Goal: Task Accomplishment & Management: Use online tool/utility

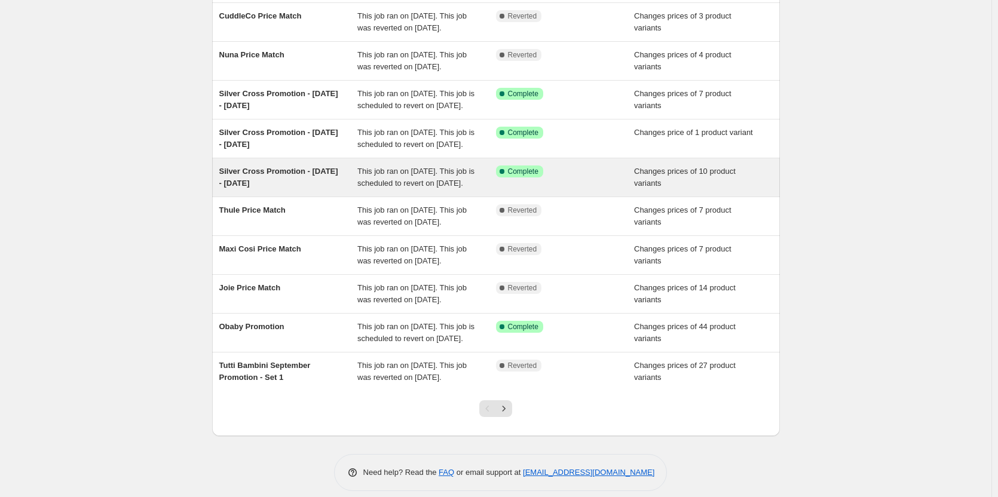
scroll to position [119, 0]
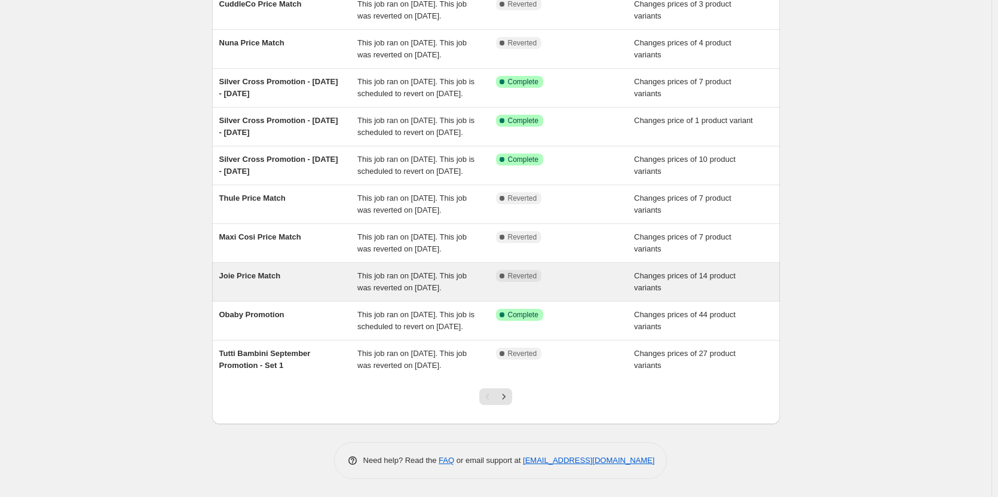
drag, startPoint x: 360, startPoint y: 366, endPoint x: 311, endPoint y: 366, distance: 49.0
click at [311, 294] on div "Joie Price Match" at bounding box center [288, 282] width 139 height 24
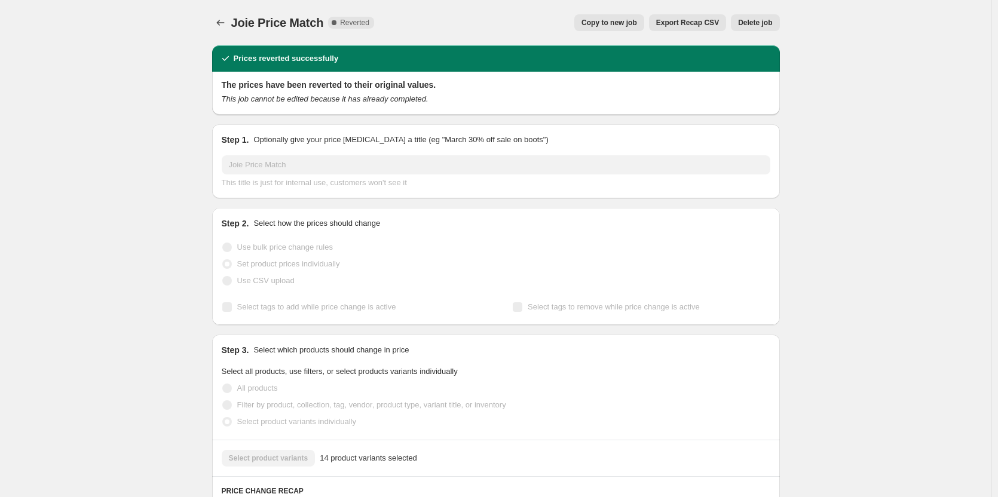
click at [621, 17] on button "Copy to new job" at bounding box center [609, 22] width 70 height 17
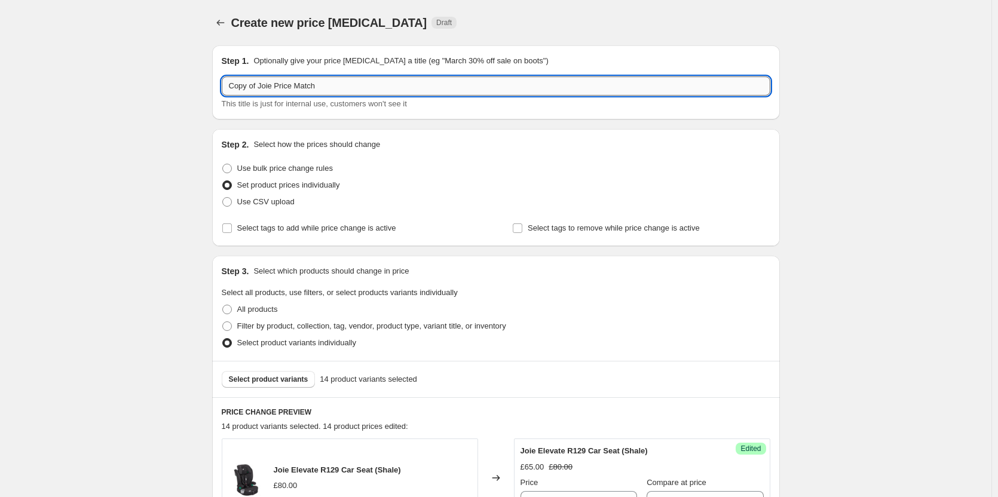
click at [258, 86] on input "Copy of Joie Price Match" at bounding box center [496, 85] width 548 height 19
drag, startPoint x: 258, startPoint y: 86, endPoint x: 90, endPoint y: 76, distance: 167.6
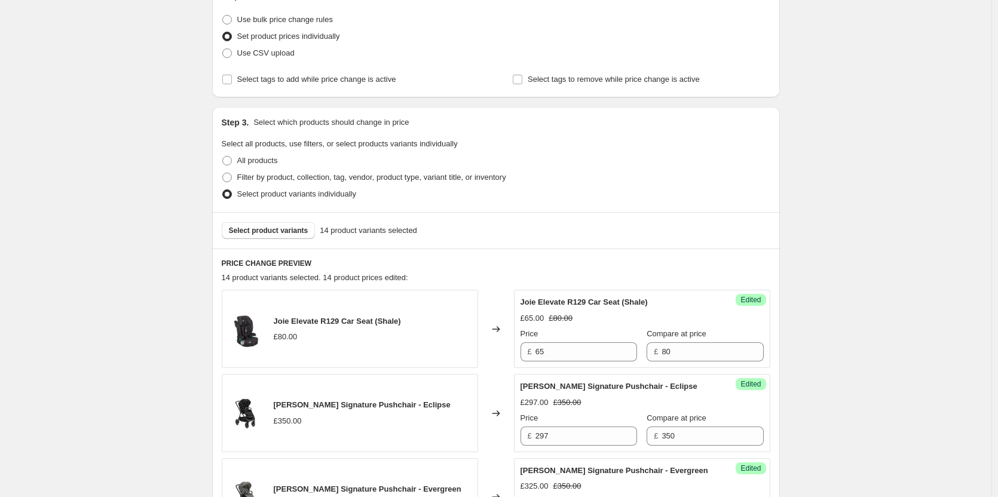
scroll to position [179, 0]
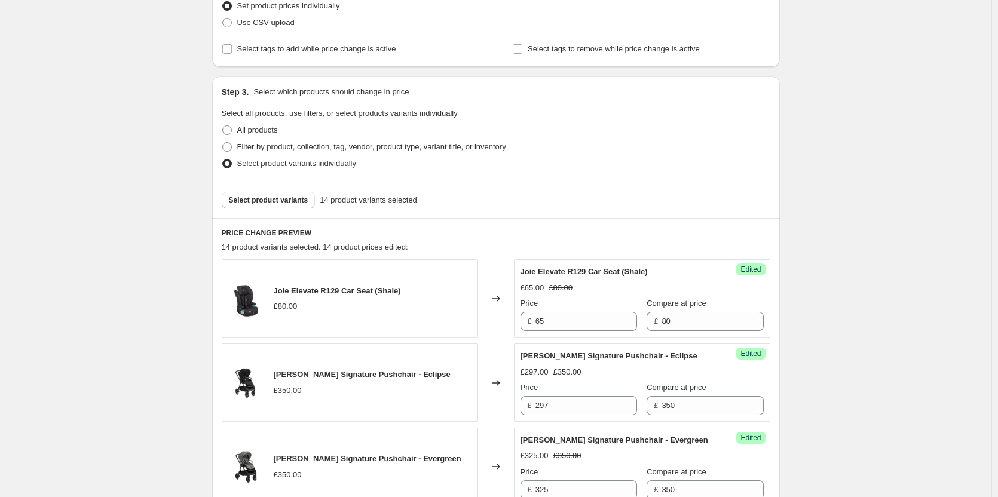
type input "Joie Price Match"
drag, startPoint x: 372, startPoint y: 290, endPoint x: 271, endPoint y: 290, distance: 101.0
click at [271, 290] on div "Joie Elevate R129 Car Seat (Shale) £80.00" at bounding box center [350, 298] width 256 height 78
copy div "Joie Elevate R129 Car Seat"
drag, startPoint x: 579, startPoint y: 331, endPoint x: 526, endPoint y: 323, distance: 53.7
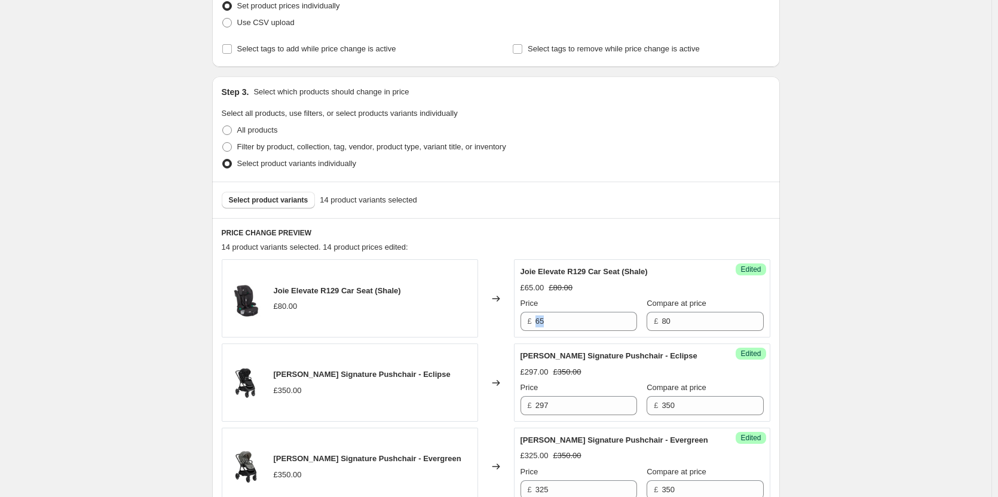
click at [526, 323] on div "Success Edited Joie Elevate R129 Car Seat (Shale) £65.00 £80.00 Price £ 65 Comp…" at bounding box center [642, 298] width 256 height 78
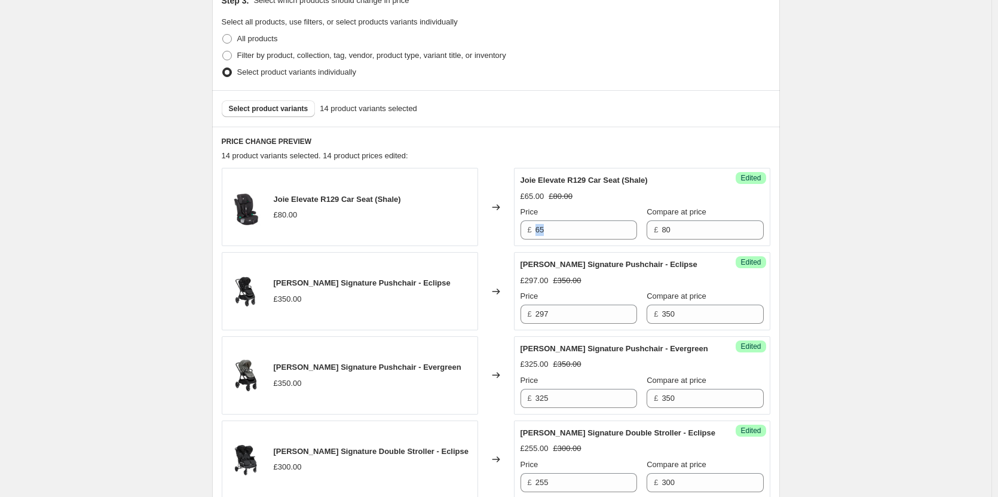
scroll to position [299, 0]
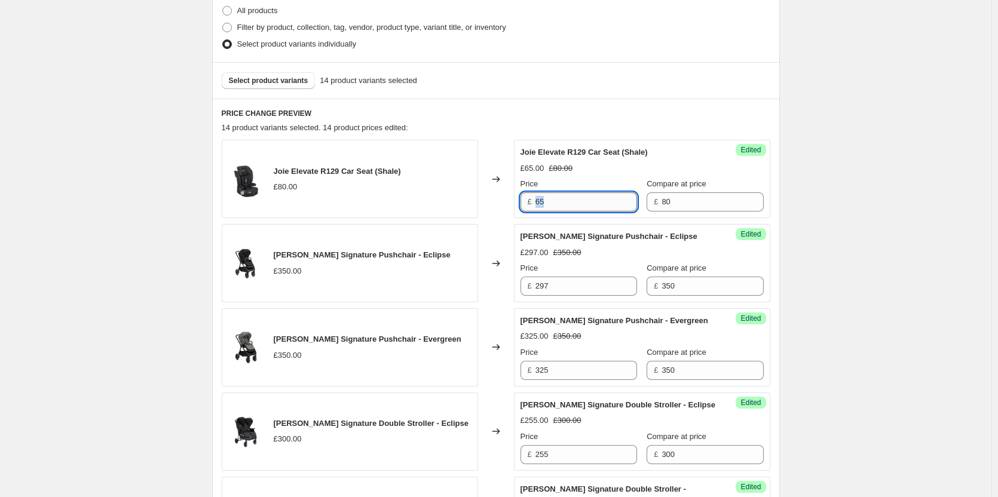
click at [542, 194] on input "65" at bounding box center [586, 201] width 102 height 19
click at [499, 201] on div "Joie Elevate R129 Car Seat (Shale) £80.00 Changed to Success Edited Joie Elevat…" at bounding box center [496, 179] width 548 height 78
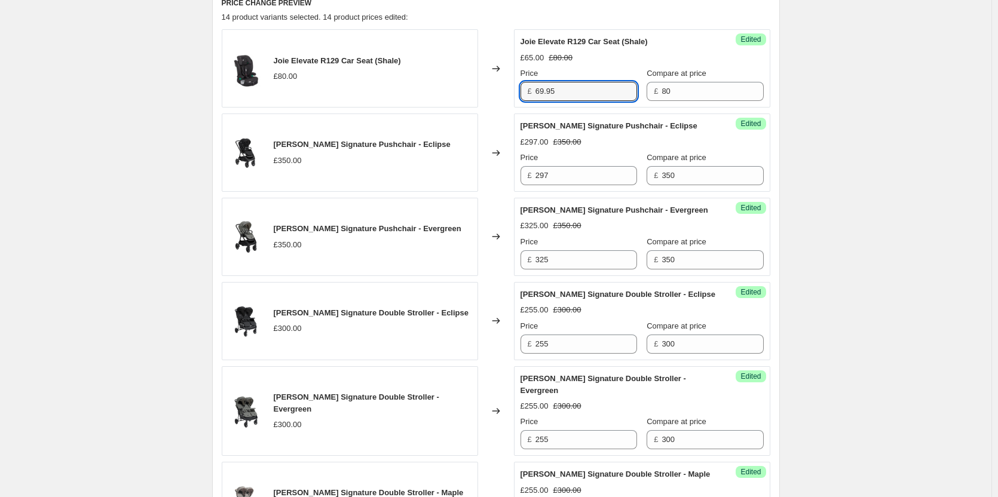
scroll to position [418, 0]
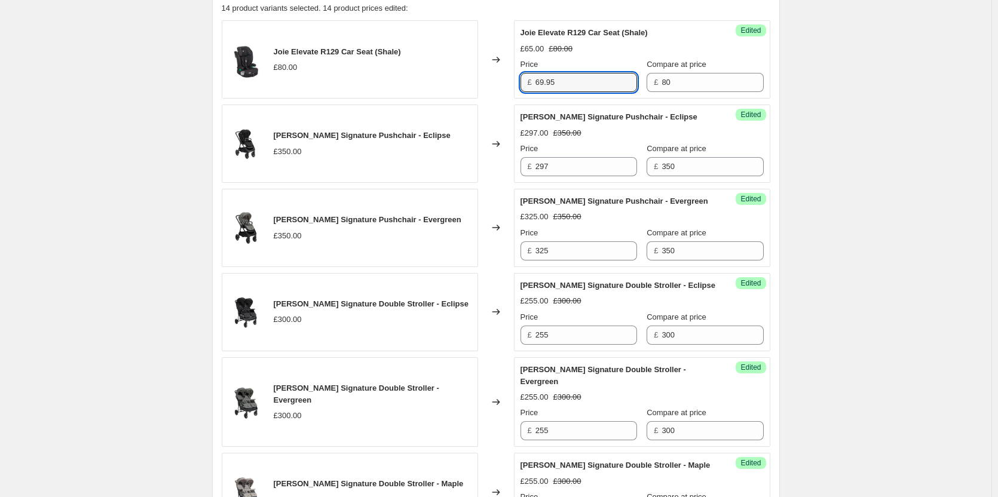
type input "69.95"
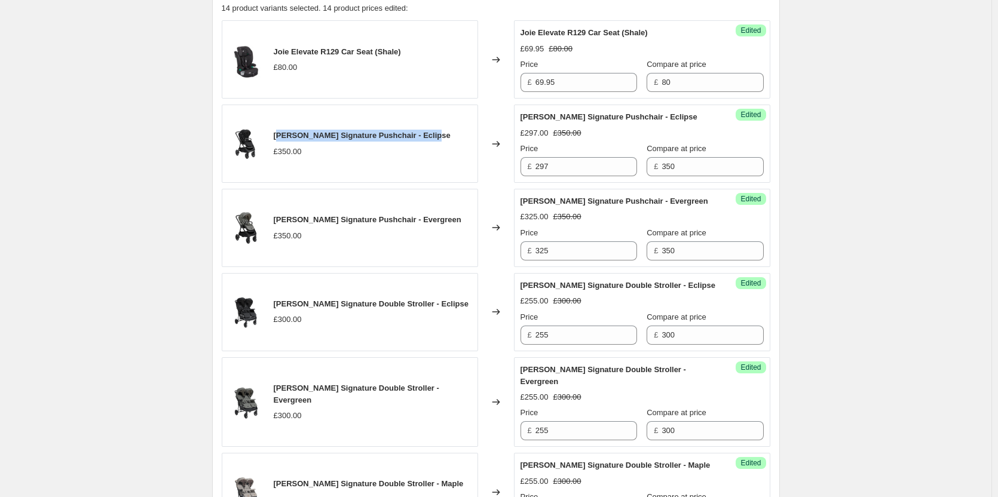
drag, startPoint x: 421, startPoint y: 136, endPoint x: 281, endPoint y: 137, distance: 139.8
click at [281, 137] on div "Joie Finiti Signature Pushchair - Eclipse £350.00" at bounding box center [350, 144] width 256 height 78
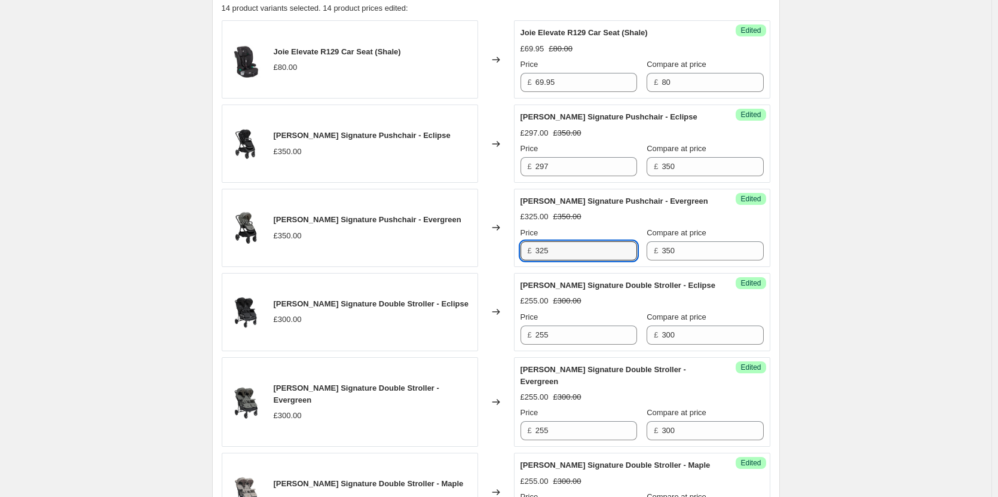
drag, startPoint x: 554, startPoint y: 255, endPoint x: 534, endPoint y: 258, distance: 19.9
click at [534, 258] on div "£ 325" at bounding box center [578, 250] width 117 height 19
type input "330"
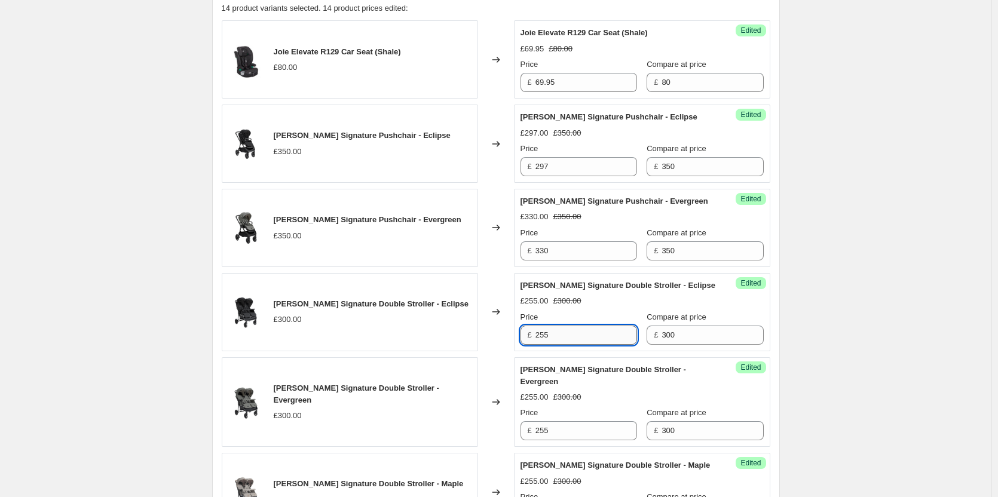
click at [571, 335] on input "255" at bounding box center [586, 335] width 102 height 19
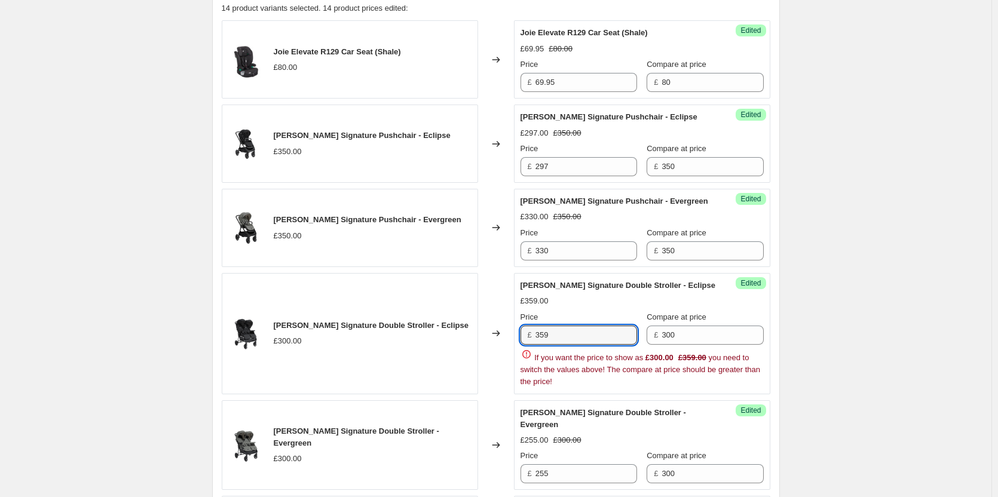
drag, startPoint x: 562, startPoint y: 341, endPoint x: 507, endPoint y: 338, distance: 55.0
click at [507, 338] on div "Joie Estrella Signature Double Stroller - Eclipse £300.00 Changed to Success Ed…" at bounding box center [496, 333] width 548 height 121
type input "259"
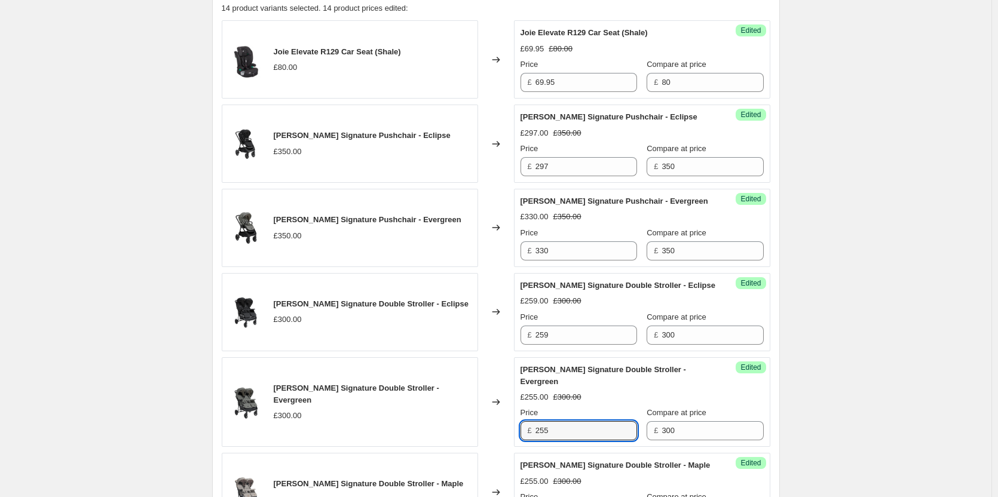
click at [532, 429] on div "£ 255" at bounding box center [578, 430] width 117 height 19
type input "259"
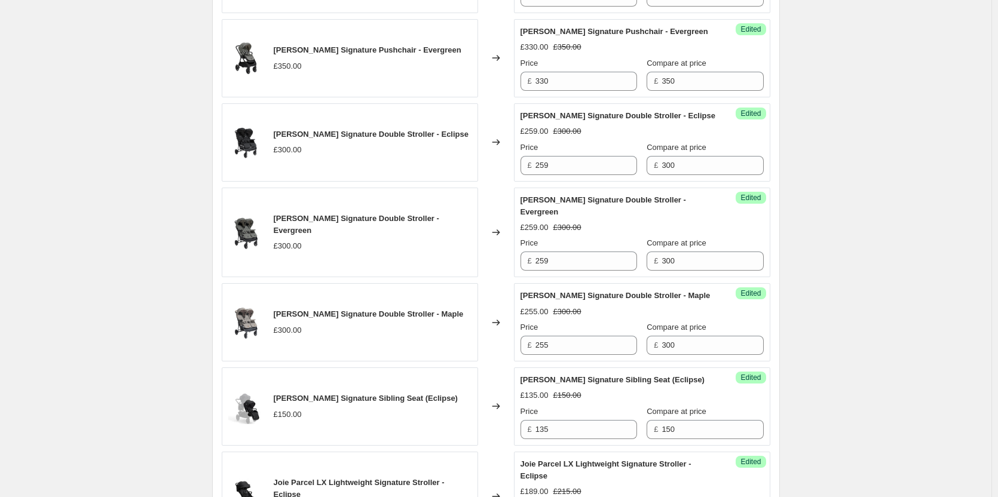
scroll to position [597, 0]
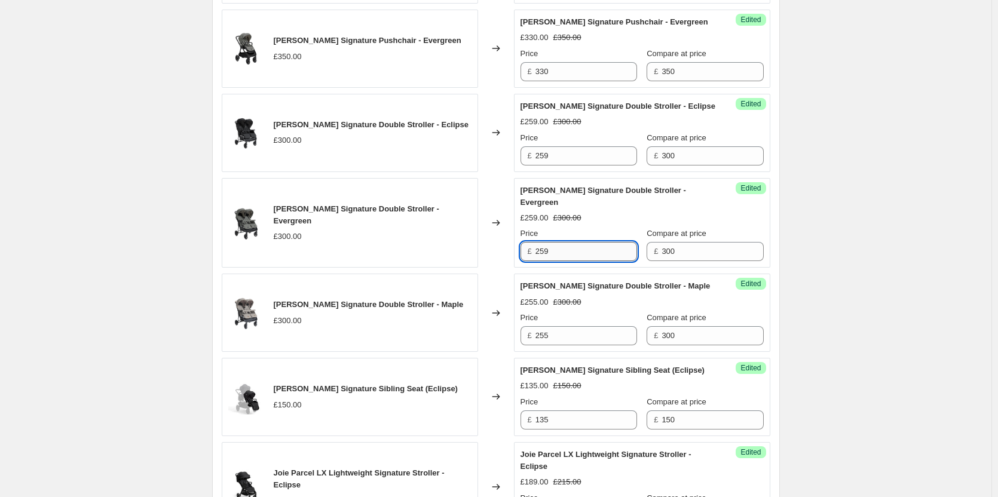
click at [588, 259] on input "259" at bounding box center [586, 251] width 102 height 19
click at [568, 334] on input "255" at bounding box center [586, 335] width 102 height 19
paste input "9"
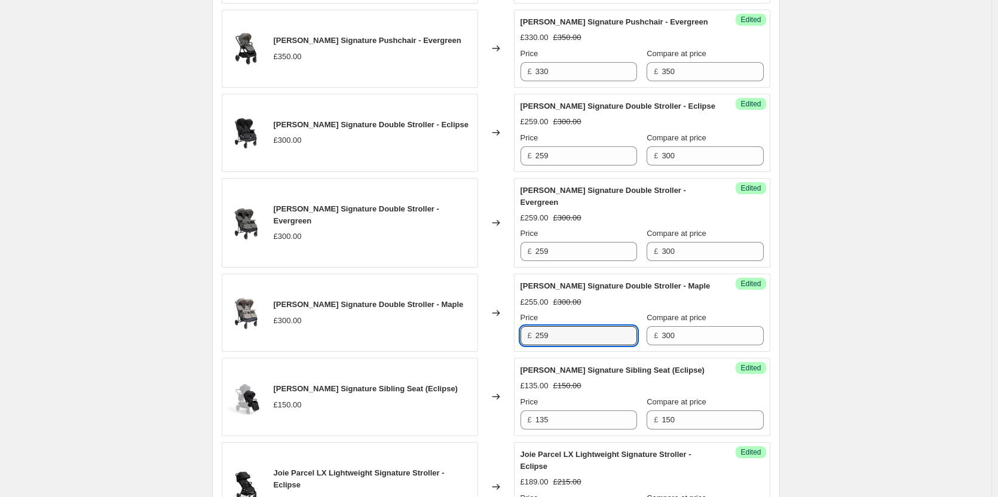
type input "259"
click at [838, 321] on div "Create new price change job. This page is ready Create new price change job Dra…" at bounding box center [495, 336] width 991 height 1867
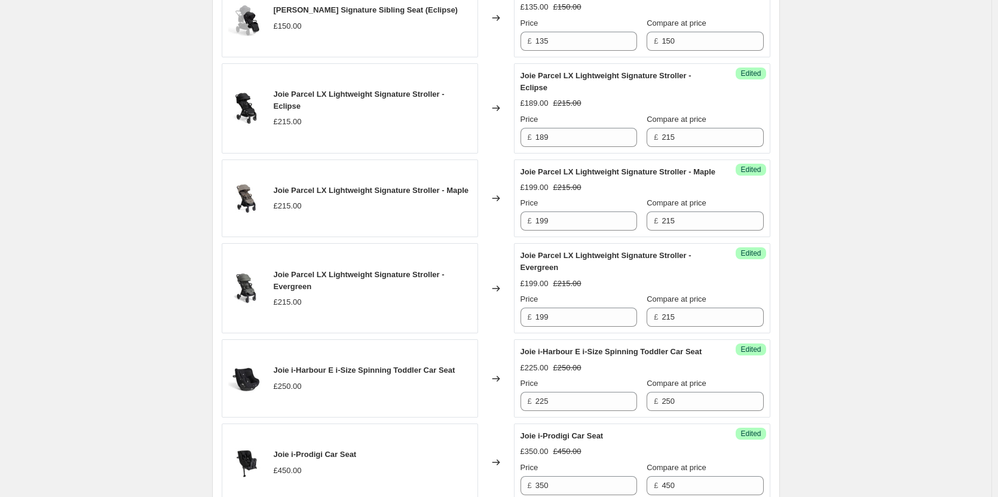
scroll to position [956, 0]
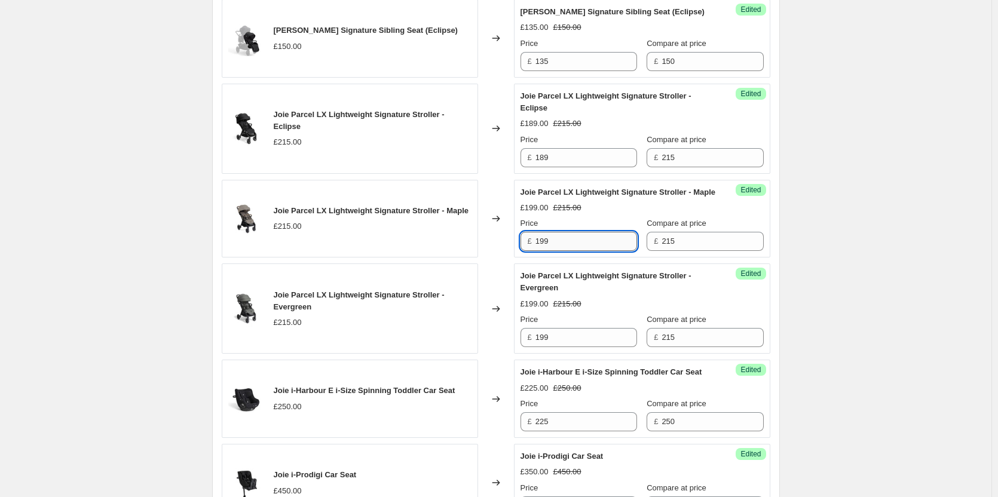
click at [574, 250] on input "199" at bounding box center [586, 241] width 102 height 19
click at [558, 347] on input "199" at bounding box center [586, 337] width 102 height 19
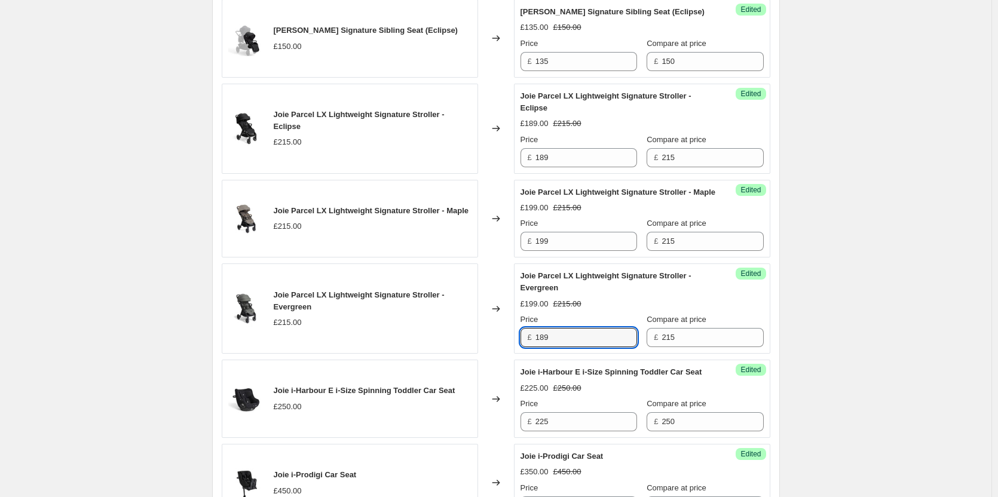
type input "189"
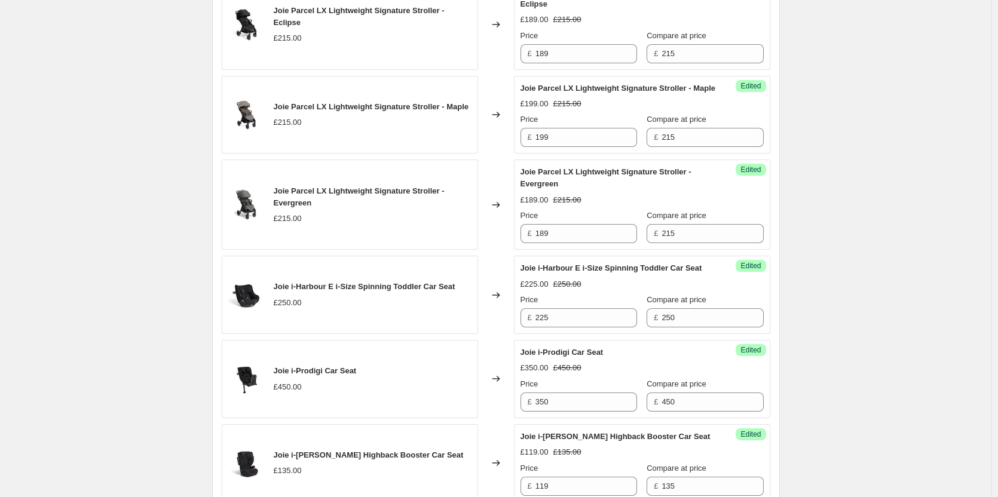
scroll to position [1075, 0]
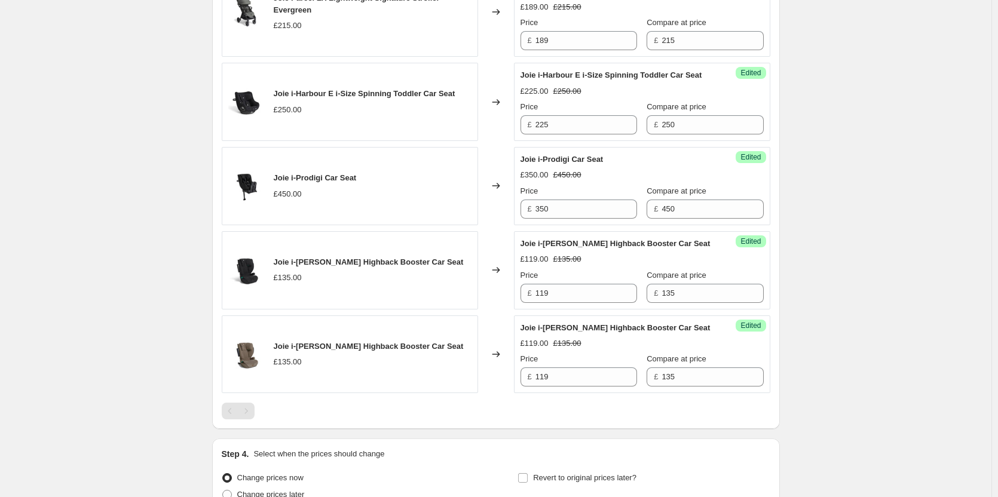
scroll to position [1255, 0]
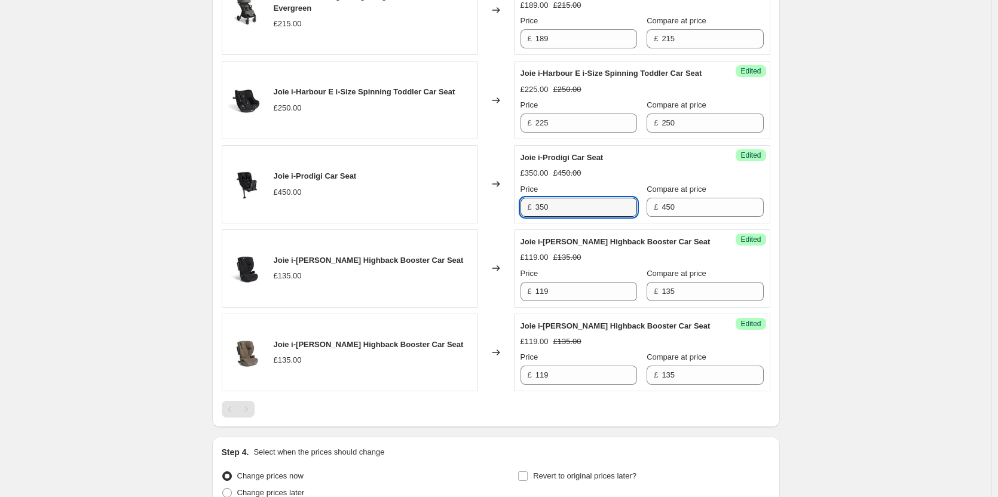
click at [518, 223] on div "Success Edited Joie i-Prodigi Car Seat £350.00 £450.00 Price £ 350 Compare at p…" at bounding box center [642, 184] width 256 height 78
drag, startPoint x: 568, startPoint y: 226, endPoint x: 521, endPoint y: 227, distance: 47.2
click at [521, 223] on div "Success Edited Joie i-Prodigi Car Seat £350.00 £450.00 Price £ 350 Compare at p…" at bounding box center [642, 184] width 256 height 78
type input "400"
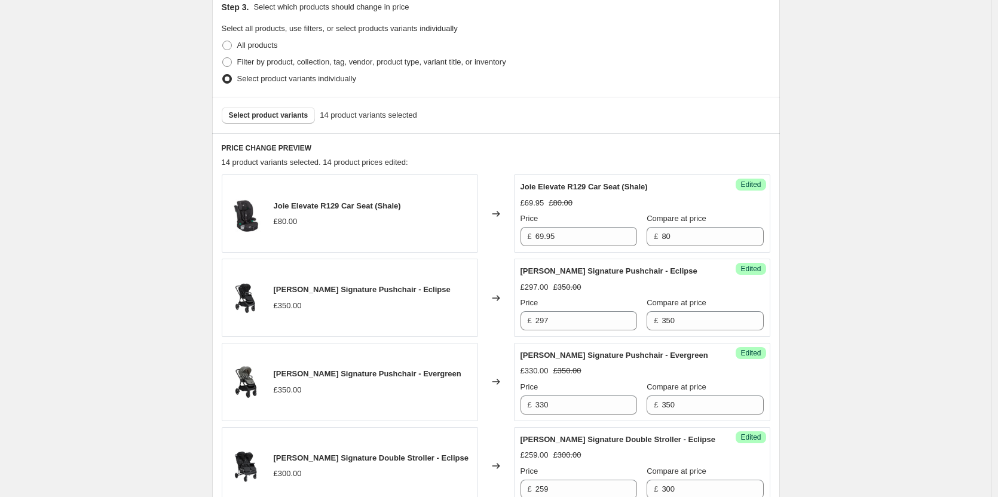
scroll to position [239, 0]
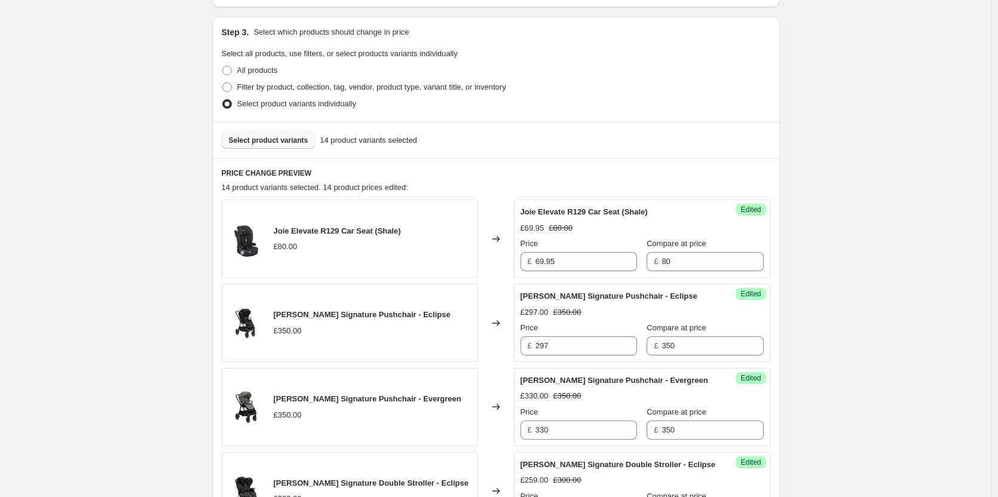
click at [277, 145] on button "Select product variants" at bounding box center [269, 140] width 94 height 17
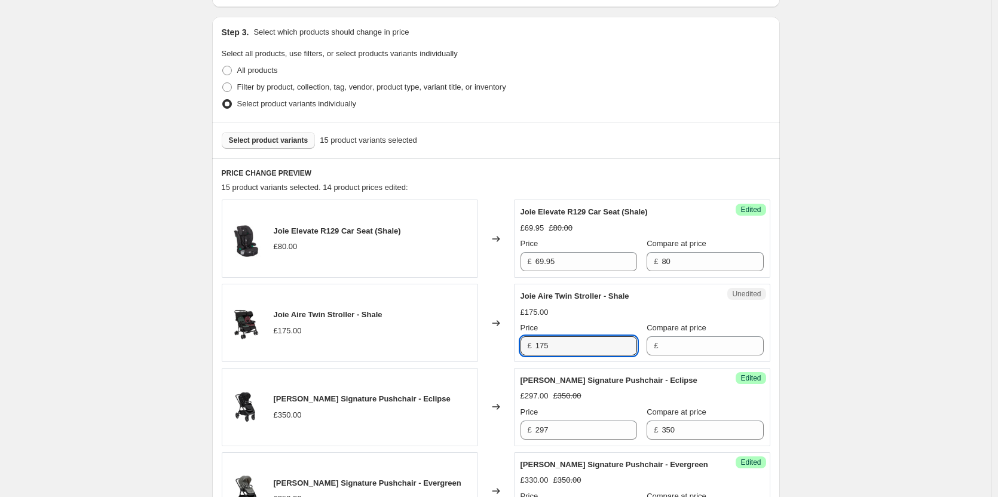
drag, startPoint x: 578, startPoint y: 348, endPoint x: 514, endPoint y: 349, distance: 63.9
click at [514, 349] on div "Joie Aire Twin Stroller - Shale £175.00 Changed to Unedited Joie Aire Twin Stro…" at bounding box center [496, 323] width 548 height 78
click at [700, 347] on input "Compare at price" at bounding box center [712, 345] width 102 height 19
paste input "175"
type input "175"
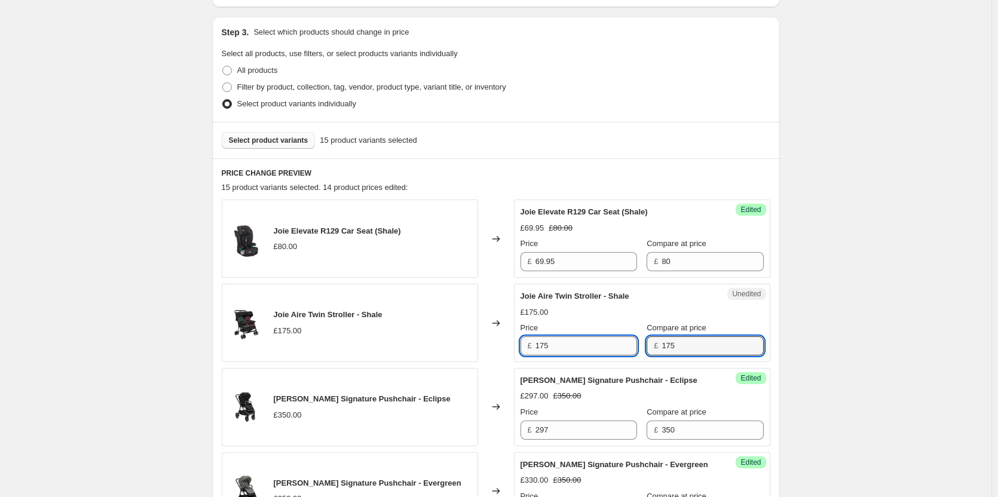
click at [624, 345] on input "175" at bounding box center [586, 345] width 102 height 19
type input "166"
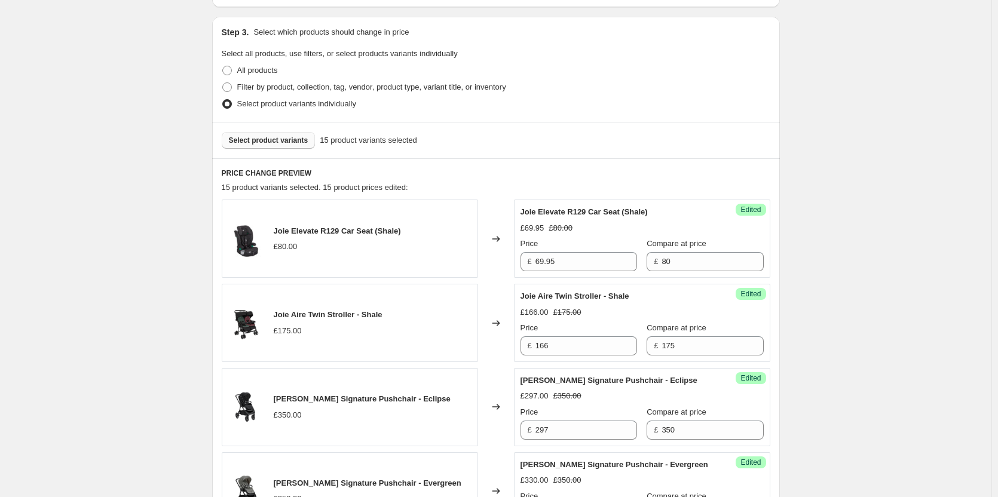
click at [288, 146] on button "Select product variants" at bounding box center [269, 140] width 94 height 17
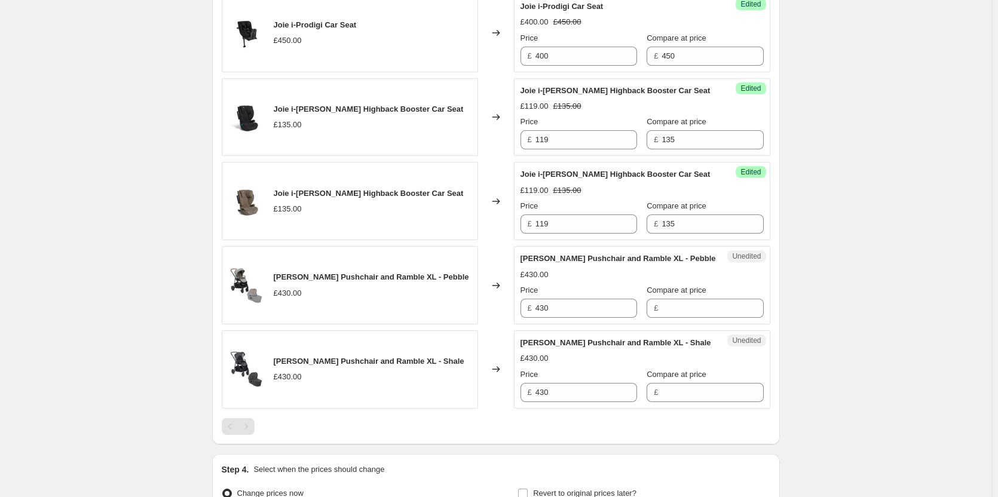
scroll to position [1553, 0]
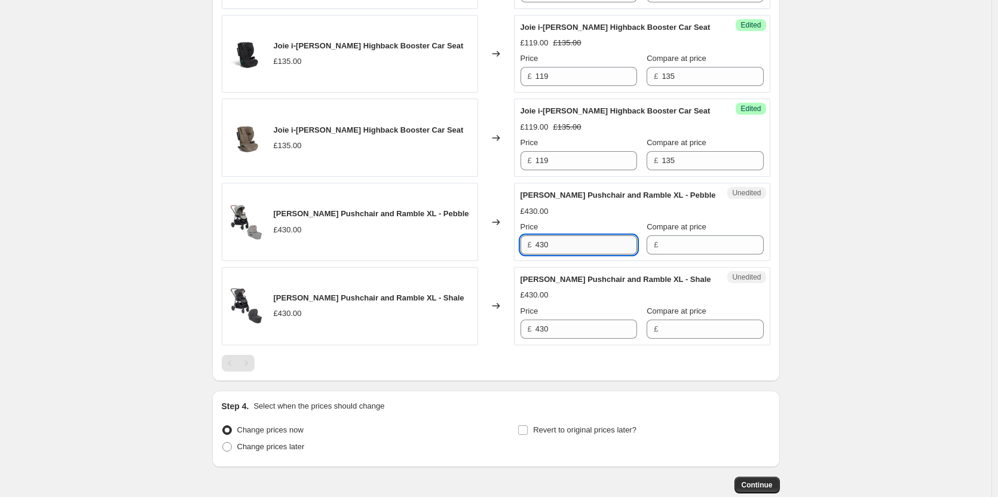
click at [583, 255] on input "430" at bounding box center [586, 244] width 102 height 19
click at [713, 255] on input "Compare at price" at bounding box center [712, 244] width 102 height 19
paste input "430"
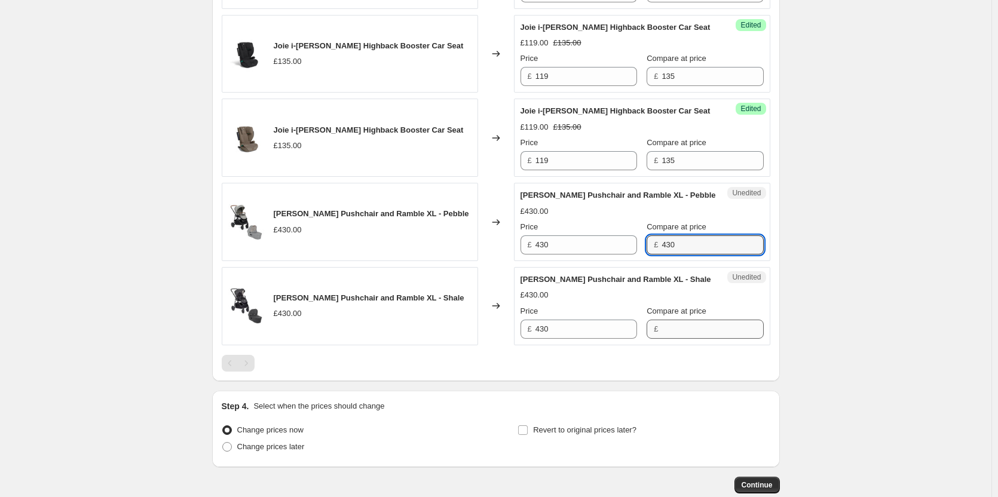
type input "430"
paste input "430"
click at [677, 339] on input "Compare at price" at bounding box center [712, 329] width 102 height 19
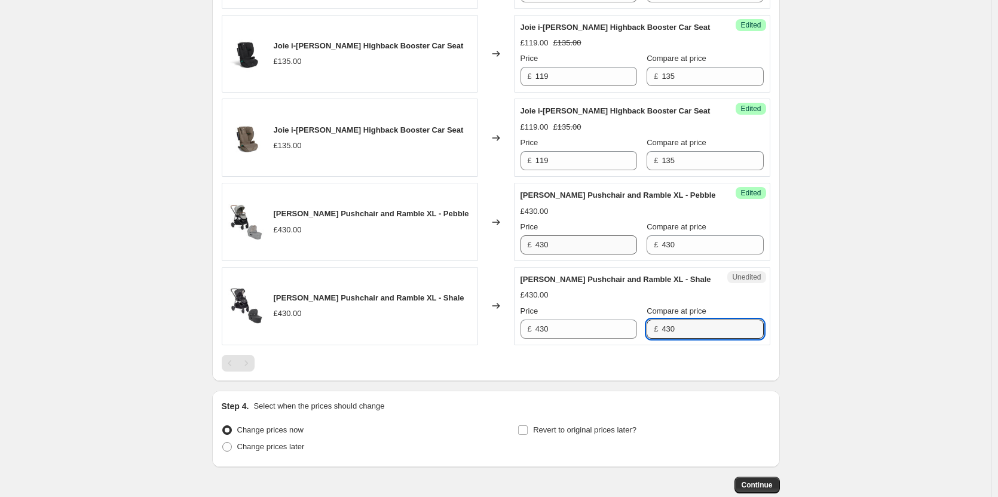
type input "430"
click at [573, 255] on input "430" at bounding box center [586, 244] width 102 height 19
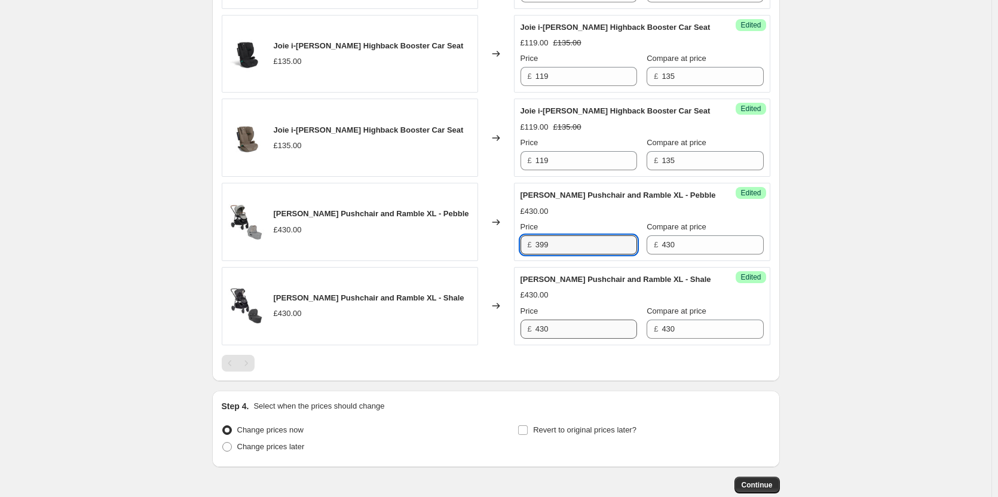
type input "399"
click at [563, 339] on input "430" at bounding box center [586, 329] width 102 height 19
paste input "399"
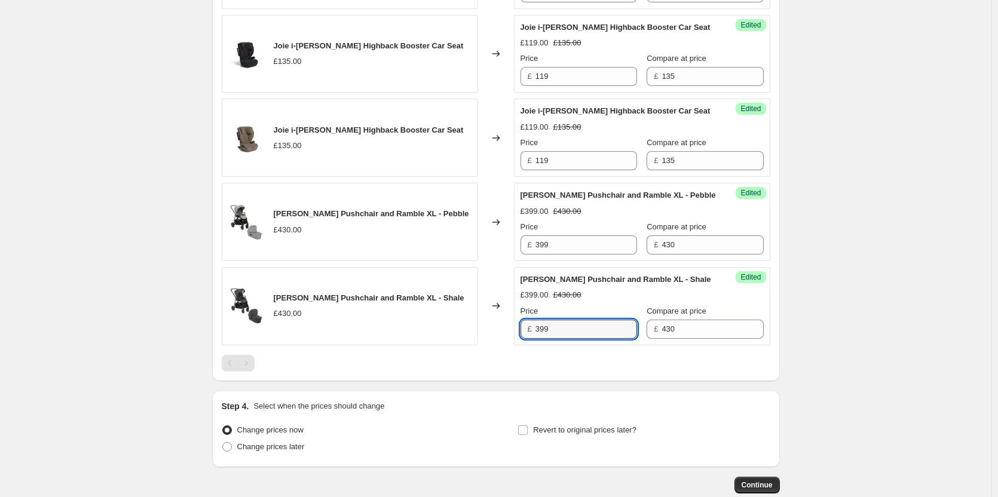
drag, startPoint x: 523, startPoint y: 375, endPoint x: 501, endPoint y: 370, distance: 21.9
click at [501, 345] on div "Joie Versatrax Pushchair and Ramble XL - Shale £430.00 Changed to Success Edite…" at bounding box center [496, 306] width 548 height 78
type input "4"
type input "399"
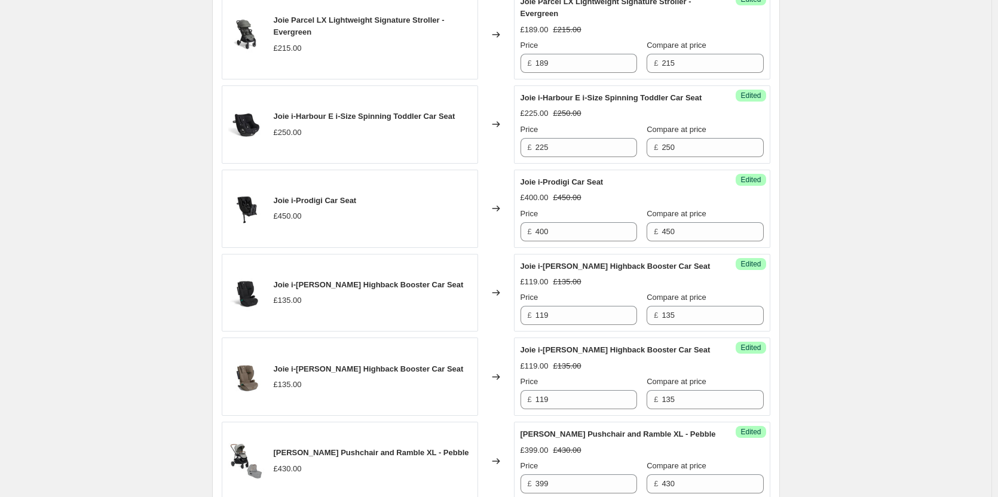
scroll to position [1670, 0]
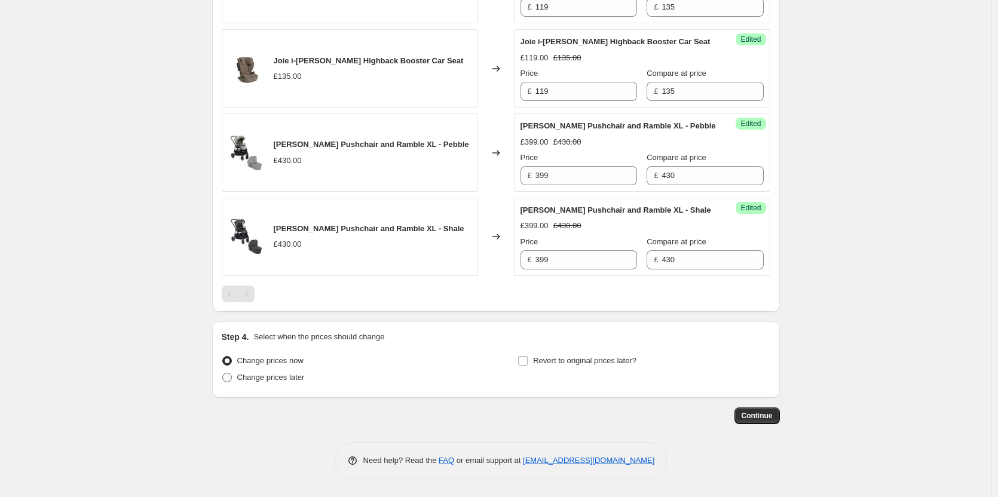
click at [259, 373] on span "Change prices later" at bounding box center [271, 377] width 68 height 9
click at [223, 373] on input "Change prices later" at bounding box center [222, 373] width 1 height 1
radio input "true"
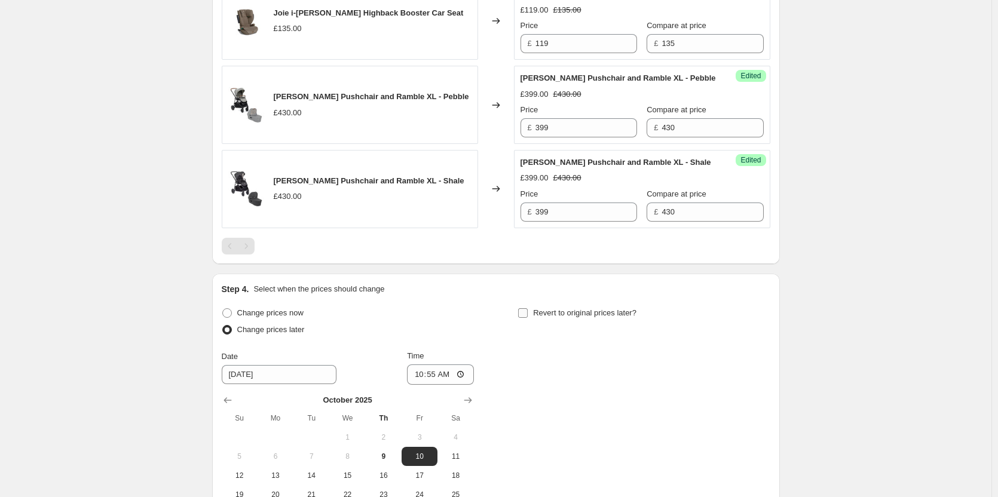
drag, startPoint x: 621, startPoint y: 360, endPoint x: 599, endPoint y: 358, distance: 21.6
click at [620, 317] on span "Revert to original prices later?" at bounding box center [584, 312] width 103 height 9
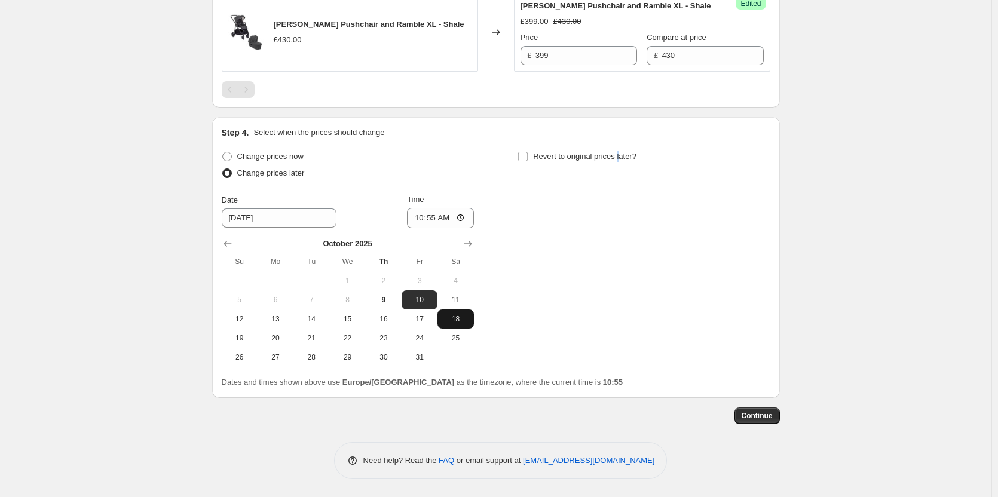
scroll to position [1875, 0]
click at [533, 155] on label "Revert to original prices later?" at bounding box center [576, 156] width 119 height 17
click at [528, 155] on input "Revert to original prices later?" at bounding box center [523, 157] width 10 height 10
checkbox input "true"
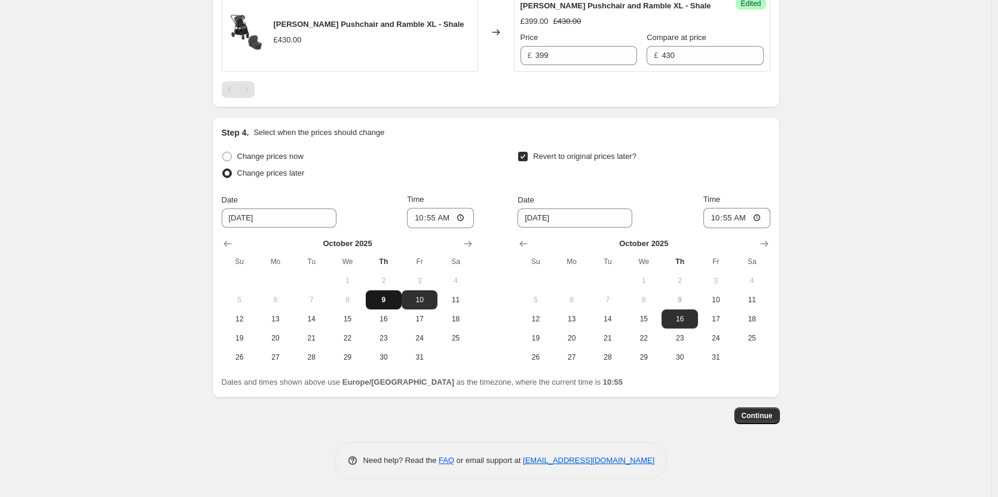
click at [391, 296] on span "9" at bounding box center [383, 300] width 26 height 10
type input "10/9/2025"
drag, startPoint x: 719, startPoint y: 292, endPoint x: 669, endPoint y: 289, distance: 50.9
click at [719, 293] on button "10" at bounding box center [716, 299] width 36 height 19
type input "10/10/2025"
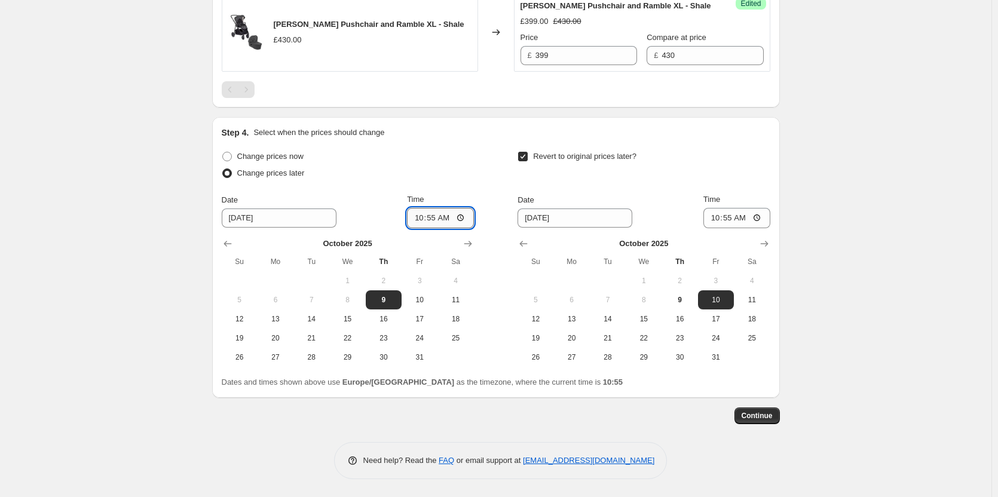
click at [441, 216] on input "10:55" at bounding box center [440, 218] width 67 height 20
type input "18:00"
drag, startPoint x: 728, startPoint y: 220, endPoint x: 744, endPoint y: 212, distance: 17.6
click at [728, 221] on input "10:55" at bounding box center [736, 218] width 67 height 20
type input "06:00"
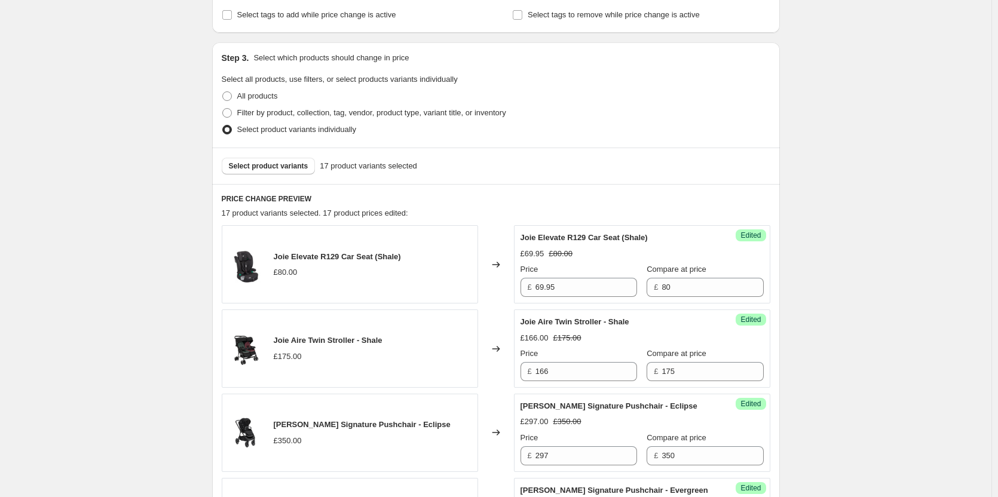
scroll to position [202, 0]
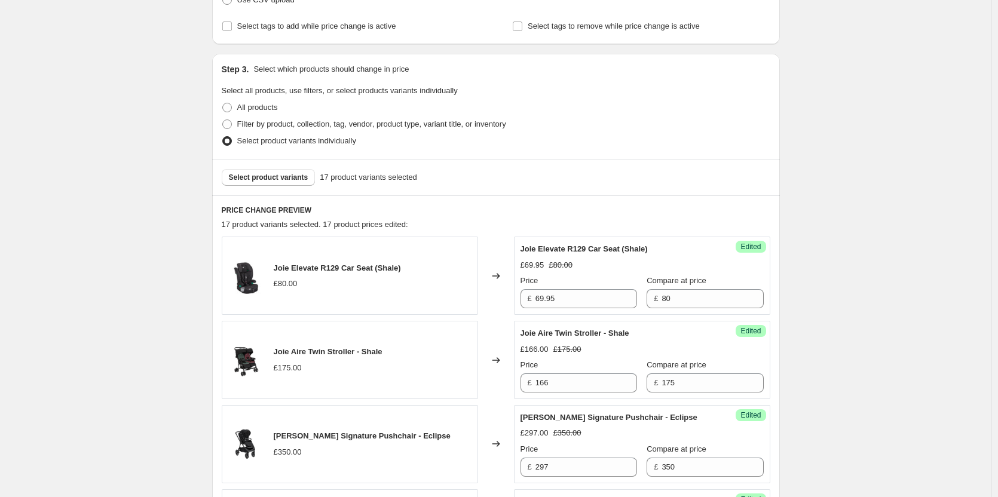
click at [248, 188] on div "Select product variants 17 product variants selected" at bounding box center [496, 177] width 568 height 36
click at [250, 183] on button "Select product variants" at bounding box center [269, 177] width 94 height 17
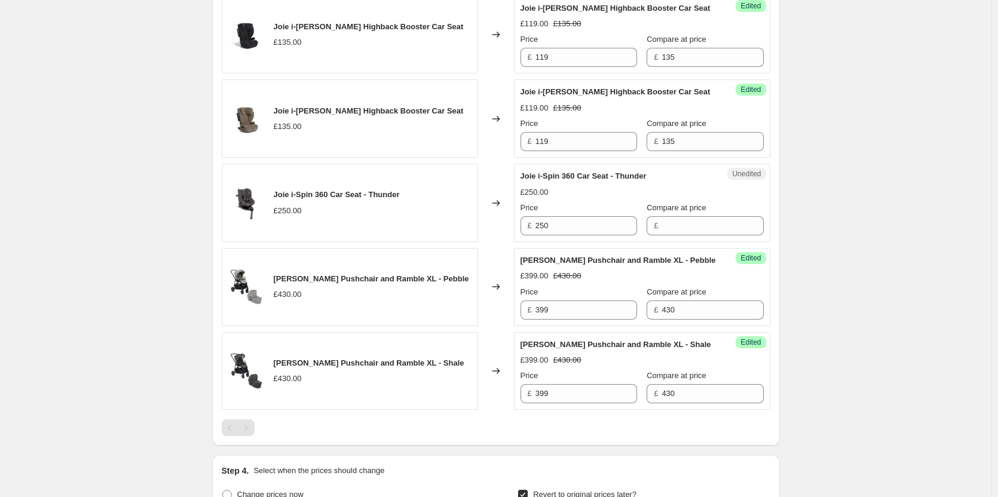
scroll to position [1576, 0]
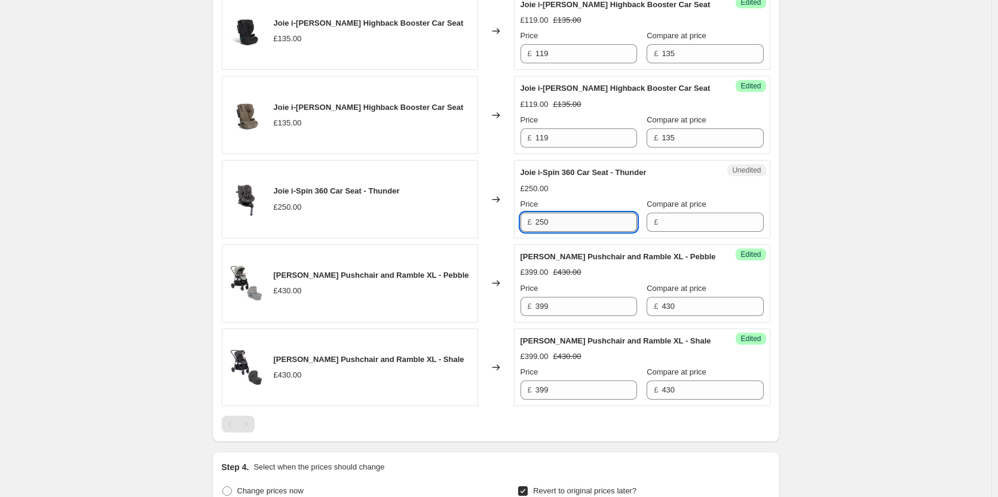
click at [568, 232] on input "250" at bounding box center [586, 222] width 102 height 19
click at [686, 232] on input "Compare at price" at bounding box center [712, 222] width 102 height 19
paste input "250"
type input "250"
click at [566, 232] on input "250" at bounding box center [586, 222] width 102 height 19
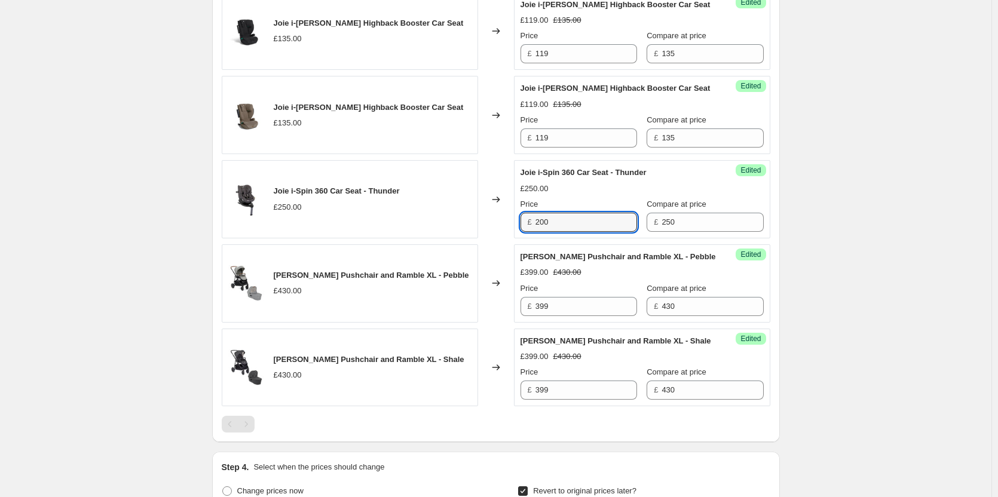
type input "200"
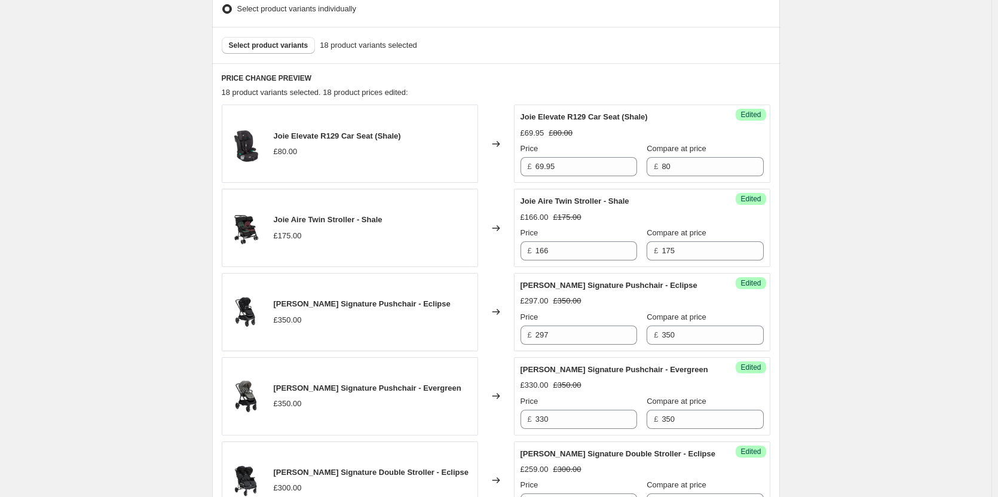
scroll to position [321, 0]
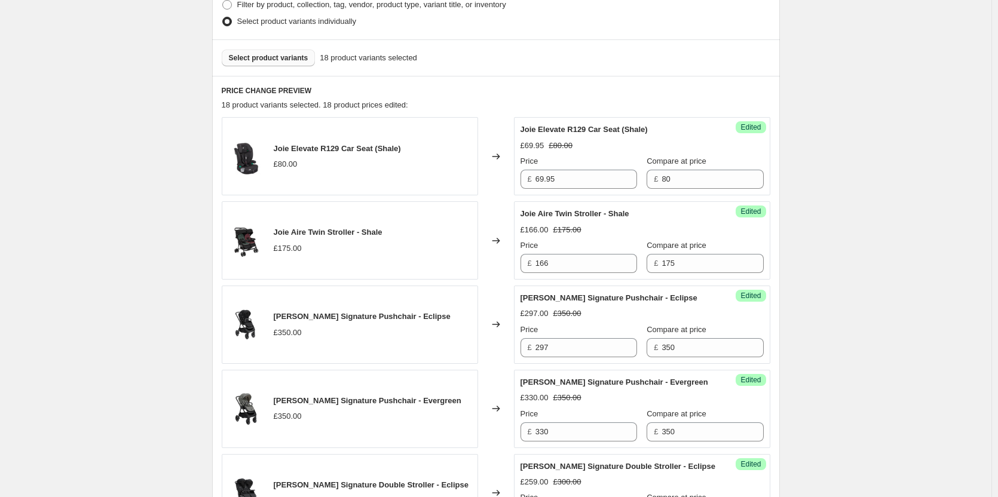
click at [290, 61] on span "Select product variants" at bounding box center [268, 58] width 79 height 10
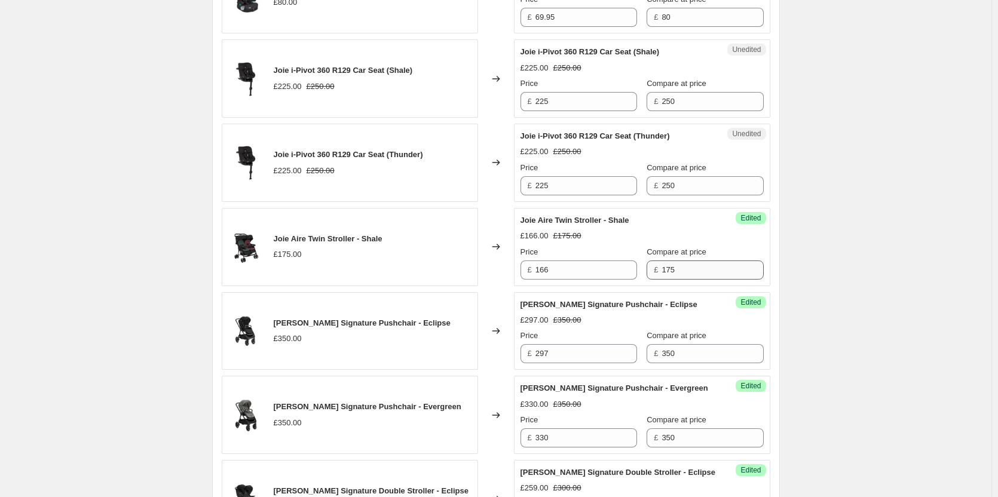
scroll to position [501, 0]
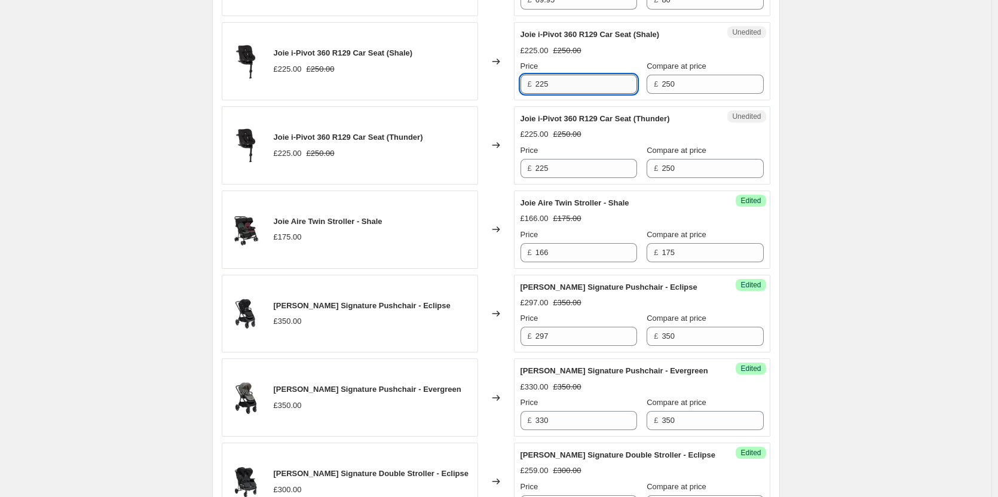
click at [588, 87] on input "225" at bounding box center [586, 84] width 102 height 19
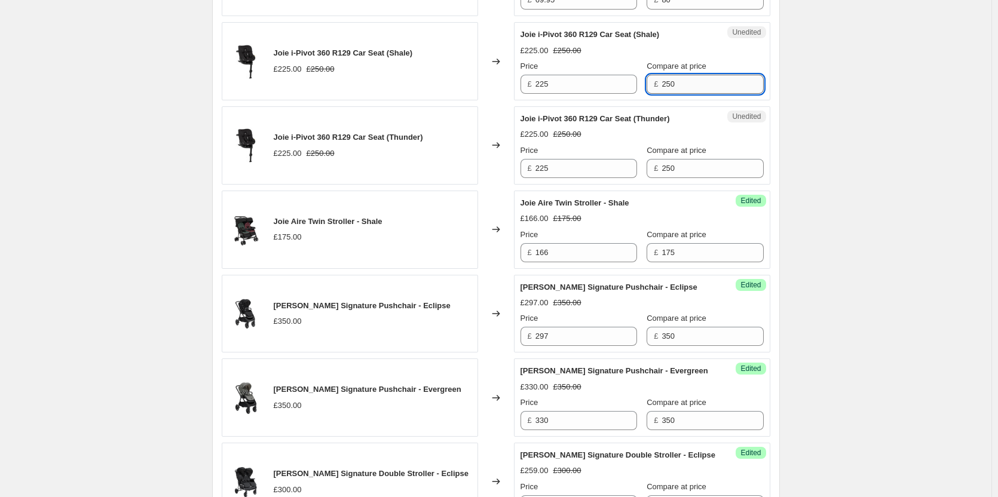
click at [695, 83] on input "250" at bounding box center [712, 84] width 102 height 19
type input "225"
click at [695, 83] on input "225" at bounding box center [712, 84] width 102 height 19
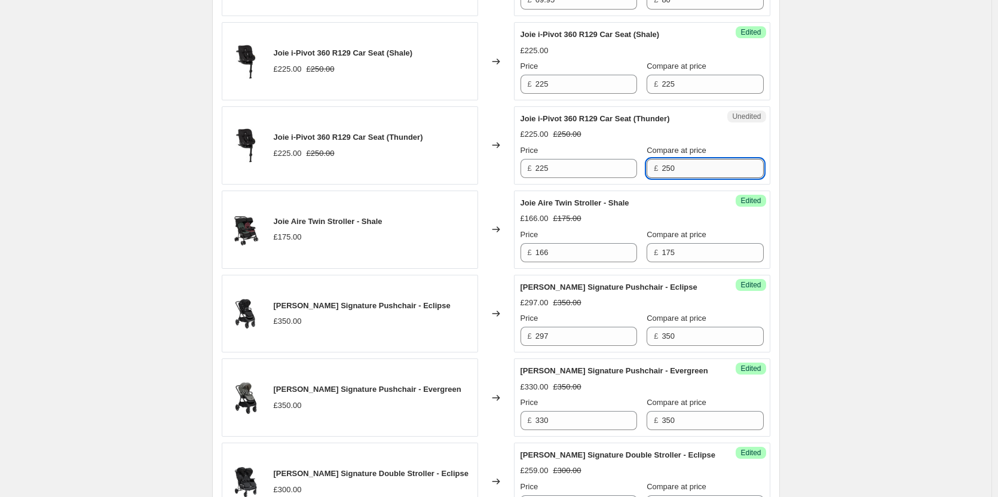
click at [687, 165] on input "250" at bounding box center [712, 168] width 102 height 19
paste input "25"
type input "225"
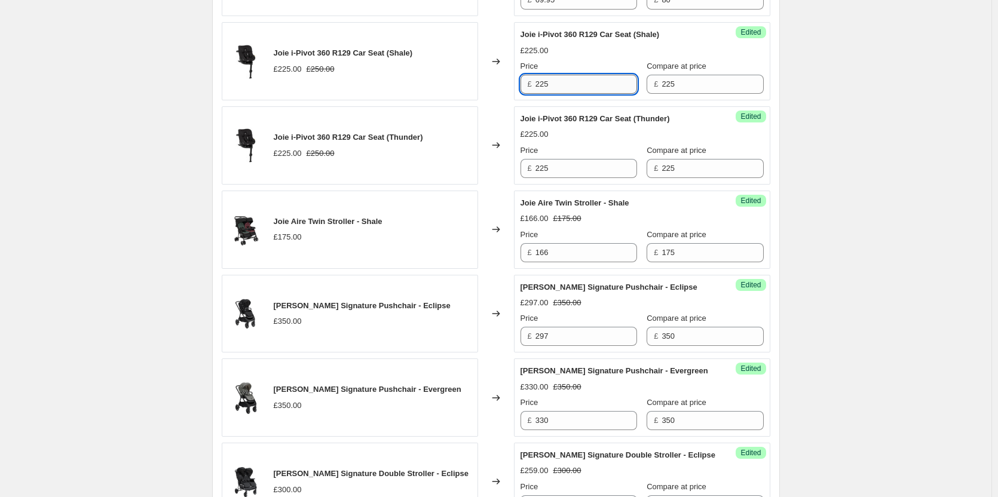
click at [557, 75] on input "225" at bounding box center [586, 84] width 102 height 19
type input "179.95"
click at [568, 168] on input "225" at bounding box center [586, 168] width 102 height 19
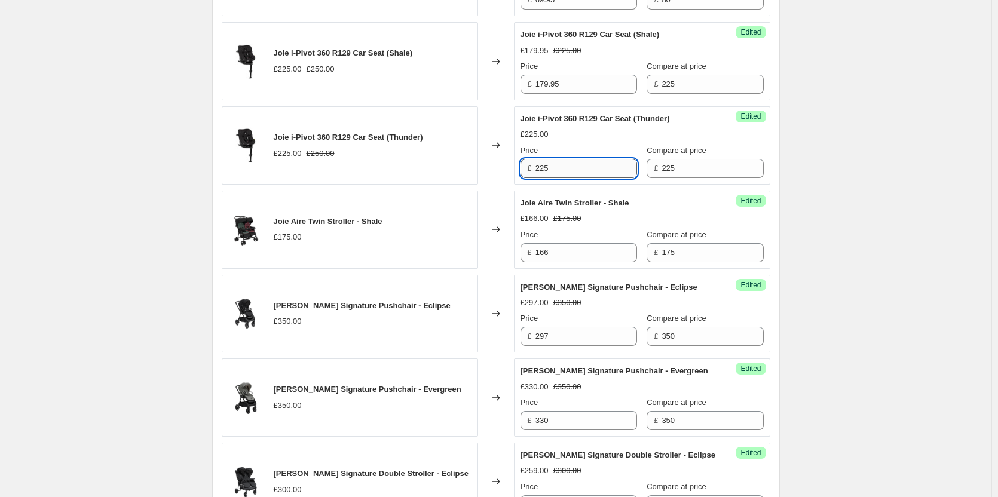
paste input "179.9"
type input "179.95"
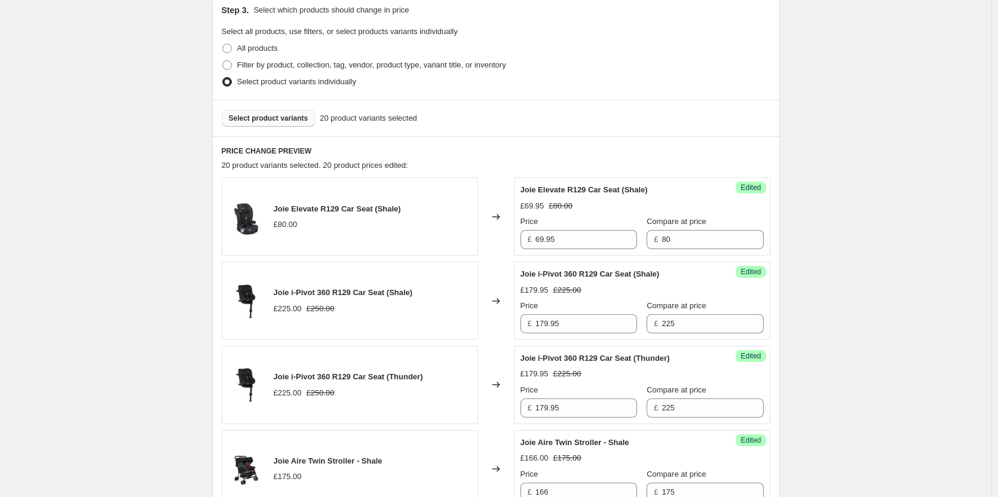
scroll to position [262, 0]
click at [291, 118] on span "Select product variants" at bounding box center [268, 118] width 79 height 10
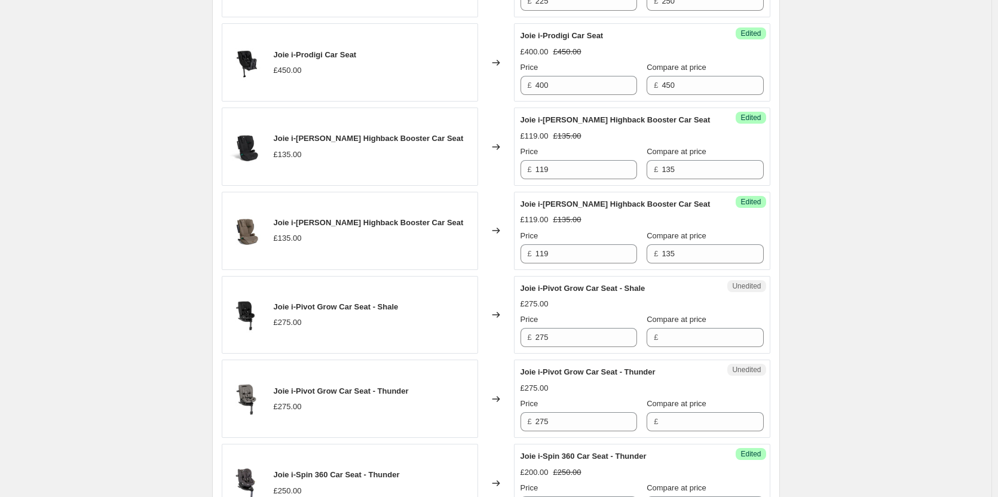
scroll to position [1636, 0]
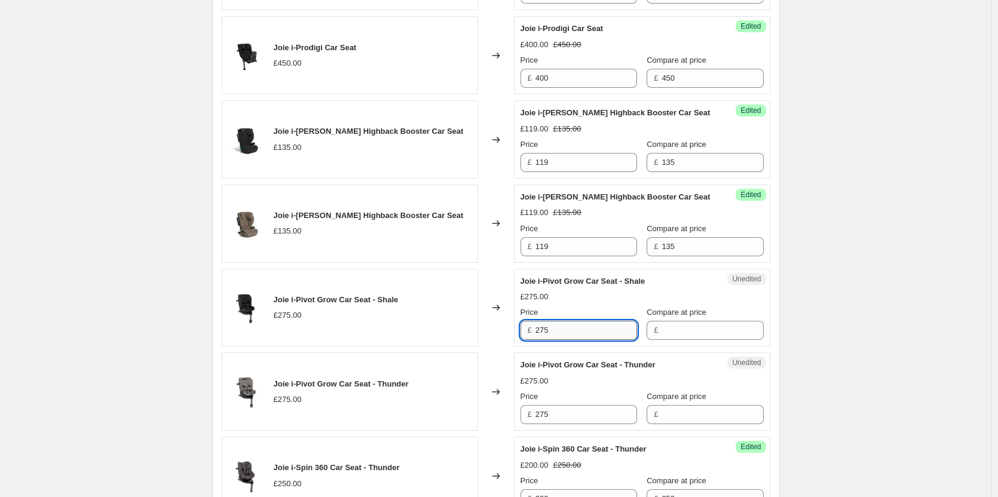
click at [574, 340] on input "275" at bounding box center [586, 330] width 102 height 19
click at [669, 340] on input "Compare at price" at bounding box center [712, 330] width 102 height 19
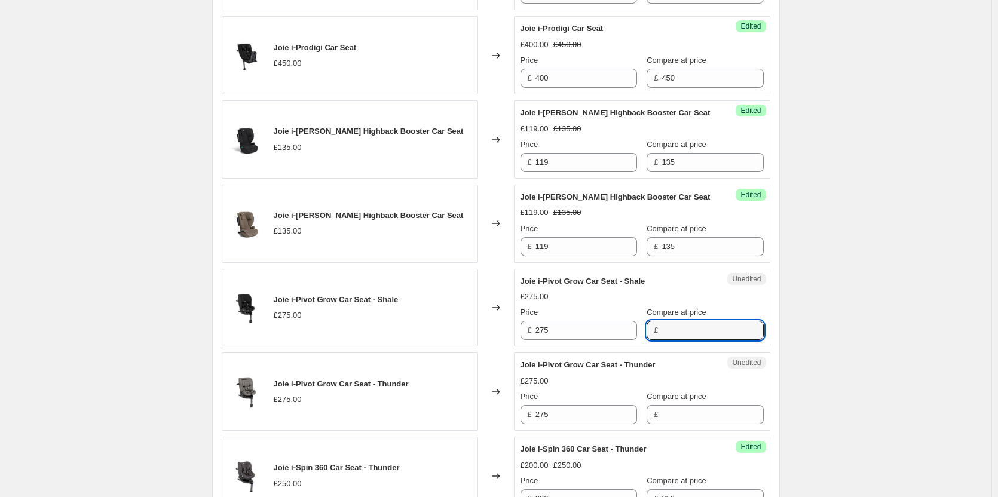
paste input "275"
type input "275"
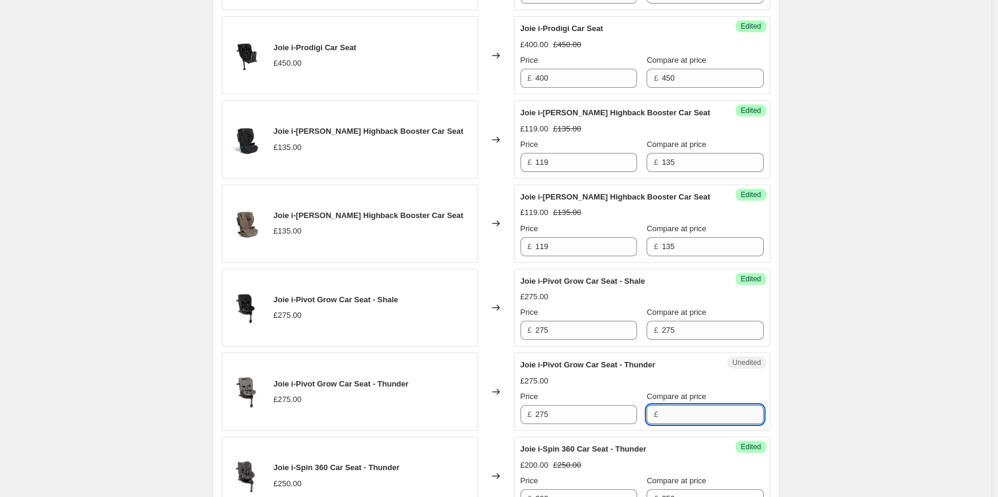
click at [673, 424] on input "Compare at price" at bounding box center [712, 414] width 102 height 19
paste input "275"
type input "275"
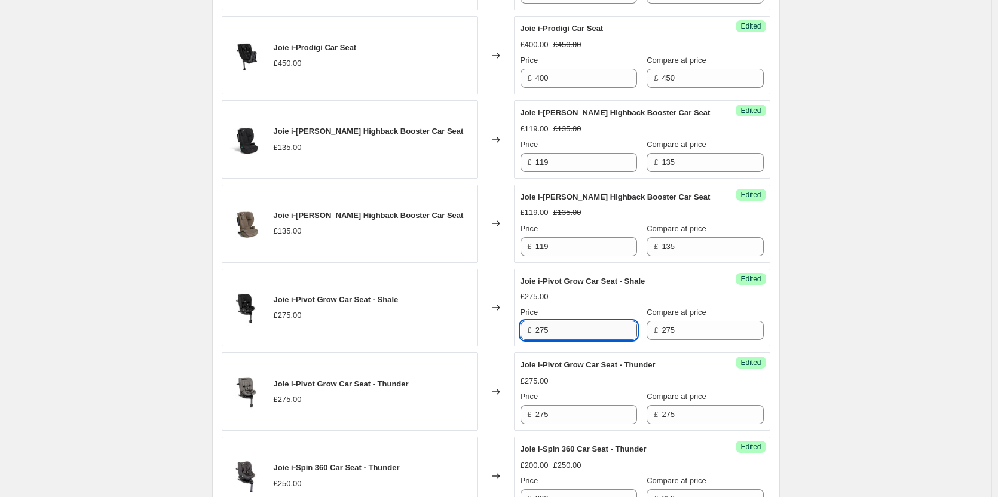
click at [585, 340] on input "275" at bounding box center [586, 330] width 102 height 19
type input "224.95"
click at [583, 424] on input "275" at bounding box center [586, 414] width 102 height 19
paste input "24.9"
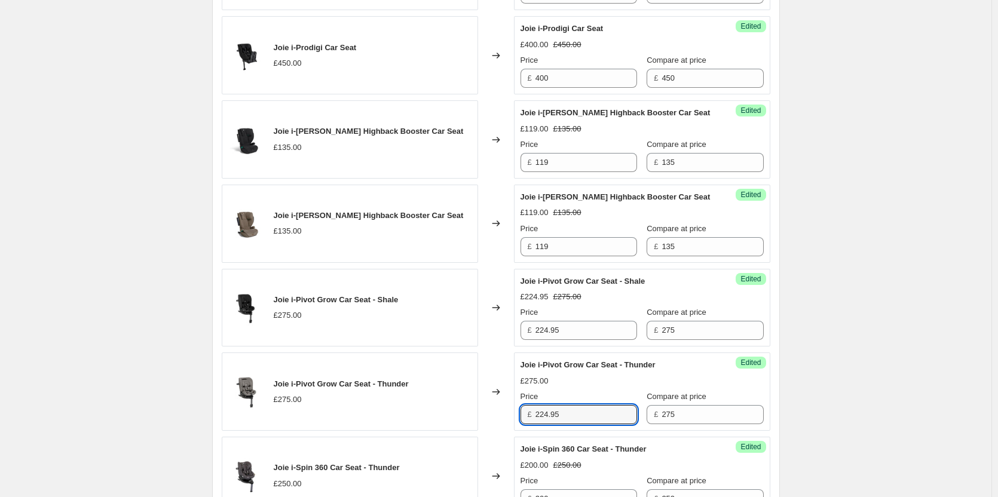
type input "224.95"
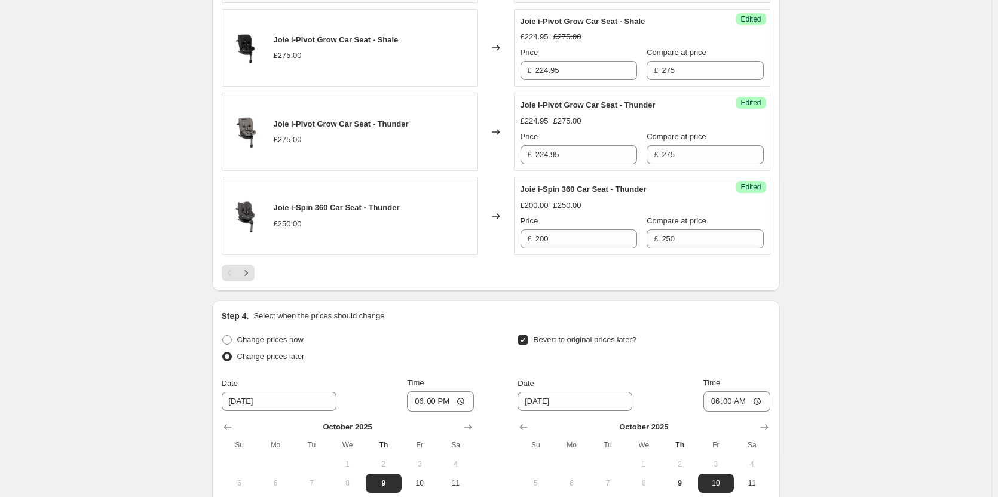
scroll to position [2103, 0]
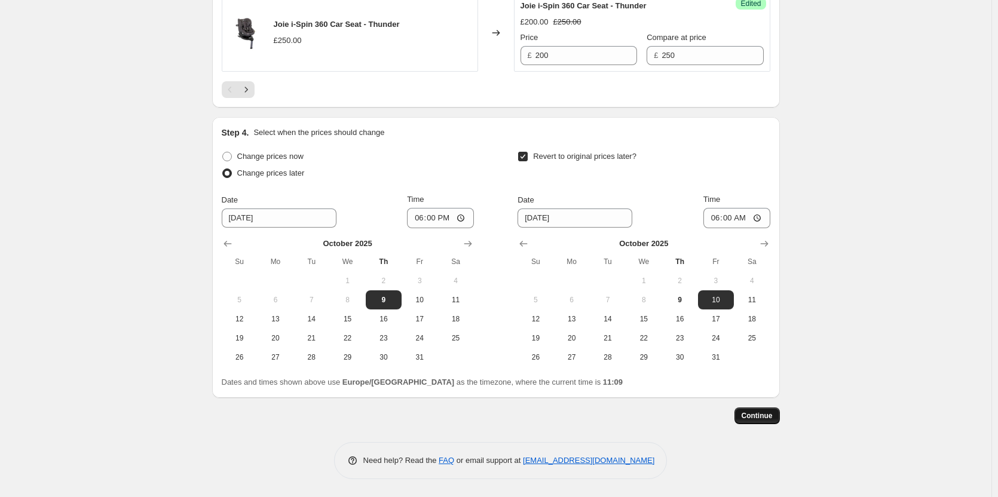
click at [747, 417] on span "Continue" at bounding box center [756, 416] width 31 height 10
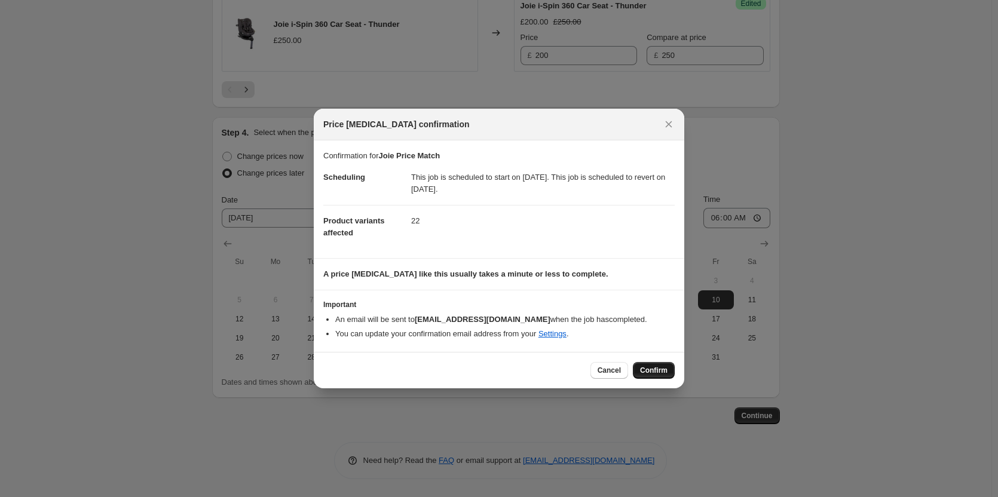
click at [654, 371] on span "Confirm" at bounding box center [653, 371] width 27 height 10
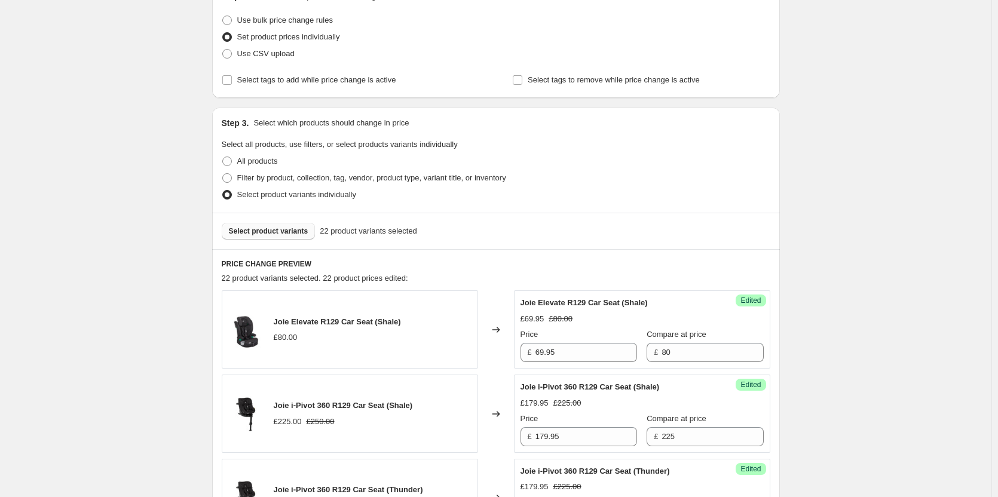
scroll to position [191, 0]
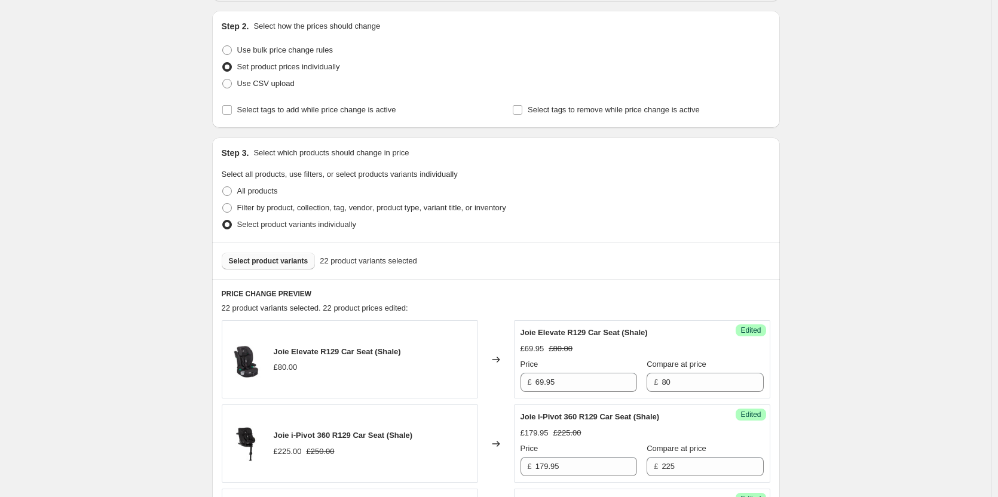
click at [265, 254] on button "Select product variants" at bounding box center [269, 261] width 94 height 17
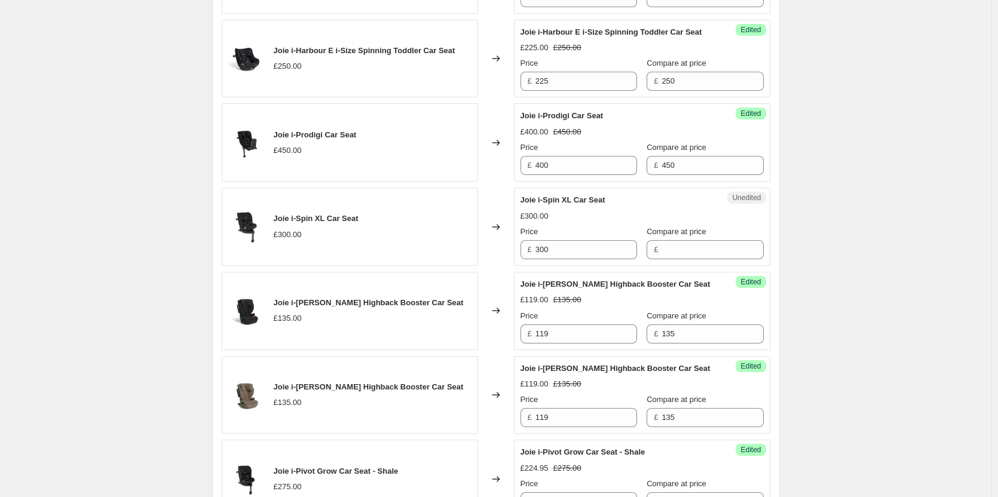
scroll to position [1625, 0]
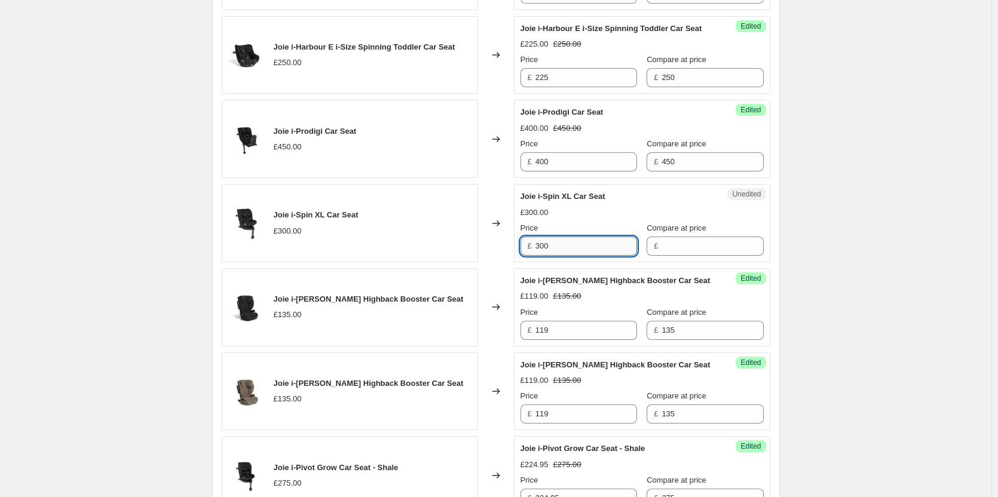
click at [590, 256] on input "300" at bounding box center [586, 246] width 102 height 19
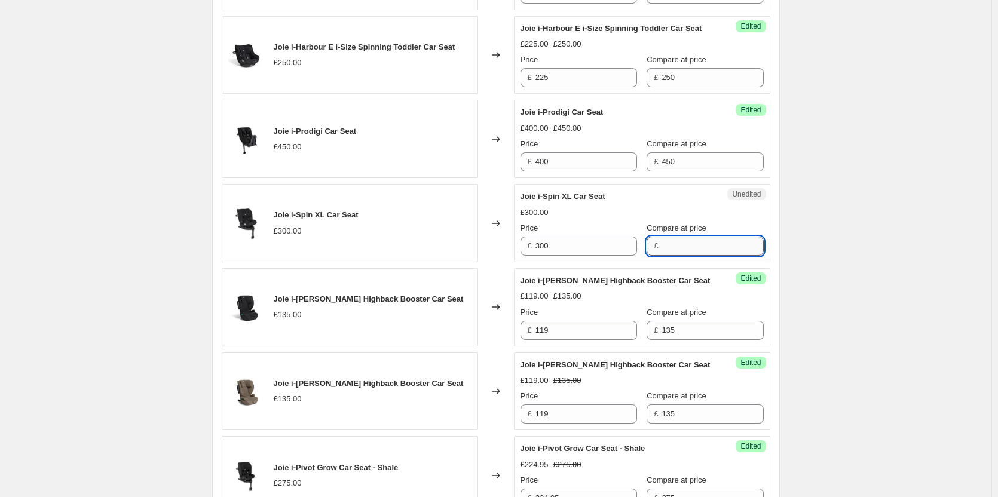
click at [661, 256] on input "Compare at price" at bounding box center [712, 246] width 102 height 19
paste input "300"
type input "300"
click at [591, 256] on input "300" at bounding box center [586, 246] width 102 height 19
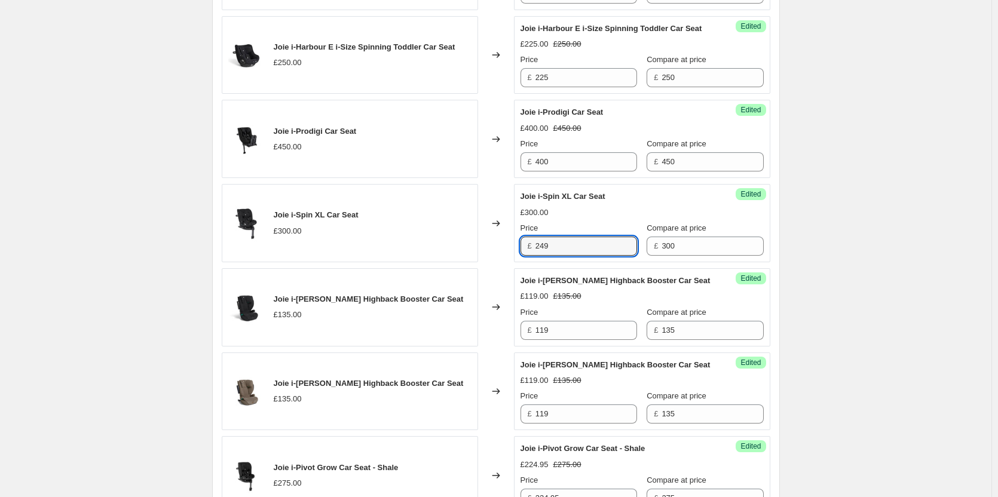
type input "249"
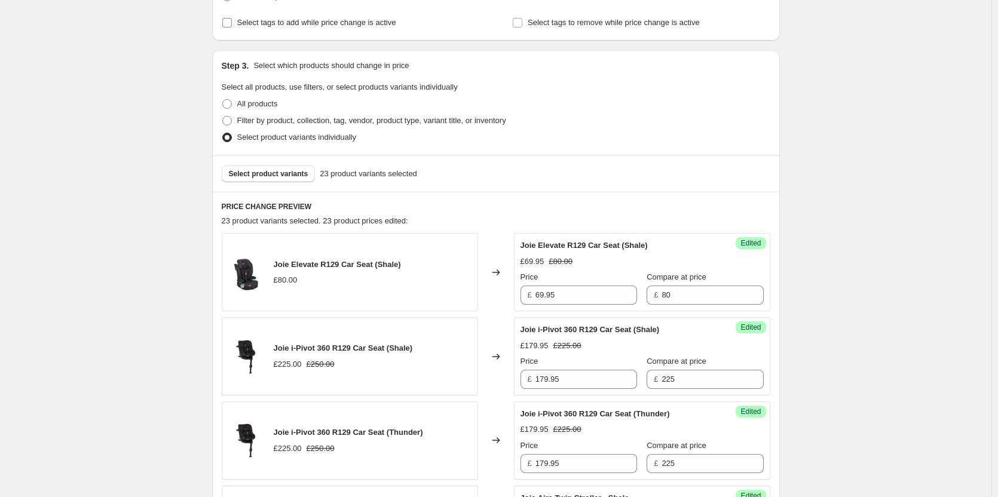
scroll to position [191, 0]
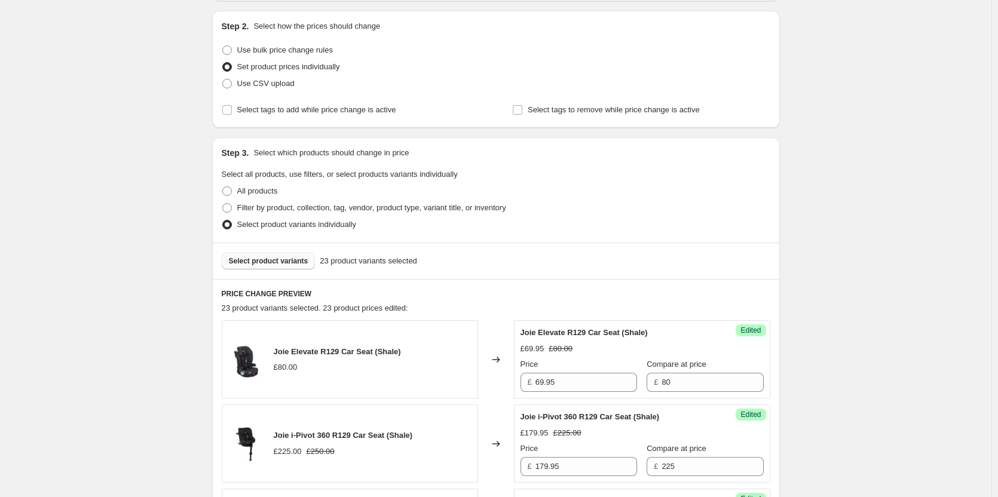
click at [269, 259] on span "Select product variants" at bounding box center [268, 261] width 79 height 10
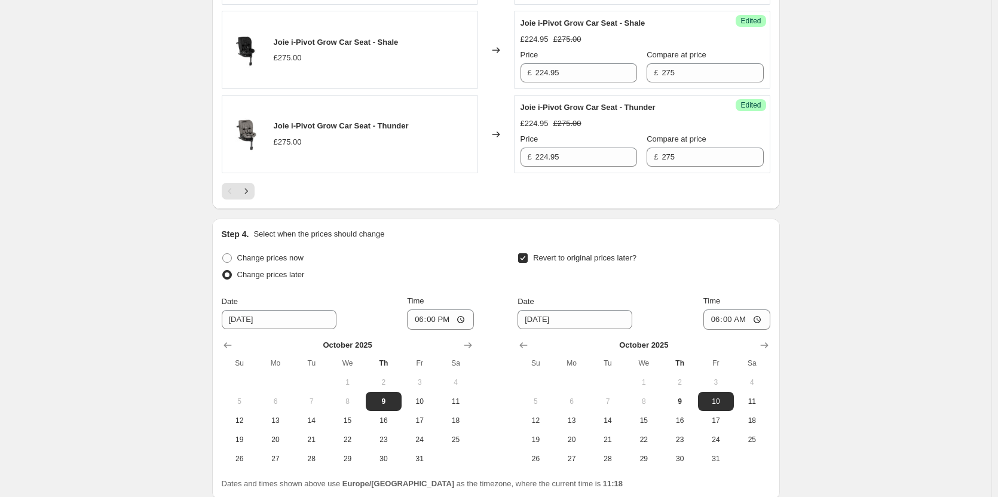
scroll to position [1924, 0]
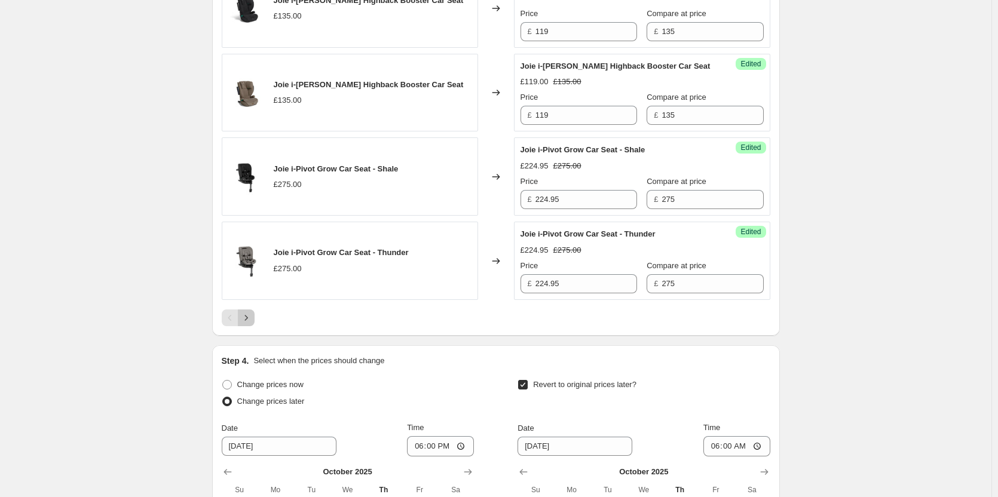
click at [247, 324] on icon "Next" at bounding box center [246, 318] width 12 height 12
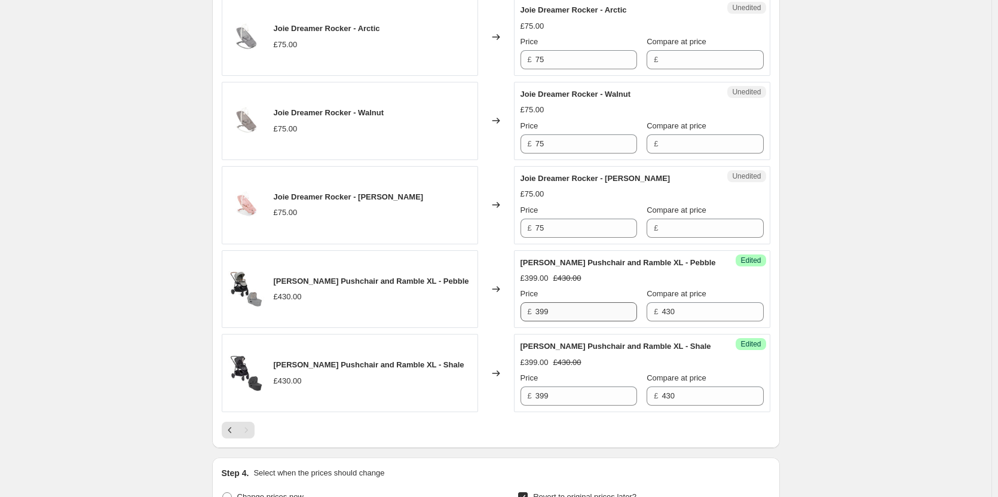
scroll to position [485, 0]
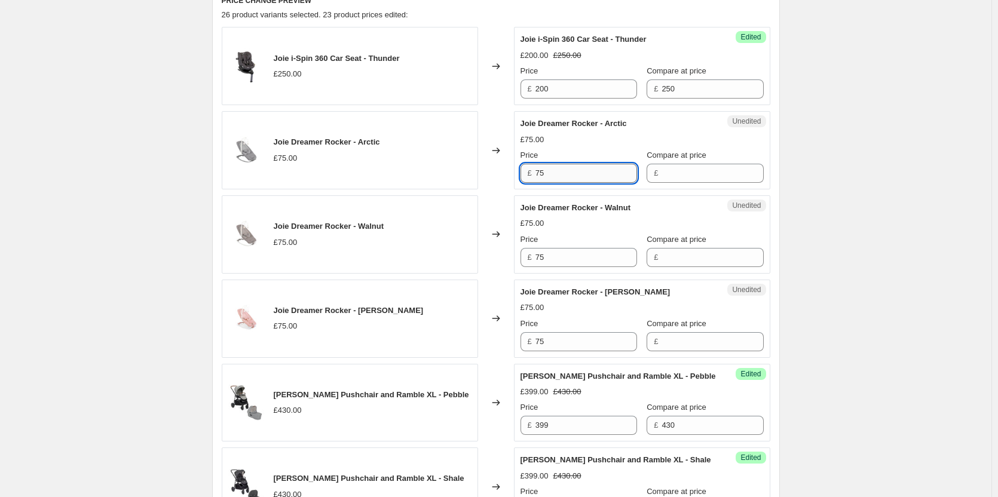
click at [569, 179] on input "75" at bounding box center [586, 173] width 102 height 19
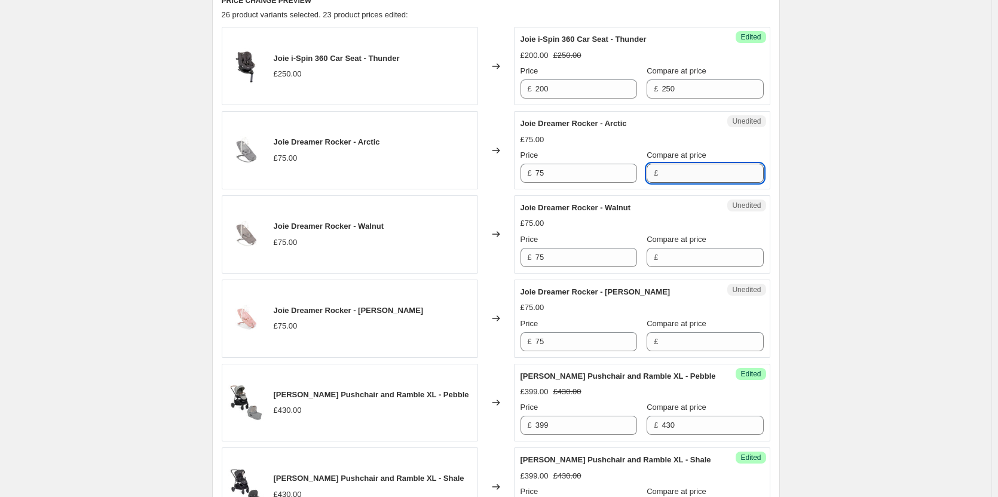
click at [707, 180] on input "Compare at price" at bounding box center [712, 173] width 102 height 19
paste input "75"
type input "75"
drag, startPoint x: 680, startPoint y: 272, endPoint x: 680, endPoint y: 260, distance: 12.0
click at [680, 272] on div "Unedited Joie Dreamer Rocker - Walnut £75.00 Price £ 75 Compare at price £" at bounding box center [642, 234] width 256 height 78
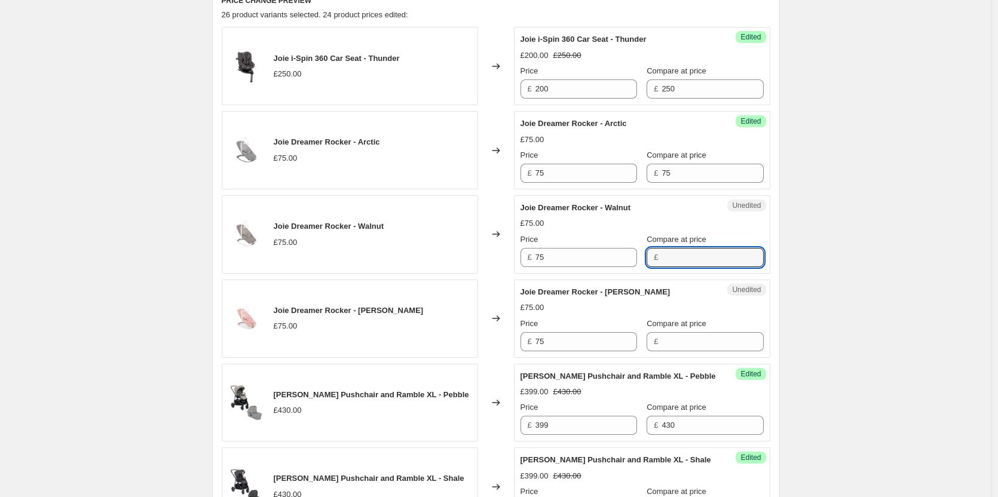
drag, startPoint x: 680, startPoint y: 260, endPoint x: 682, endPoint y: 274, distance: 13.9
click at [680, 260] on input "Compare at price" at bounding box center [712, 257] width 102 height 19
paste input "75"
type input "75"
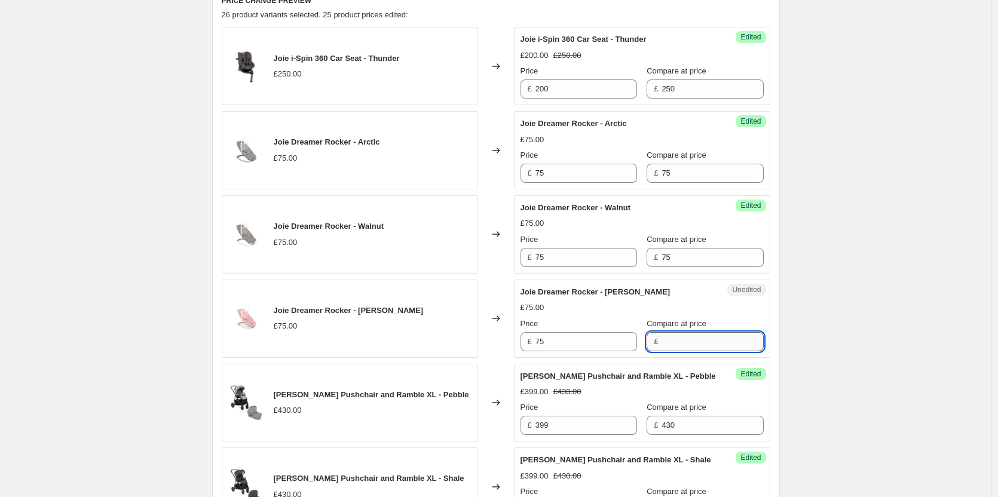
click at [676, 339] on input "Compare at price" at bounding box center [712, 341] width 102 height 19
paste input "75"
type input "75"
click at [557, 183] on div "Success Edited Joie Dreamer Rocker - Arctic £75.00 Price £ 75 Compare at price …" at bounding box center [642, 150] width 256 height 78
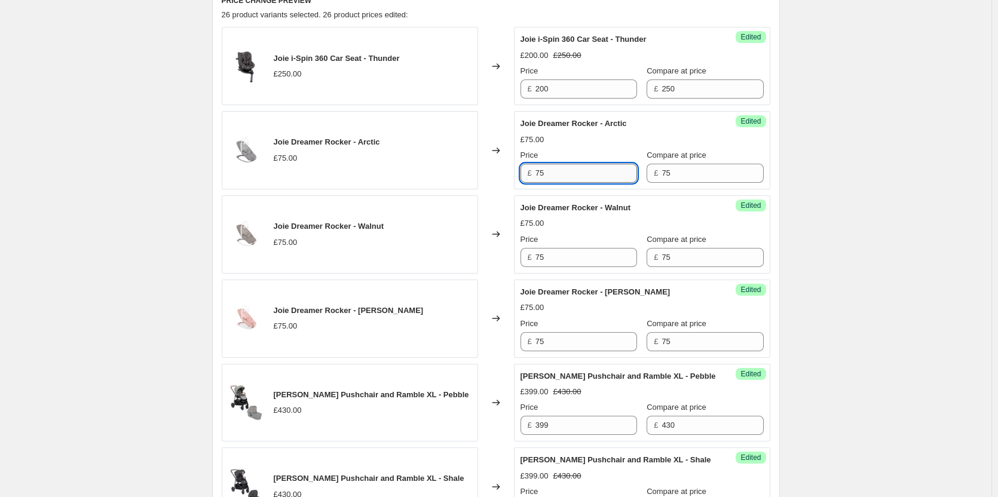
click at [560, 179] on input "75" at bounding box center [586, 173] width 102 height 19
type input "69"
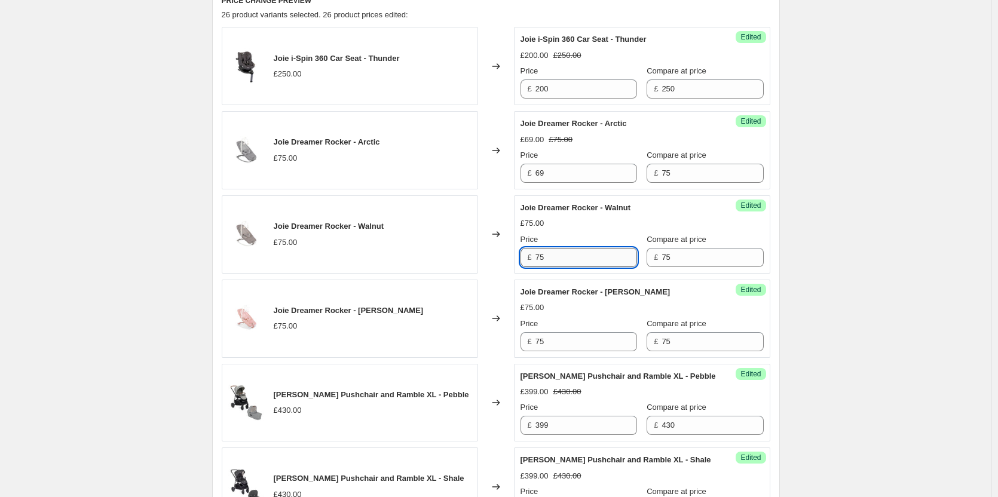
click at [565, 262] on input "75" at bounding box center [586, 257] width 102 height 19
paste input "69"
type input "69"
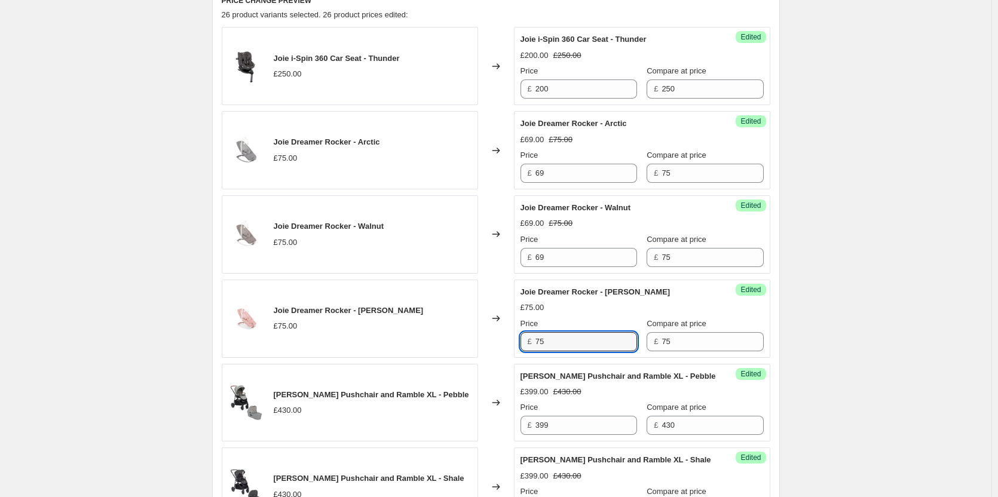
drag, startPoint x: 562, startPoint y: 341, endPoint x: 570, endPoint y: 329, distance: 14.3
click at [562, 341] on input "75" at bounding box center [586, 341] width 102 height 19
paste input "69"
type input "69"
click at [612, 301] on div "Joie Dreamer Rocker - Lola £69.00 £75.00 Price £ 69 Compare at price £ 75" at bounding box center [641, 318] width 243 height 65
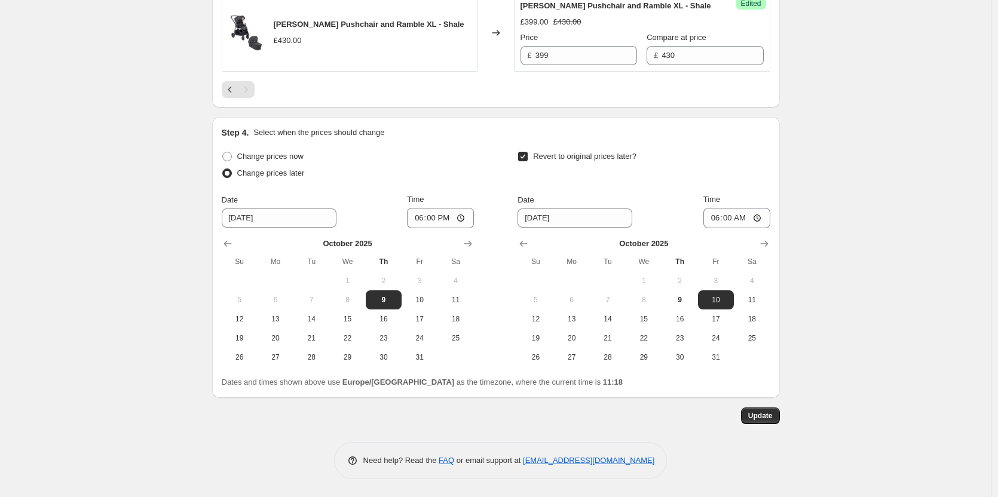
scroll to position [962, 0]
click at [776, 420] on button "Update" at bounding box center [760, 415] width 39 height 17
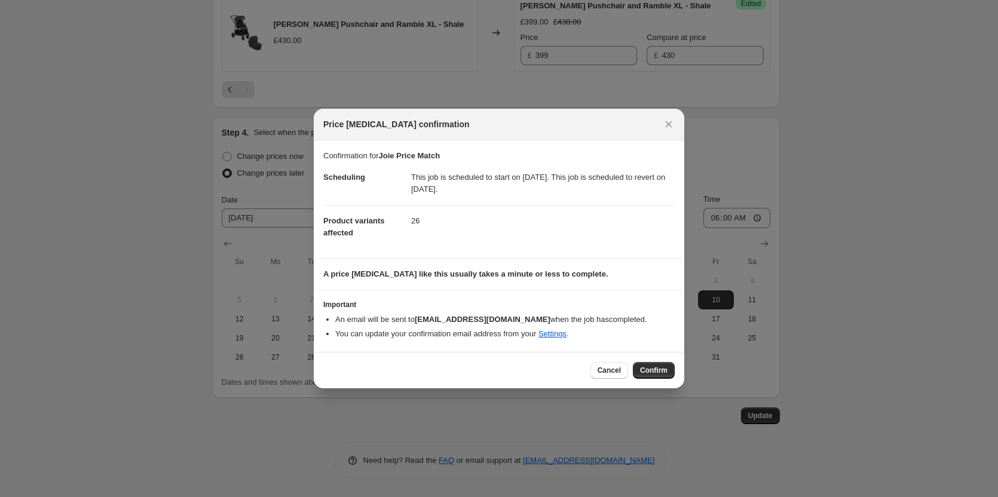
click at [645, 364] on button "Confirm" at bounding box center [654, 370] width 42 height 17
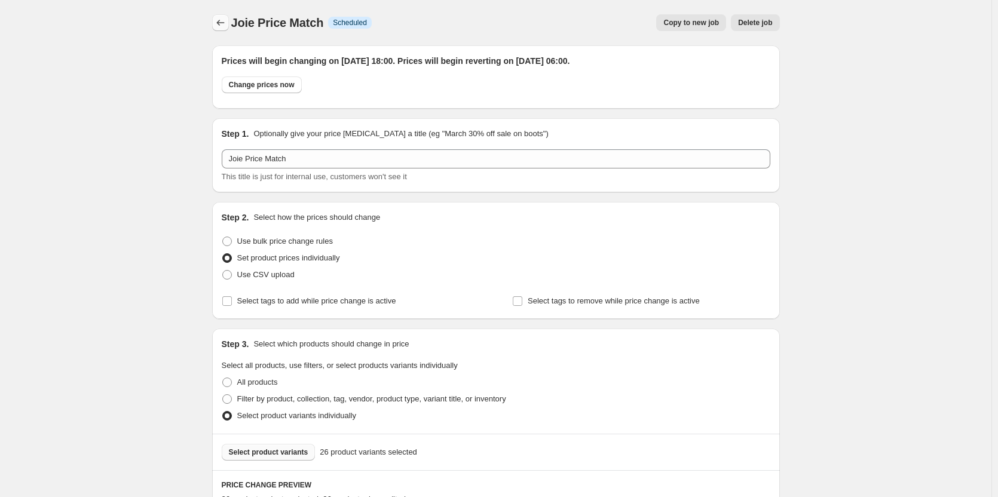
click at [229, 18] on button "Price change jobs" at bounding box center [220, 22] width 17 height 17
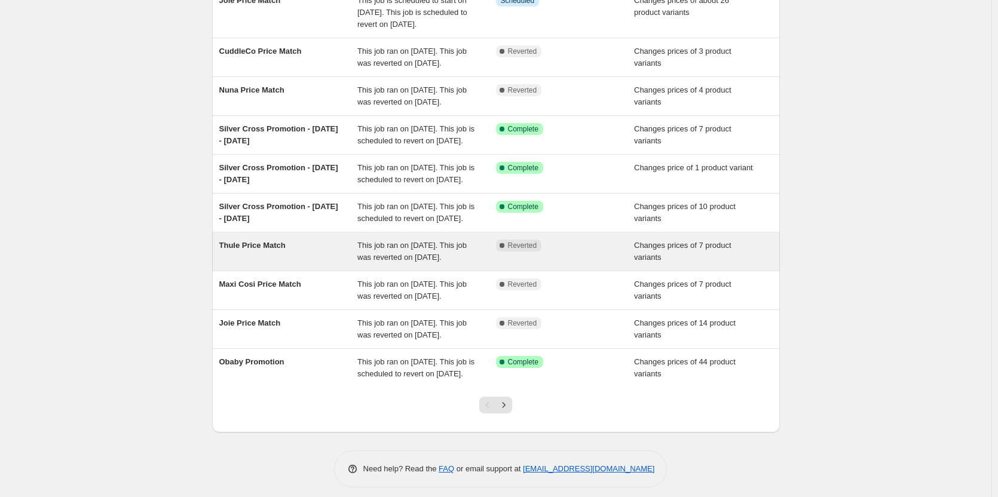
scroll to position [179, 0]
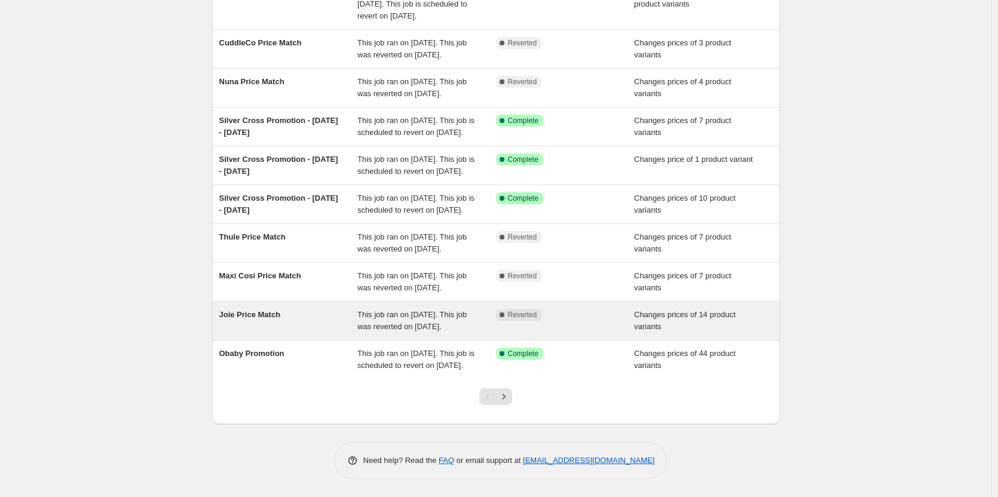
click at [469, 333] on div "This job ran on 8 October 2025. This job was reverted on 9 October 2025." at bounding box center [426, 321] width 139 height 24
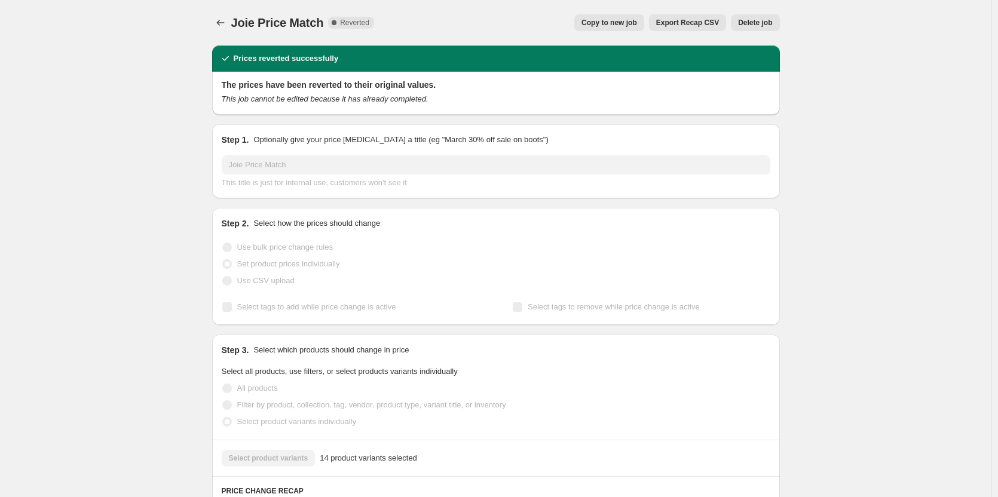
drag, startPoint x: 601, startPoint y: 20, endPoint x: 667, endPoint y: 62, distance: 78.7
click at [747, 19] on span "Delete job" at bounding box center [755, 23] width 34 height 10
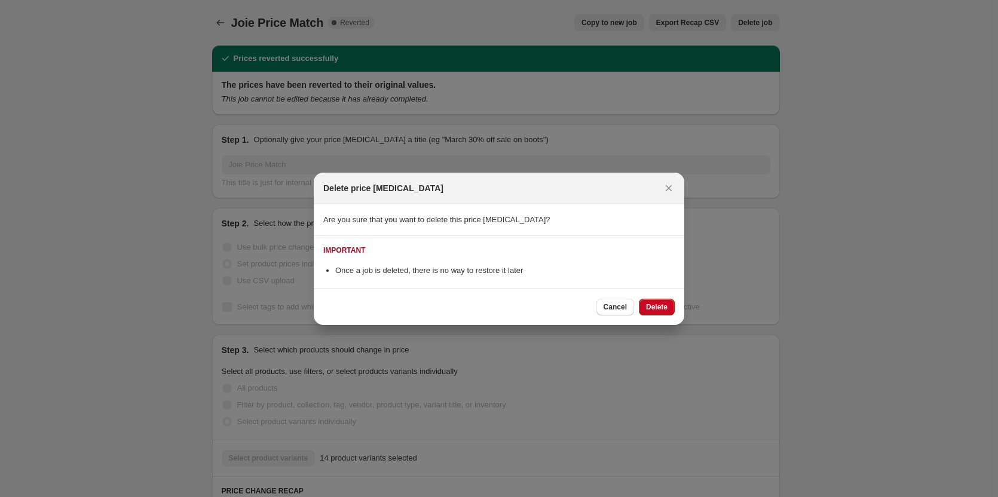
click at [648, 321] on div "Cancel Delete" at bounding box center [499, 307] width 370 height 36
click at [654, 309] on span "Delete" at bounding box center [657, 307] width 22 height 10
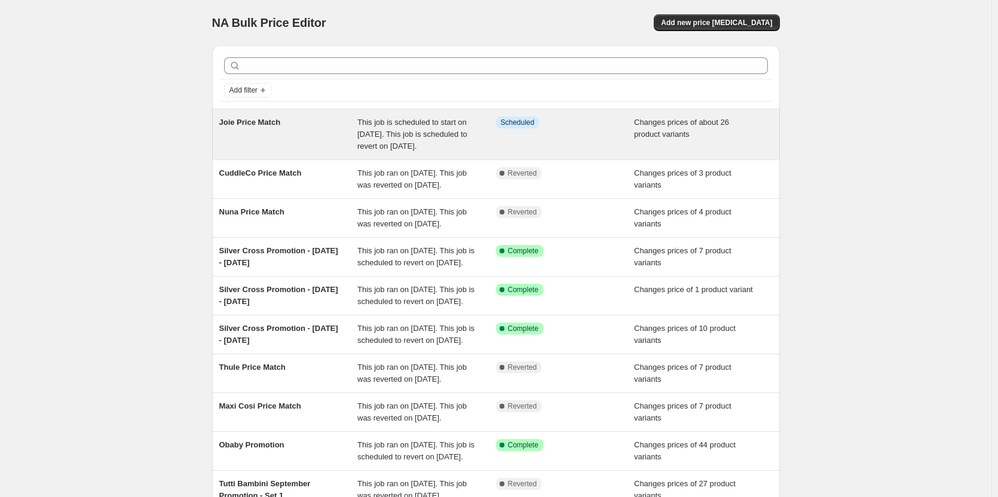
click at [451, 136] on div "This job is scheduled to start on 9 October 2025. This job is scheduled to reve…" at bounding box center [426, 135] width 139 height 36
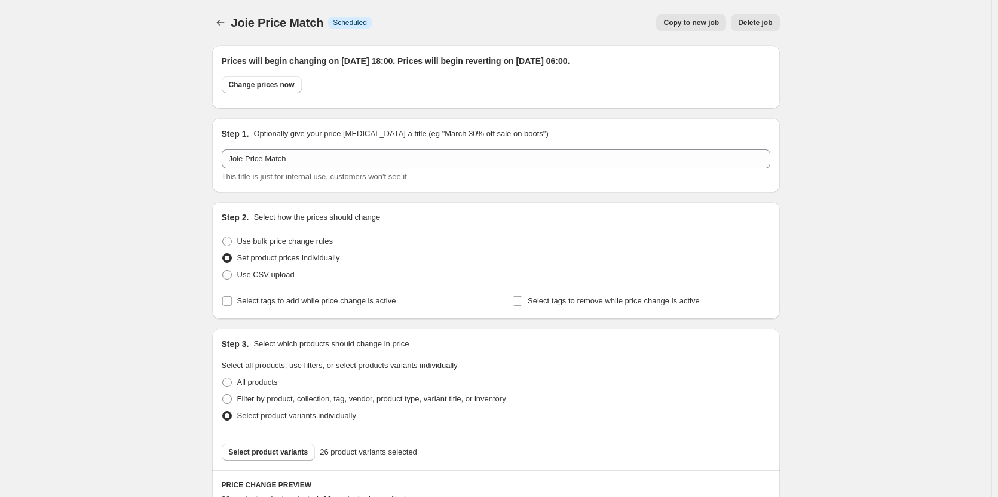
click at [692, 17] on button "Copy to new job" at bounding box center [691, 22] width 70 height 17
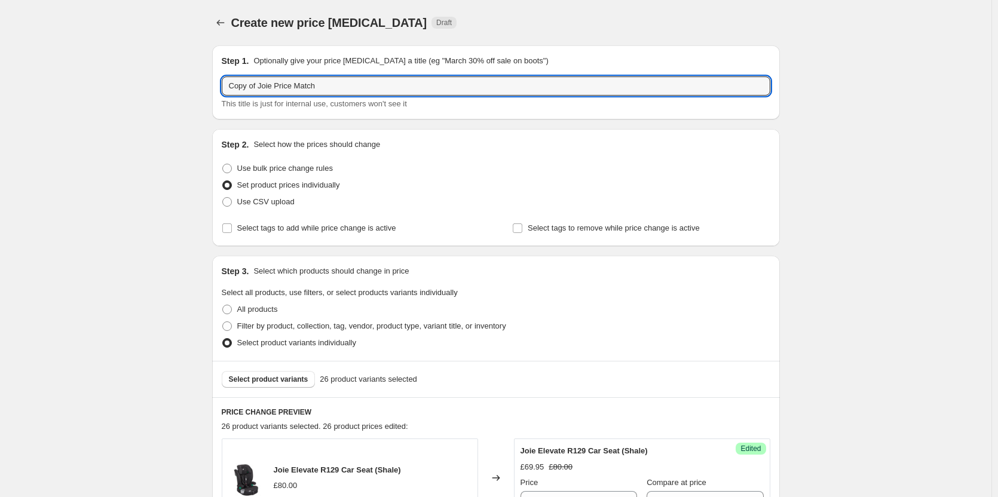
drag, startPoint x: 266, startPoint y: 86, endPoint x: 127, endPoint y: 106, distance: 141.2
click at [262, 85] on input "Copy of Joie Price Match" at bounding box center [496, 85] width 548 height 19
drag, startPoint x: 260, startPoint y: 85, endPoint x: 161, endPoint y: 89, distance: 99.2
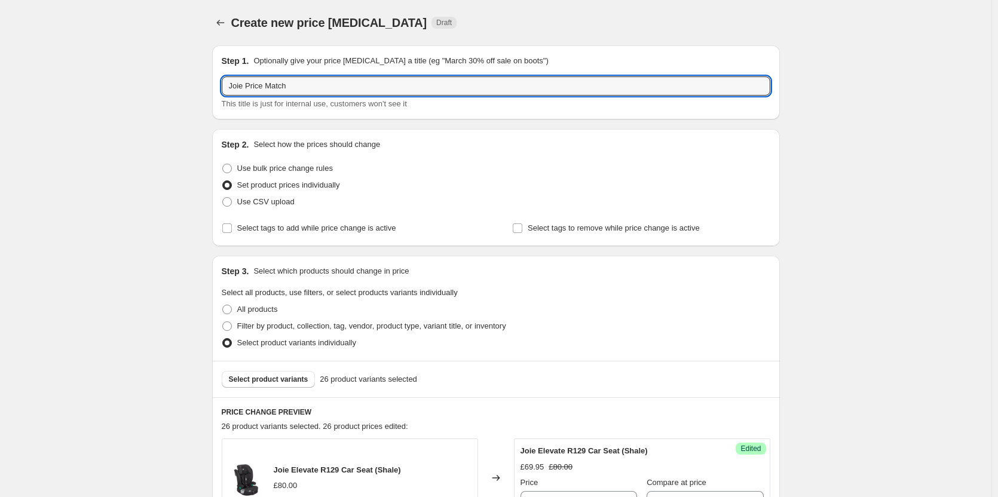
type input "Joie Price Match"
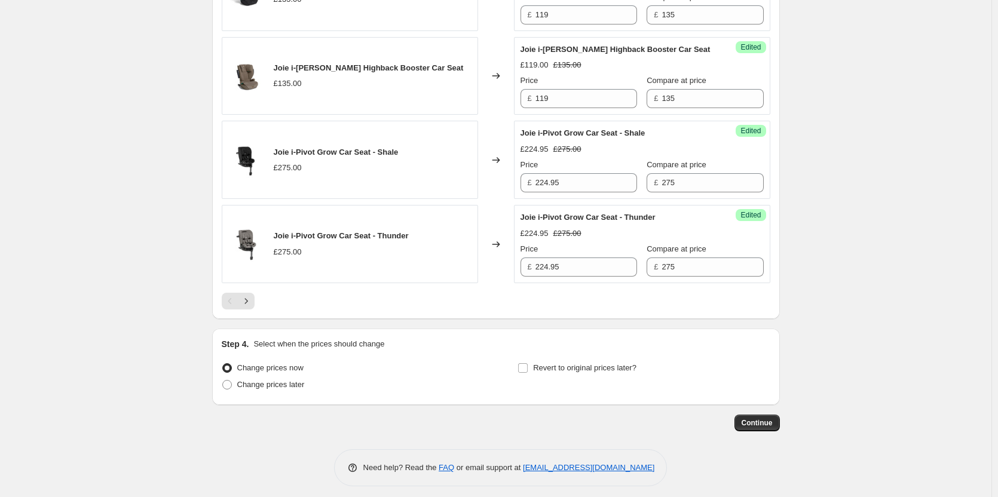
scroll to position [1899, 0]
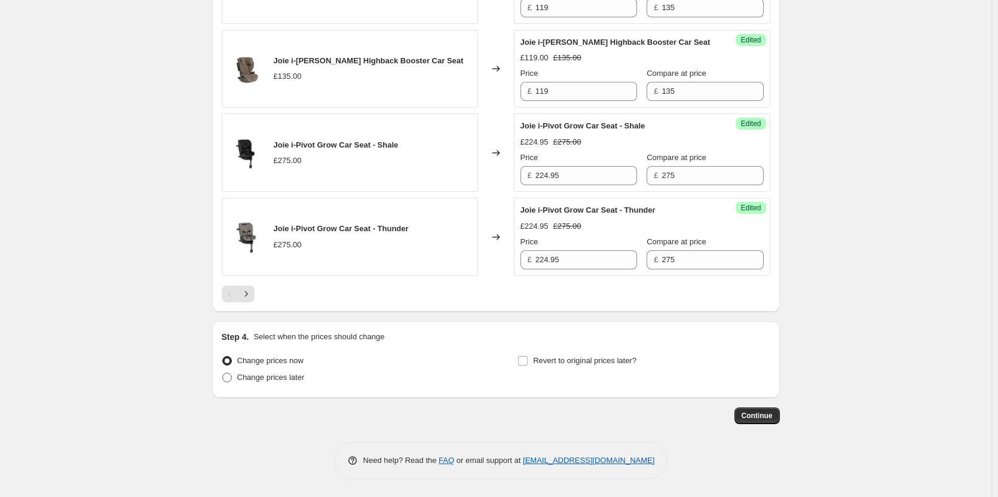
click at [259, 372] on span "Change prices later" at bounding box center [271, 378] width 68 height 12
click at [223, 373] on input "Change prices later" at bounding box center [222, 373] width 1 height 1
radio input "true"
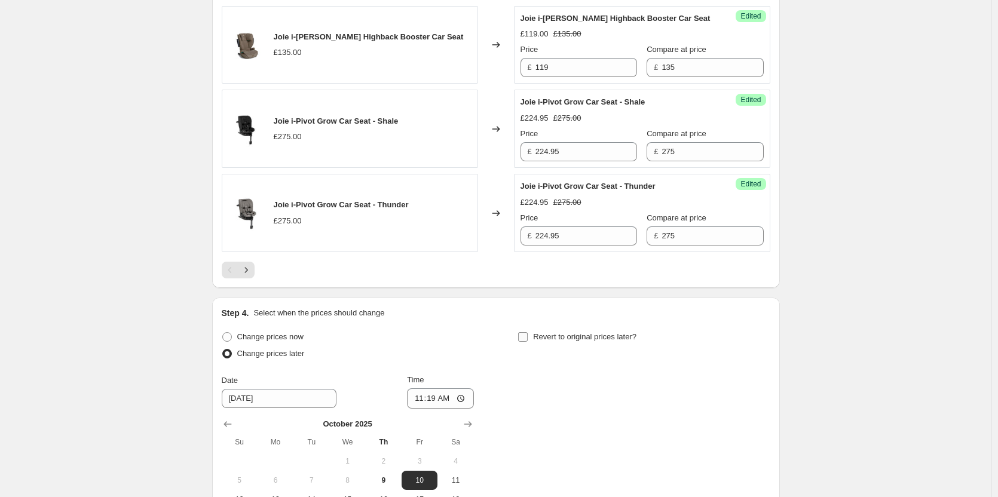
click at [583, 341] on span "Revert to original prices later?" at bounding box center [584, 336] width 103 height 9
click at [528, 342] on input "Revert to original prices later?" at bounding box center [523, 337] width 10 height 10
checkbox input "true"
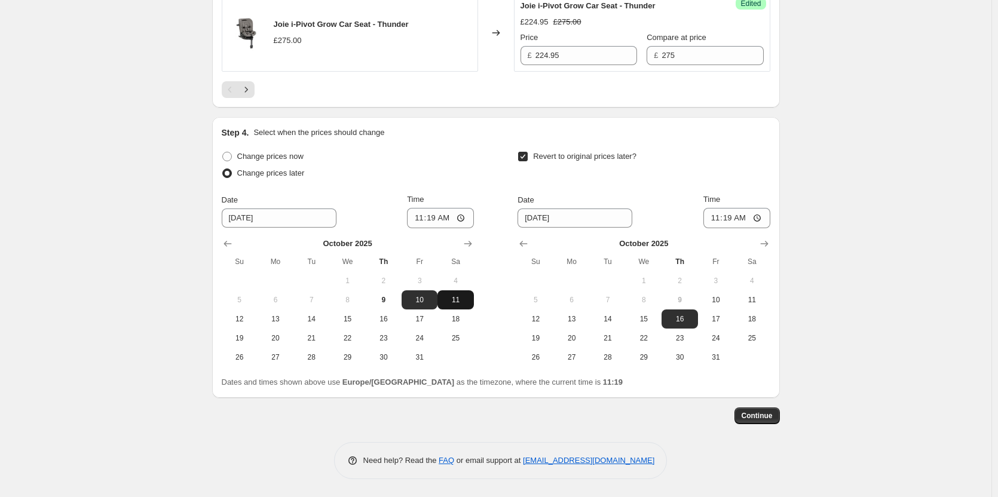
scroll to position [2103, 0]
click at [438, 217] on input "11:19" at bounding box center [440, 218] width 67 height 20
type input "18:00"
click at [733, 214] on input "06:19" at bounding box center [736, 218] width 67 height 20
type input "06:00"
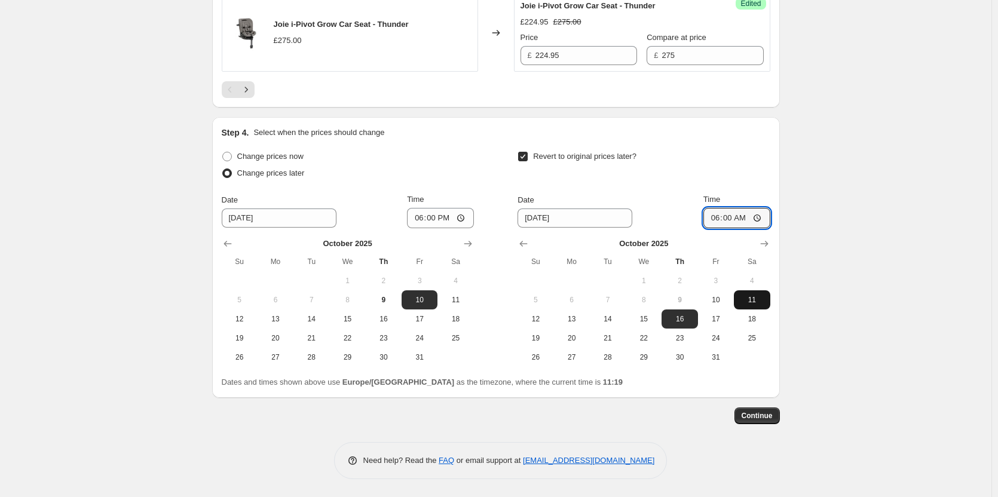
click at [762, 297] on span "11" at bounding box center [751, 300] width 26 height 10
type input "10/11/2025"
click at [771, 418] on span "Continue" at bounding box center [756, 416] width 31 height 10
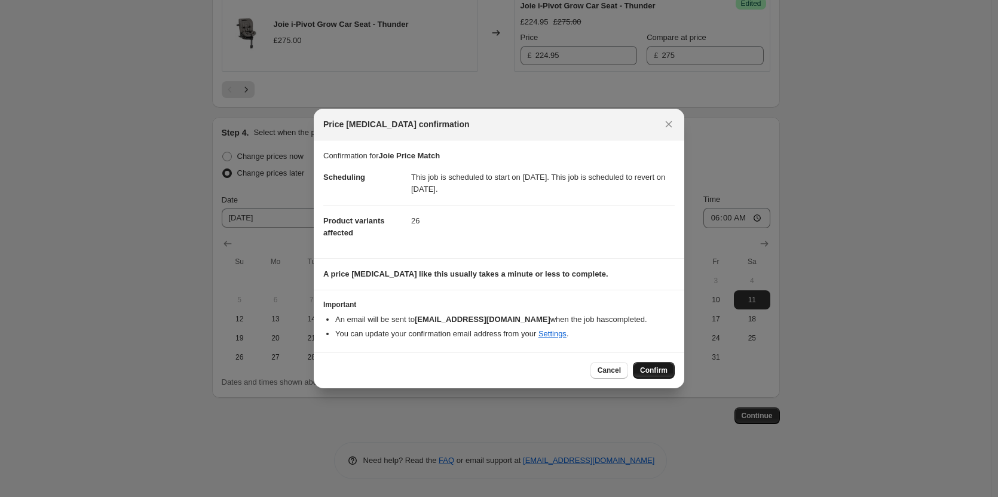
click at [649, 369] on span "Confirm" at bounding box center [653, 371] width 27 height 10
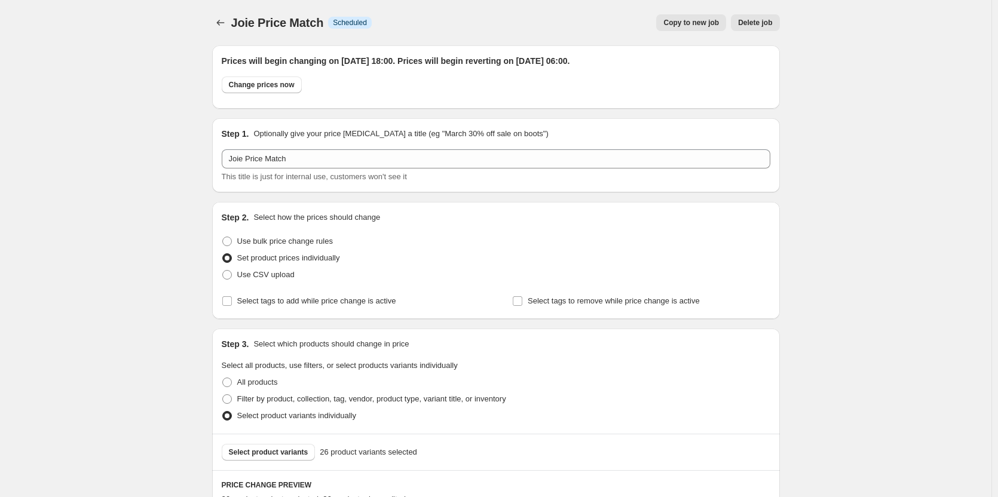
click at [707, 18] on button "Copy to new job" at bounding box center [691, 22] width 70 height 17
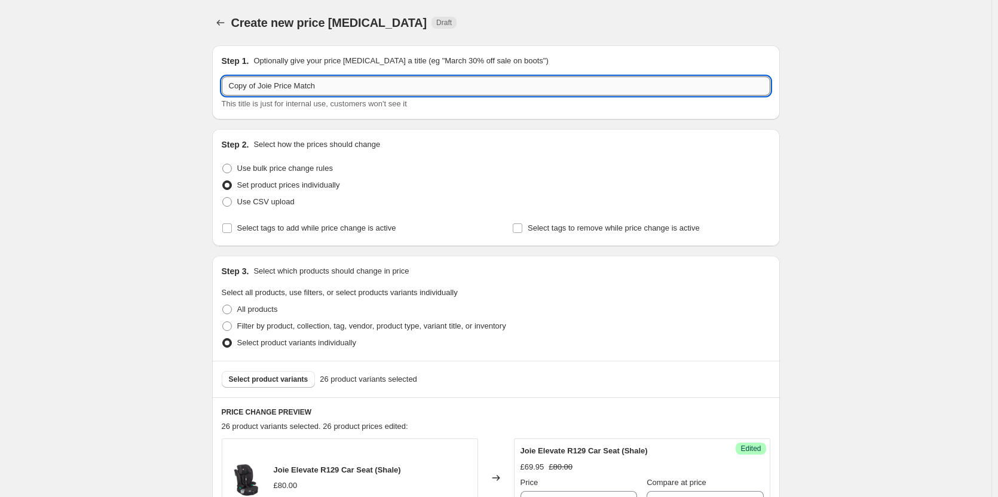
click at [308, 89] on input "Copy of Joie Price Match" at bounding box center [496, 85] width 548 height 19
paste input "text"
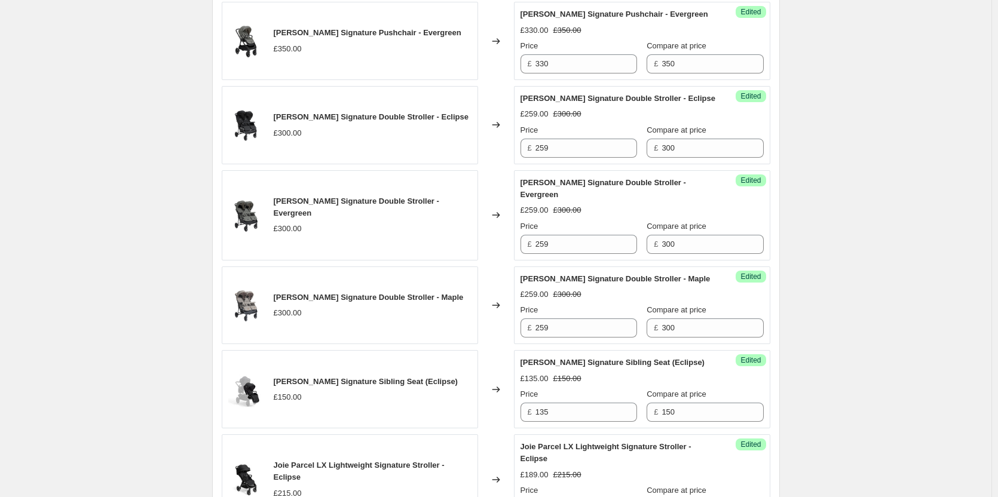
scroll to position [1899, 0]
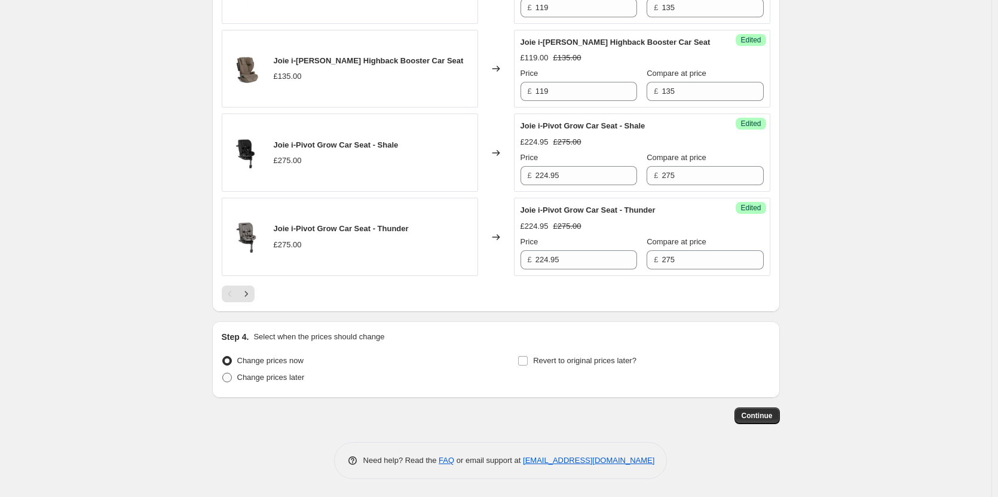
type input "Joie Price Match"
click at [241, 370] on label "Change prices later" at bounding box center [263, 377] width 83 height 17
click at [223, 373] on input "Change prices later" at bounding box center [222, 373] width 1 height 1
radio input "true"
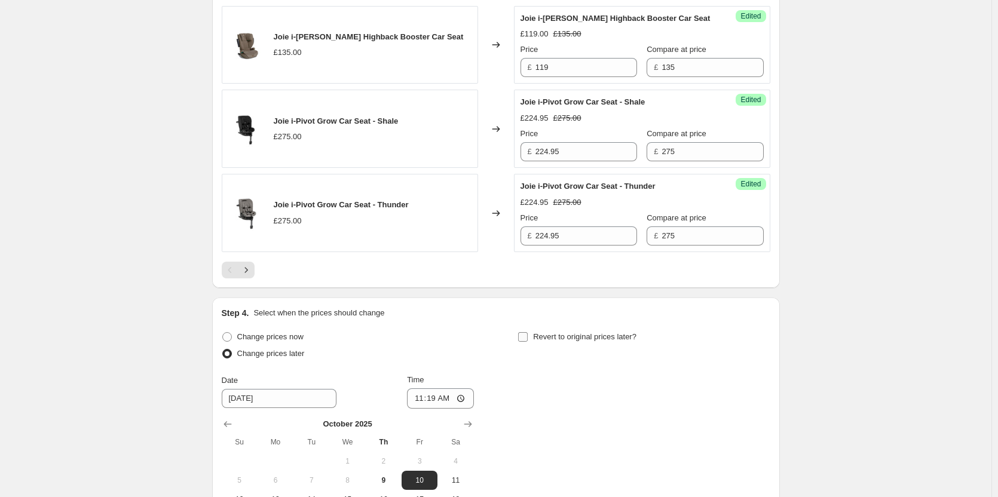
click at [545, 341] on span "Revert to original prices later?" at bounding box center [584, 336] width 103 height 9
click at [528, 342] on input "Revert to original prices later?" at bounding box center [523, 337] width 10 height 10
checkbox input "true"
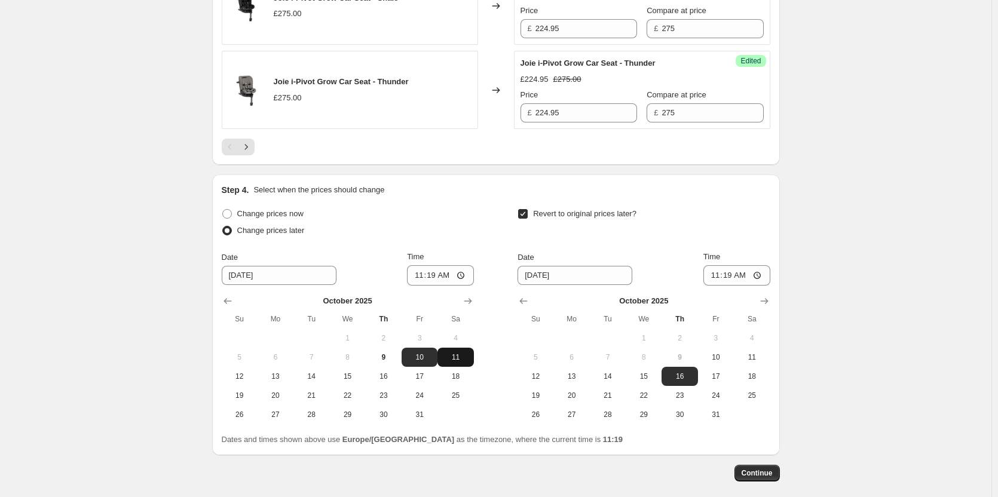
scroll to position [2103, 0]
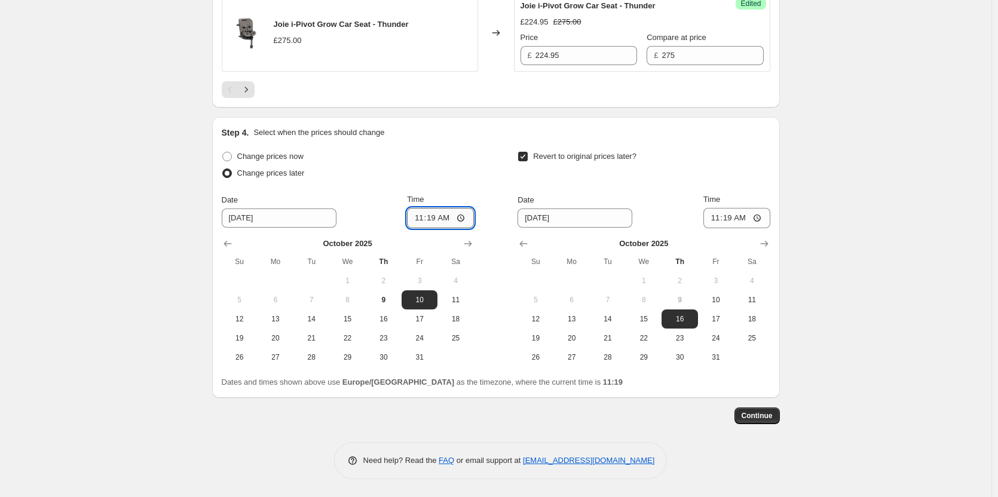
click at [437, 218] on input "11:19" at bounding box center [440, 218] width 67 height 20
type input "18:00"
click at [737, 219] on input "11:19" at bounding box center [736, 218] width 67 height 20
type input "06:00"
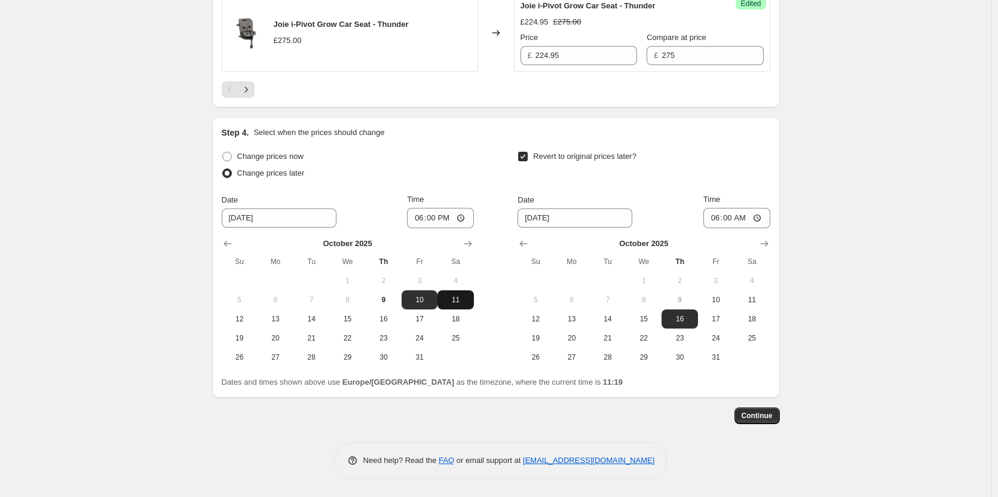
click at [456, 299] on span "11" at bounding box center [455, 300] width 26 height 10
type input "10/11/2025"
click at [542, 318] on span "12" at bounding box center [535, 319] width 26 height 10
type input "10/12/2025"
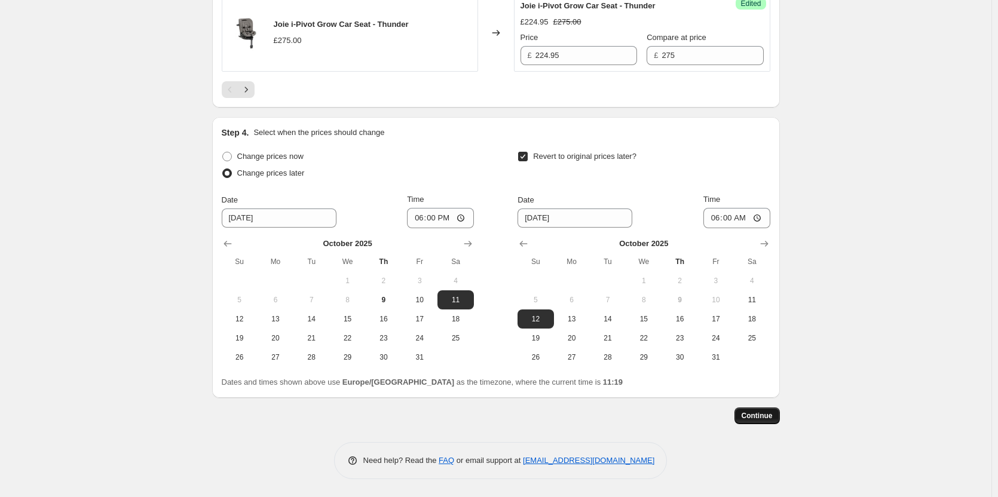
click at [752, 413] on span "Continue" at bounding box center [756, 416] width 31 height 10
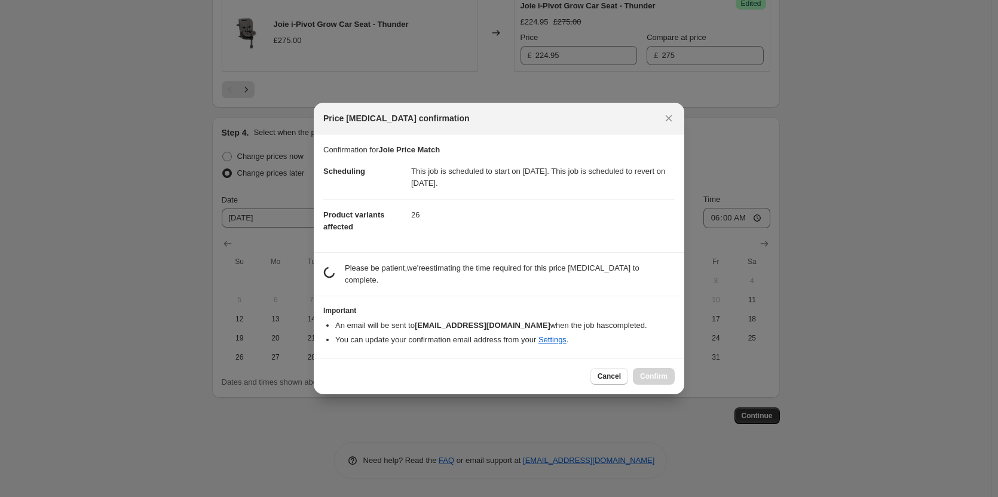
scroll to position [0, 0]
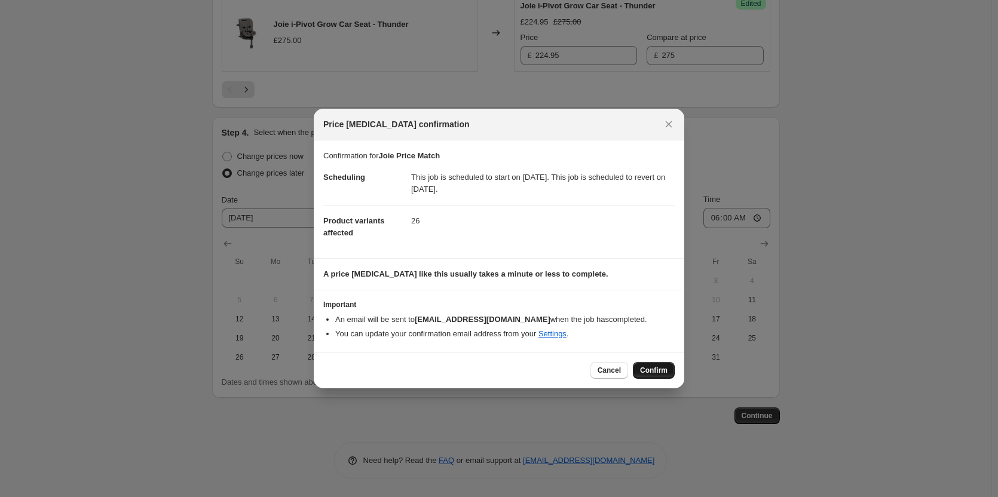
click at [646, 375] on button "Confirm" at bounding box center [654, 370] width 42 height 17
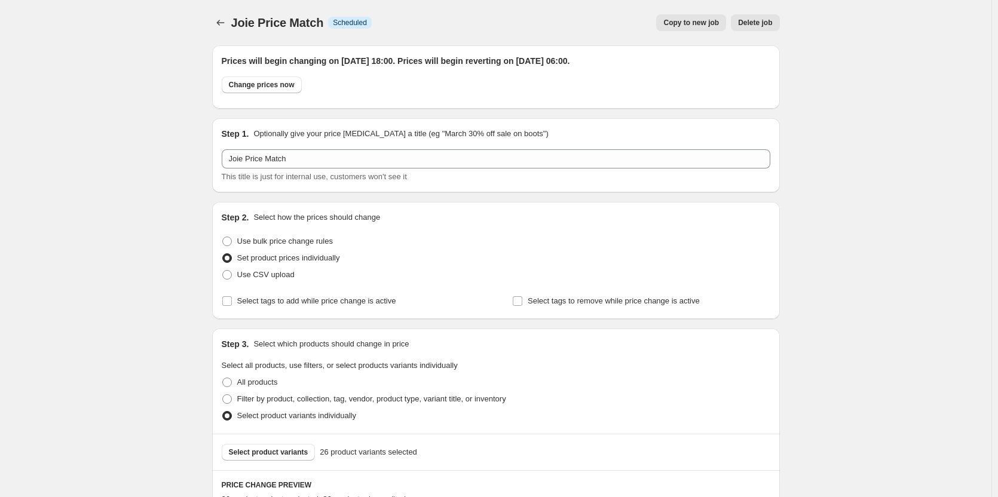
click at [682, 22] on span "Copy to new job" at bounding box center [691, 23] width 56 height 10
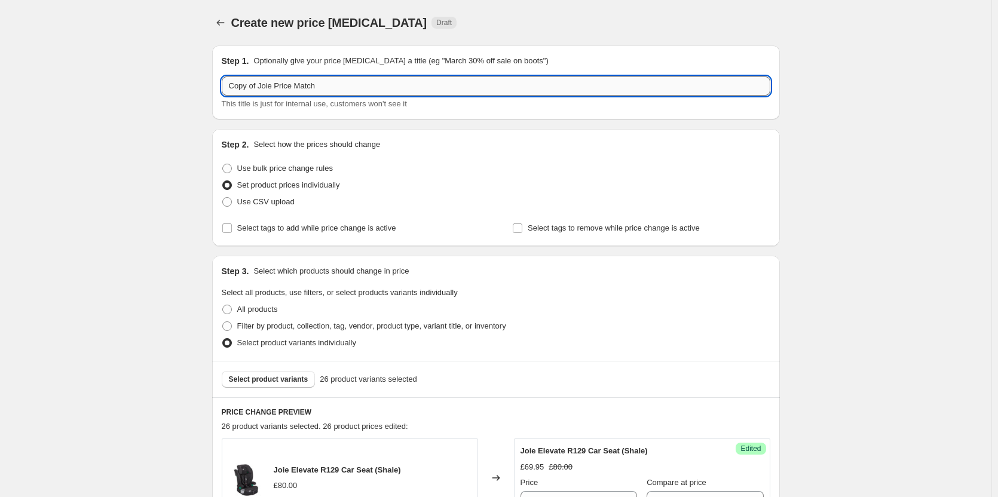
click at [375, 90] on input "Copy of Joie Price Match" at bounding box center [496, 85] width 548 height 19
paste input "text"
type input "Joie Price Match"
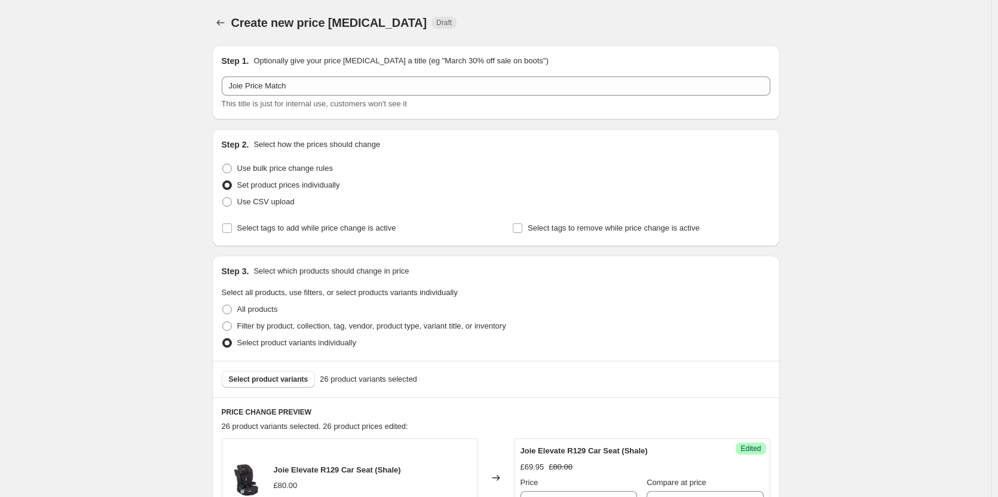
scroll to position [1899, 0]
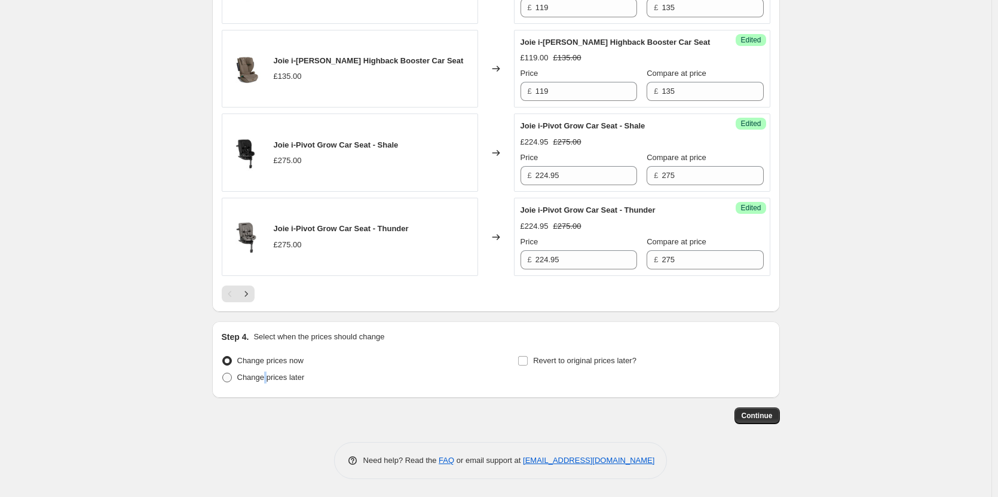
drag, startPoint x: 267, startPoint y: 372, endPoint x: 280, endPoint y: 372, distance: 12.5
click at [269, 372] on span "Change prices later" at bounding box center [271, 378] width 68 height 12
click at [223, 373] on input "Change prices later" at bounding box center [222, 373] width 1 height 1
radio input "true"
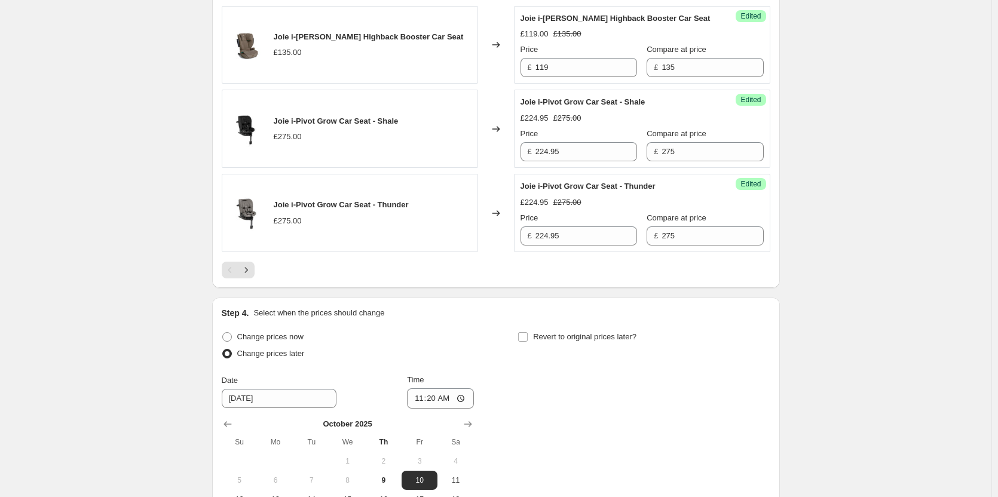
click at [569, 364] on div "Revert to original prices later?" at bounding box center [643, 347] width 252 height 36
click at [557, 345] on label "Revert to original prices later?" at bounding box center [576, 337] width 119 height 17
click at [528, 342] on input "Revert to original prices later?" at bounding box center [523, 337] width 10 height 10
checkbox input "true"
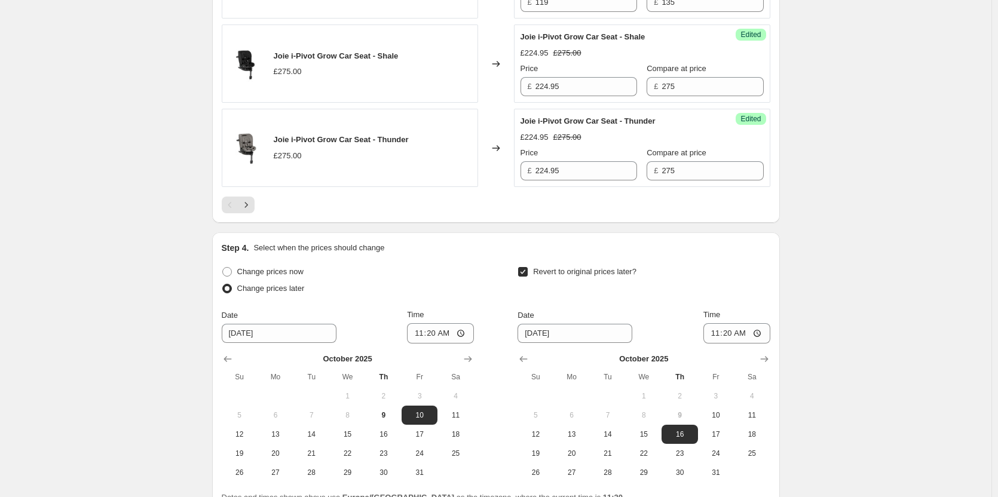
scroll to position [2103, 0]
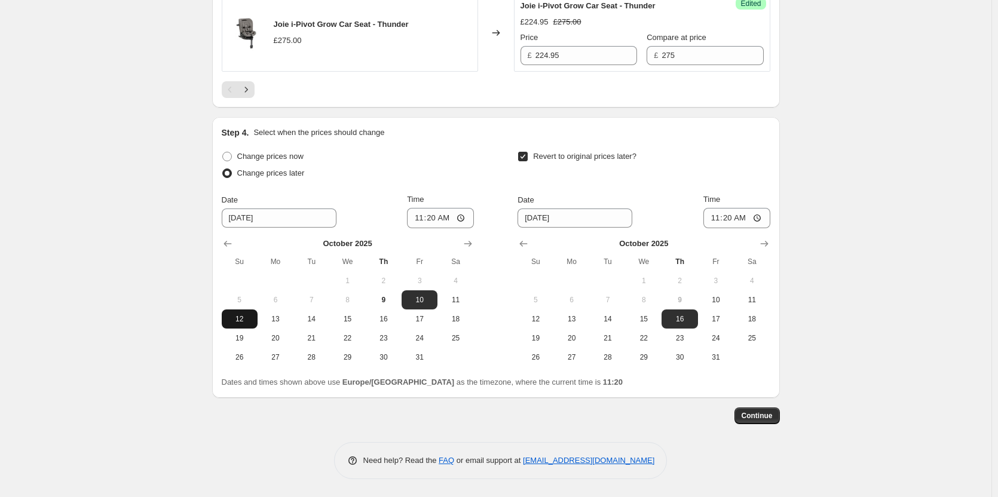
click at [243, 321] on span "12" at bounding box center [239, 319] width 26 height 10
type input "10/12/2025"
click at [569, 317] on span "13" at bounding box center [572, 319] width 26 height 10
type input "10/13/2025"
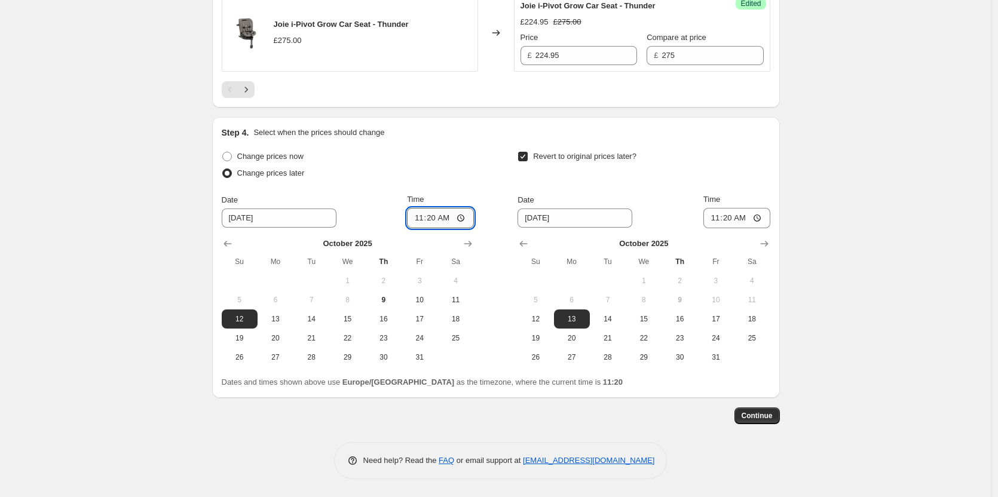
click at [441, 208] on input "11:20" at bounding box center [440, 218] width 67 height 20
type input "18:00"
click at [731, 220] on input "06:20" at bounding box center [736, 218] width 67 height 20
type input "06:00"
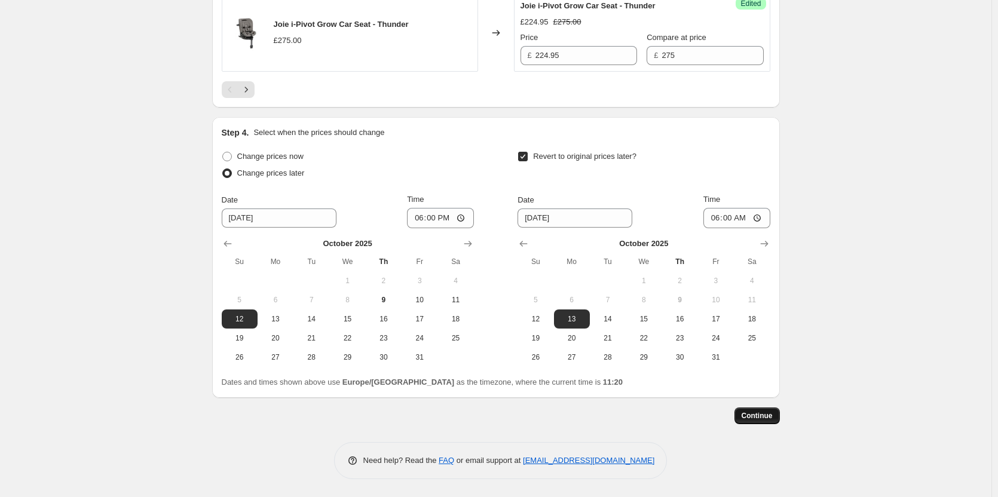
click at [767, 415] on span "Continue" at bounding box center [756, 416] width 31 height 10
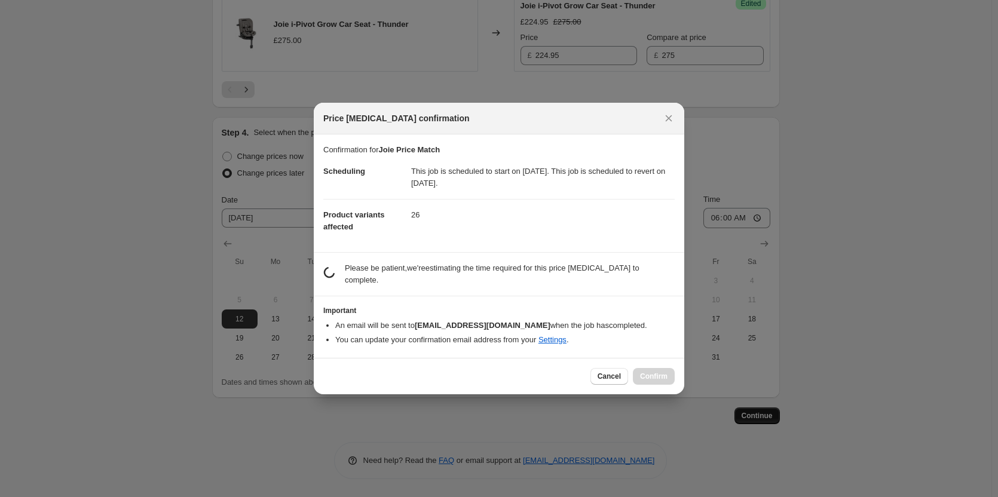
scroll to position [0, 0]
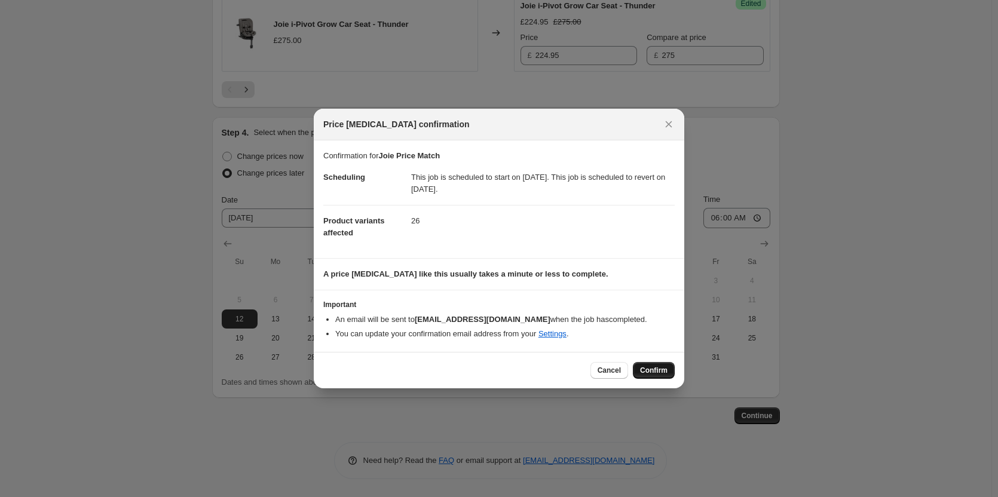
click at [658, 373] on span "Confirm" at bounding box center [653, 371] width 27 height 10
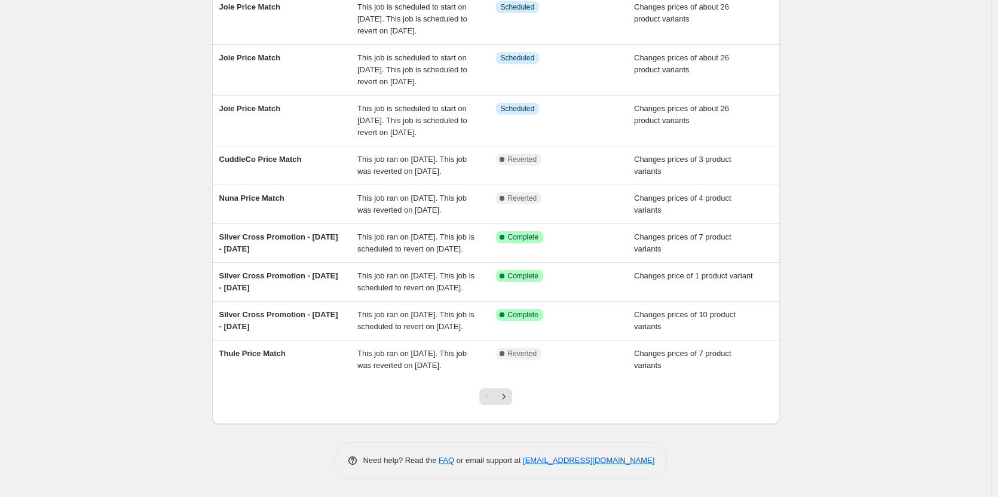
scroll to position [286, 0]
click at [510, 398] on icon "Next" at bounding box center [504, 397] width 12 height 12
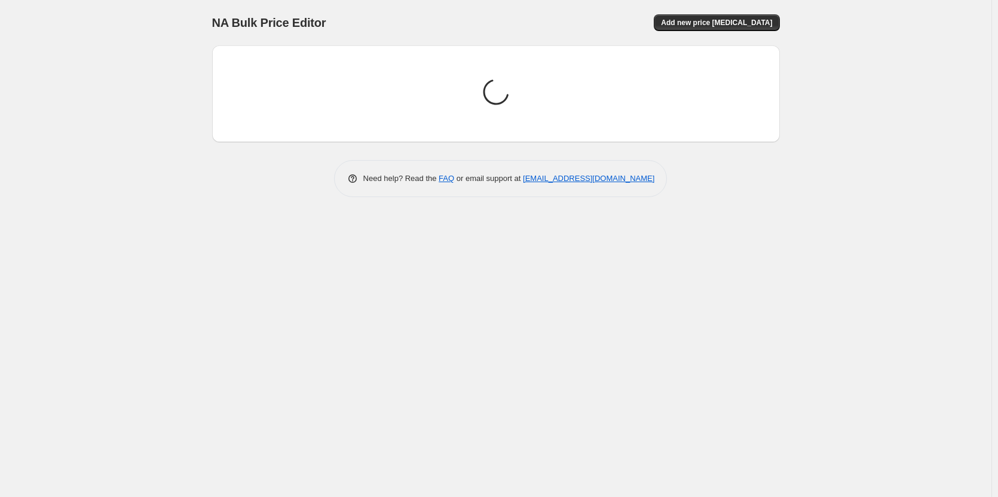
scroll to position [0, 0]
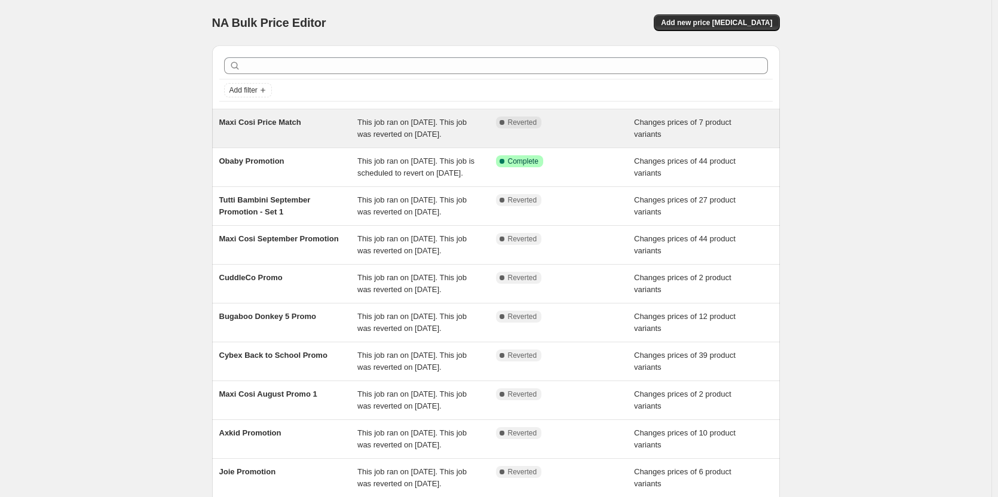
click at [426, 121] on span "This job ran on 8 October 2025. This job was reverted on 9 October 2025." at bounding box center [411, 128] width 109 height 21
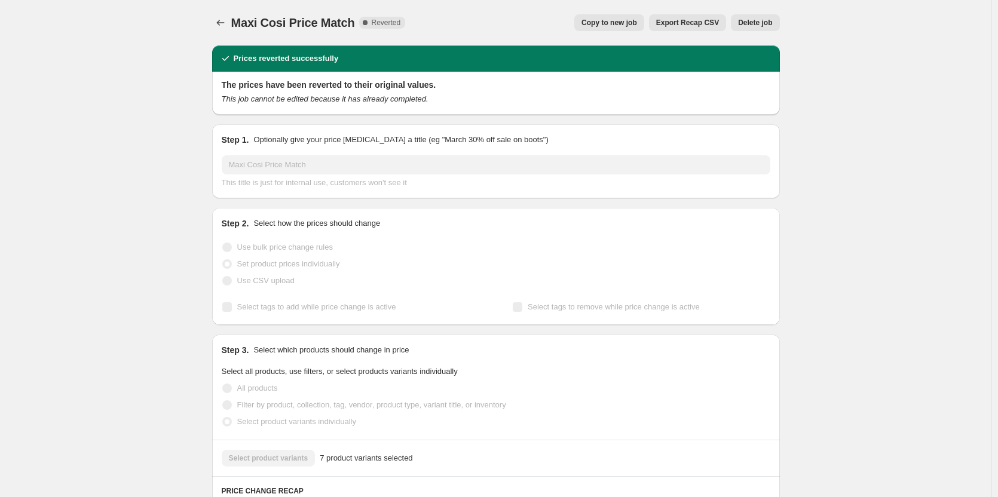
click at [626, 27] on button "Copy to new job" at bounding box center [609, 22] width 70 height 17
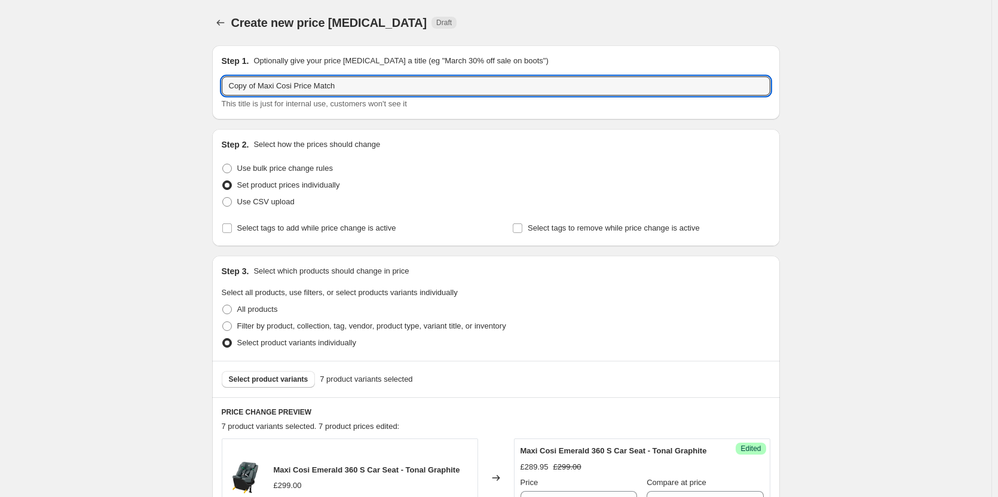
drag, startPoint x: 263, startPoint y: 82, endPoint x: 179, endPoint y: 90, distance: 84.0
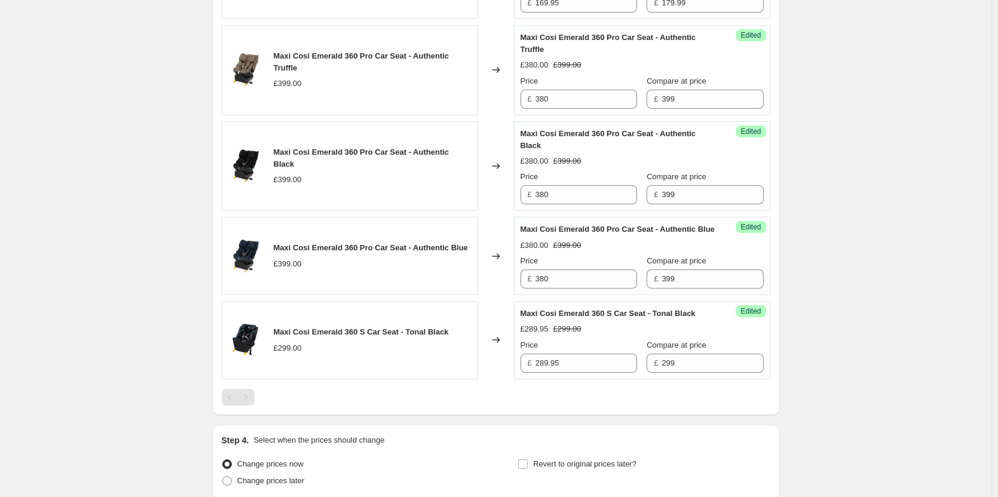
scroll to position [777, 0]
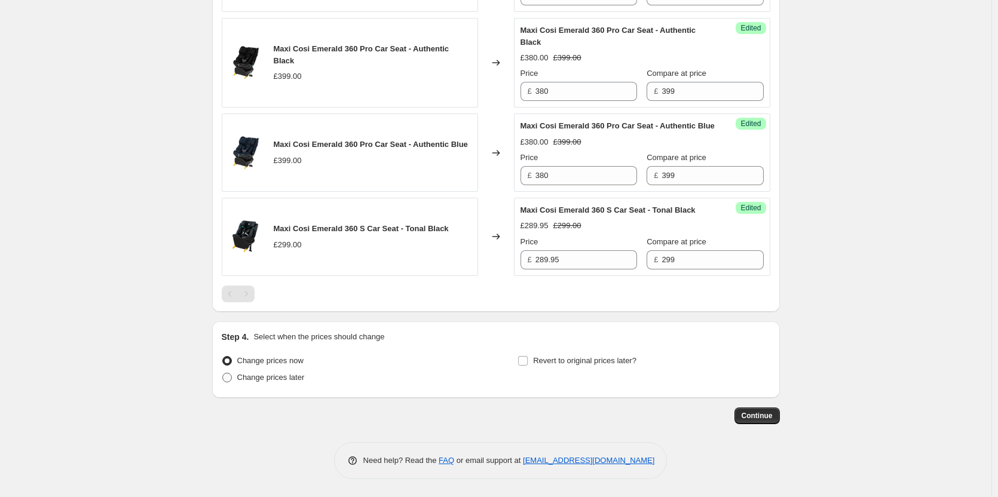
type input "Maxi Cosi Price Match"
click at [289, 382] on span "Change prices later" at bounding box center [271, 377] width 68 height 9
click at [223, 373] on input "Change prices later" at bounding box center [222, 373] width 1 height 1
radio input "true"
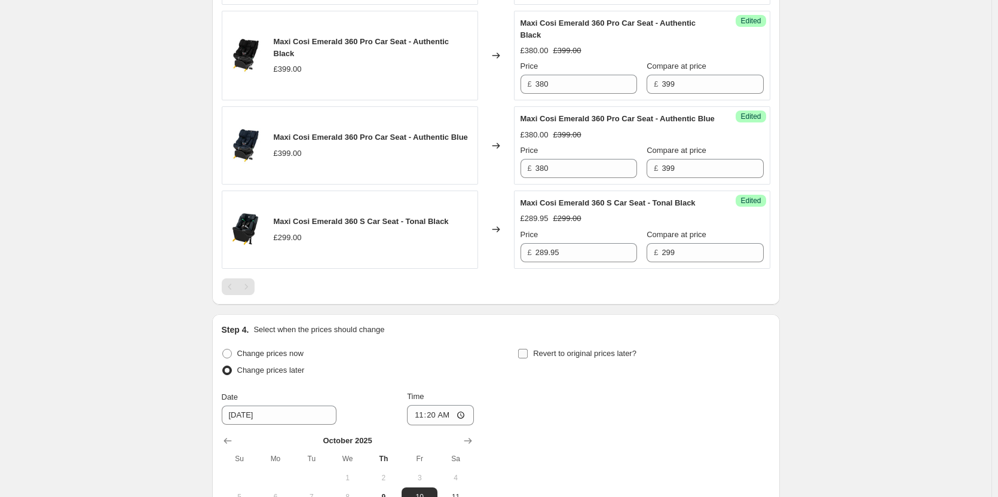
click at [591, 362] on label "Revert to original prices later?" at bounding box center [576, 353] width 119 height 17
click at [528, 358] on input "Revert to original prices later?" at bounding box center [523, 354] width 10 height 10
checkbox input "true"
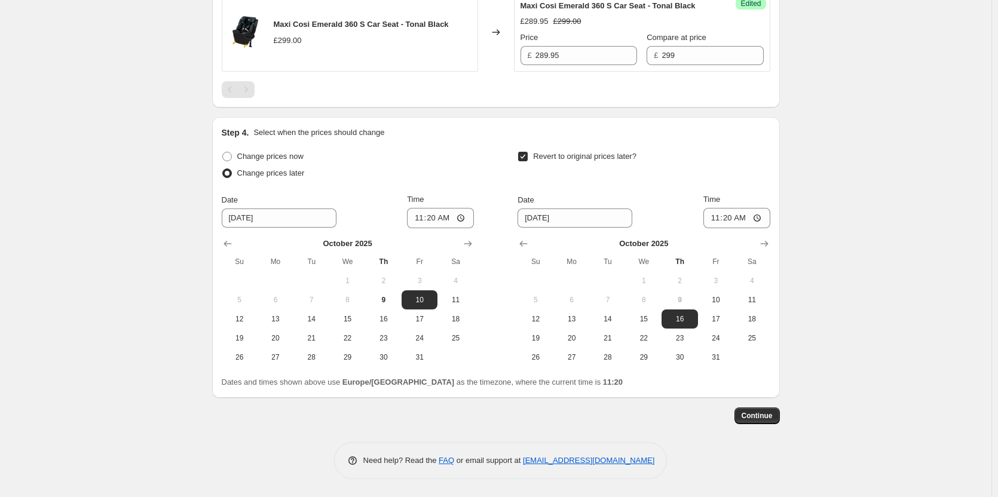
scroll to position [1022, 0]
click at [388, 304] on span "9" at bounding box center [383, 300] width 26 height 10
type input "10/9/2025"
click at [720, 298] on span "10" at bounding box center [716, 300] width 26 height 10
type input "10/10/2025"
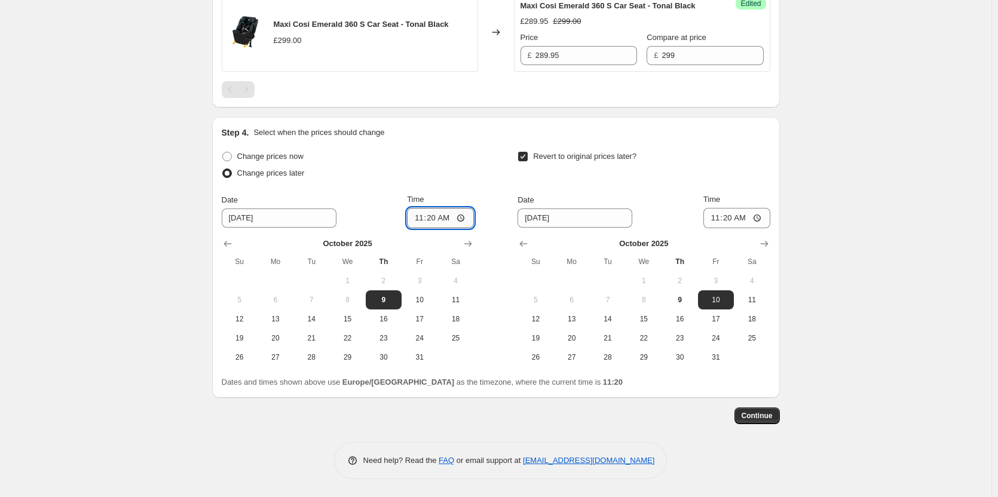
click at [437, 216] on input "11:20" at bounding box center [440, 218] width 67 height 20
type input "18:00"
click at [737, 217] on input "11:20" at bounding box center [736, 218] width 67 height 20
type input "06:00"
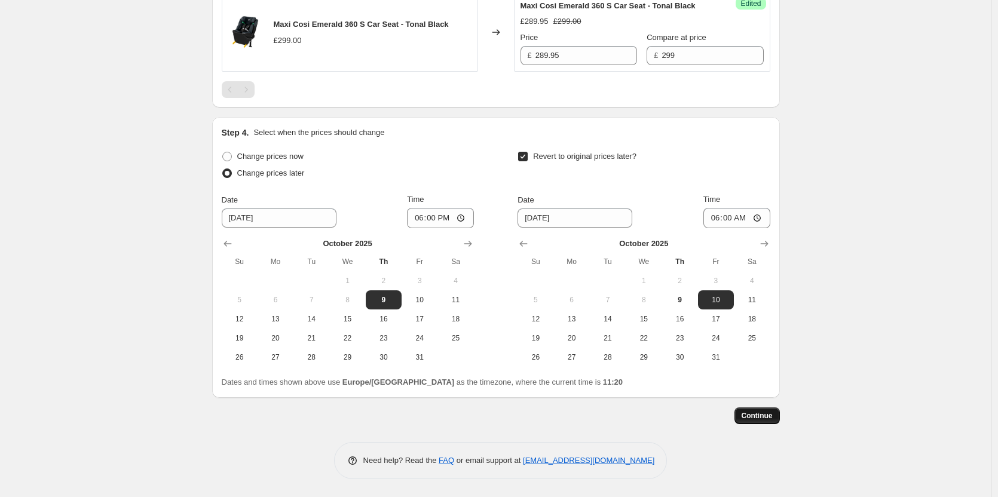
click at [763, 416] on span "Continue" at bounding box center [756, 416] width 31 height 10
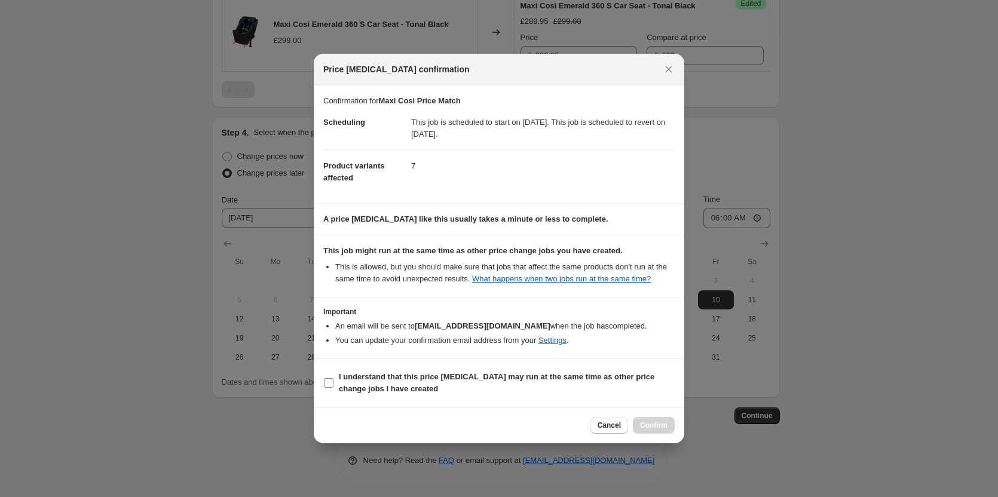
click at [581, 390] on span "I understand that this price change job may run at the same time as other price…" at bounding box center [507, 383] width 336 height 24
click at [333, 388] on input "I understand that this price change job may run at the same time as other price…" at bounding box center [329, 383] width 10 height 10
checkbox input "true"
click at [638, 422] on button "Confirm" at bounding box center [654, 425] width 42 height 17
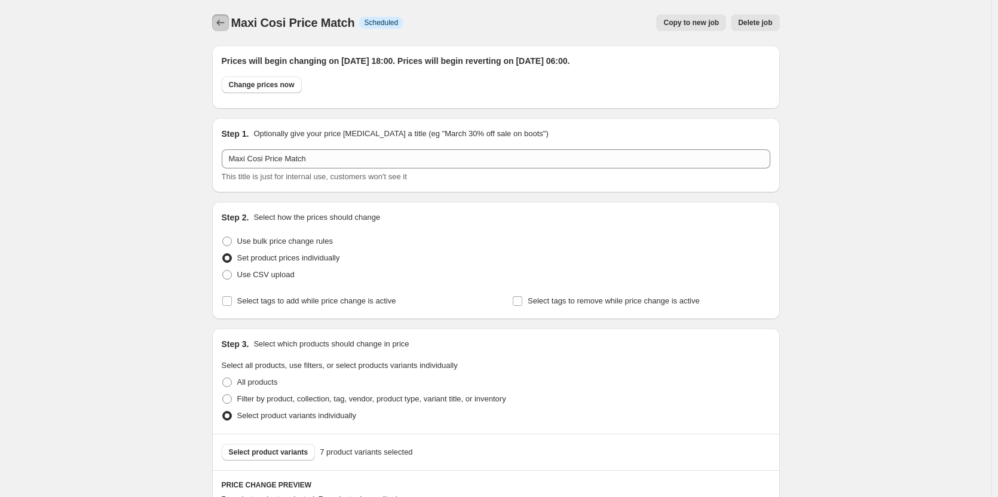
click at [216, 22] on button "Price change jobs" at bounding box center [220, 22] width 17 height 17
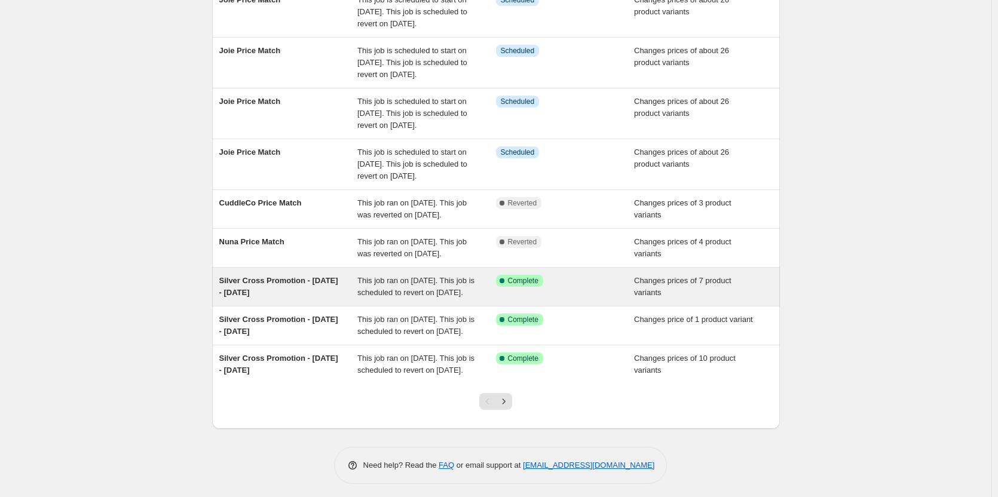
scroll to position [298, 0]
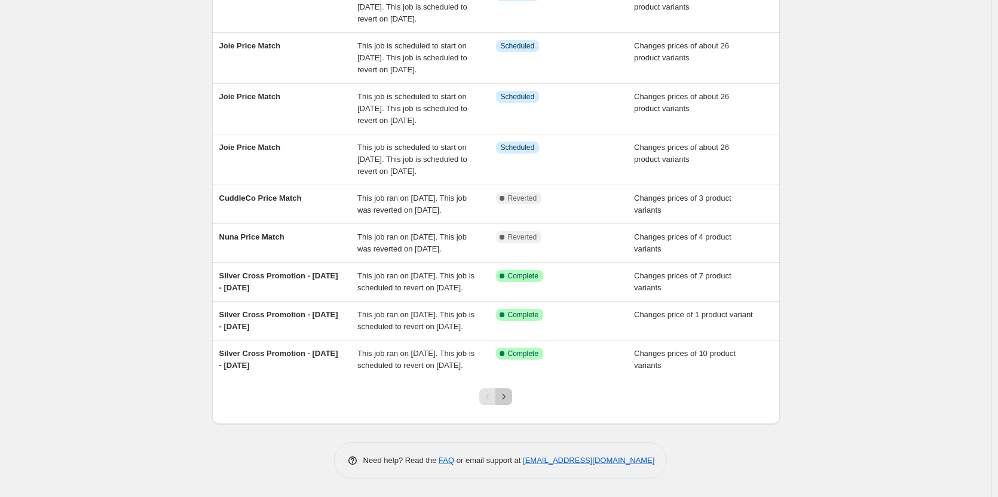
click at [499, 400] on button "Next" at bounding box center [503, 396] width 17 height 17
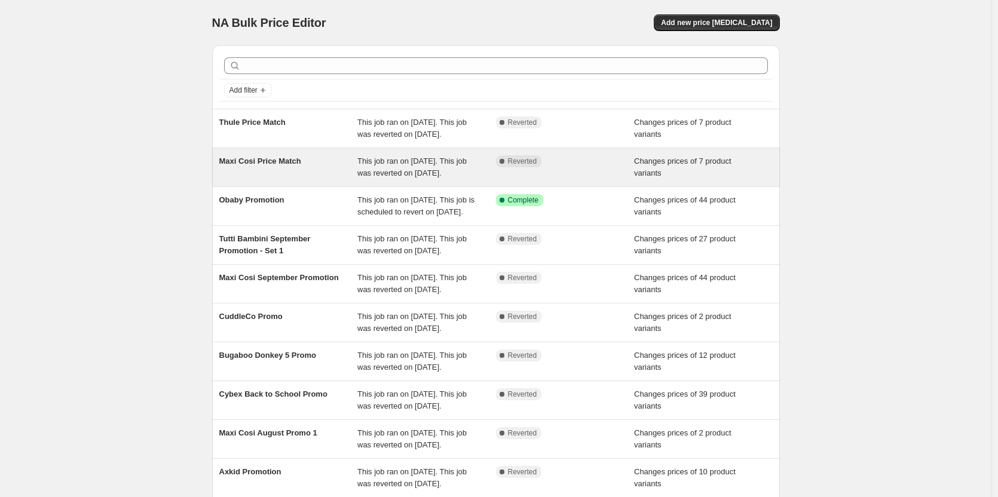
click at [461, 179] on div "This job ran on 8 October 2025. This job was reverted on 9 October 2025." at bounding box center [426, 167] width 139 height 24
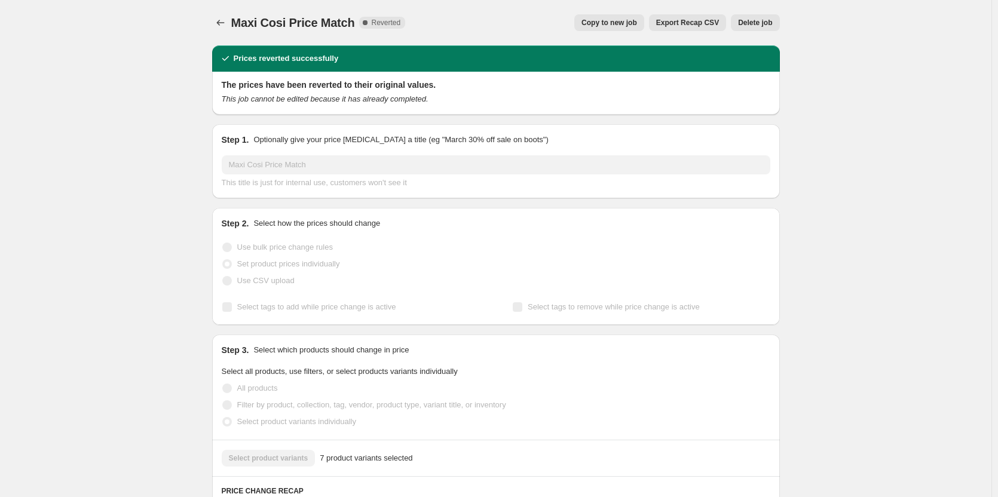
click at [758, 21] on span "Delete job" at bounding box center [755, 23] width 34 height 10
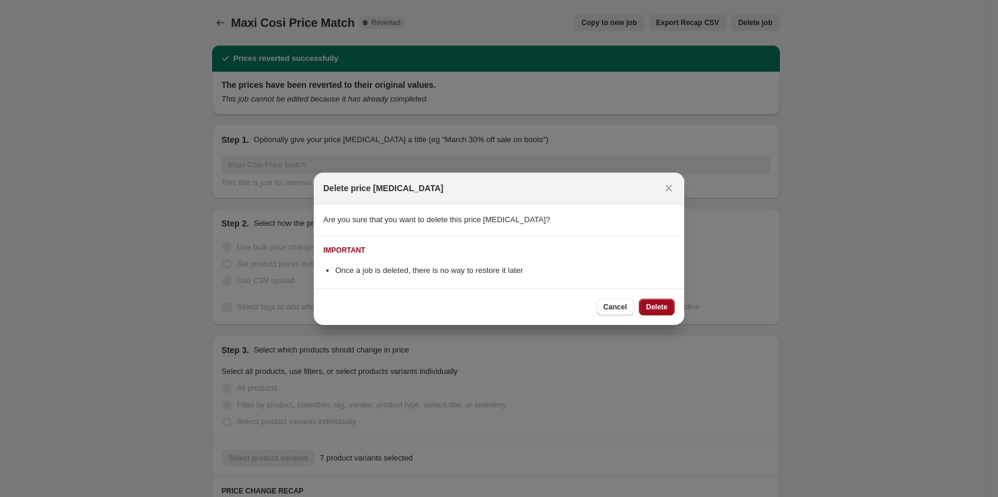
click at [651, 308] on span "Delete" at bounding box center [657, 307] width 22 height 10
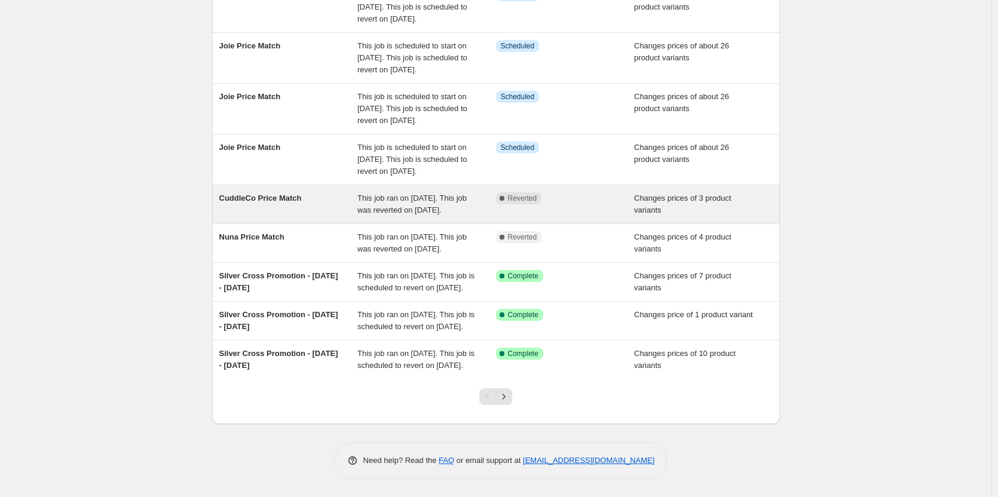
scroll to position [298, 0]
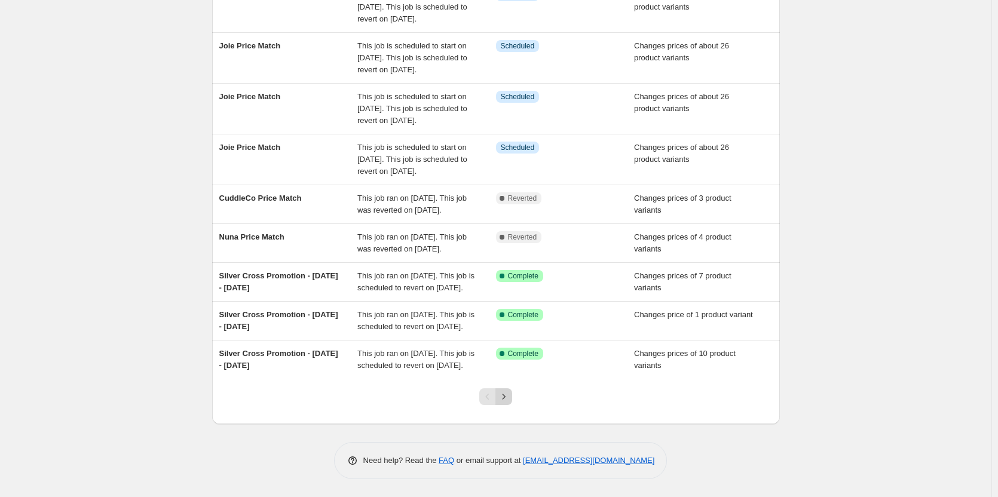
click at [504, 396] on icon "Next" at bounding box center [504, 397] width 12 height 12
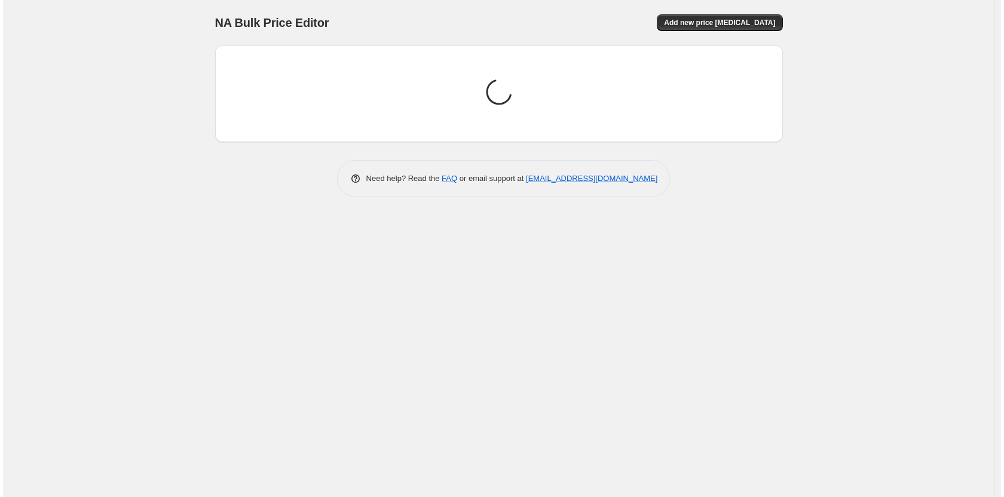
scroll to position [0, 0]
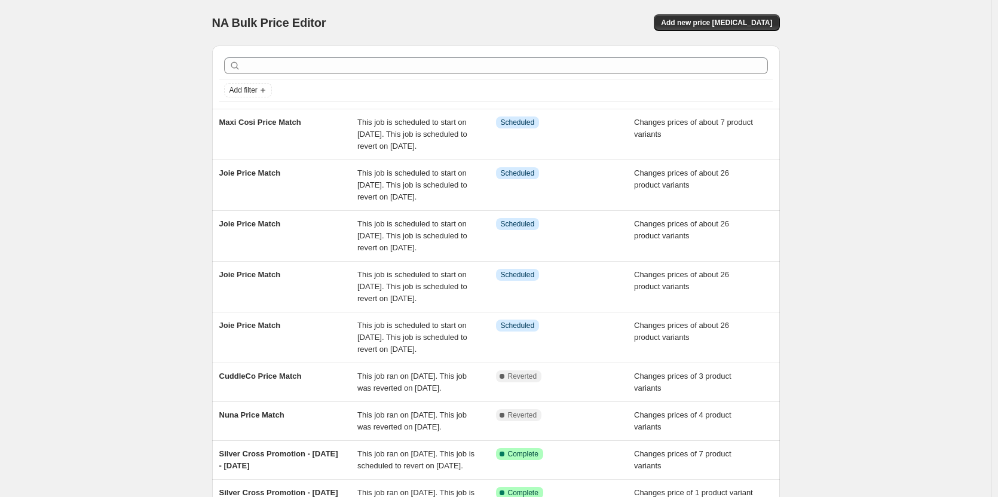
click at [817, 110] on div "NA Bulk Price Editor. This page is ready NA Bulk Price Editor Add new price cha…" at bounding box center [495, 337] width 991 height 675
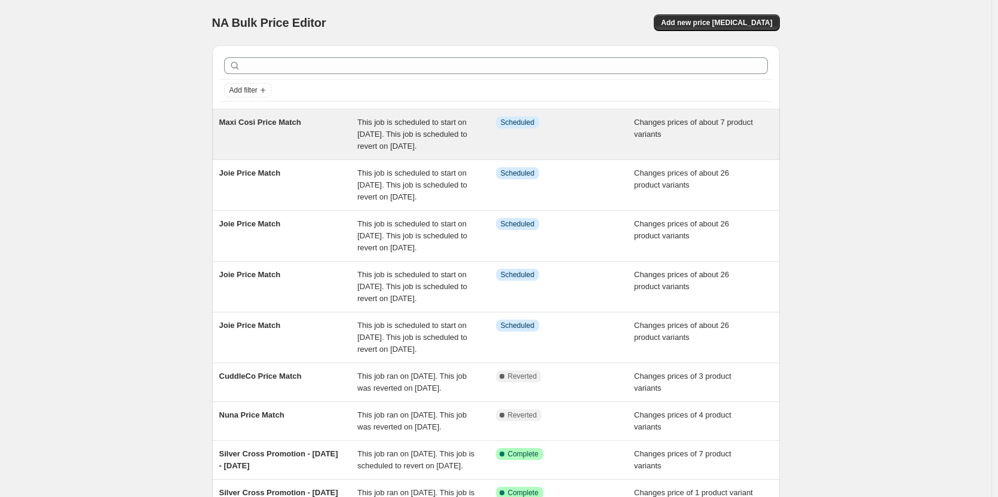
click at [550, 136] on div "Info Scheduled" at bounding box center [565, 135] width 139 height 36
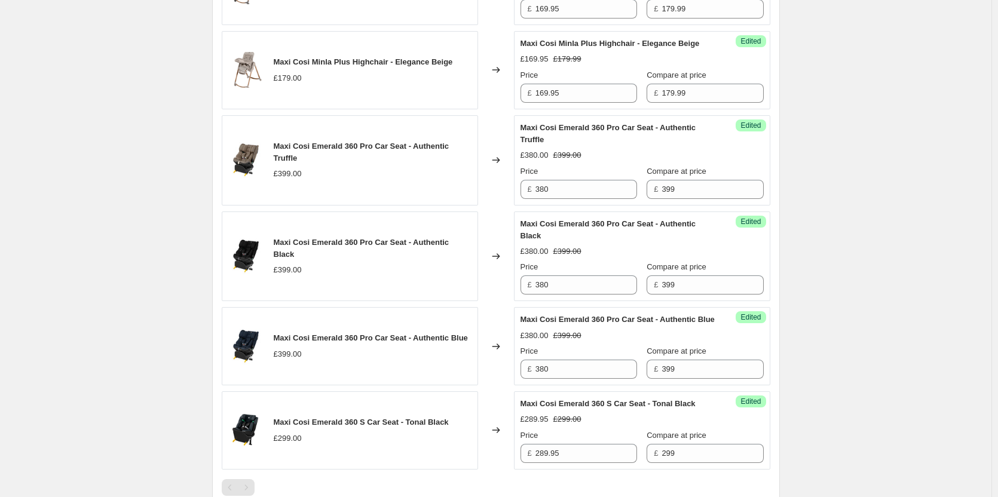
scroll to position [777, 0]
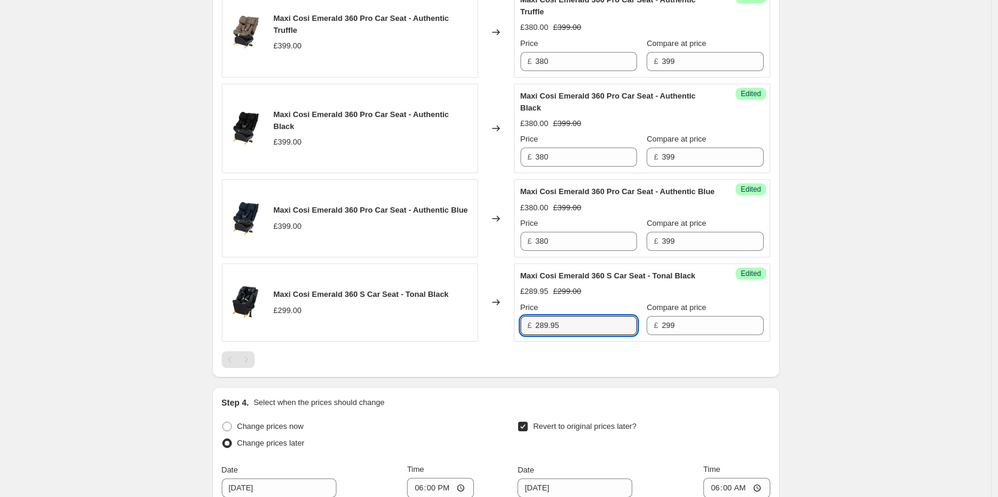
drag, startPoint x: 528, startPoint y: 376, endPoint x: 492, endPoint y: 373, distance: 35.9
click at [492, 342] on div "Maxi Cosi Emerald 360 S Car Seat - Tonal Black £299.00 Changed to Success Edite…" at bounding box center [496, 302] width 548 height 78
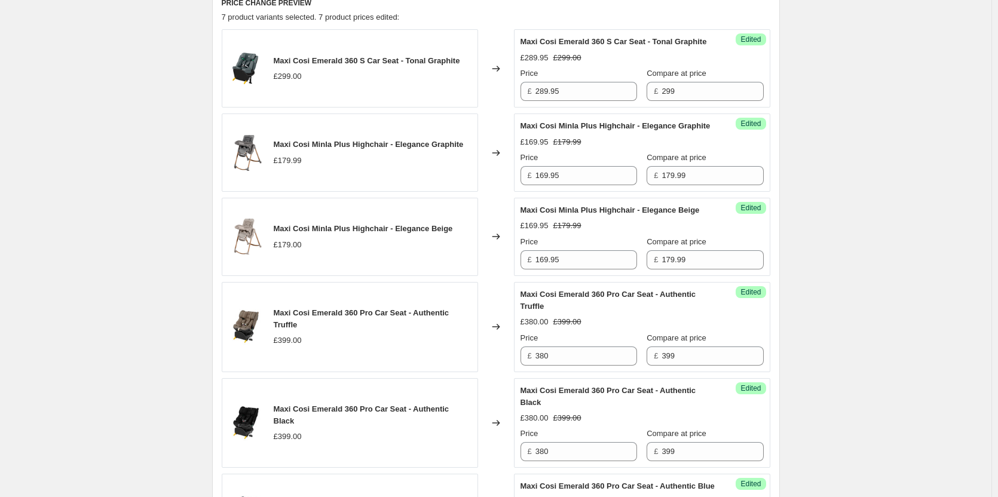
scroll to position [418, 0]
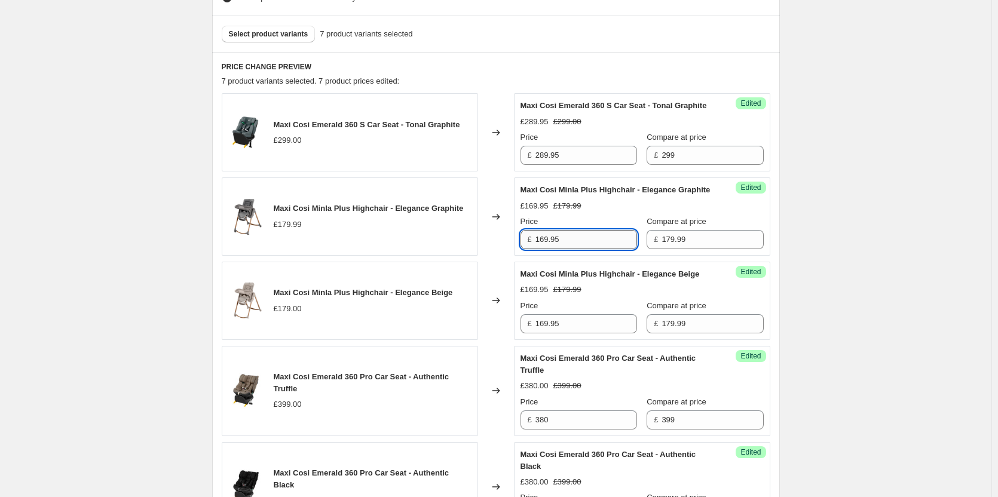
click at [575, 249] on input "169.95" at bounding box center [586, 239] width 102 height 19
type input "175"
click at [562, 333] on input "169.95" at bounding box center [586, 323] width 102 height 19
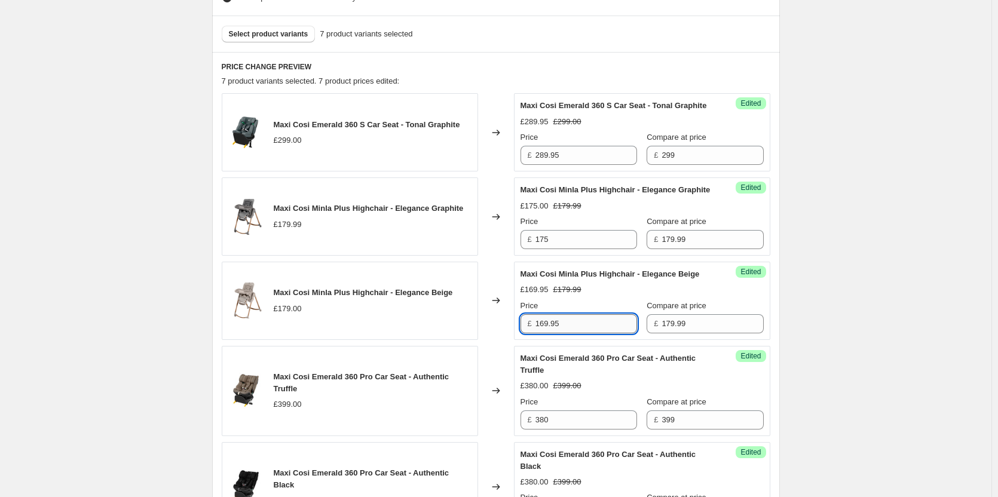
paste input "text"
paste input "1"
type input "165"
click at [67, 228] on div "Maxi Cosi Price Match. This page is ready Maxi Cosi Price Match Info Scheduled …" at bounding box center [495, 354] width 991 height 1544
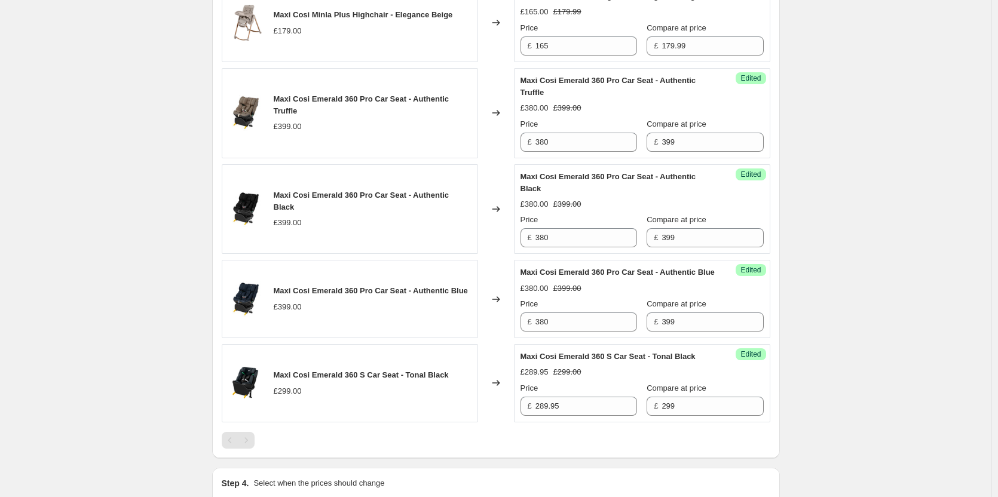
scroll to position [717, 0]
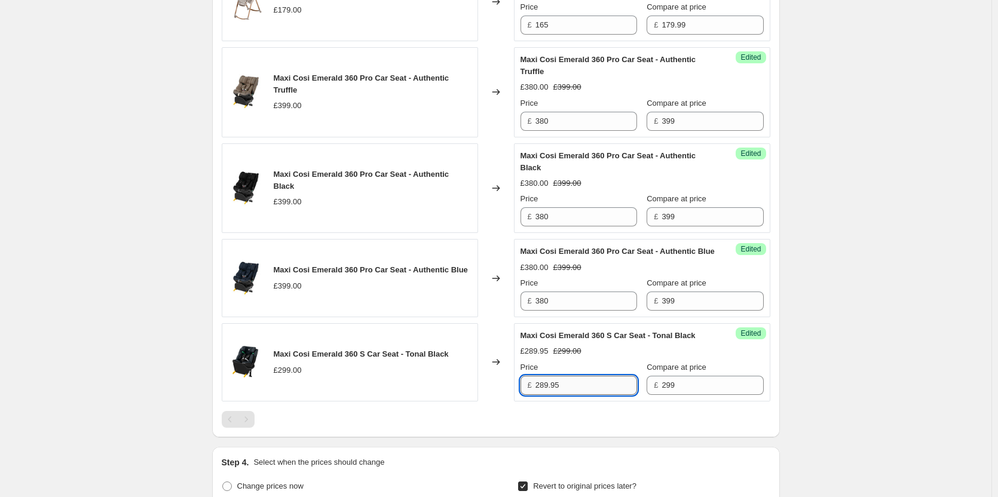
click at [597, 395] on input "289.95" at bounding box center [586, 385] width 102 height 19
type input "289"
click at [53, 189] on div "Maxi Cosi Price Match. This page is ready Maxi Cosi Price Match Info Scheduled …" at bounding box center [495, 55] width 991 height 1544
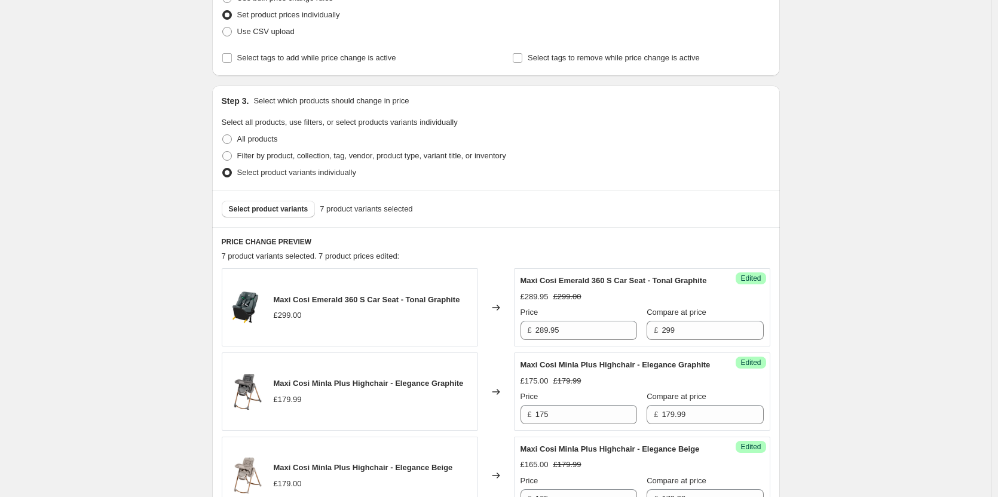
scroll to position [239, 0]
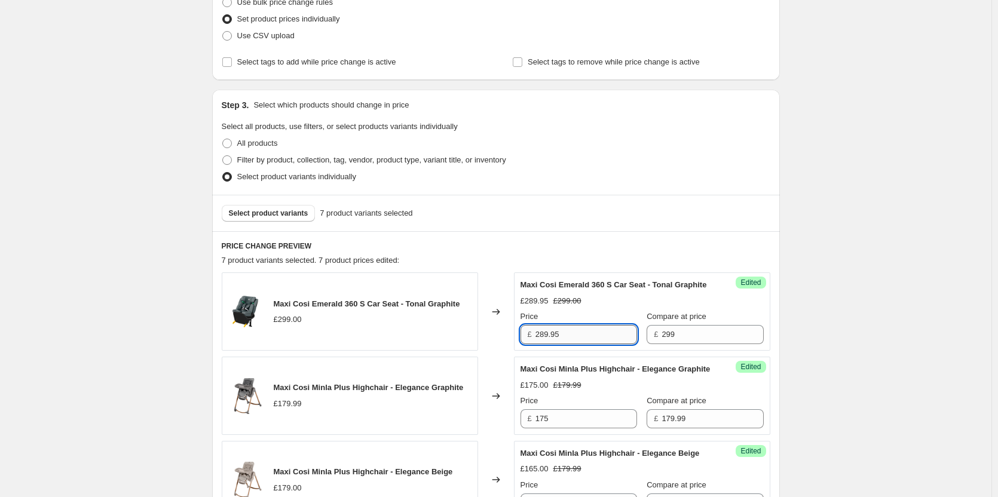
click at [562, 341] on input "289.95" at bounding box center [586, 334] width 102 height 19
click at [562, 342] on input "289.95" at bounding box center [586, 334] width 102 height 19
type input "289"
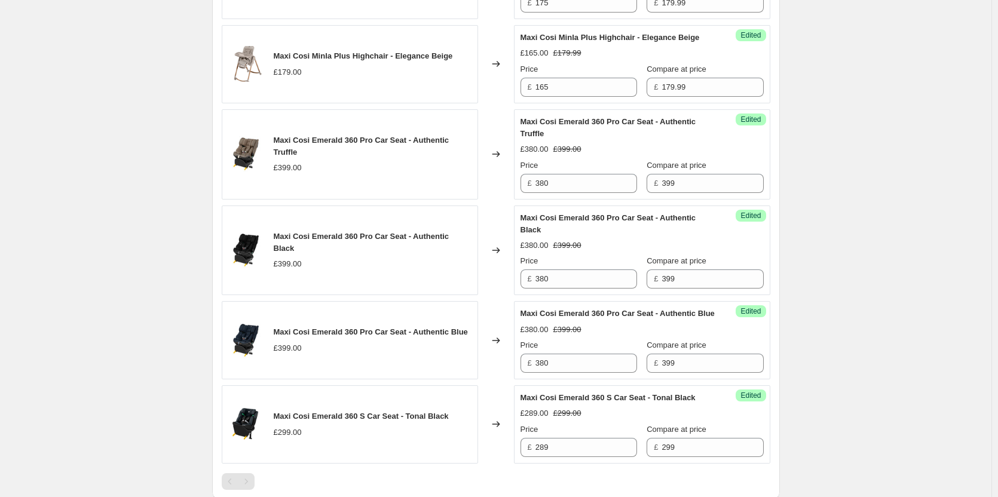
scroll to position [657, 0]
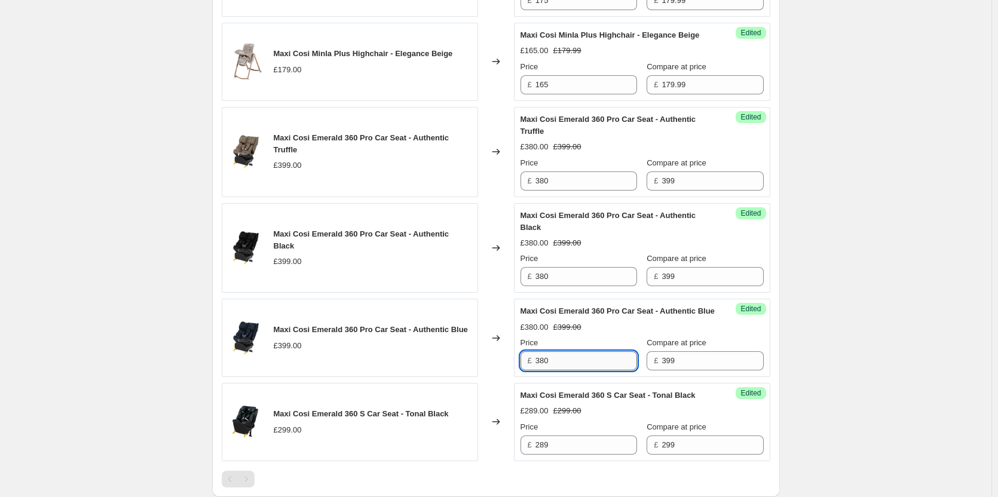
click at [572, 370] on input "380" at bounding box center [586, 360] width 102 height 19
type input "379"
click at [573, 286] on input "380" at bounding box center [586, 276] width 102 height 19
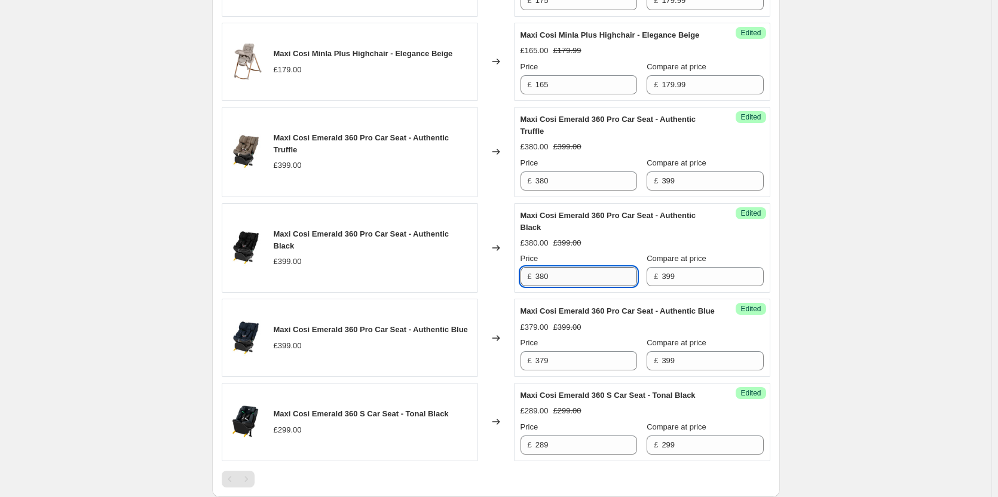
click at [573, 286] on input "380" at bounding box center [586, 276] width 102 height 19
type input "395"
click at [590, 191] on input "380" at bounding box center [586, 180] width 102 height 19
click at [590, 191] on input "379" at bounding box center [586, 180] width 102 height 19
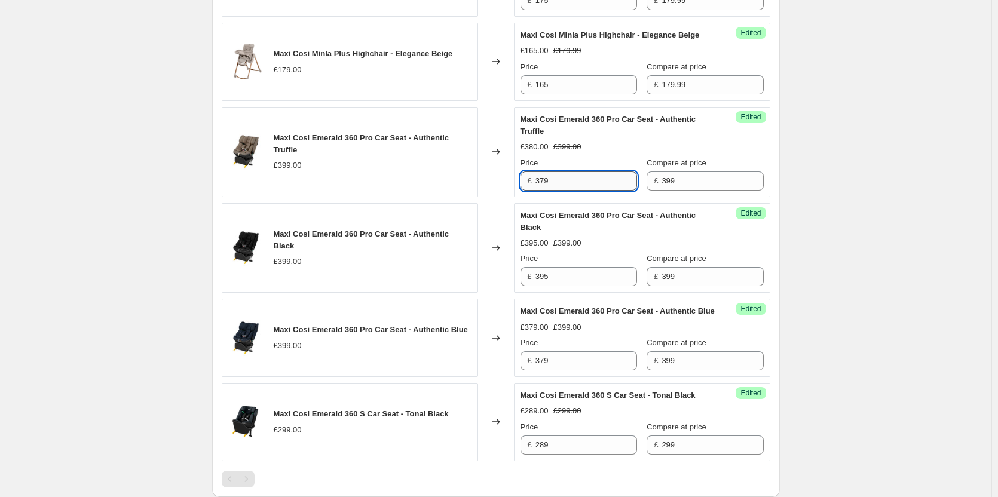
click at [590, 191] on input "379" at bounding box center [586, 180] width 102 height 19
type input "380"
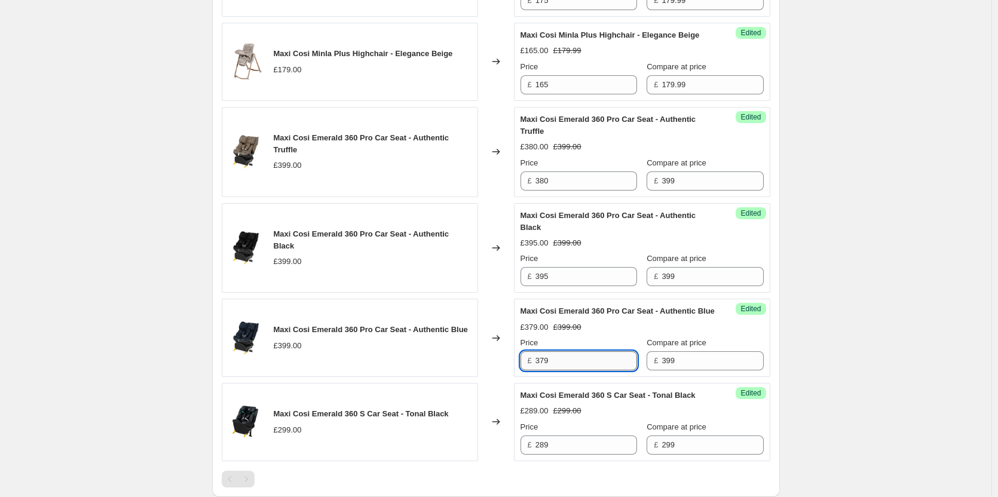
click at [554, 370] on input "379" at bounding box center [586, 360] width 102 height 19
type input "380"
click at [92, 256] on div "Maxi Cosi Price Match. This page is ready Maxi Cosi Price Match Info Scheduled …" at bounding box center [495, 115] width 991 height 1544
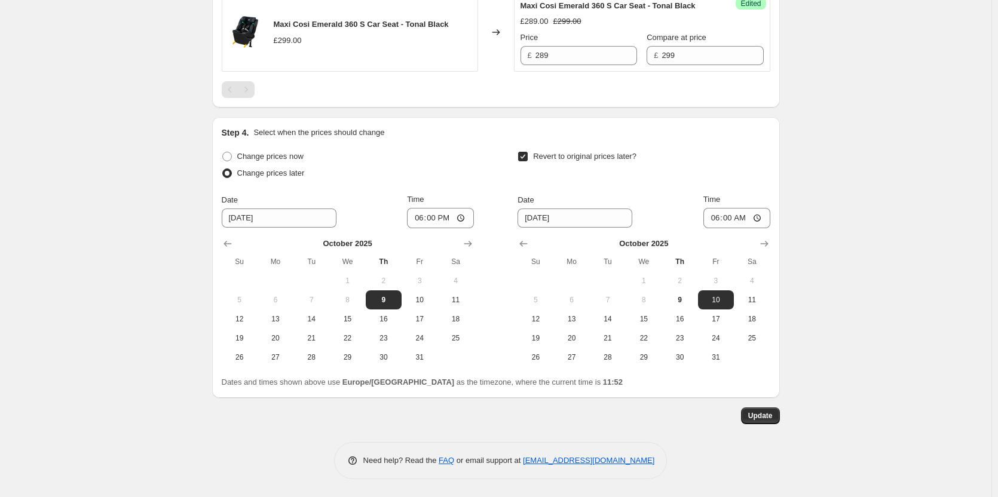
scroll to position [1095, 0]
click at [764, 421] on button "Update" at bounding box center [760, 415] width 39 height 17
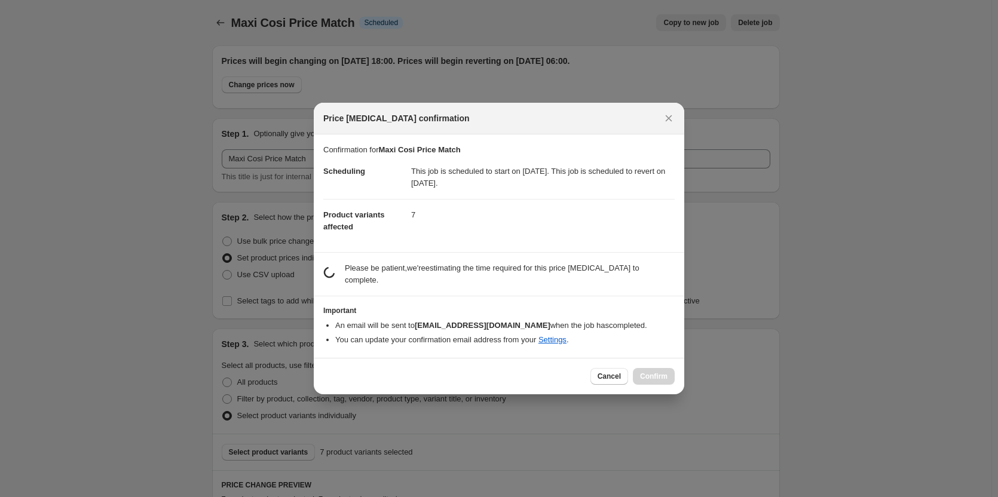
scroll to position [0, 0]
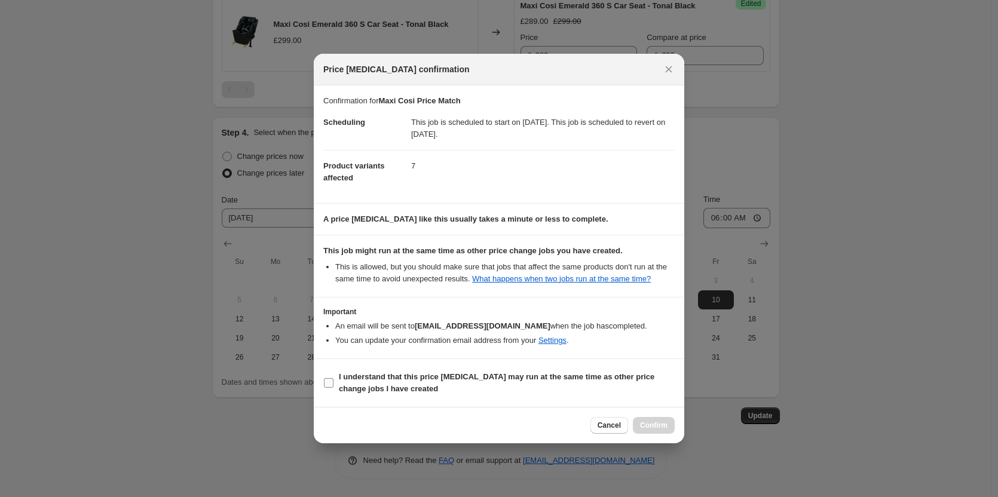
click at [580, 380] on b "I understand that this price change job may run at the same time as other price…" at bounding box center [496, 382] width 315 height 21
click at [333, 380] on input "I understand that this price change job may run at the same time as other price…" at bounding box center [329, 383] width 10 height 10
checkbox input "true"
click at [654, 424] on span "Confirm" at bounding box center [653, 426] width 27 height 10
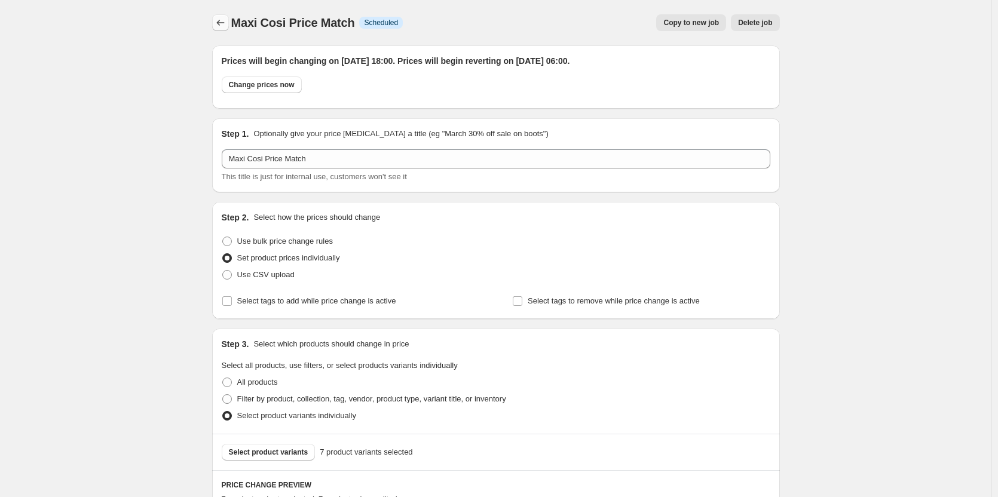
click at [217, 20] on icon "Price change jobs" at bounding box center [220, 23] width 12 height 12
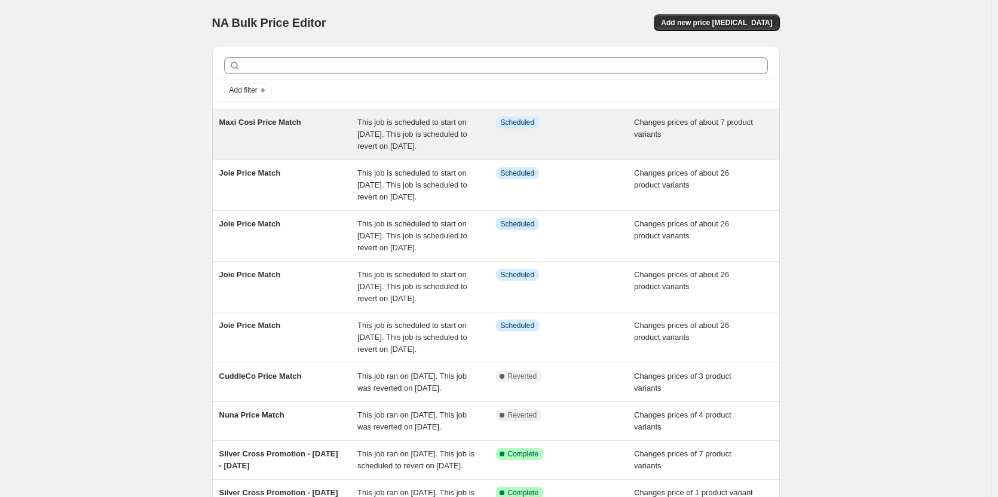
click at [420, 120] on span "This job is scheduled to start on 9 October 2025. This job is scheduled to reve…" at bounding box center [412, 134] width 110 height 33
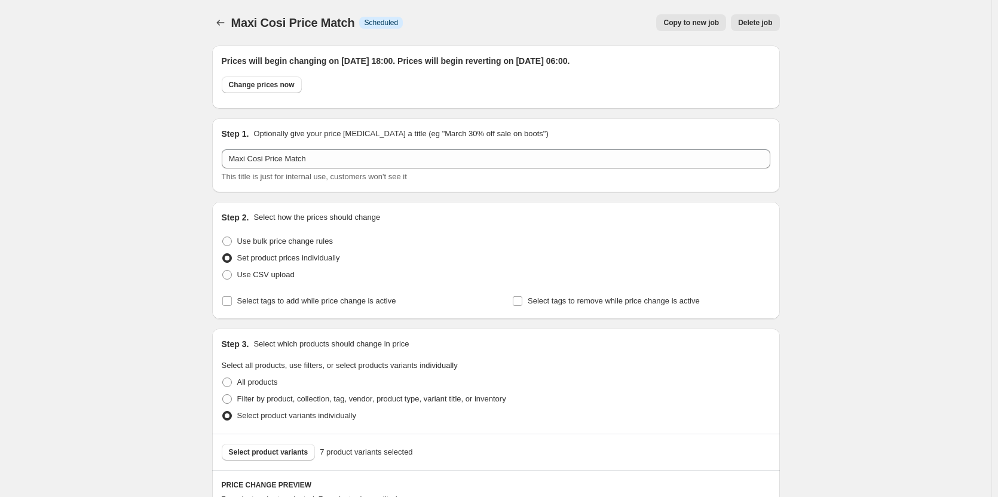
click at [706, 24] on span "Copy to new job" at bounding box center [691, 23] width 56 height 10
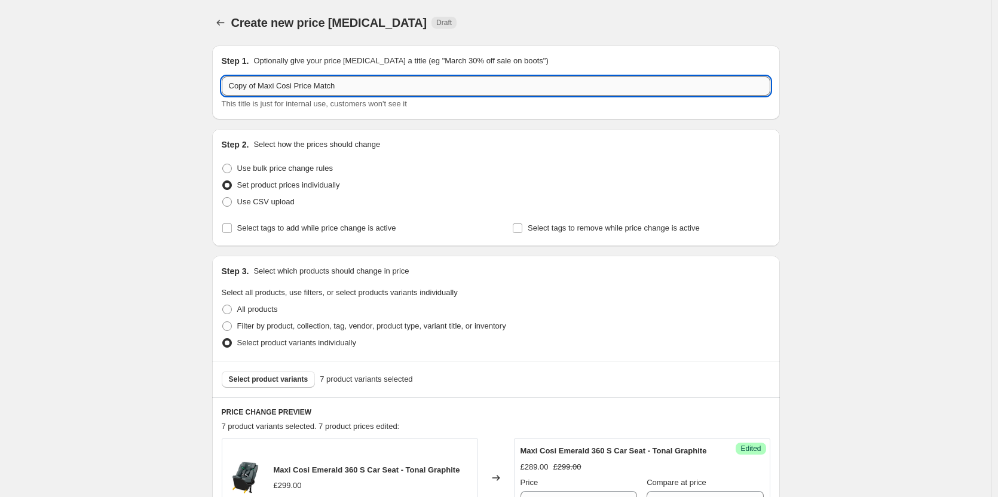
drag, startPoint x: 333, startPoint y: 91, endPoint x: 262, endPoint y: 84, distance: 71.4
click at [262, 84] on input "Copy of Maxi Cosi Price Match" at bounding box center [496, 85] width 548 height 19
paste input "text"
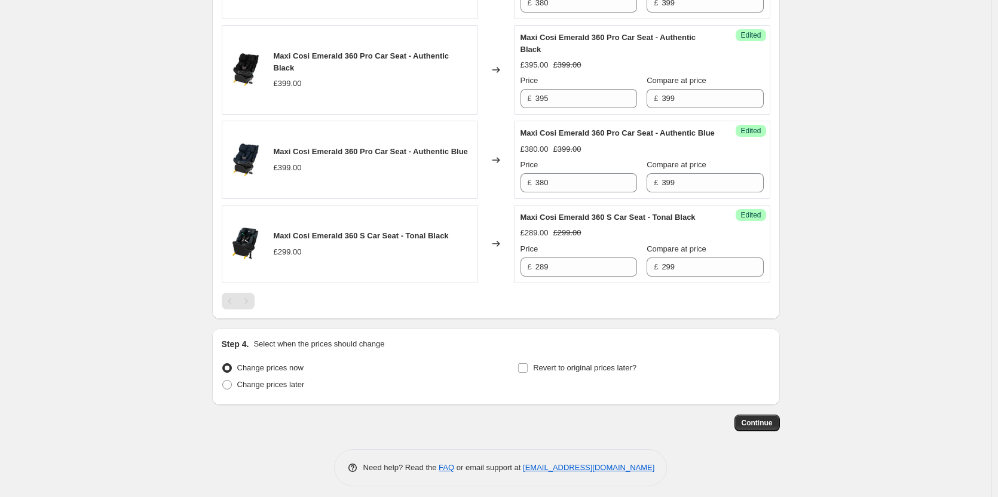
scroll to position [817, 0]
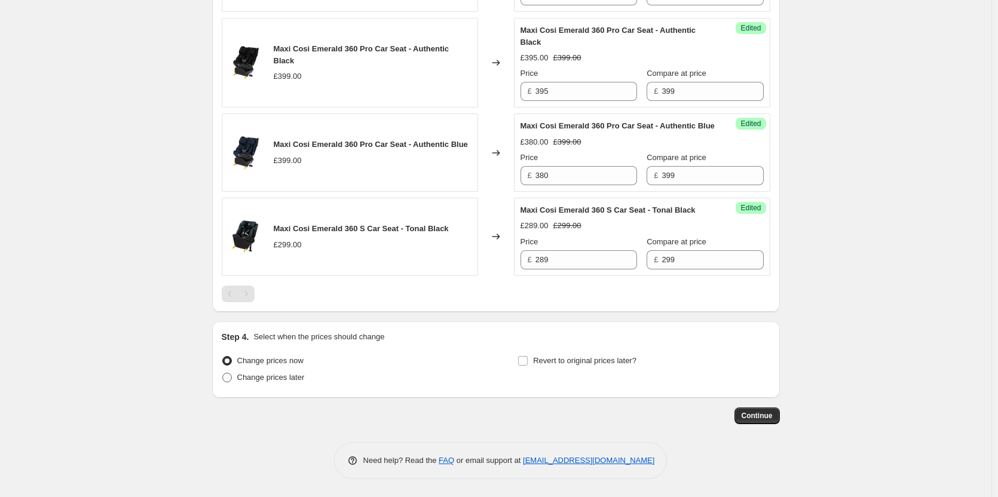
type input "Maxi Cosi Price Match"
click at [301, 382] on span "Change prices later" at bounding box center [271, 377] width 68 height 9
click at [223, 373] on input "Change prices later" at bounding box center [222, 373] width 1 height 1
radio input "true"
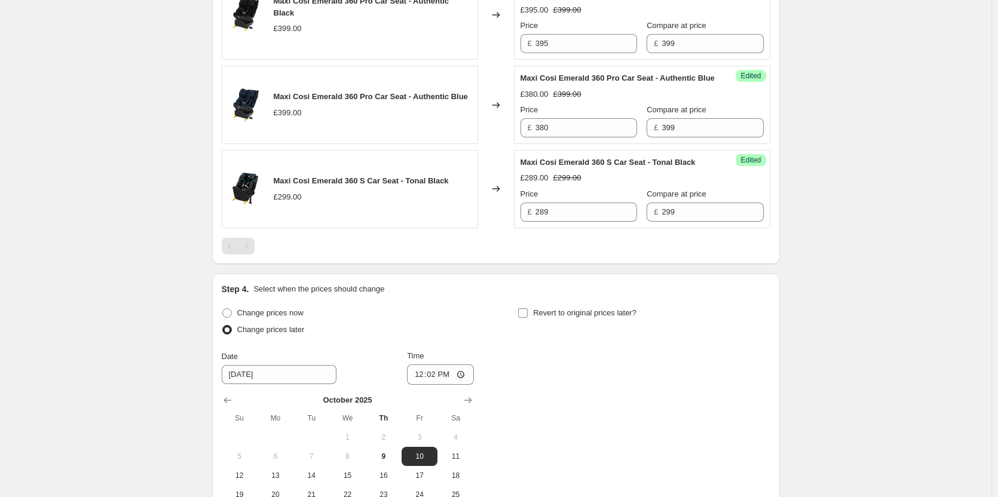
click at [559, 317] on span "Revert to original prices later?" at bounding box center [584, 312] width 103 height 9
click at [528, 318] on input "Revert to original prices later?" at bounding box center [523, 313] width 10 height 10
checkbox input "true"
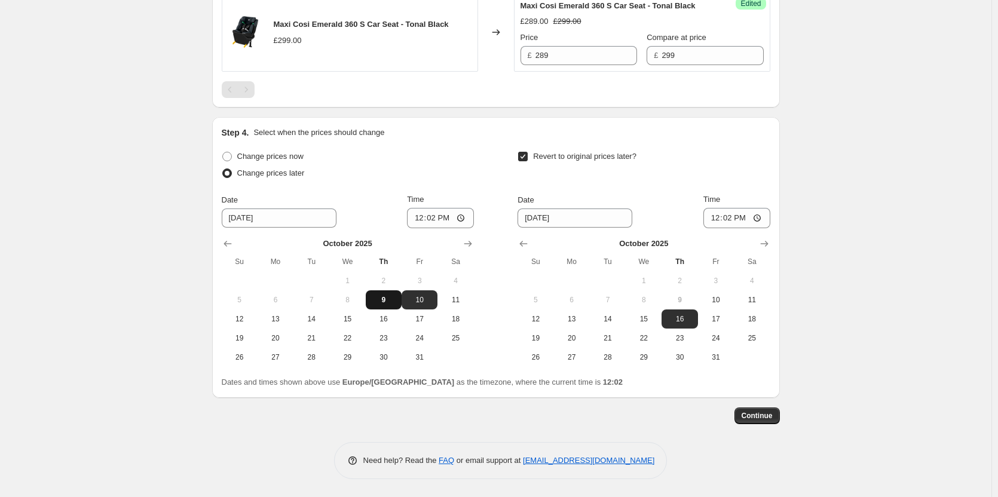
scroll to position [1022, 0]
click at [755, 296] on span "11" at bounding box center [751, 300] width 26 height 10
type input "10/11/2025"
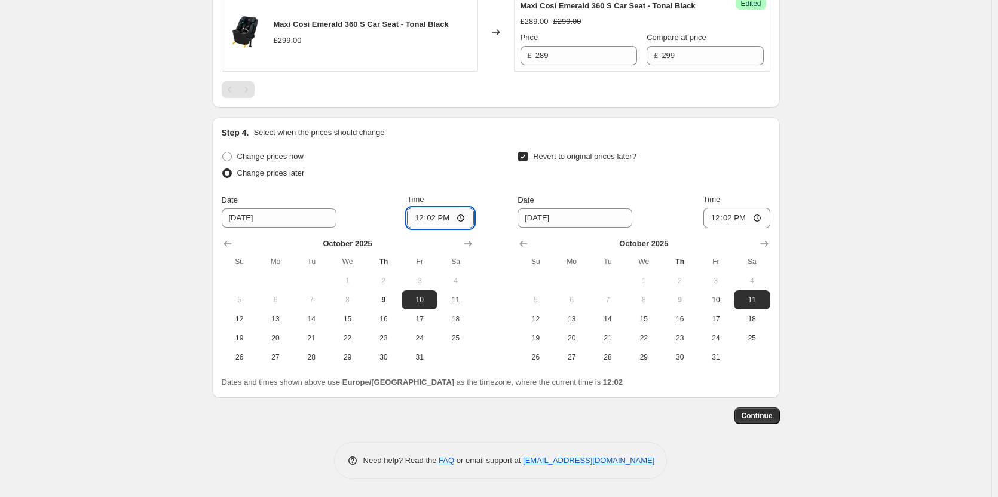
click at [431, 216] on input "12:02" at bounding box center [440, 218] width 67 height 20
type input "18:00"
click at [728, 216] on input "06:02" at bounding box center [736, 218] width 67 height 20
click at [735, 218] on input "06:02" at bounding box center [736, 218] width 67 height 20
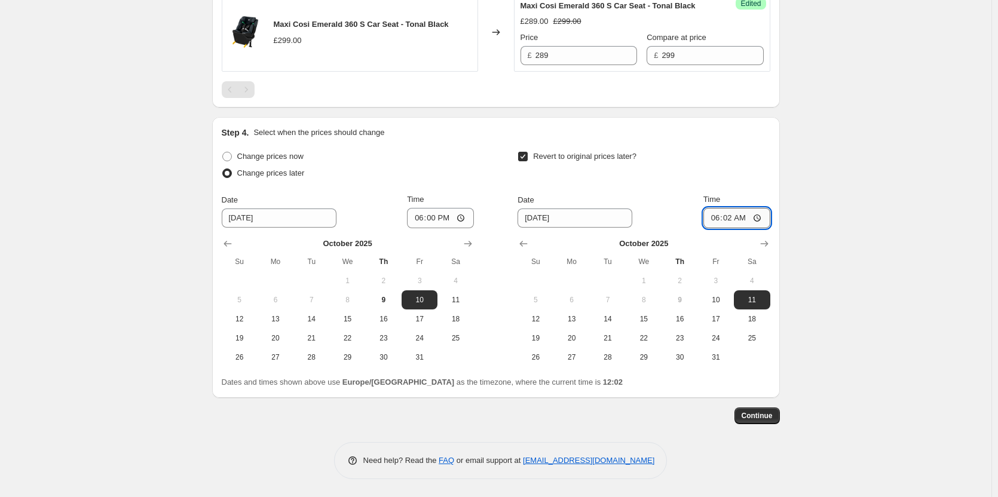
type input "06:00"
click at [761, 415] on span "Continue" at bounding box center [756, 416] width 31 height 10
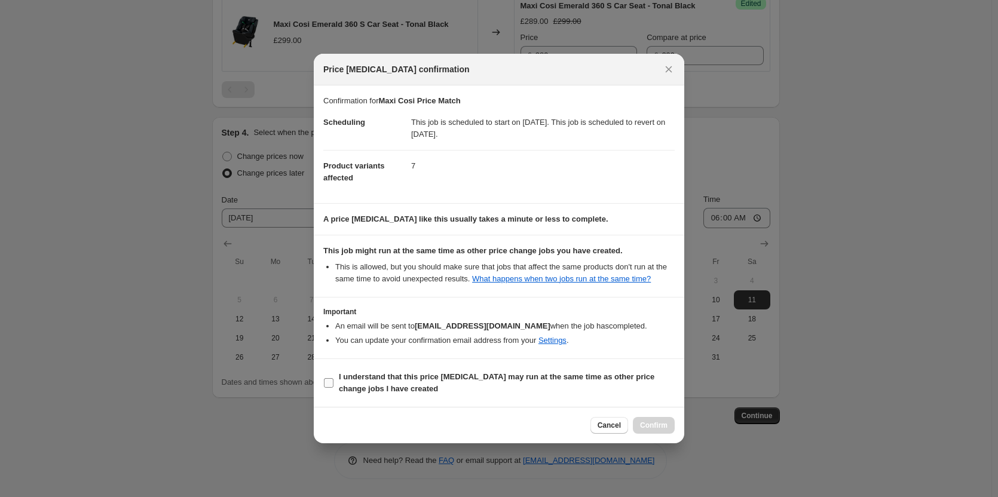
click at [572, 390] on span "I understand that this price change job may run at the same time as other price…" at bounding box center [507, 383] width 336 height 24
click at [333, 388] on input "I understand that this price change job may run at the same time as other price…" at bounding box center [329, 383] width 10 height 10
checkbox input "true"
drag, startPoint x: 625, startPoint y: 417, endPoint x: 633, endPoint y: 421, distance: 8.6
click at [631, 420] on div "Cancel Confirm" at bounding box center [632, 425] width 84 height 17
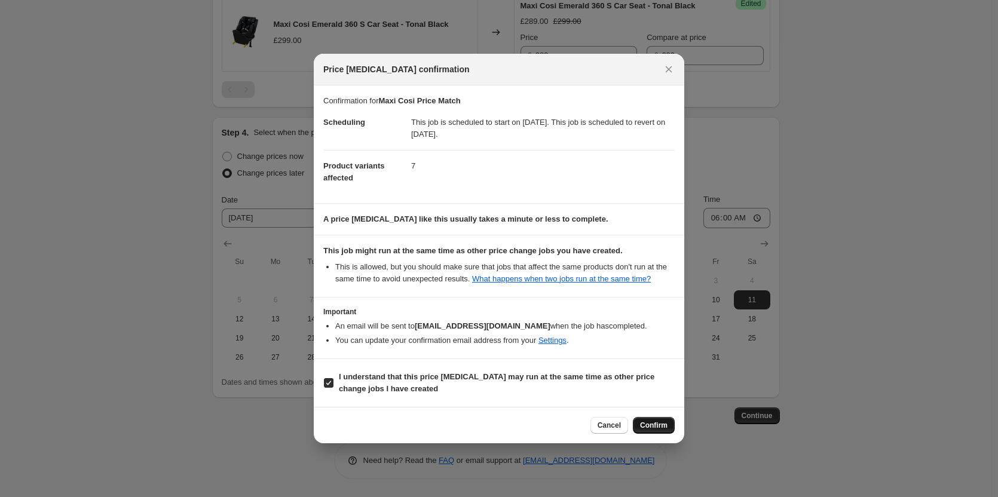
click at [649, 422] on span "Confirm" at bounding box center [653, 426] width 27 height 10
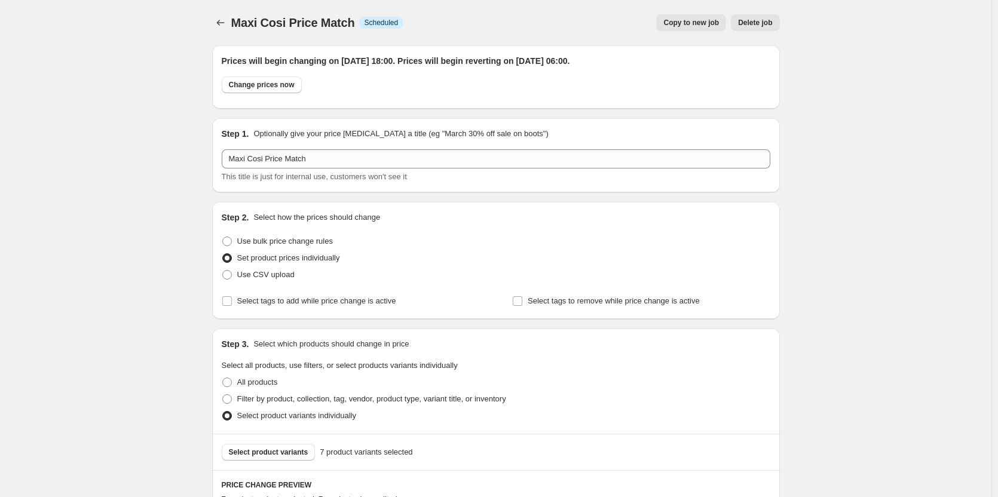
click at [700, 20] on span "Copy to new job" at bounding box center [691, 23] width 56 height 10
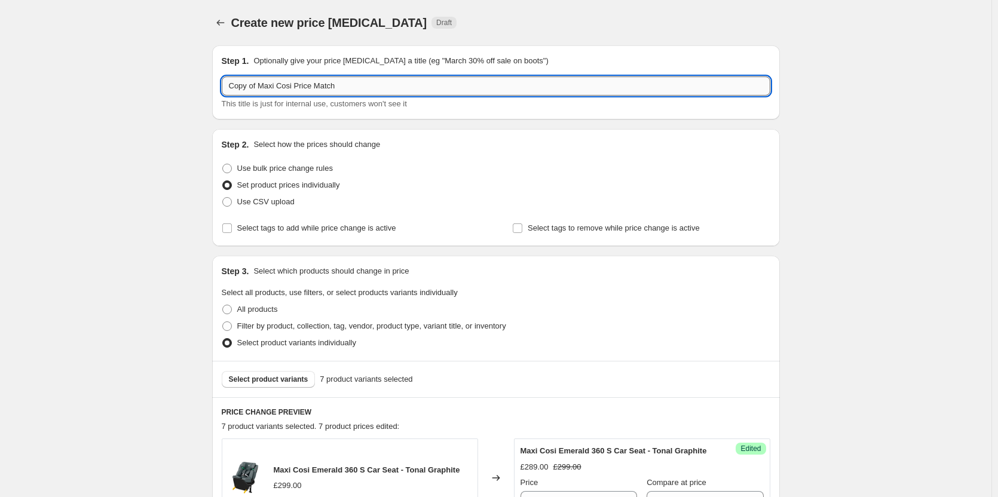
click at [361, 84] on input "Copy of Maxi Cosi Price Match" at bounding box center [496, 85] width 548 height 19
paste input "text"
type input "Maxi Cosi Price Match"
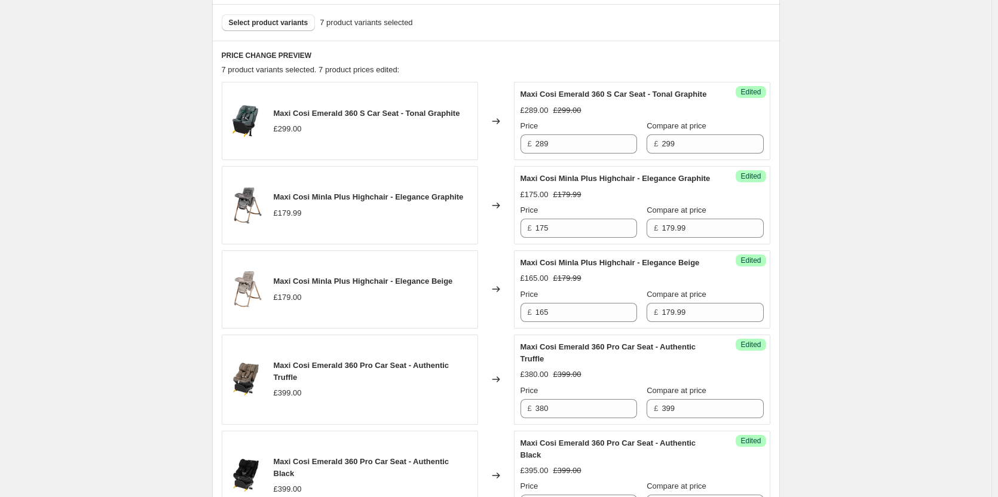
scroll to position [817, 0]
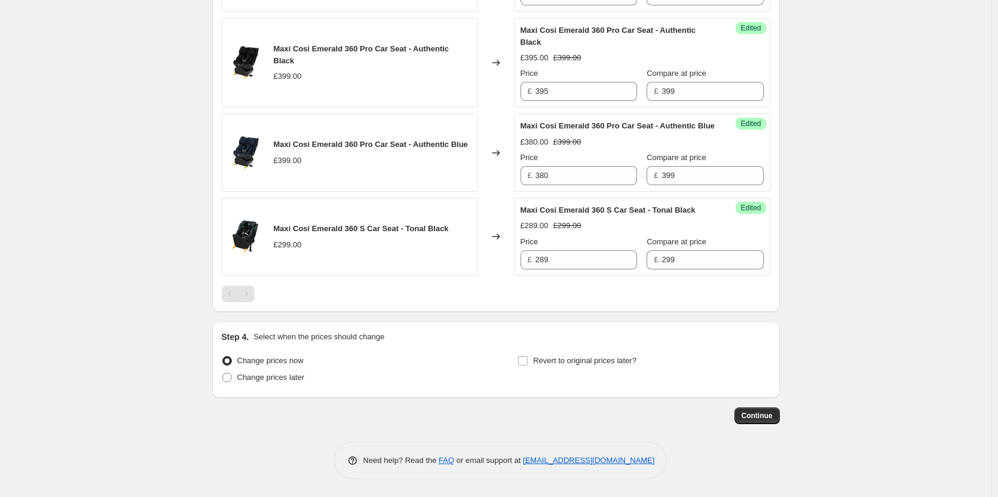
drag, startPoint x: 249, startPoint y: 384, endPoint x: 410, endPoint y: 382, distance: 161.3
click at [250, 384] on label "Change prices later" at bounding box center [263, 377] width 83 height 17
click at [223, 373] on input "Change prices later" at bounding box center [222, 373] width 1 height 1
radio input "true"
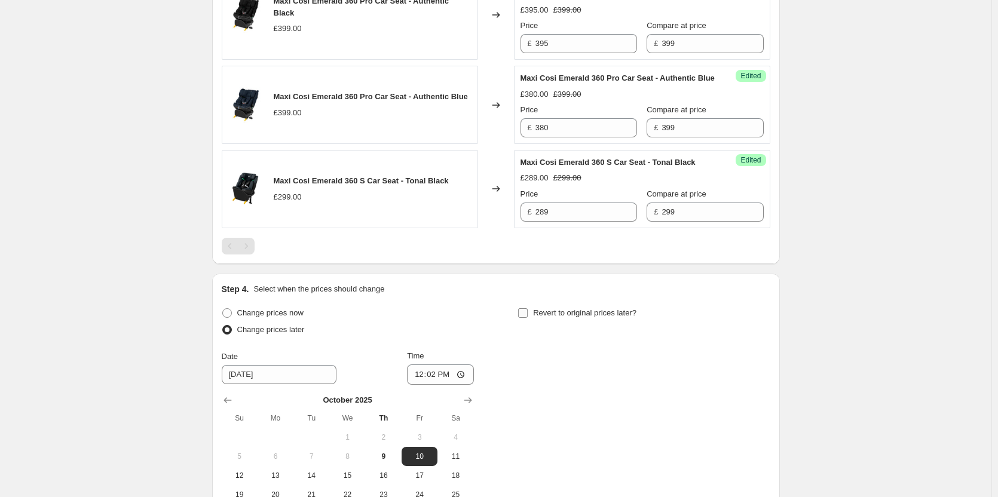
drag, startPoint x: 607, startPoint y: 368, endPoint x: 558, endPoint y: 368, distance: 49.0
click at [606, 321] on label "Revert to original prices later?" at bounding box center [576, 313] width 119 height 17
click at [528, 318] on input "Revert to original prices later?" at bounding box center [523, 313] width 10 height 10
checkbox input "true"
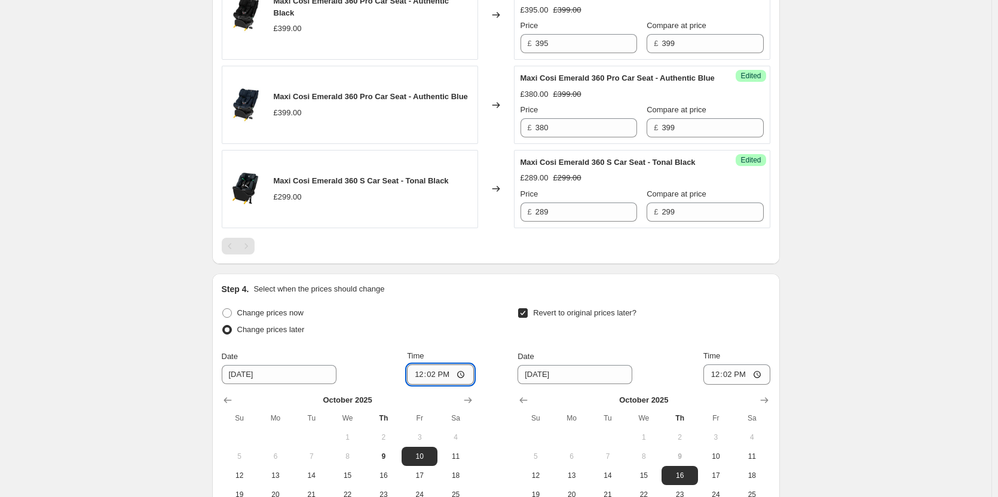
click at [441, 385] on input "12:02" at bounding box center [440, 374] width 67 height 20
type input "18:00"
click at [733, 385] on input "06:02" at bounding box center [736, 374] width 67 height 20
type input "06:00"
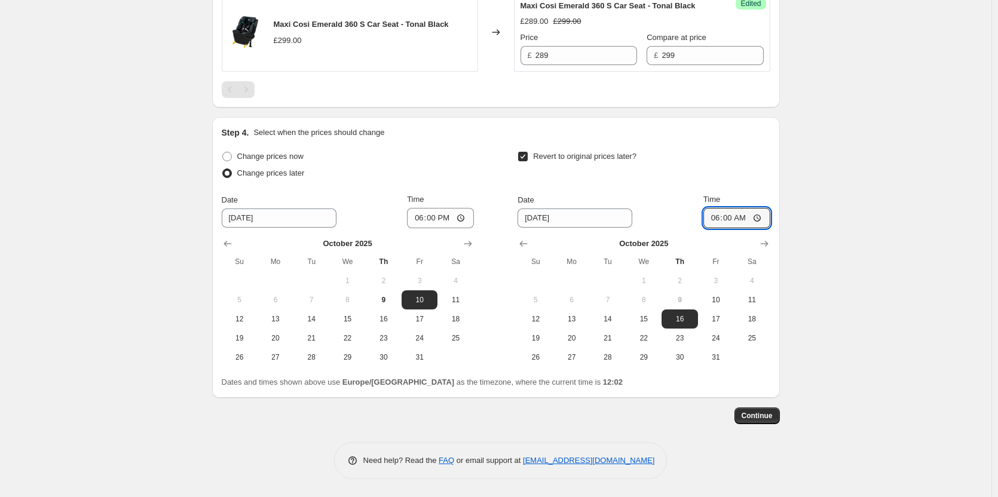
scroll to position [1022, 0]
click at [468, 299] on span "11" at bounding box center [455, 300] width 26 height 10
type input "10/11/2025"
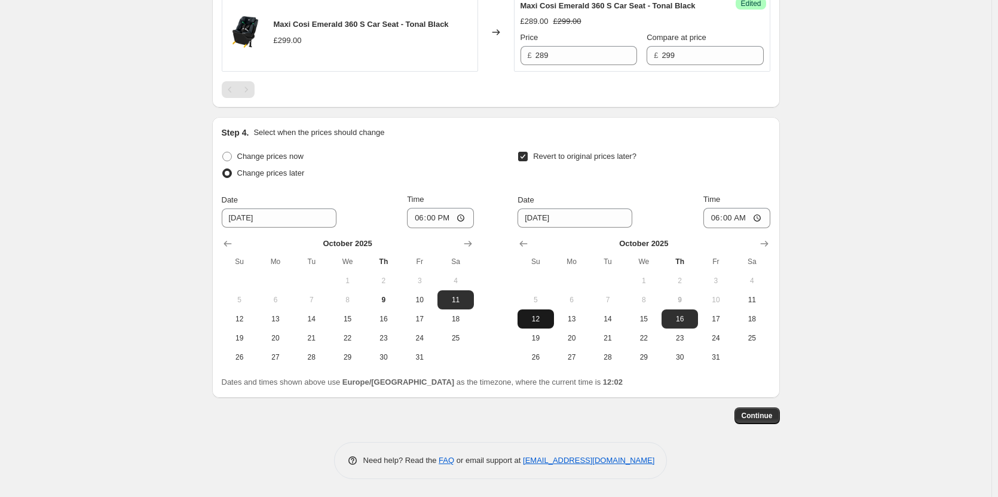
click at [548, 318] on span "12" at bounding box center [535, 319] width 26 height 10
type input "10/12/2025"
click at [762, 413] on span "Continue" at bounding box center [756, 416] width 31 height 10
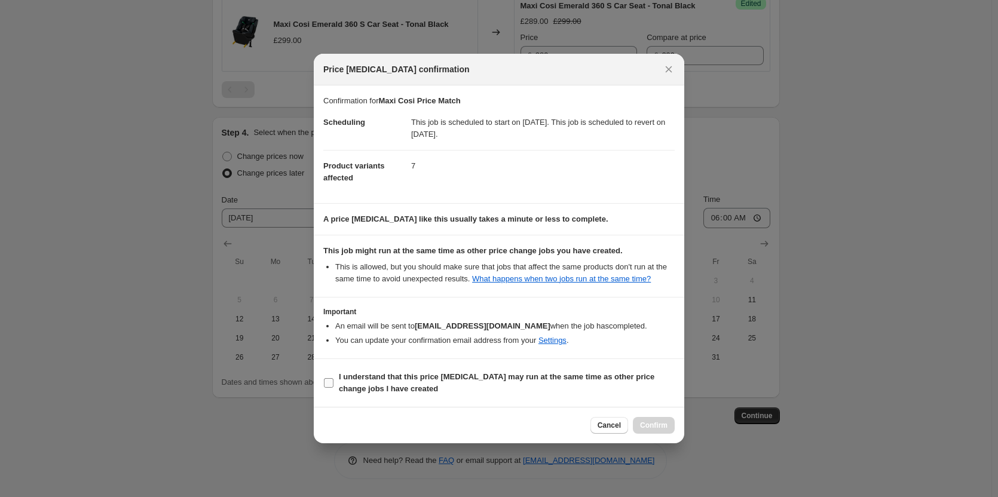
click at [574, 384] on span "I understand that this price change job may run at the same time as other price…" at bounding box center [507, 383] width 336 height 24
click at [333, 384] on input "I understand that this price change job may run at the same time as other price…" at bounding box center [329, 383] width 10 height 10
checkbox input "true"
click at [667, 428] on button "Confirm" at bounding box center [654, 425] width 42 height 17
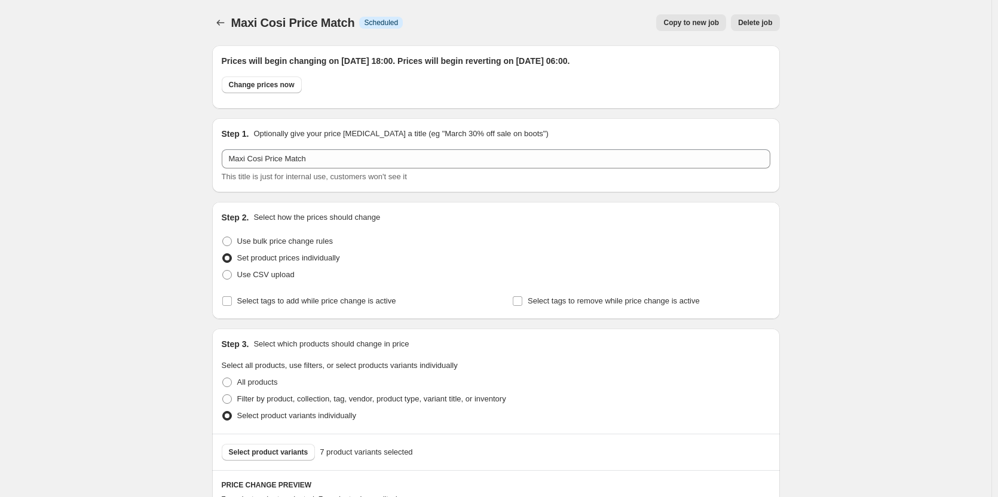
click at [701, 24] on span "Copy to new job" at bounding box center [691, 23] width 56 height 10
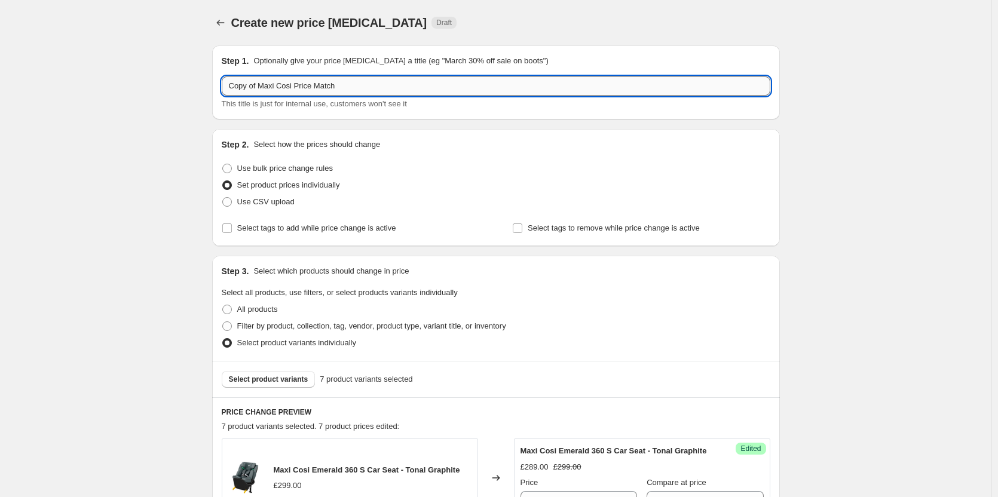
click at [354, 84] on input "Copy of Maxi Cosi Price Match" at bounding box center [496, 85] width 548 height 19
paste input "text"
type input "Maxi Cosi Price Match"
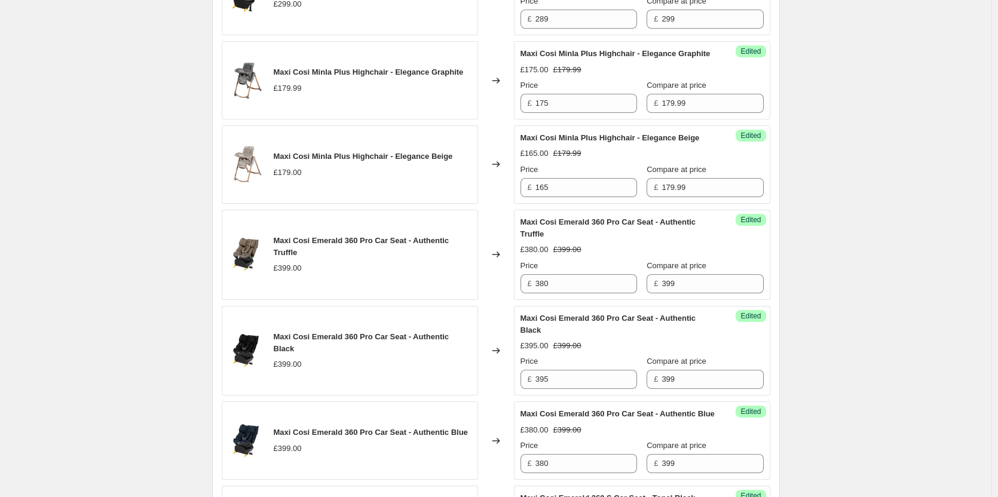
scroll to position [817, 0]
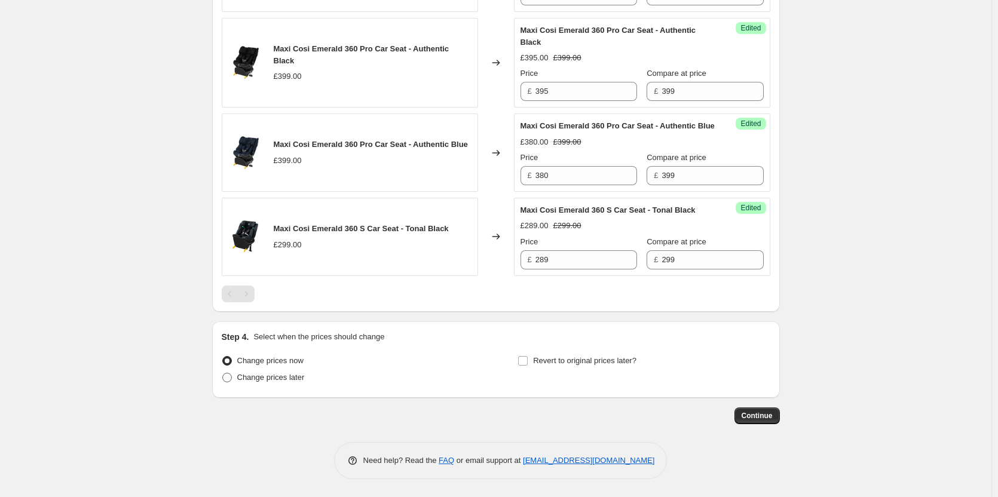
click at [242, 379] on span "Change prices later" at bounding box center [271, 377] width 68 height 9
click at [223, 373] on input "Change prices later" at bounding box center [222, 373] width 1 height 1
radio input "true"
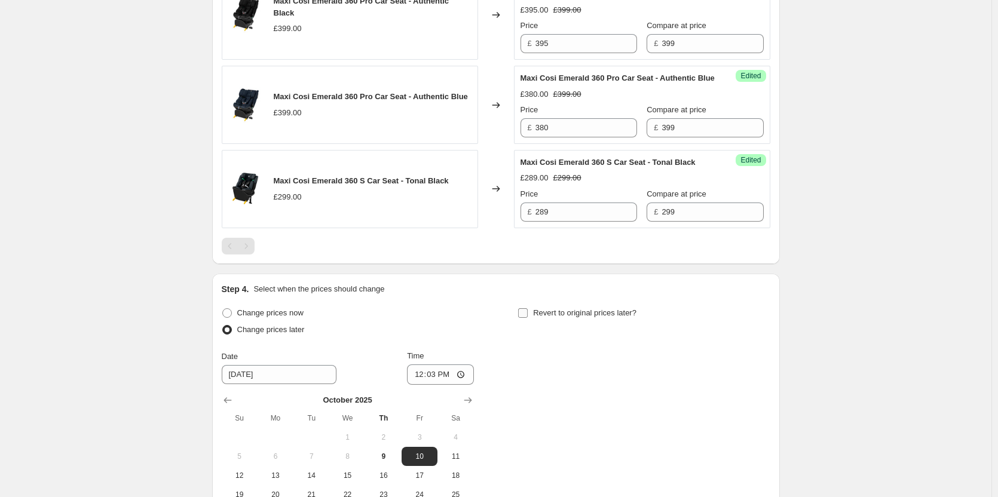
click at [547, 317] on span "Revert to original prices later?" at bounding box center [584, 312] width 103 height 9
click at [528, 318] on input "Revert to original prices later?" at bounding box center [523, 313] width 10 height 10
checkbox input "true"
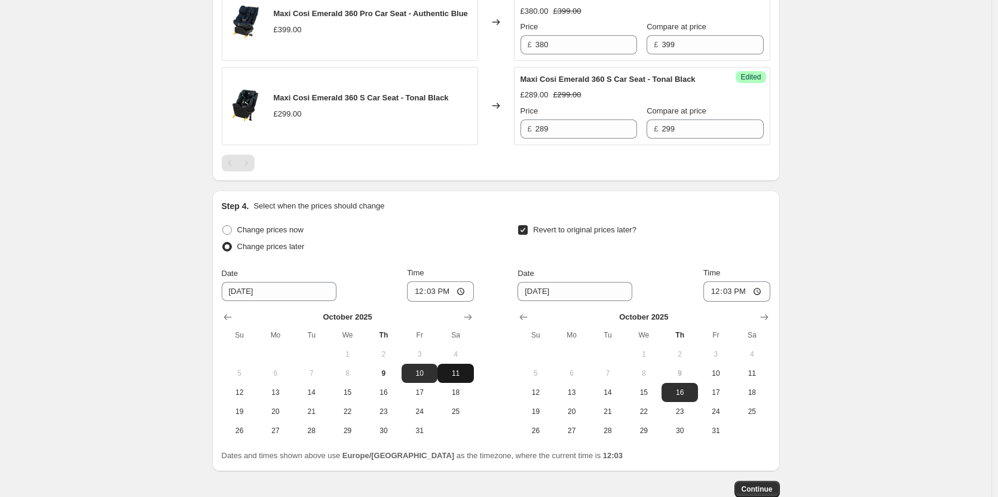
scroll to position [997, 0]
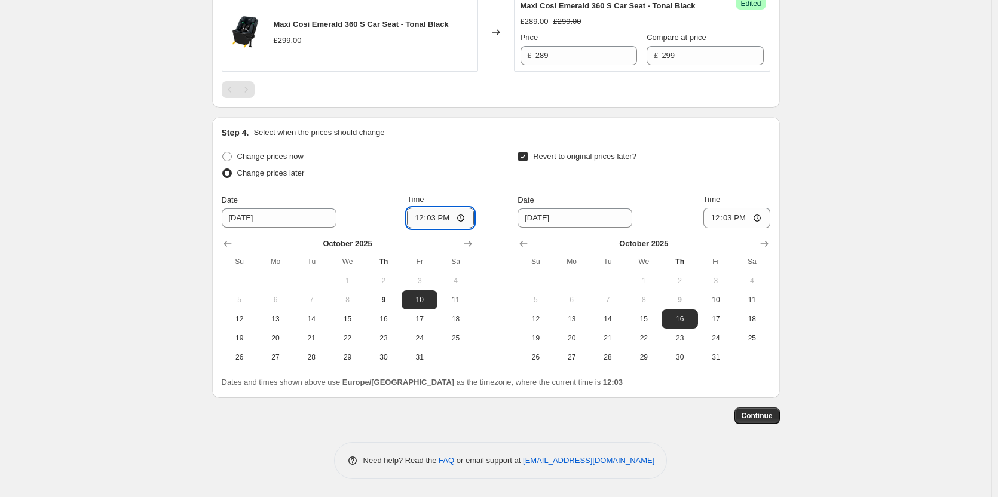
click at [437, 228] on input "12:03" at bounding box center [440, 218] width 67 height 20
type input "18:00"
click at [735, 228] on input "06:03" at bounding box center [736, 218] width 67 height 20
type input "06:00"
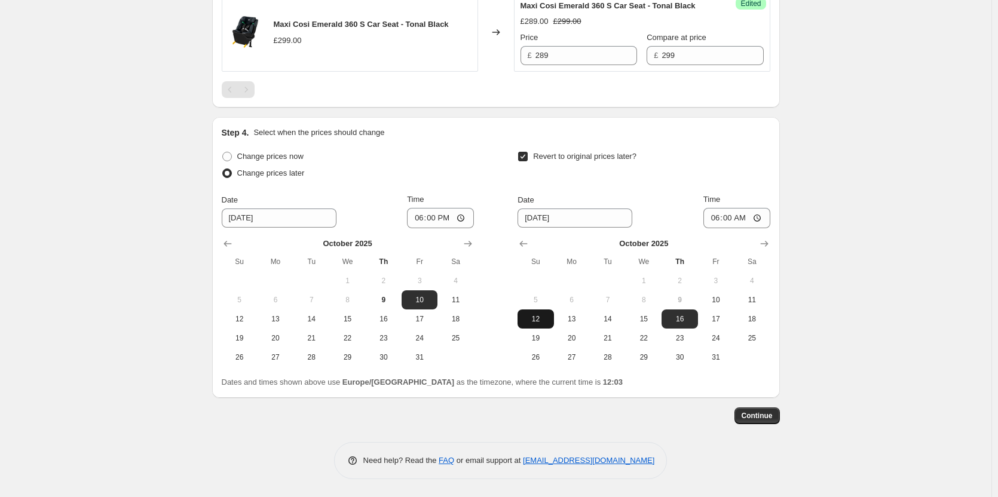
click at [539, 324] on span "12" at bounding box center [535, 319] width 26 height 10
click at [569, 324] on span "13" at bounding box center [572, 319] width 26 height 10
type input "10/13/2025"
click at [241, 324] on span "12" at bounding box center [239, 319] width 26 height 10
type input "10/12/2025"
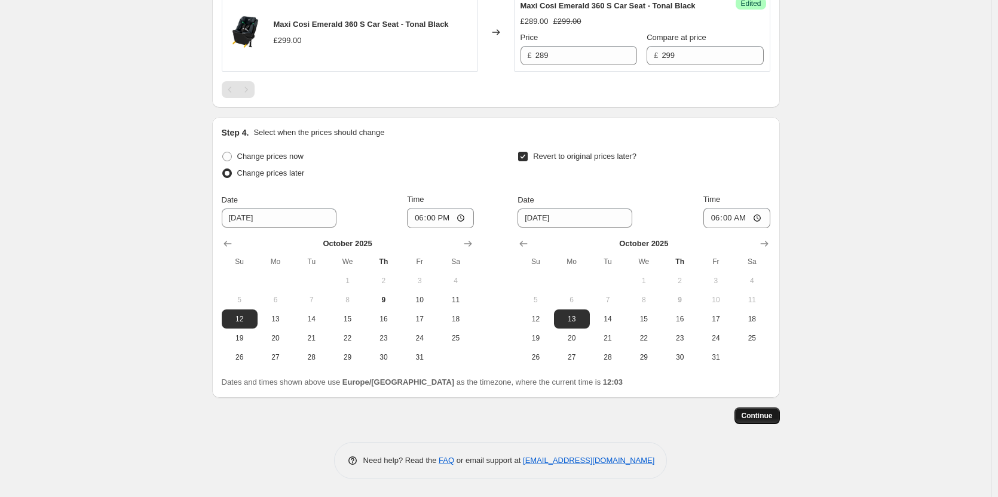
click at [759, 421] on span "Continue" at bounding box center [756, 416] width 31 height 10
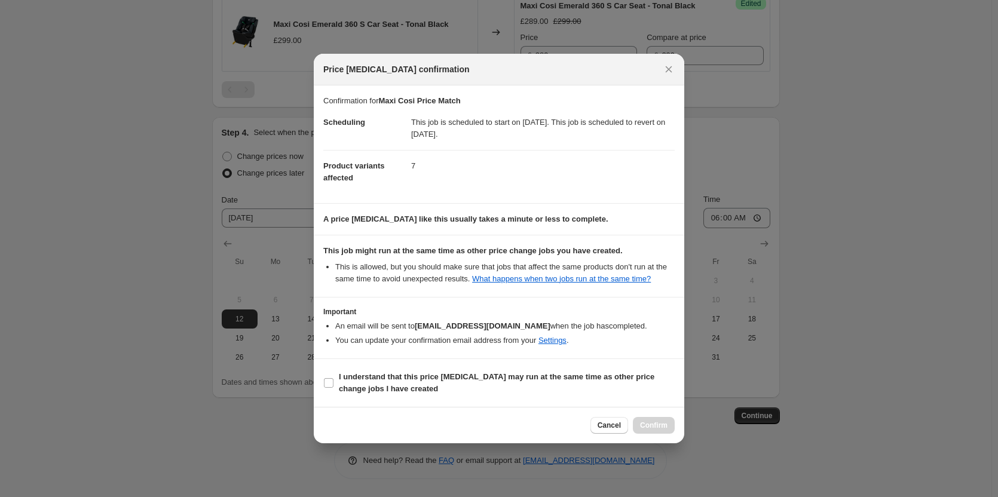
drag, startPoint x: 572, startPoint y: 373, endPoint x: 665, endPoint y: 425, distance: 106.7
click at [577, 378] on b "I understand that this price change job may run at the same time as other price…" at bounding box center [496, 382] width 315 height 21
click at [596, 384] on span "I understand that this price change job may run at the same time as other price…" at bounding box center [507, 383] width 336 height 24
click at [333, 384] on input "I understand that this price change job may run at the same time as other price…" at bounding box center [329, 383] width 10 height 10
checkbox input "true"
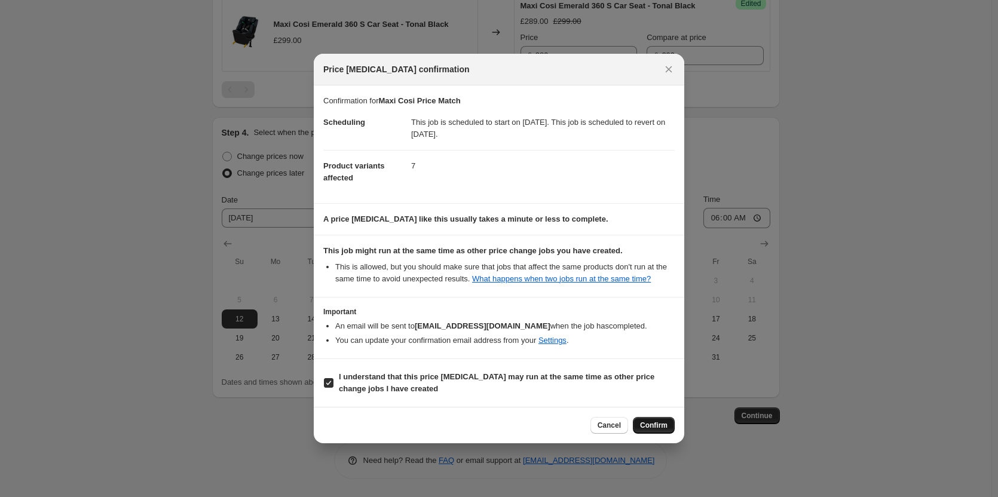
click at [656, 424] on span "Confirm" at bounding box center [653, 426] width 27 height 10
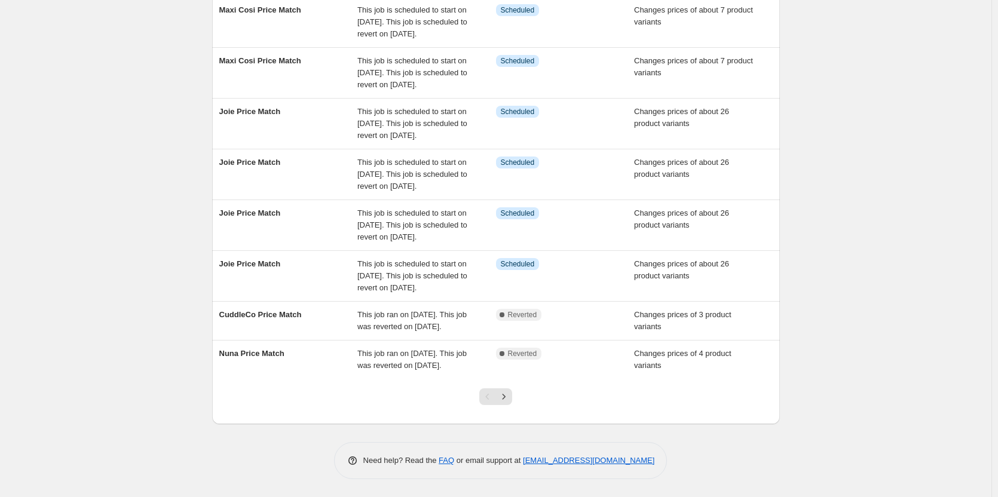
scroll to position [333, 0]
click at [512, 399] on button "Next" at bounding box center [503, 396] width 17 height 17
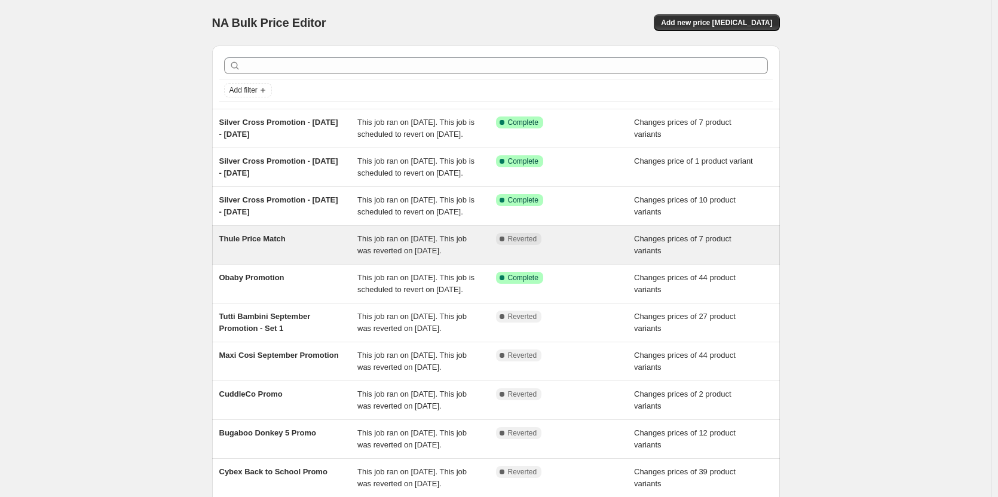
click at [521, 257] on div "Complete Reverted" at bounding box center [565, 245] width 139 height 24
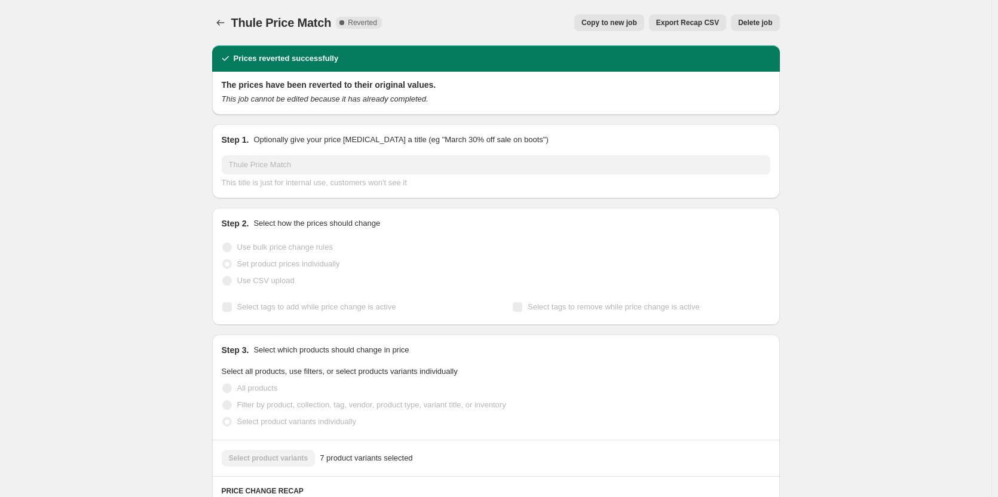
click at [633, 23] on span "Copy to new job" at bounding box center [609, 23] width 56 height 10
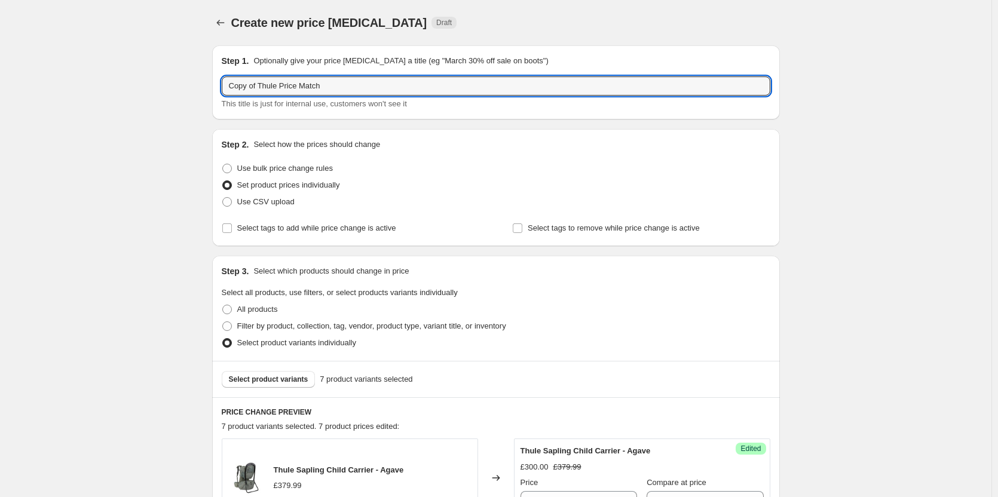
drag, startPoint x: 260, startPoint y: 82, endPoint x: 149, endPoint y: 94, distance: 111.8
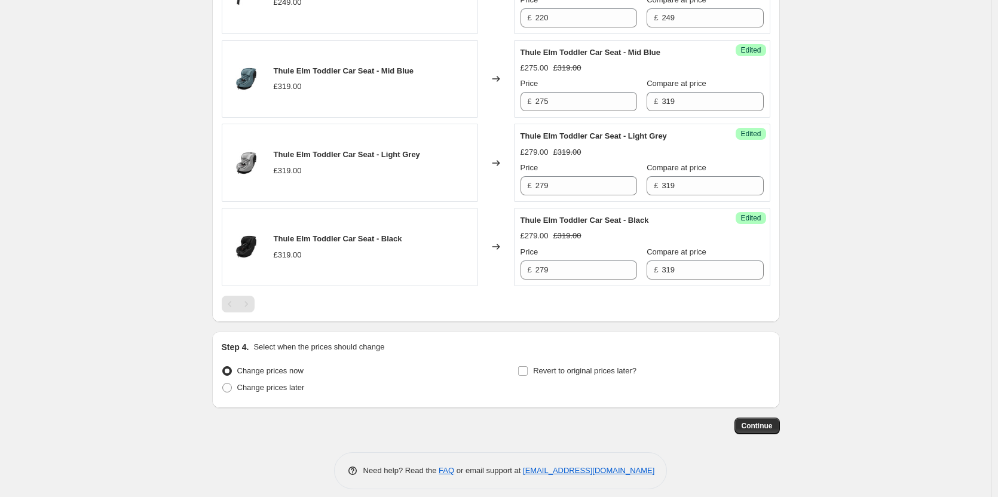
scroll to position [746, 0]
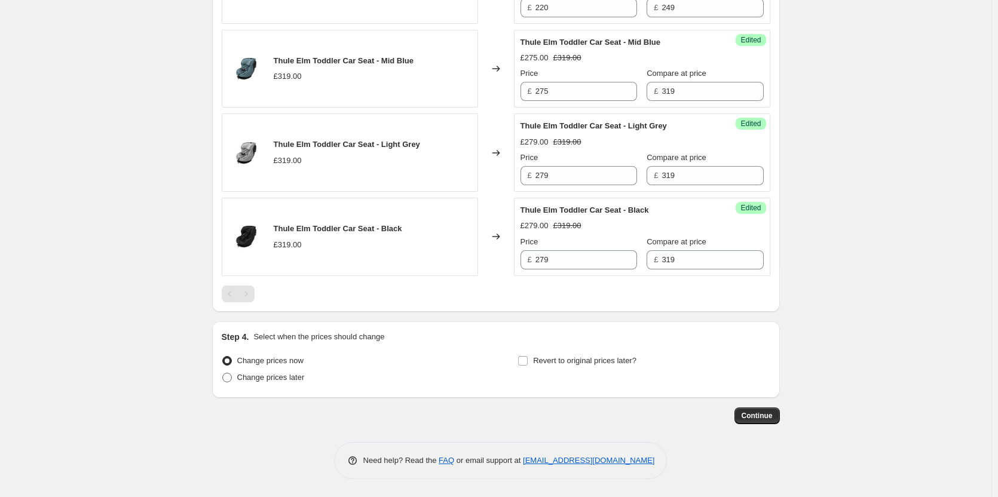
type input "Thule Price Match"
click at [278, 375] on span "Change prices later" at bounding box center [271, 377] width 68 height 9
click at [223, 373] on input "Change prices later" at bounding box center [222, 373] width 1 height 1
radio input "true"
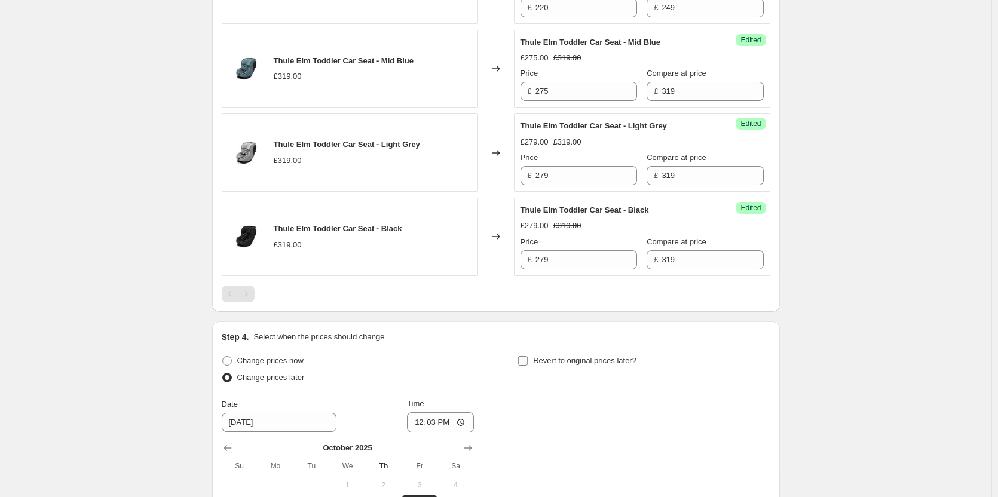
click at [573, 360] on span "Revert to original prices later?" at bounding box center [584, 360] width 103 height 9
click at [528, 360] on input "Revert to original prices later?" at bounding box center [523, 361] width 10 height 10
checkbox input "true"
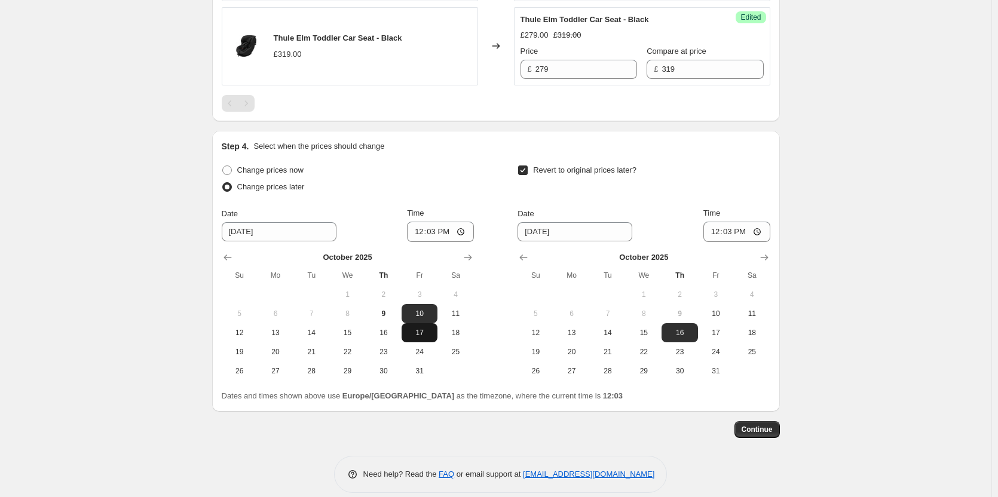
scroll to position [950, 0]
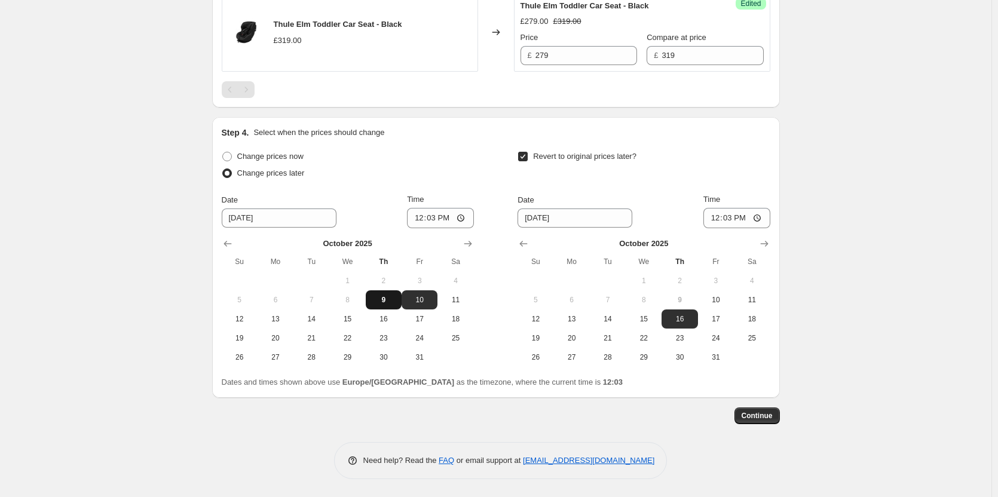
click at [394, 307] on button "9" at bounding box center [384, 299] width 36 height 19
type input "10/9/2025"
click at [708, 295] on span "10" at bounding box center [716, 300] width 26 height 10
type input "10/10/2025"
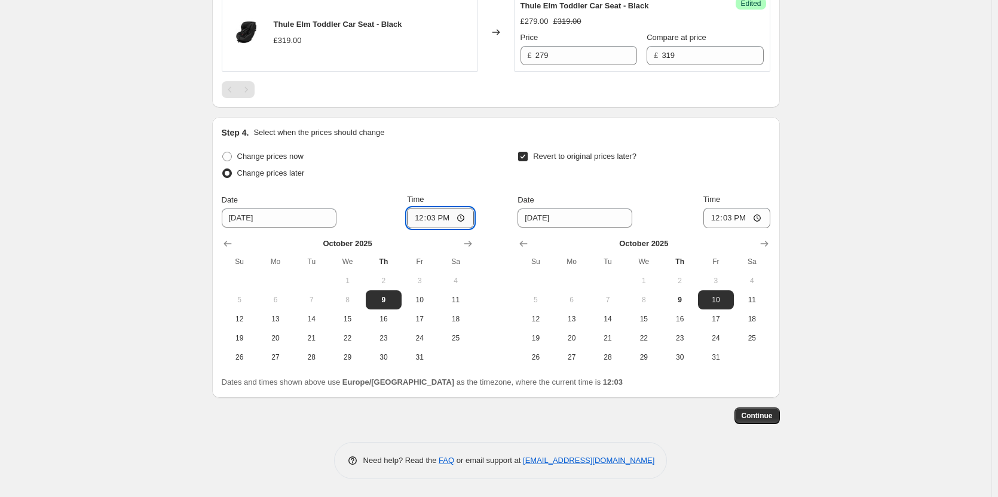
click at [439, 222] on input "12:03" at bounding box center [440, 218] width 67 height 20
type input "18:00"
click at [728, 217] on input "12:03" at bounding box center [736, 218] width 67 height 20
type input "06:00"
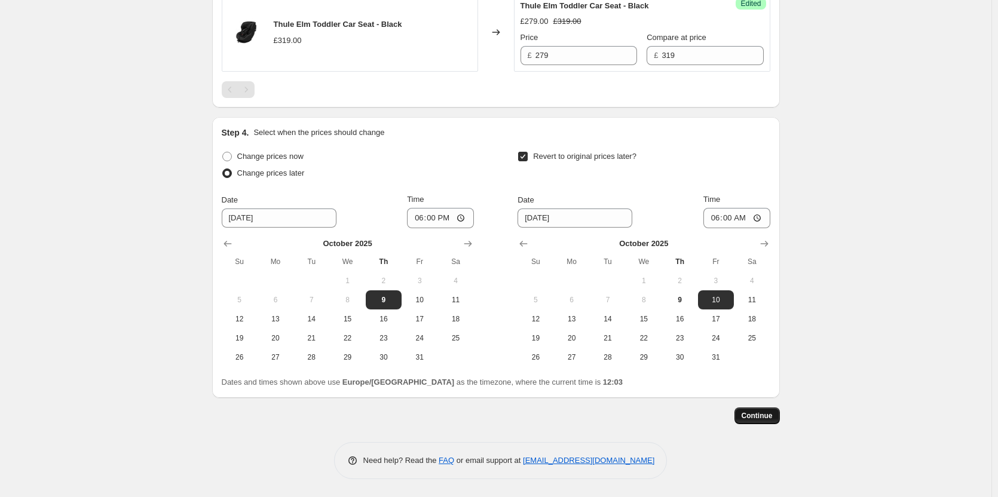
click at [760, 415] on span "Continue" at bounding box center [756, 416] width 31 height 10
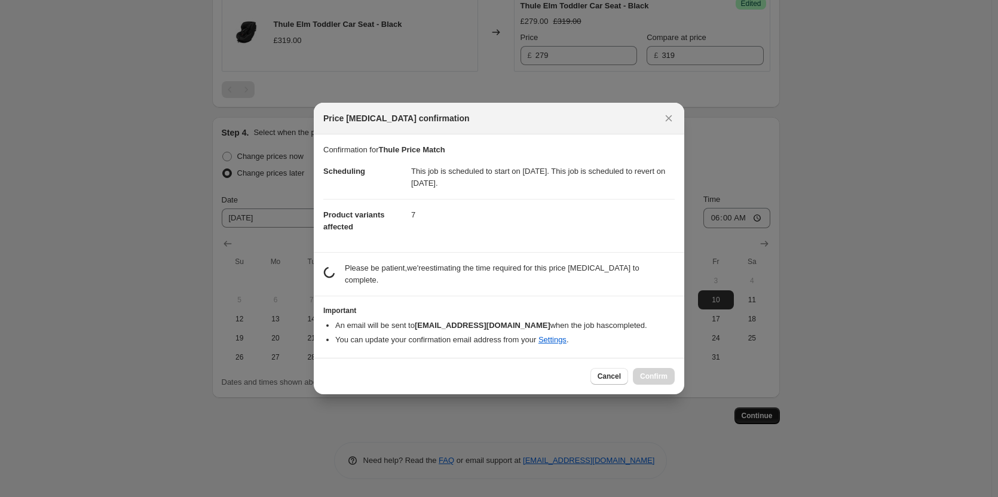
scroll to position [0, 0]
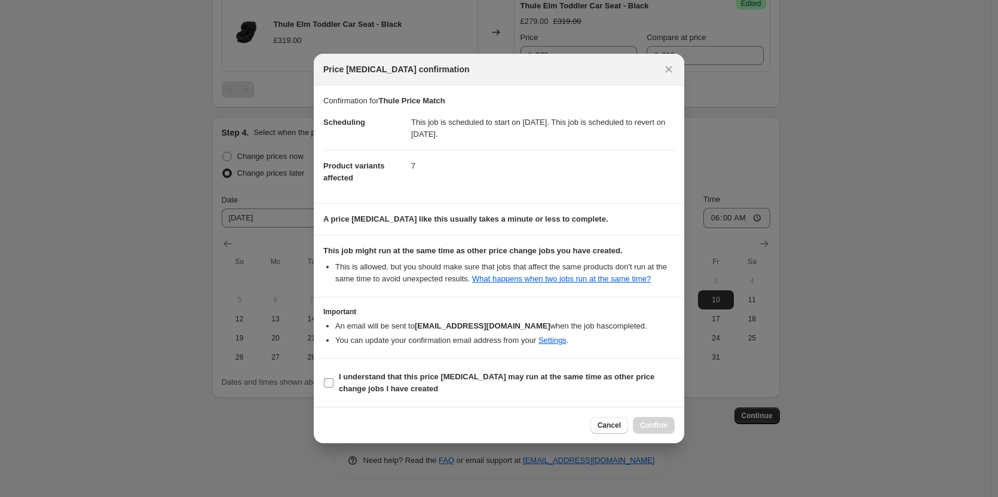
click at [649, 379] on b "I understand that this price change job may run at the same time as other price…" at bounding box center [496, 382] width 315 height 21
click at [333, 379] on input "I understand that this price change job may run at the same time as other price…" at bounding box center [329, 383] width 10 height 10
checkbox input "true"
click at [654, 423] on span "Confirm" at bounding box center [653, 426] width 27 height 10
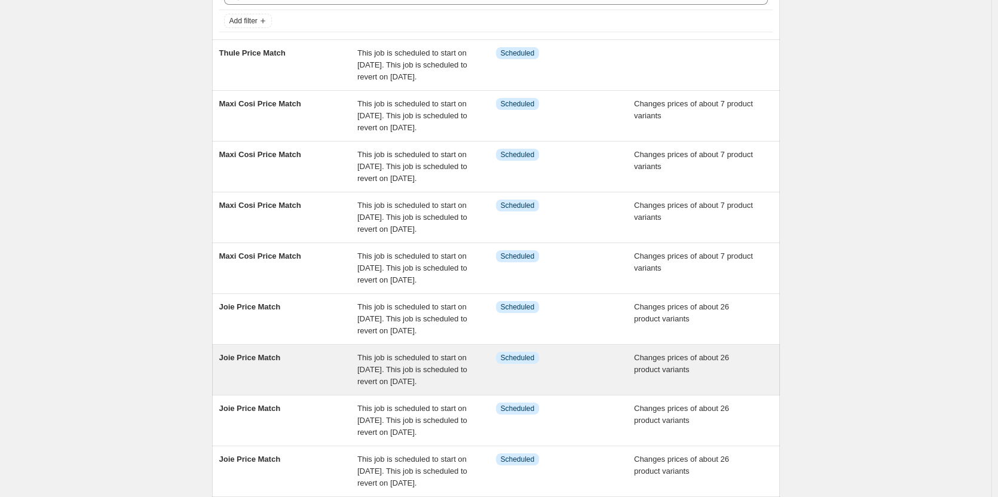
scroll to position [345, 0]
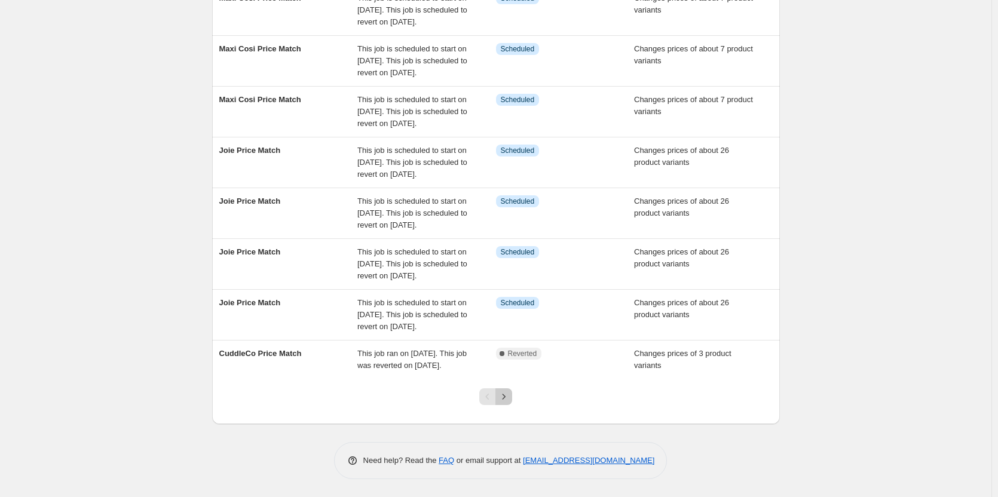
click at [504, 394] on icon "Next" at bounding box center [504, 397] width 12 height 12
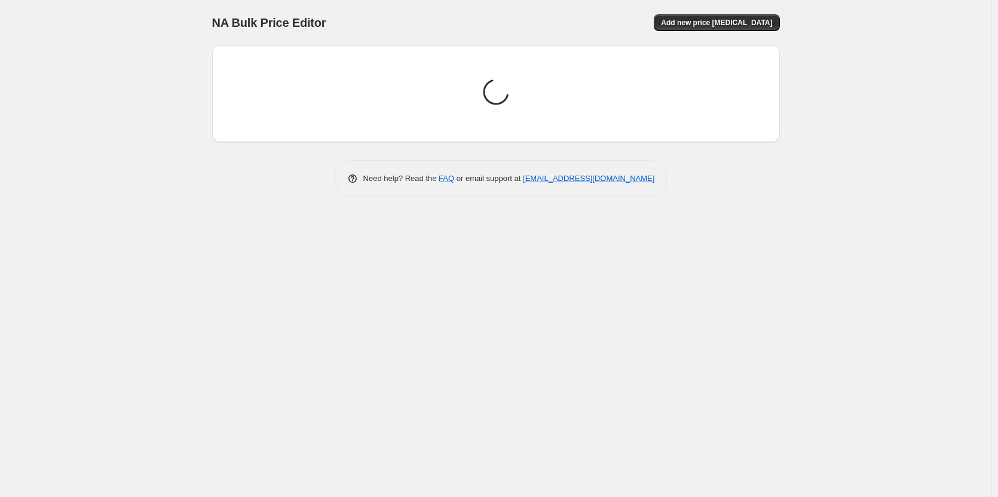
scroll to position [0, 0]
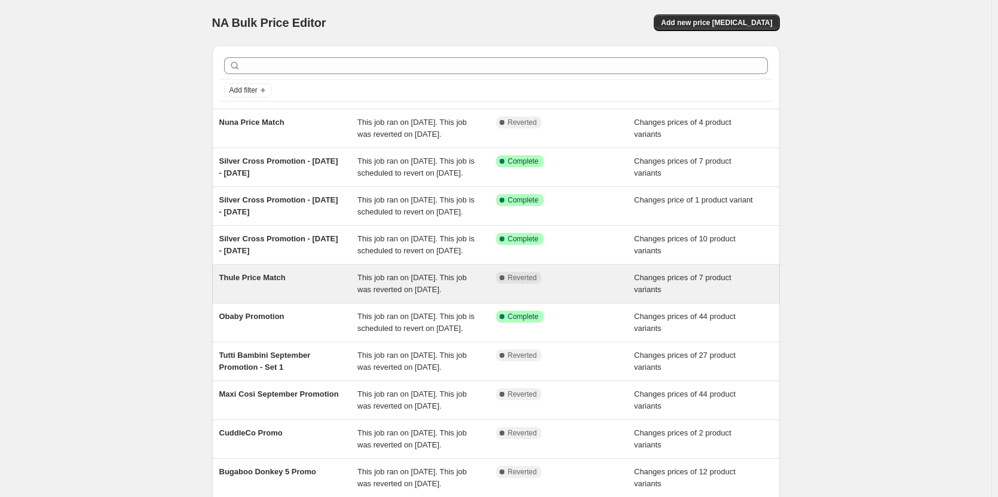
click at [526, 283] on span "Reverted" at bounding box center [522, 278] width 29 height 10
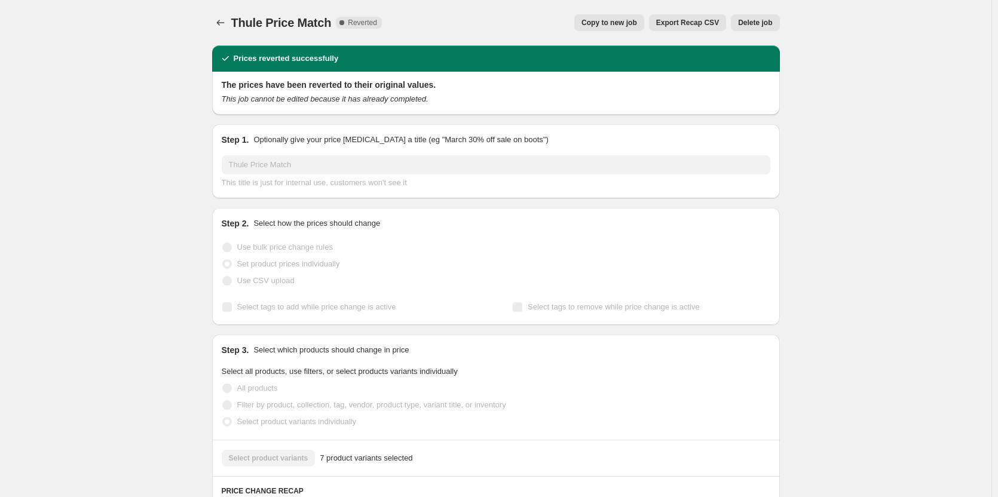
click at [757, 23] on span "Delete job" at bounding box center [755, 23] width 34 height 10
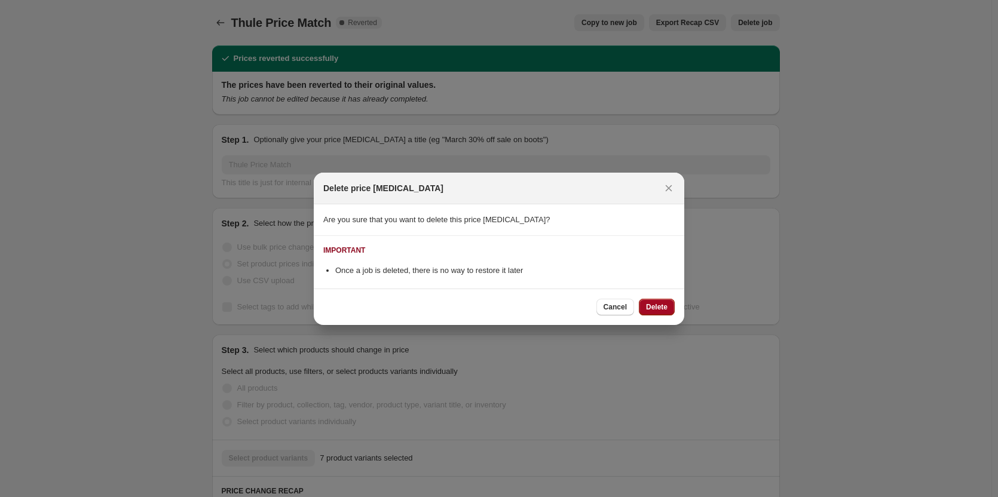
click at [664, 305] on span "Delete" at bounding box center [657, 307] width 22 height 10
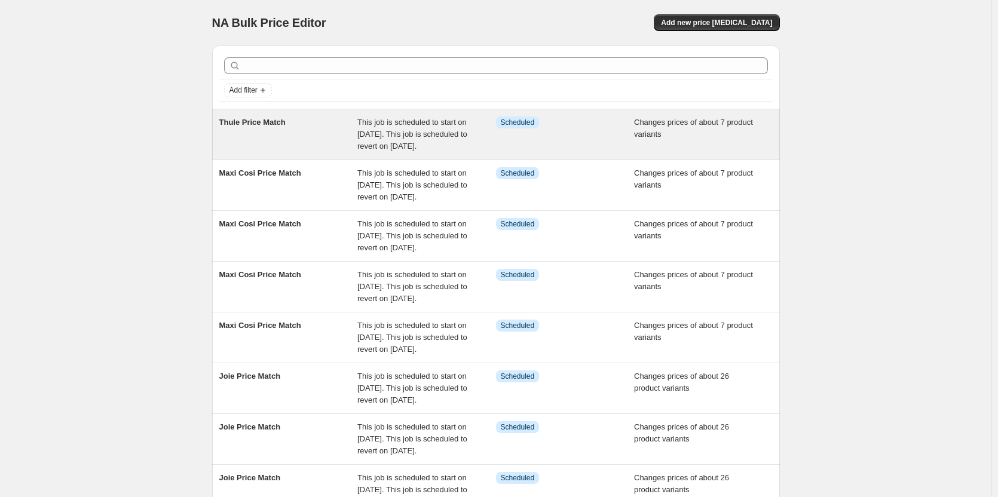
click at [501, 122] on span "Info Scheduled" at bounding box center [518, 123] width 44 height 12
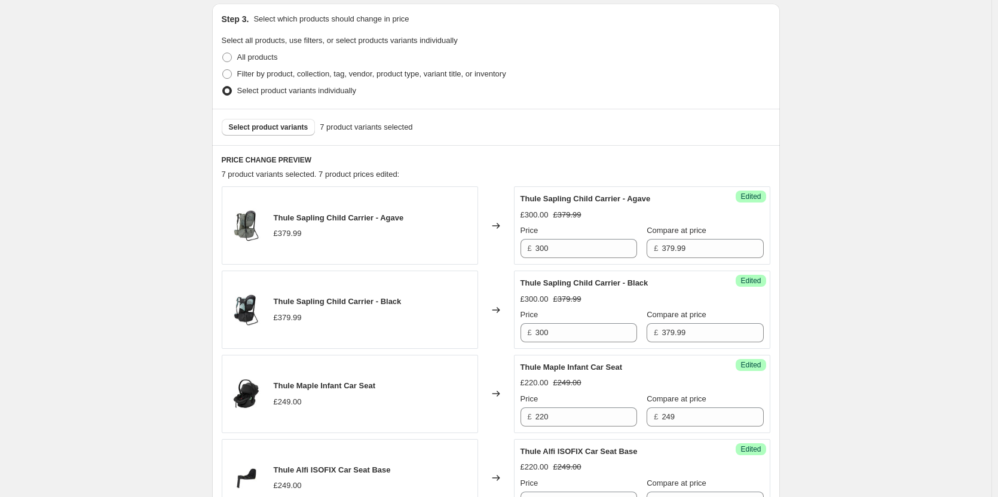
scroll to position [358, 0]
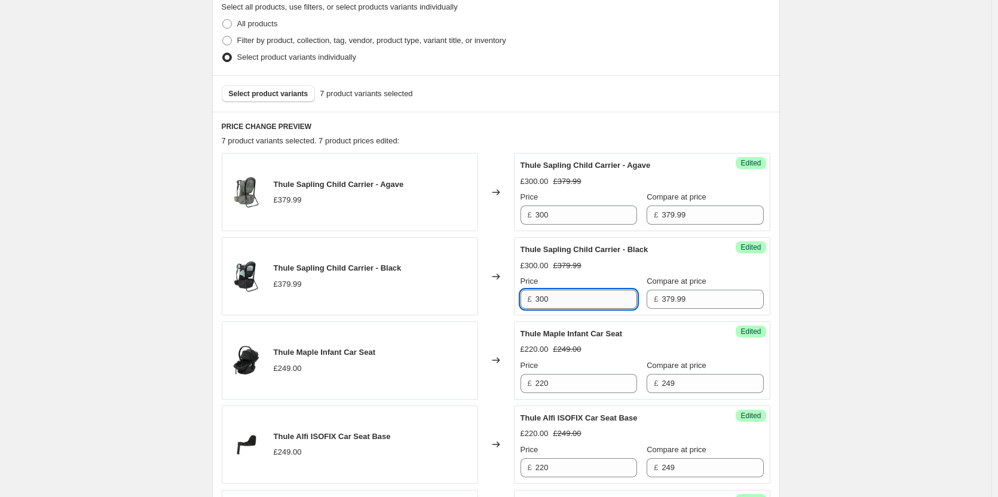
click at [572, 301] on input "300" at bounding box center [586, 299] width 102 height 19
type input "289"
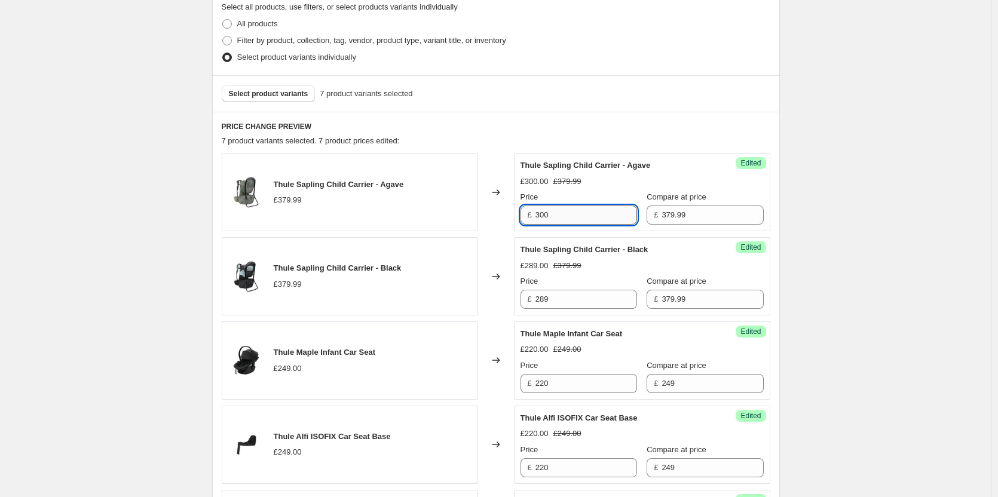
click at [584, 211] on input "300" at bounding box center [586, 215] width 102 height 19
paste input "289"
type input "289"
click at [65, 190] on div "Thule Price Match. This page is ready Thule Price Match Info Scheduled Copy to …" at bounding box center [495, 402] width 991 height 1520
click at [80, 126] on div "Thule Price Match. This page is ready Thule Price Match Info Scheduled Copy to …" at bounding box center [495, 402] width 991 height 1520
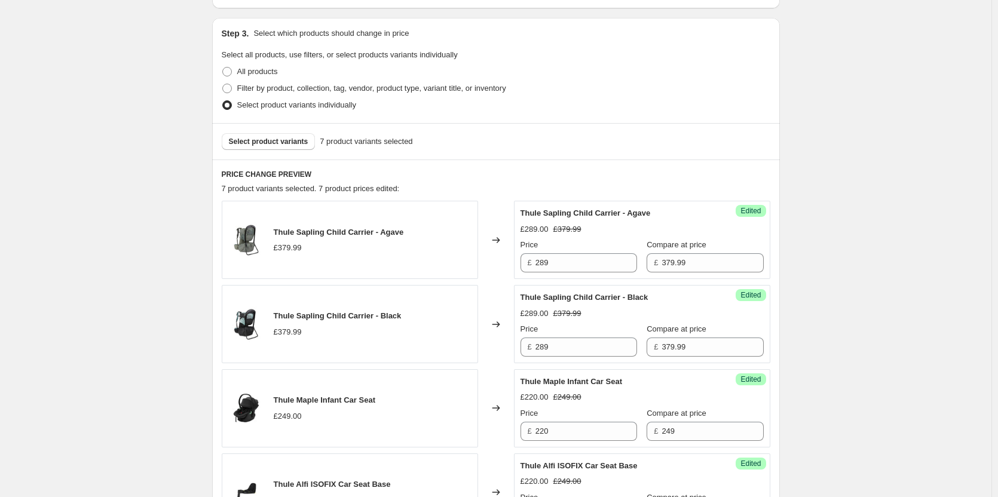
scroll to position [299, 0]
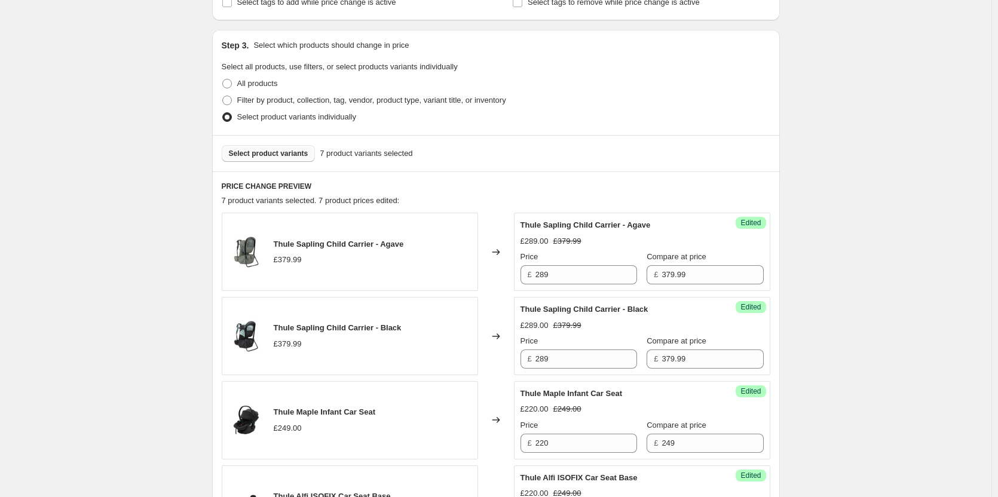
click at [269, 147] on button "Select product variants" at bounding box center [269, 153] width 94 height 17
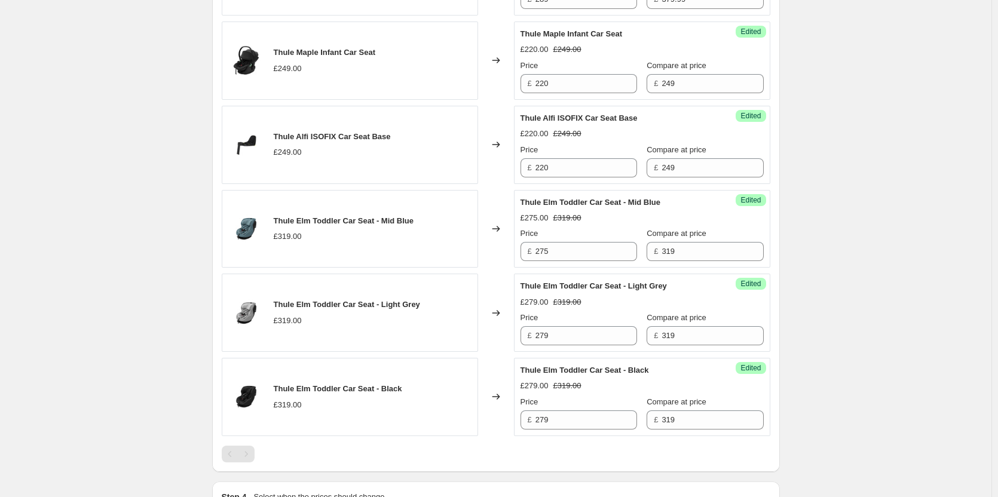
scroll to position [657, 0]
click at [45, 151] on div "Thule Price Match. This page is ready Thule Price Match Info Scheduled Copy to …" at bounding box center [495, 103] width 991 height 1520
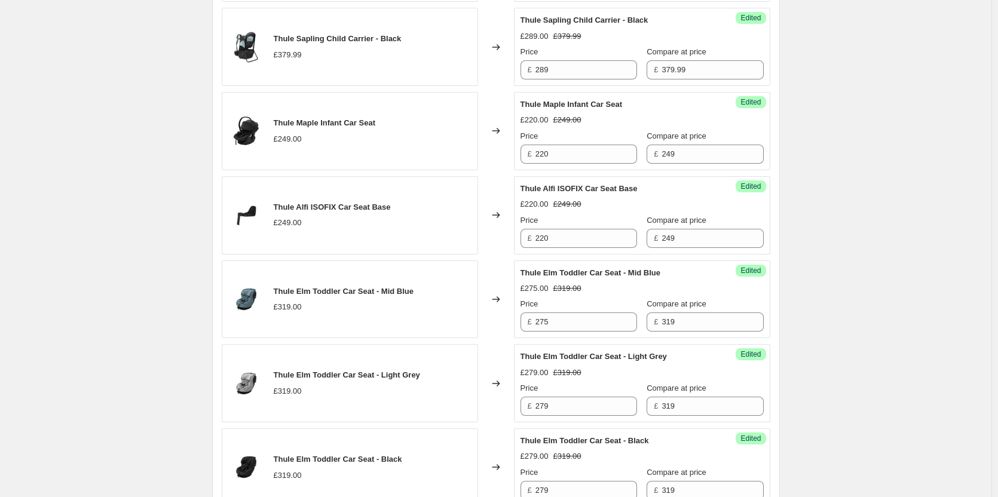
scroll to position [418, 0]
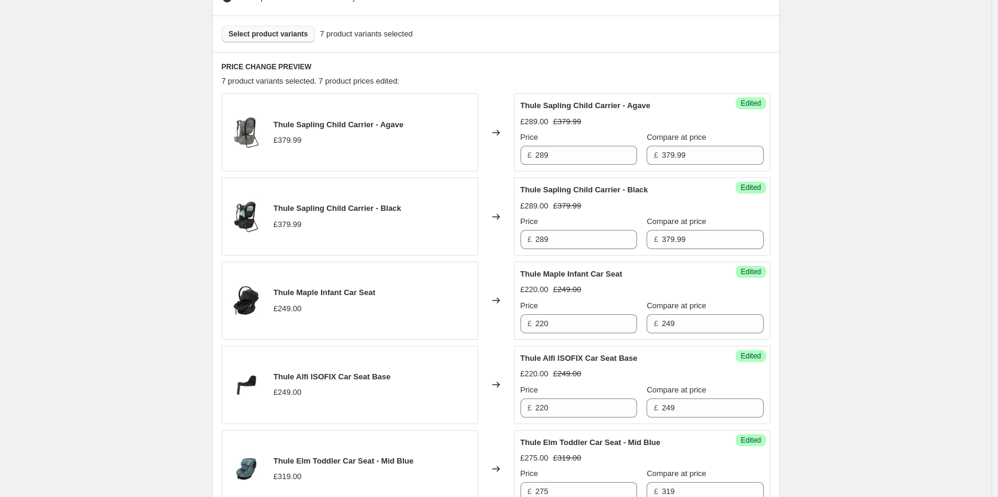
click at [279, 33] on span "Select product variants" at bounding box center [268, 34] width 79 height 10
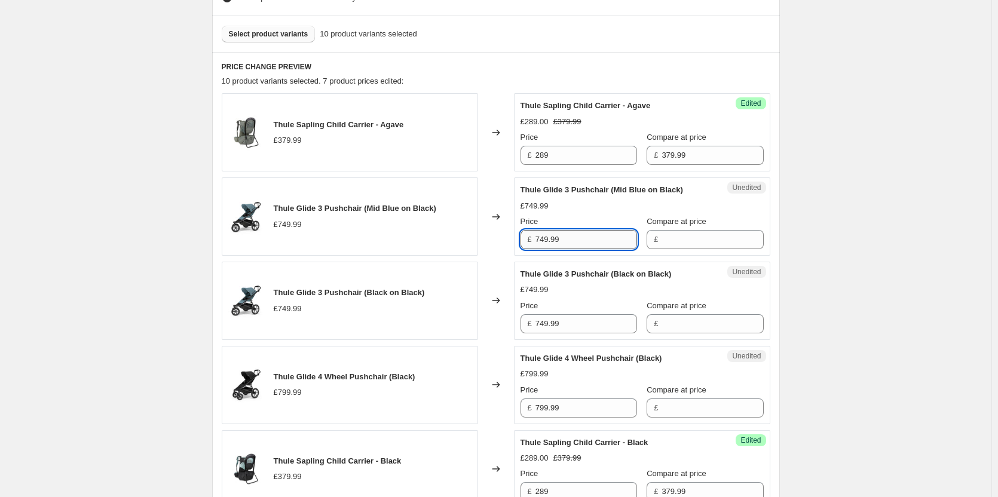
click at [576, 239] on input "749.99" at bounding box center [586, 239] width 102 height 19
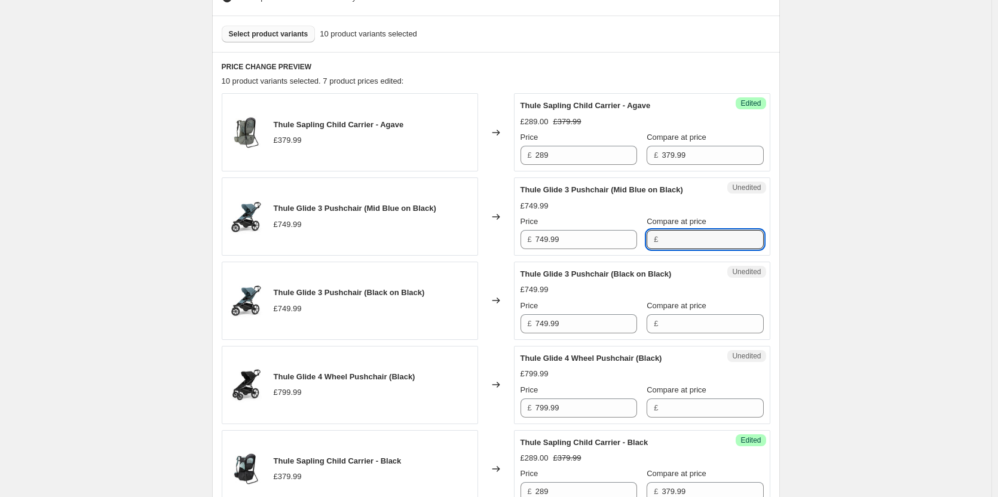
click at [709, 245] on input "Compare at price" at bounding box center [712, 239] width 102 height 19
paste input "749.99"
type input "749.99"
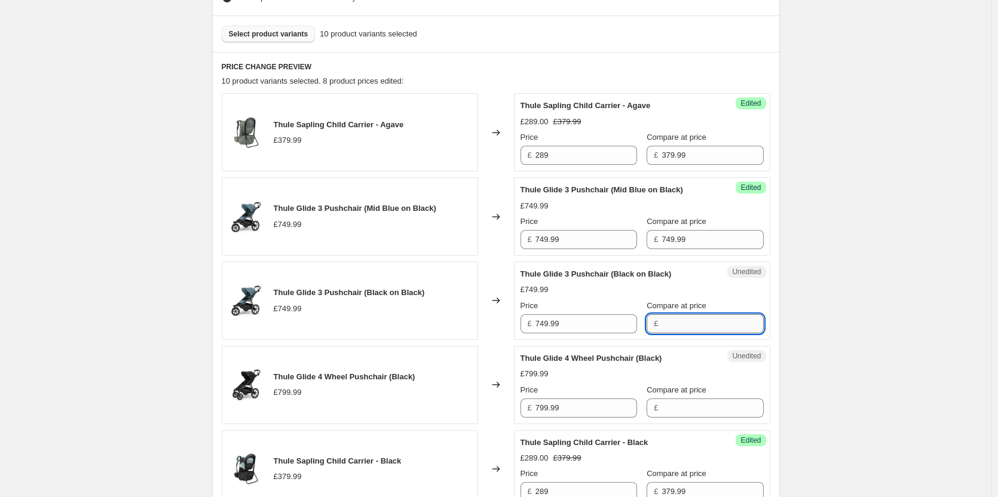
click at [683, 319] on input "Compare at price" at bounding box center [712, 323] width 102 height 19
paste input "749.99"
type input "749.99"
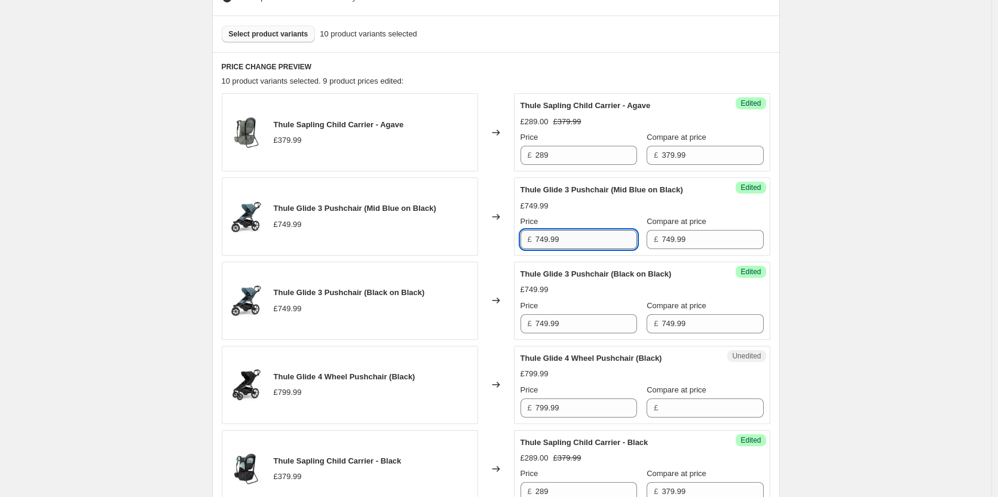
click at [578, 247] on input "749.99" at bounding box center [586, 239] width 102 height 19
type input "649"
click at [580, 326] on input "749.99" at bounding box center [586, 323] width 102 height 19
paste input "64"
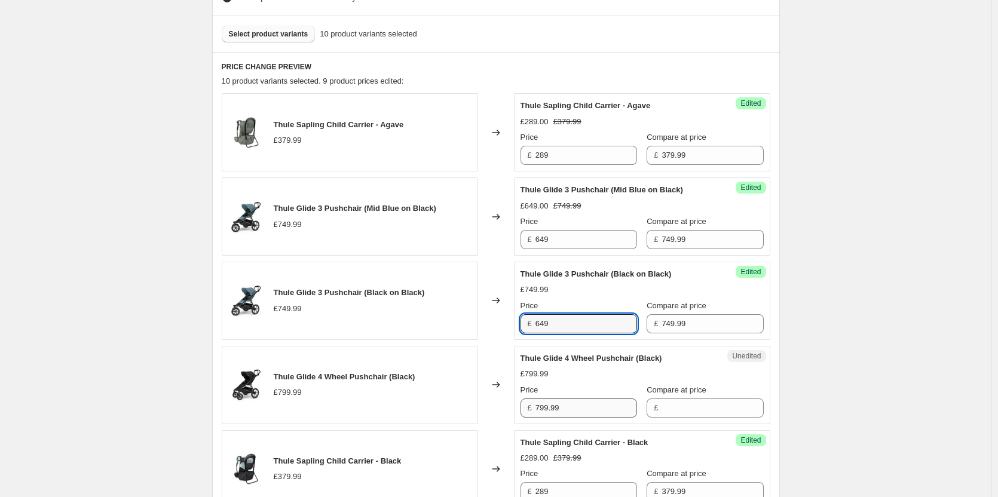
type input "649"
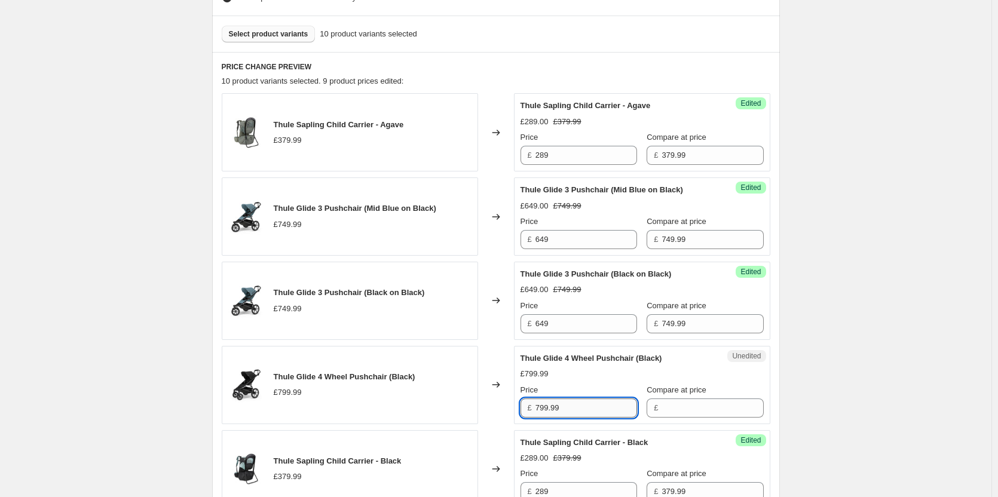
drag, startPoint x: 575, startPoint y: 407, endPoint x: 589, endPoint y: 405, distance: 14.5
click at [574, 408] on input "799.99" at bounding box center [586, 407] width 102 height 19
drag, startPoint x: 726, startPoint y: 406, endPoint x: 679, endPoint y: 404, distance: 47.8
click at [726, 406] on input "Compare at price" at bounding box center [712, 407] width 102 height 19
paste input "799.99"
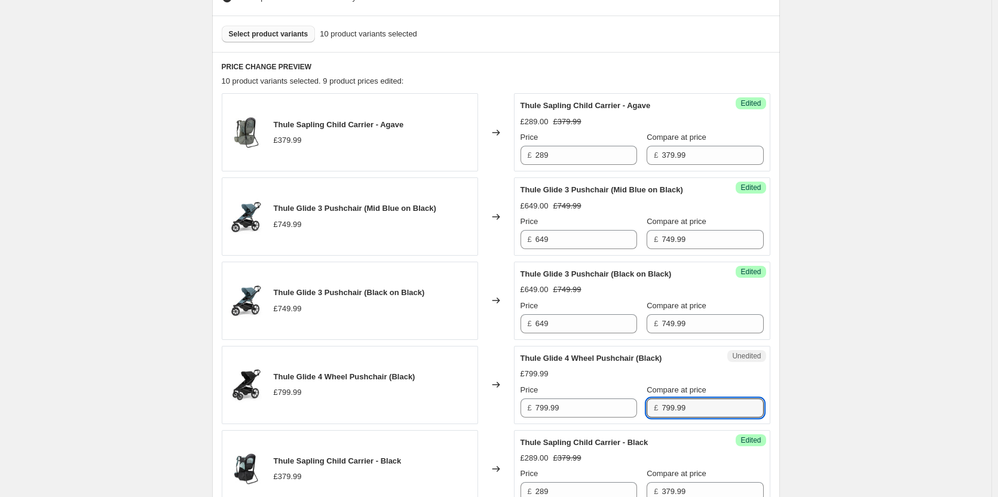
type input "799.99"
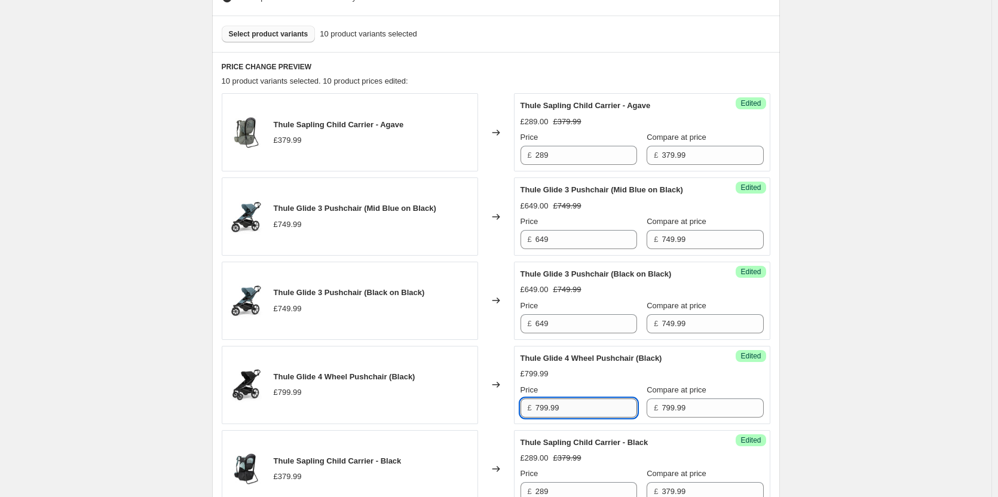
click at [587, 407] on input "799.99" at bounding box center [586, 407] width 102 height 19
type input "695"
click at [148, 352] on div "Thule Price Match. This page is ready Thule Price Match Info Scheduled Copy to …" at bounding box center [495, 468] width 991 height 1772
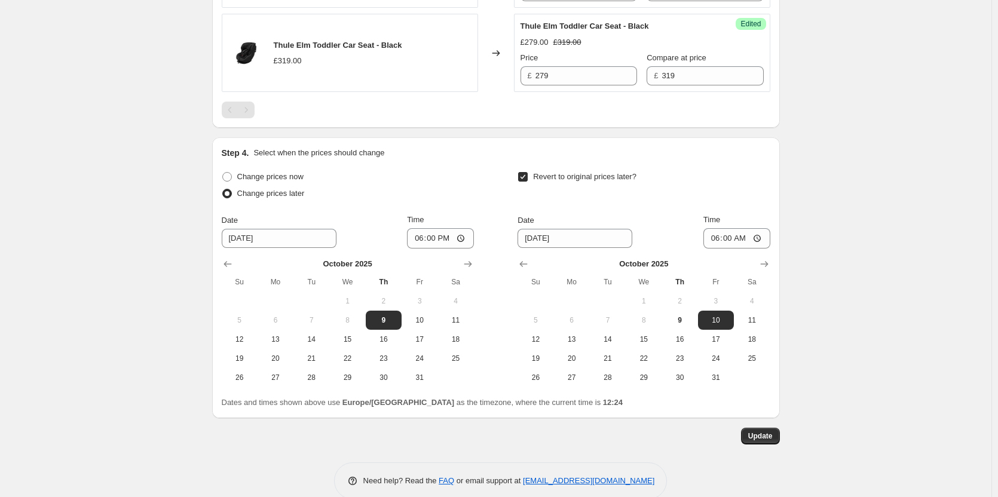
scroll to position [1275, 0]
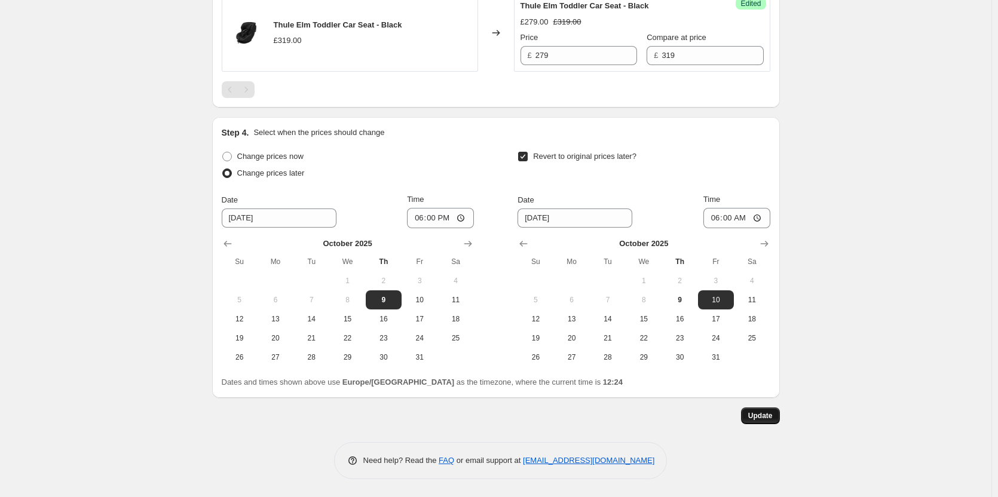
click at [760, 412] on span "Update" at bounding box center [760, 416] width 24 height 10
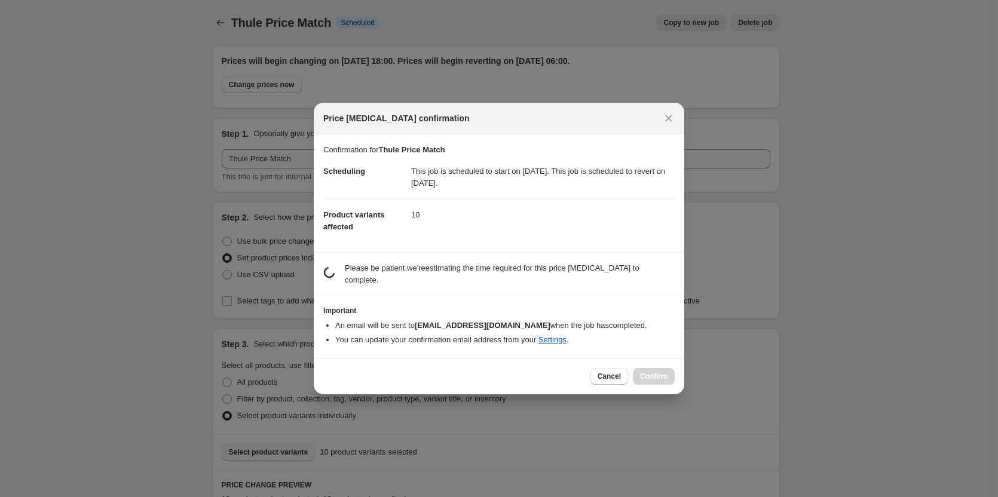
scroll to position [0, 0]
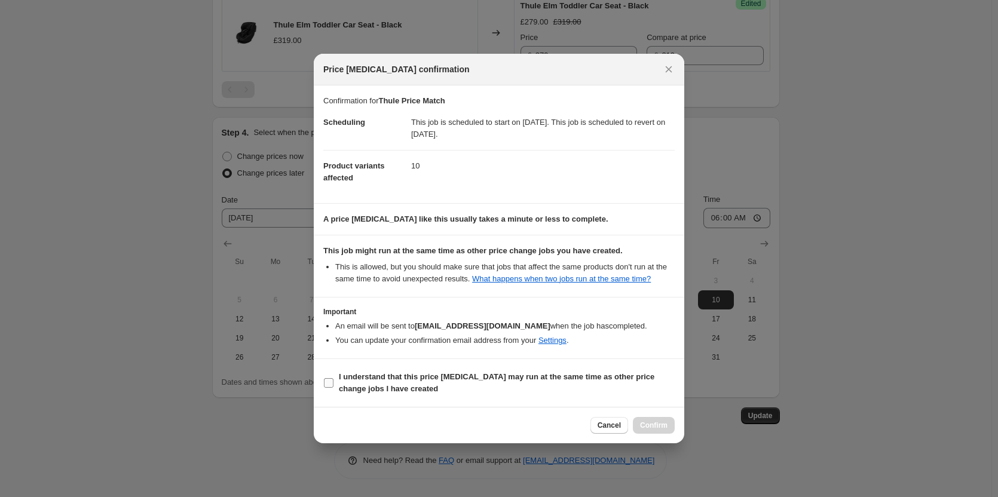
click at [547, 370] on label "I understand that this price change job may run at the same time as other price…" at bounding box center [498, 383] width 351 height 29
click at [333, 378] on input "I understand that this price change job may run at the same time as other price…" at bounding box center [329, 383] width 10 height 10
checkbox input "true"
click at [662, 429] on span "Confirm" at bounding box center [653, 426] width 27 height 10
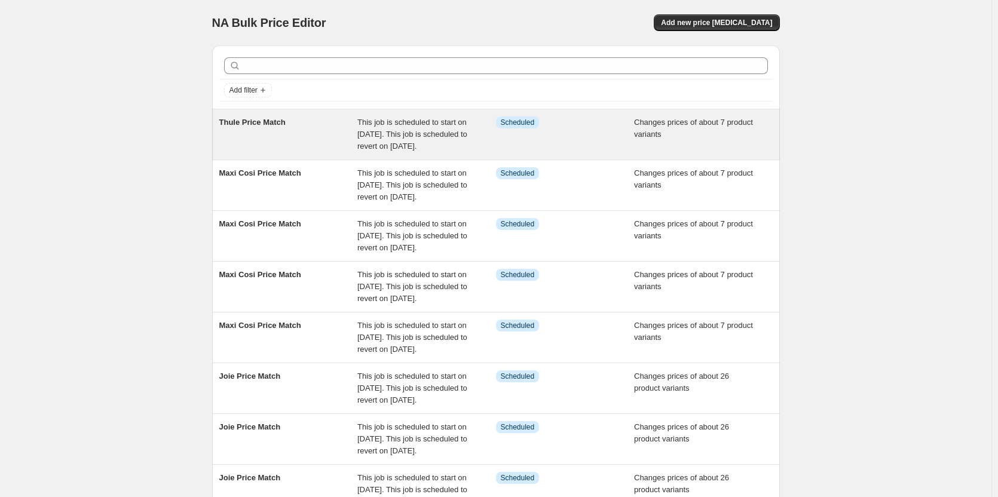
click at [435, 125] on span "This job is scheduled to start on 9 October 2025. This job is scheduled to reve…" at bounding box center [412, 134] width 110 height 33
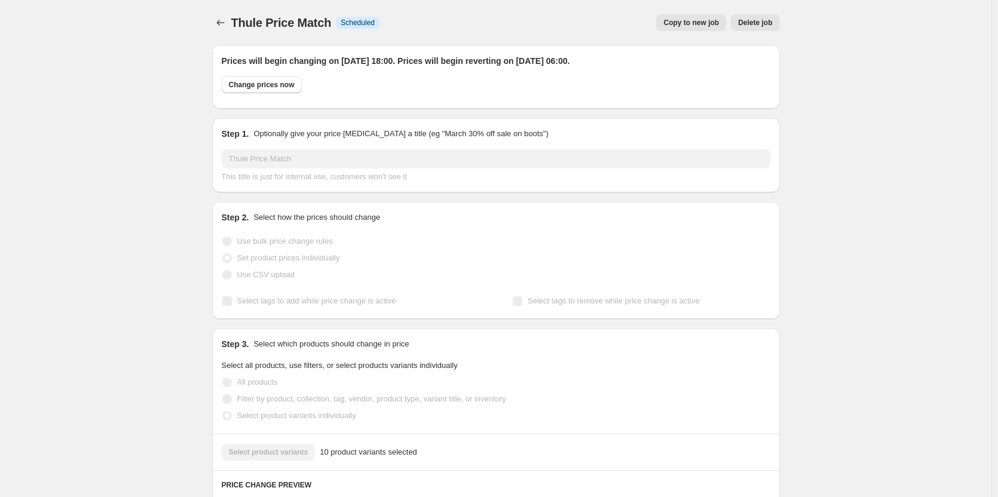
click at [702, 22] on span "Copy to new job" at bounding box center [691, 23] width 56 height 10
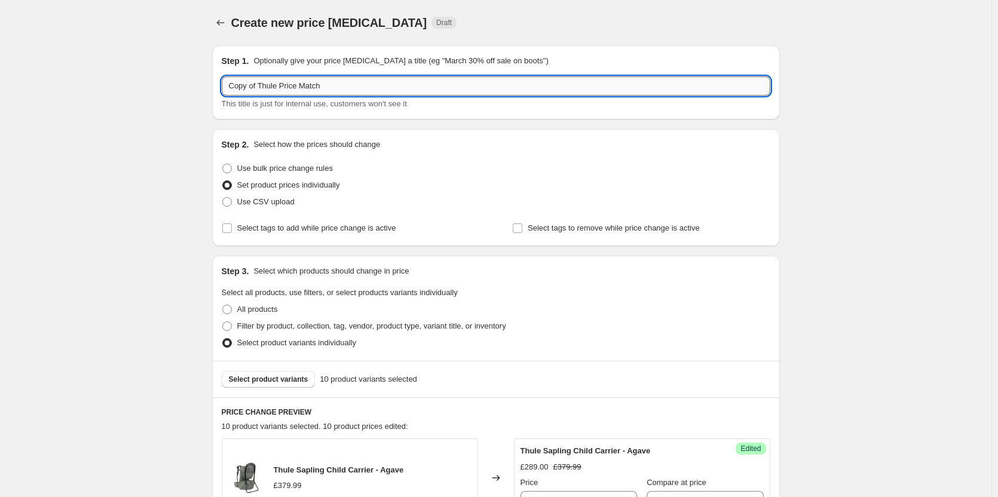
drag, startPoint x: 334, startPoint y: 87, endPoint x: 261, endPoint y: 83, distance: 73.0
click at [261, 83] on input "Copy of Thule Price Match" at bounding box center [496, 85] width 548 height 19
paste input "text"
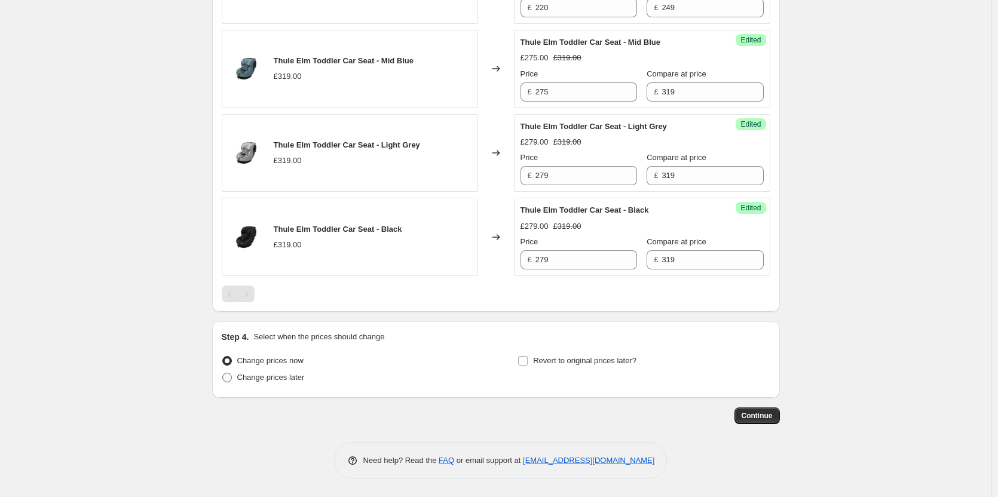
type input "Thule Price Match"
click at [296, 378] on span "Change prices later" at bounding box center [271, 377] width 68 height 9
click at [223, 373] on input "Change prices later" at bounding box center [222, 373] width 1 height 1
radio input "true"
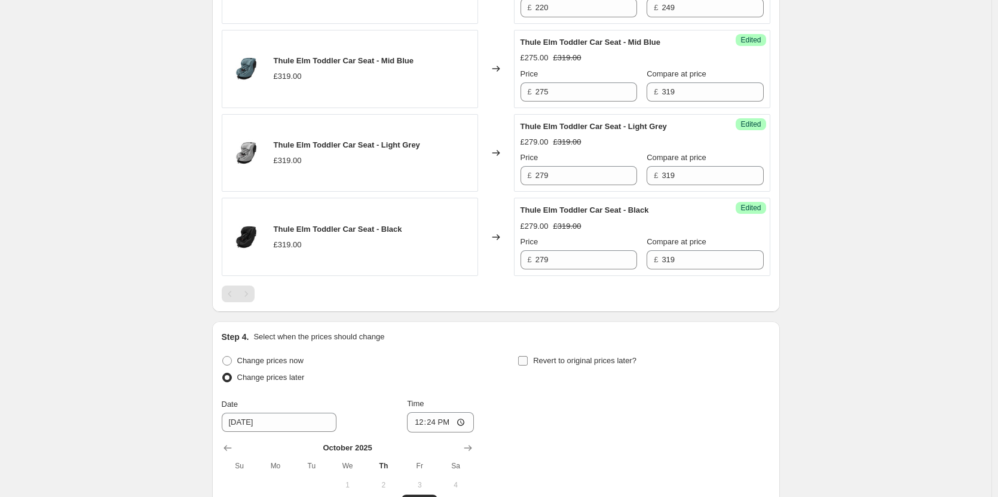
click at [525, 364] on input "Revert to original prices later?" at bounding box center [523, 361] width 10 height 10
checkbox input "true"
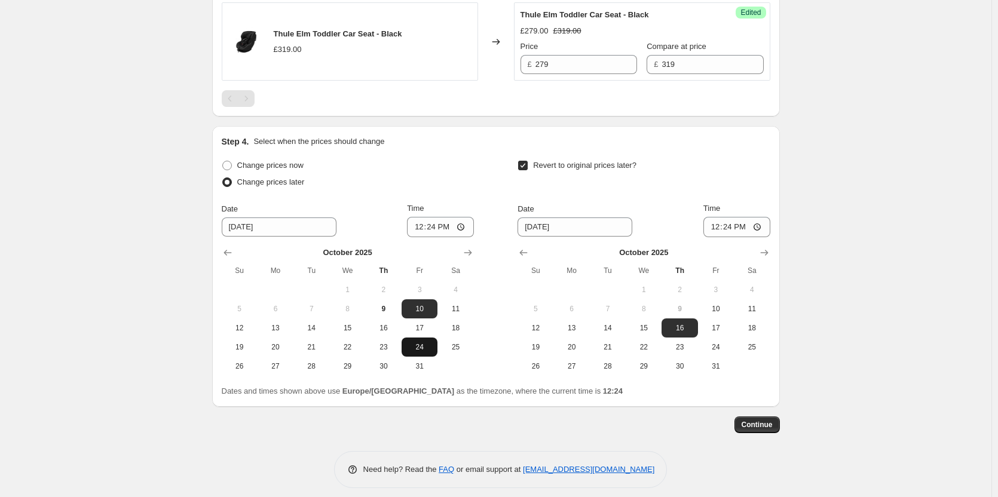
scroll to position [1202, 0]
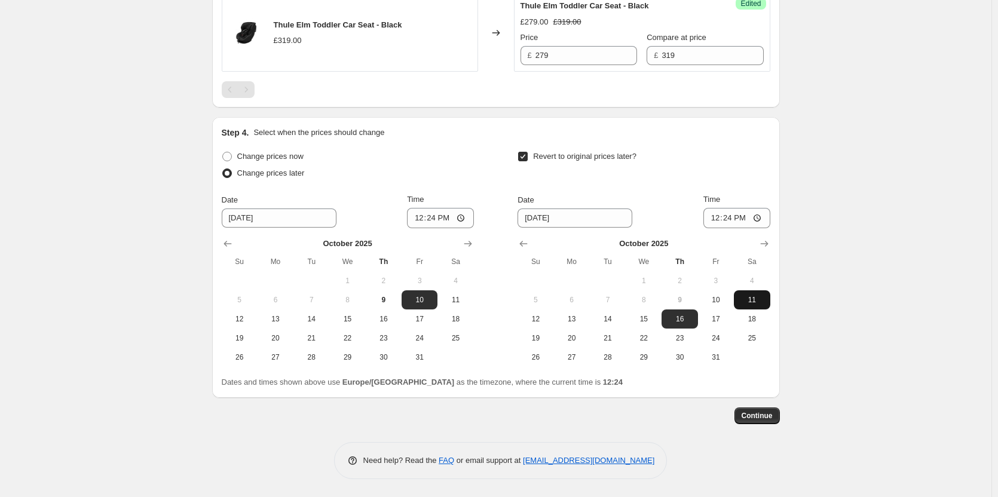
click at [755, 299] on span "11" at bounding box center [751, 300] width 26 height 10
type input "10/11/2025"
click at [431, 217] on input "12:24" at bounding box center [440, 218] width 67 height 20
type input "18:00"
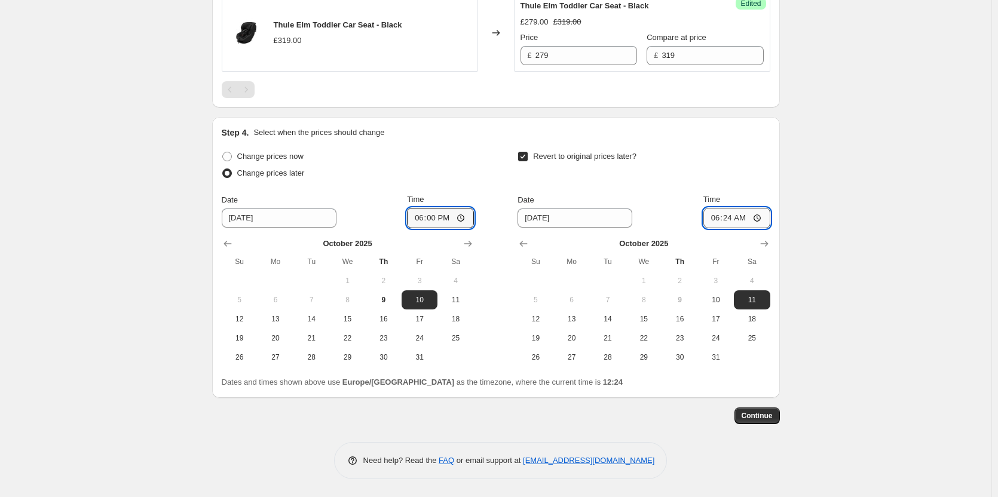
click at [732, 216] on input "06:24" at bounding box center [736, 218] width 67 height 20
type input "06:00"
click at [764, 416] on span "Continue" at bounding box center [756, 416] width 31 height 10
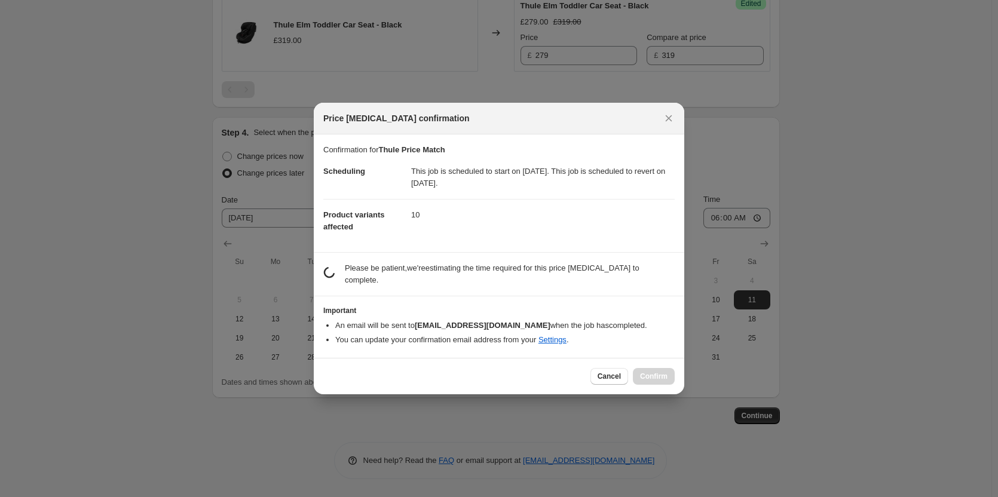
scroll to position [0, 0]
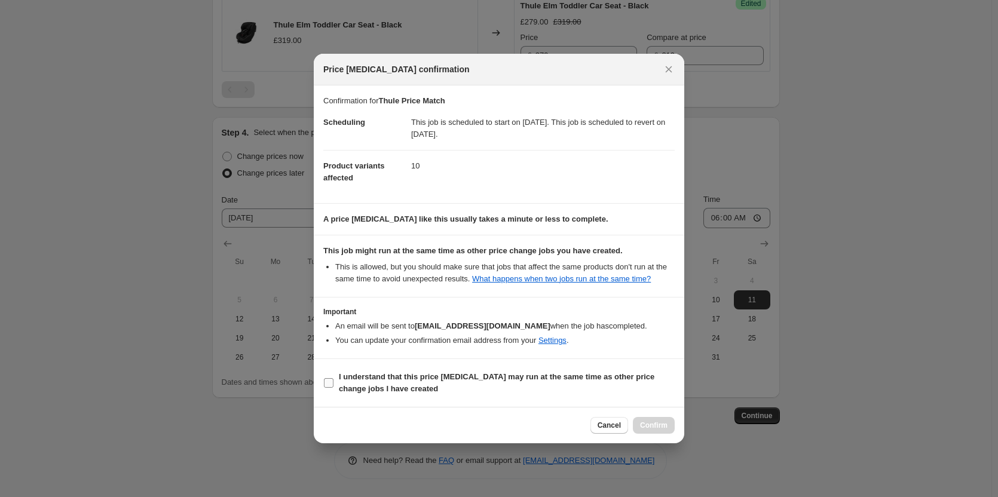
click at [382, 375] on b "I understand that this price change job may run at the same time as other price…" at bounding box center [496, 382] width 315 height 21
click at [333, 378] on input "I understand that this price change job may run at the same time as other price…" at bounding box center [329, 383] width 10 height 10
checkbox input "true"
click at [666, 426] on span "Confirm" at bounding box center [653, 426] width 27 height 10
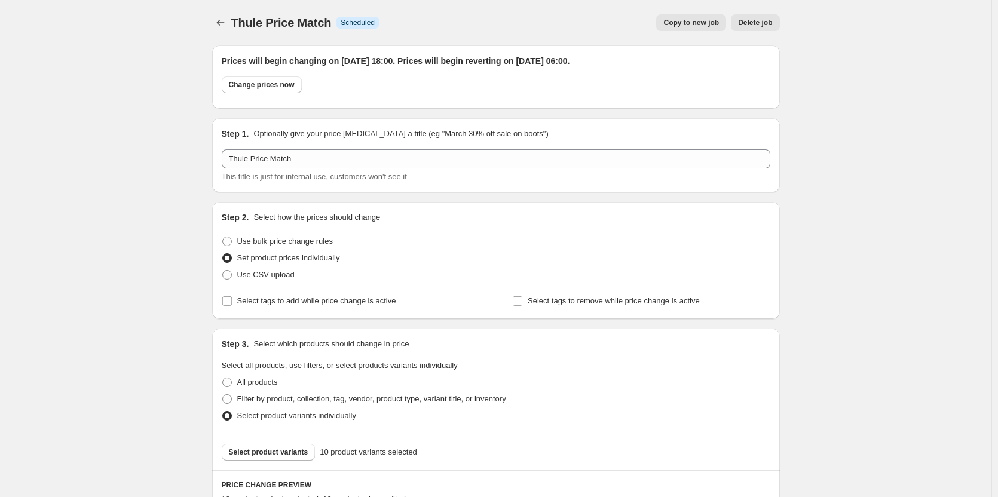
click at [694, 23] on span "Copy to new job" at bounding box center [691, 23] width 56 height 10
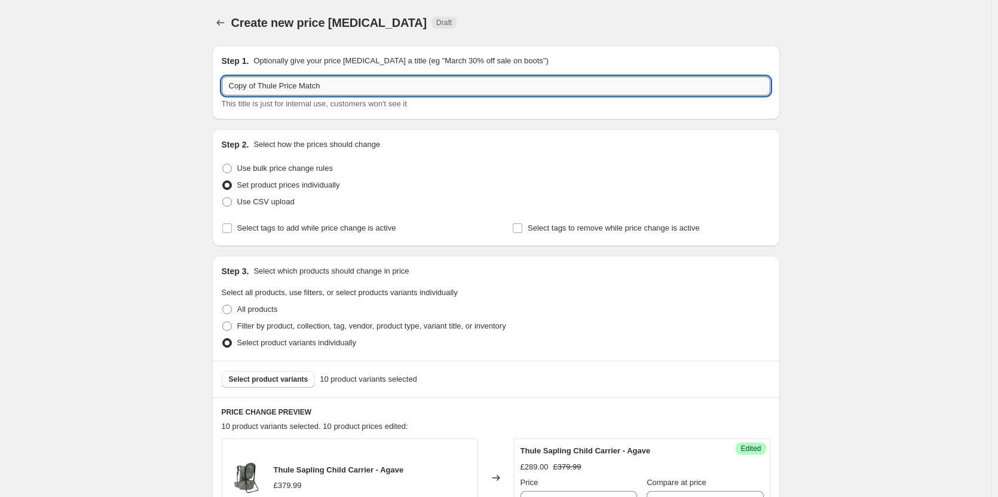
click at [343, 93] on input "Copy of Thule Price Match" at bounding box center [496, 85] width 548 height 19
paste input "text"
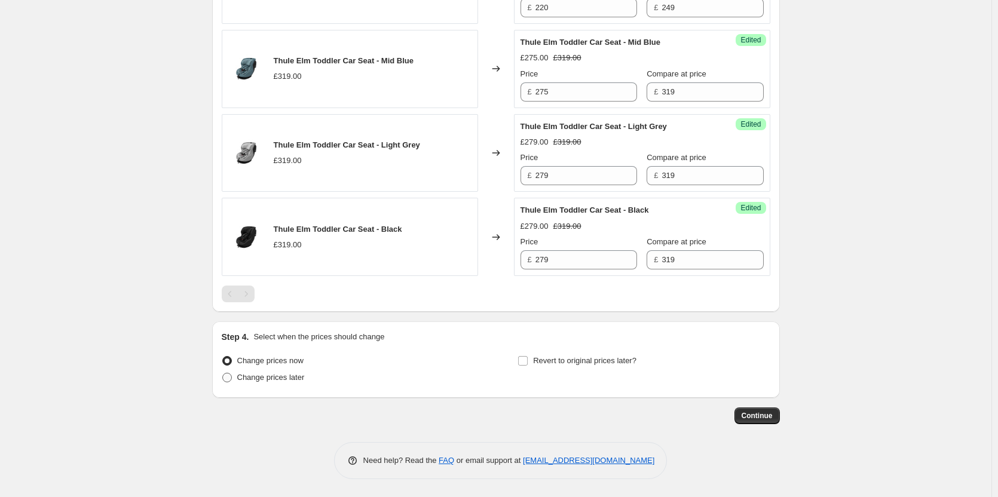
type input "Thule Price Match"
drag, startPoint x: 280, startPoint y: 385, endPoint x: 286, endPoint y: 381, distance: 7.2
click at [286, 380] on div "Change prices now Change prices later" at bounding box center [348, 370] width 252 height 36
click at [322, 376] on div "Change prices later" at bounding box center [348, 377] width 252 height 17
click at [293, 376] on span "Change prices later" at bounding box center [271, 377] width 68 height 9
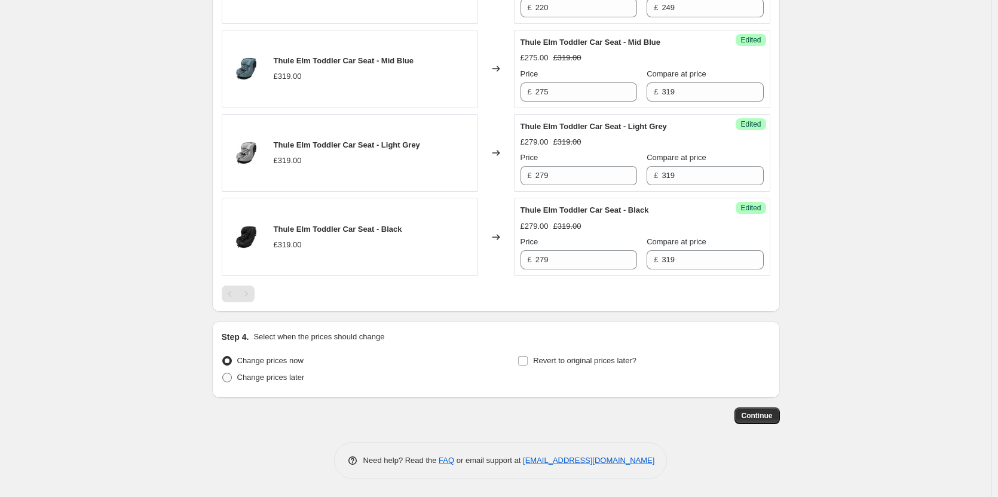
click at [223, 373] on input "Change prices later" at bounding box center [222, 373] width 1 height 1
radio input "true"
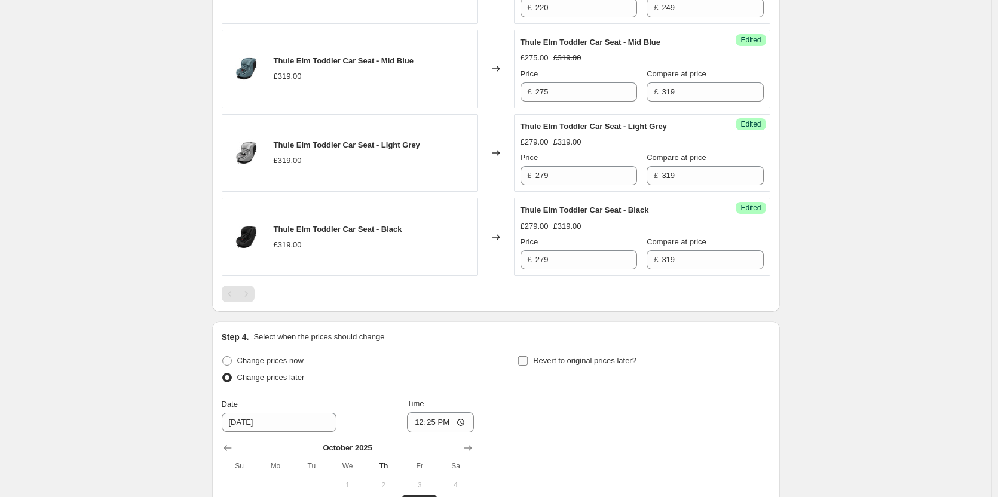
drag, startPoint x: 603, startPoint y: 354, endPoint x: 566, endPoint y: 357, distance: 37.8
click at [603, 354] on label "Revert to original prices later?" at bounding box center [576, 360] width 119 height 17
click at [528, 356] on input "Revert to original prices later?" at bounding box center [523, 361] width 10 height 10
checkbox input "true"
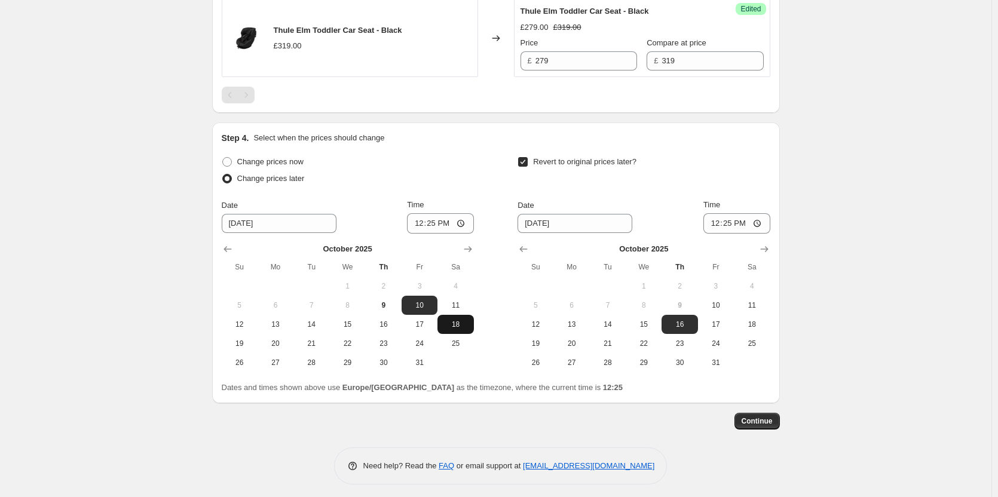
scroll to position [1202, 0]
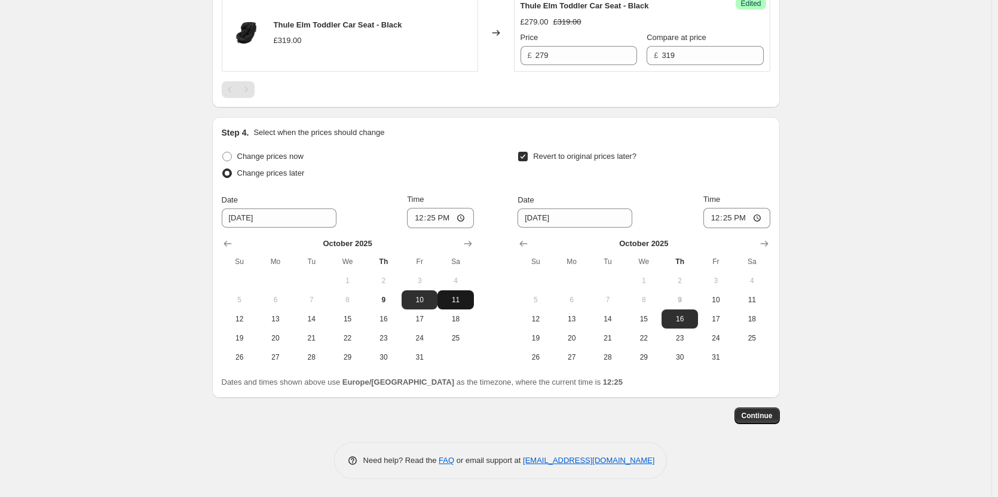
click at [457, 296] on span "11" at bounding box center [455, 300] width 26 height 10
type input "10/11/2025"
click at [552, 317] on button "12" at bounding box center [535, 318] width 36 height 19
type input "10/12/2025"
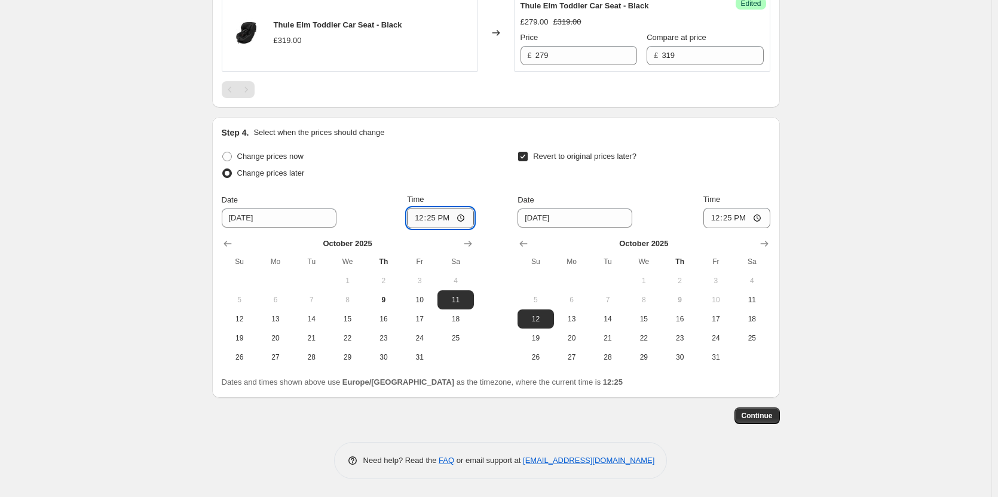
click at [434, 214] on input "12:25" at bounding box center [440, 218] width 67 height 20
type input "18:00"
drag, startPoint x: 735, startPoint y: 215, endPoint x: 845, endPoint y: 217, distance: 109.3
click at [736, 217] on input "12:25" at bounding box center [736, 218] width 67 height 20
type input "06:00"
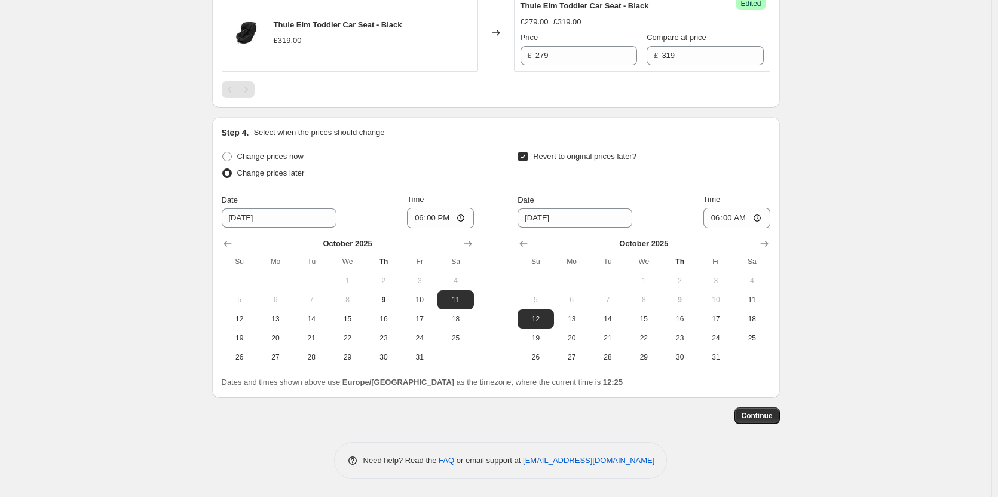
click at [756, 413] on span "Continue" at bounding box center [756, 416] width 31 height 10
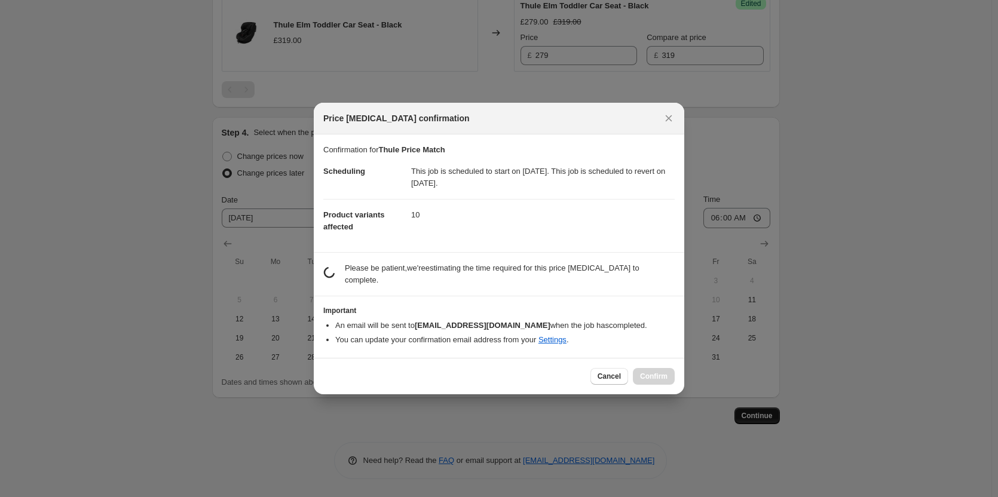
scroll to position [0, 0]
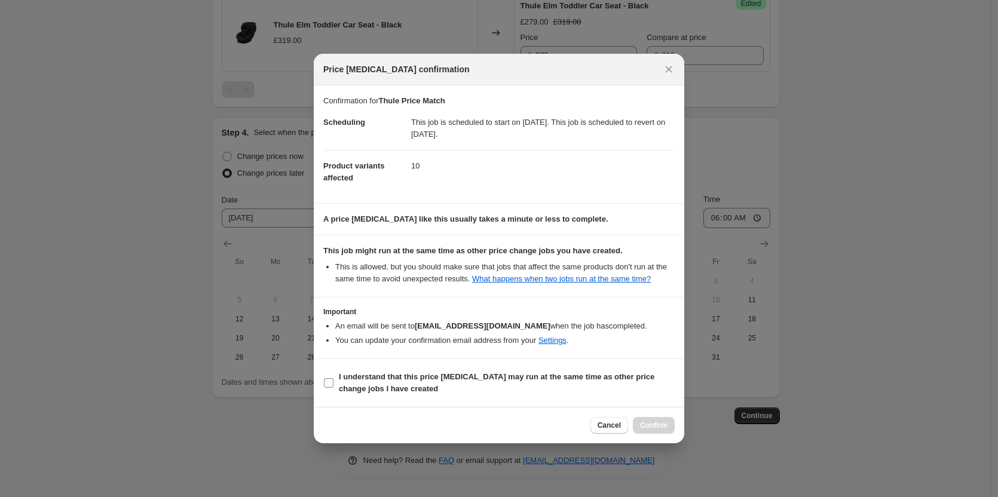
click at [555, 378] on b "I understand that this price change job may run at the same time as other price…" at bounding box center [496, 382] width 315 height 21
click at [333, 378] on input "I understand that this price change job may run at the same time as other price…" at bounding box center [329, 383] width 10 height 10
checkbox input "true"
click at [656, 423] on span "Confirm" at bounding box center [653, 426] width 27 height 10
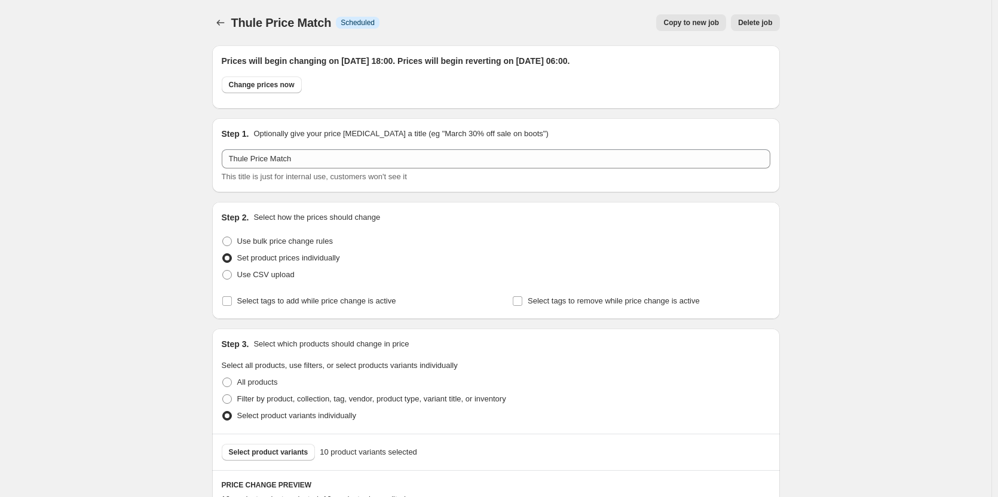
click at [689, 24] on span "Copy to new job" at bounding box center [691, 23] width 56 height 10
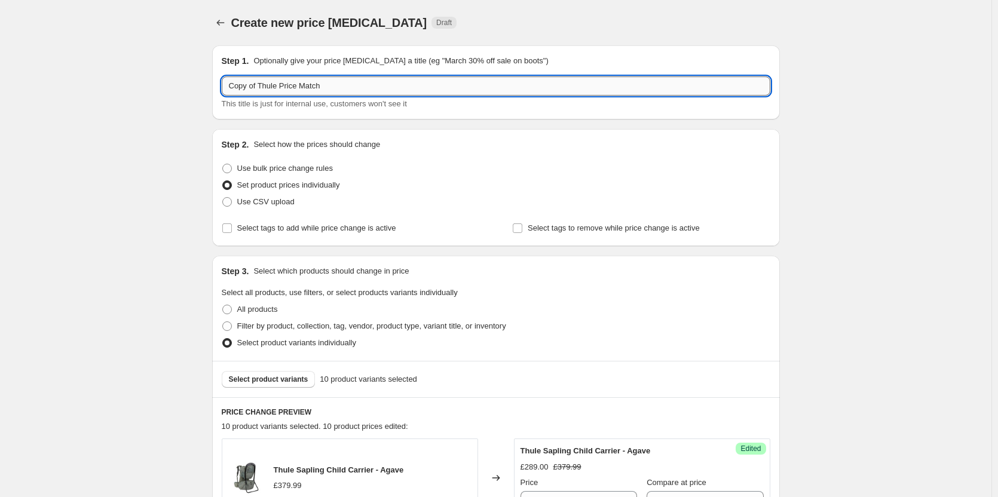
click at [358, 88] on input "Copy of Thule Price Match" at bounding box center [496, 85] width 548 height 19
paste input "text"
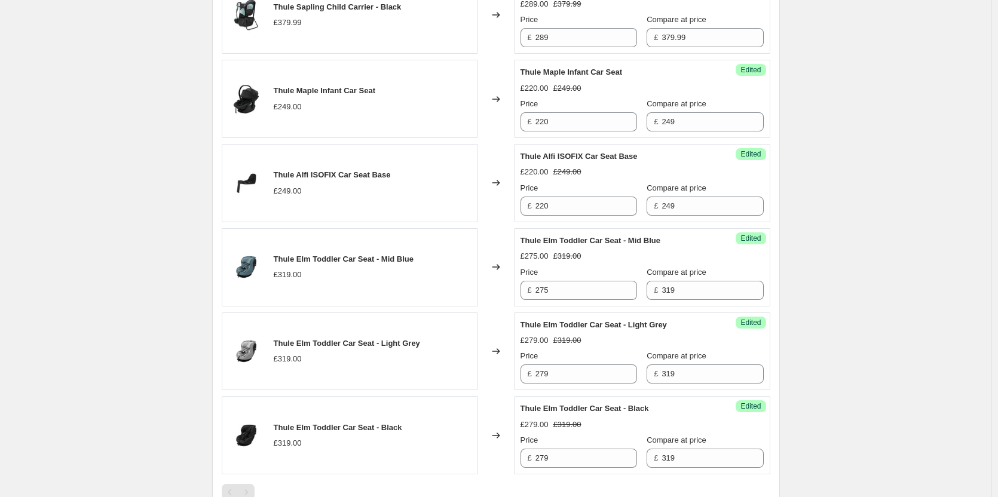
scroll to position [998, 0]
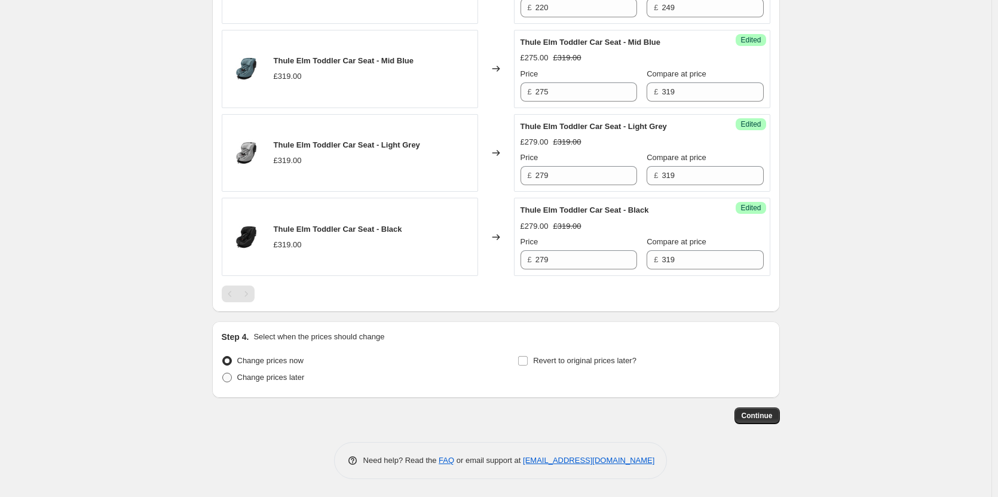
type input "Thule Price Match"
click at [280, 379] on span "Change prices later" at bounding box center [271, 377] width 68 height 9
click at [273, 377] on span "Change prices later" at bounding box center [271, 377] width 68 height 9
click at [223, 373] on input "Change prices later" at bounding box center [222, 373] width 1 height 1
radio input "true"
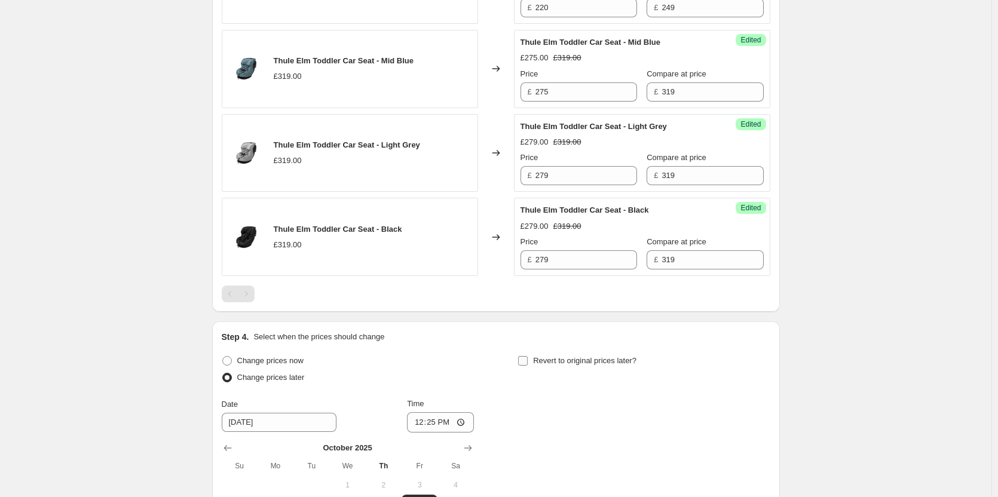
click at [528, 360] on input "Revert to original prices later?" at bounding box center [523, 361] width 10 height 10
checkbox input "true"
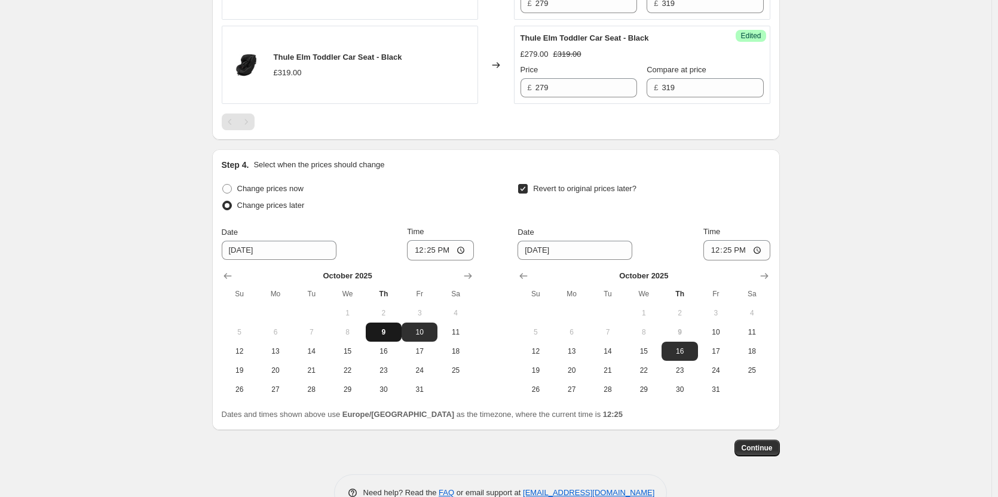
scroll to position [1202, 0]
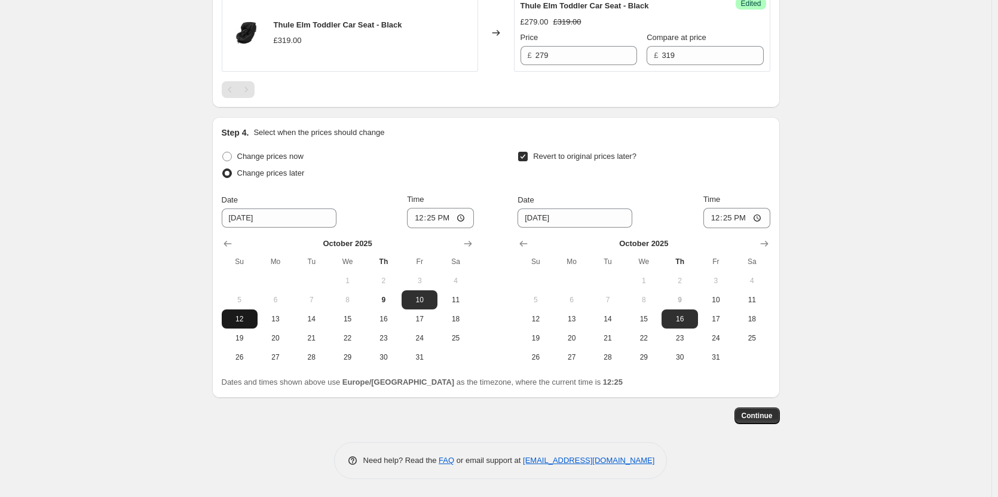
click at [238, 322] on span "12" at bounding box center [239, 319] width 26 height 10
type input "10/12/2025"
click at [579, 323] on span "13" at bounding box center [572, 319] width 26 height 10
type input "10/13/2025"
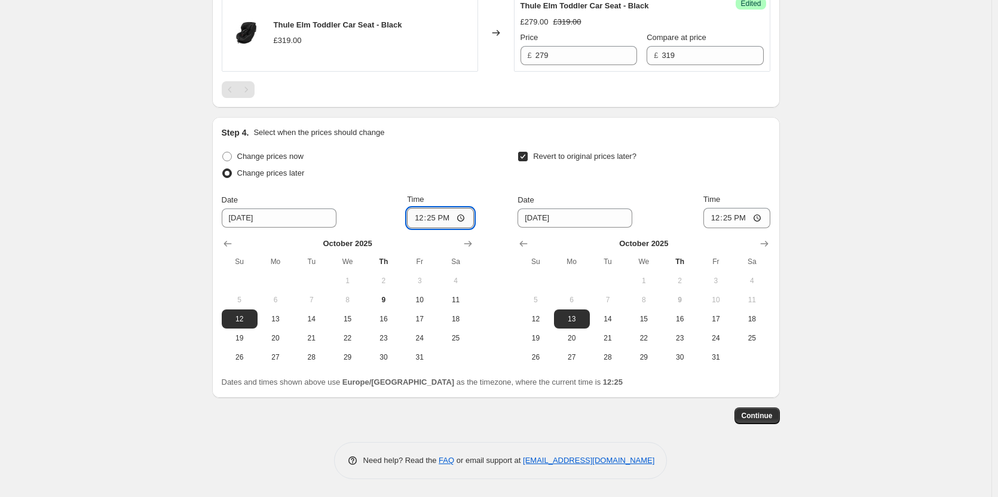
click at [439, 219] on input "12:25" at bounding box center [440, 218] width 67 height 20
type input "18:00"
click at [737, 216] on input "12:25" at bounding box center [736, 218] width 67 height 20
type input "06:00"
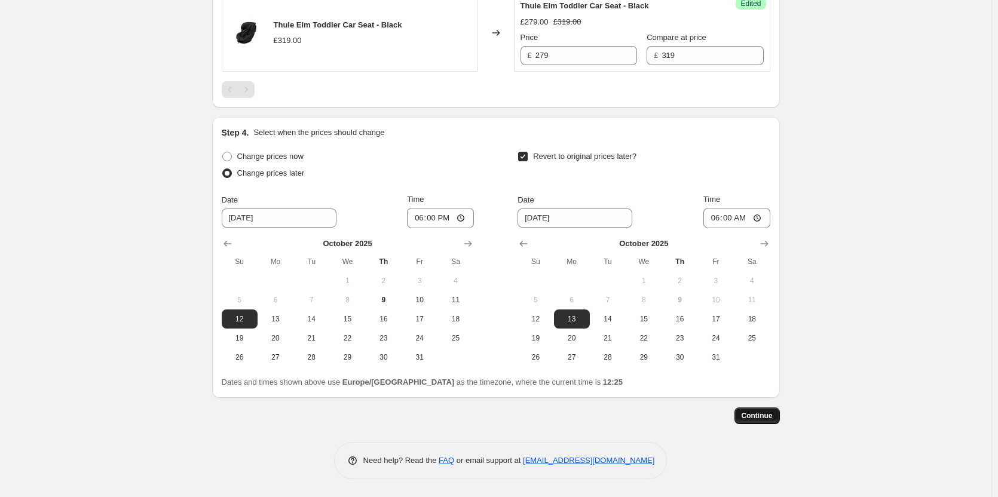
click at [759, 414] on span "Continue" at bounding box center [756, 416] width 31 height 10
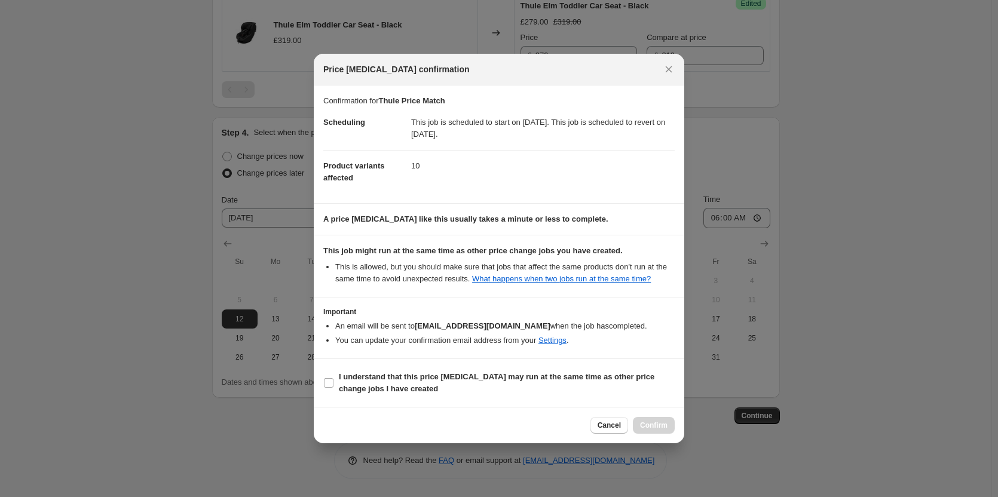
click at [510, 366] on section "I understand that this price change job may run at the same time as other price…" at bounding box center [499, 383] width 370 height 48
click at [583, 379] on b "I understand that this price change job may run at the same time as other price…" at bounding box center [496, 382] width 315 height 21
click at [333, 379] on input "I understand that this price change job may run at the same time as other price…" at bounding box center [329, 383] width 10 height 10
checkbox input "true"
click at [667, 424] on button "Confirm" at bounding box center [654, 425] width 42 height 17
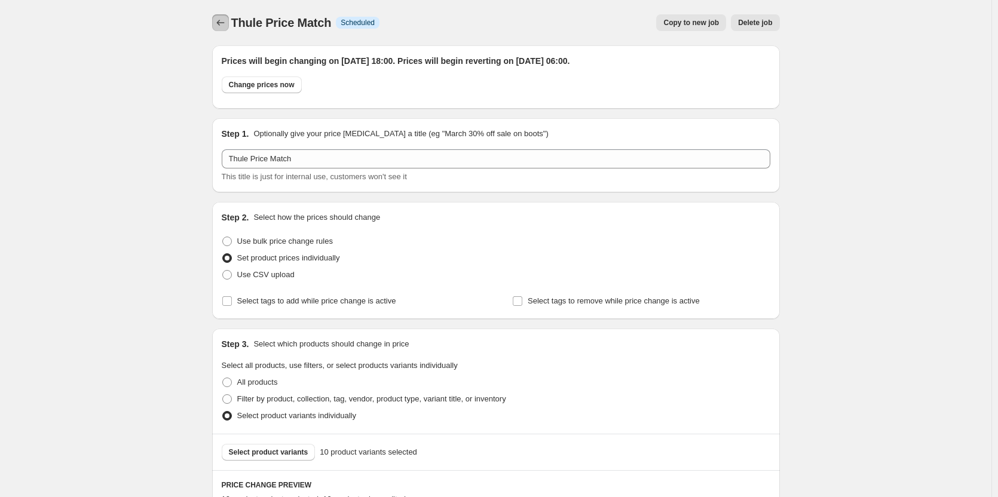
click at [226, 23] on icon "Price change jobs" at bounding box center [220, 23] width 12 height 12
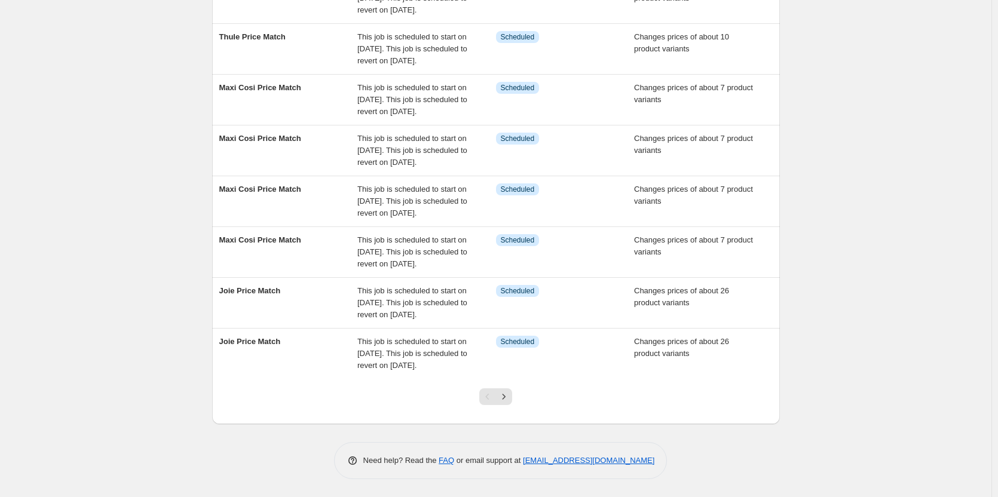
scroll to position [357, 0]
click at [508, 396] on icon "Next" at bounding box center [504, 397] width 12 height 12
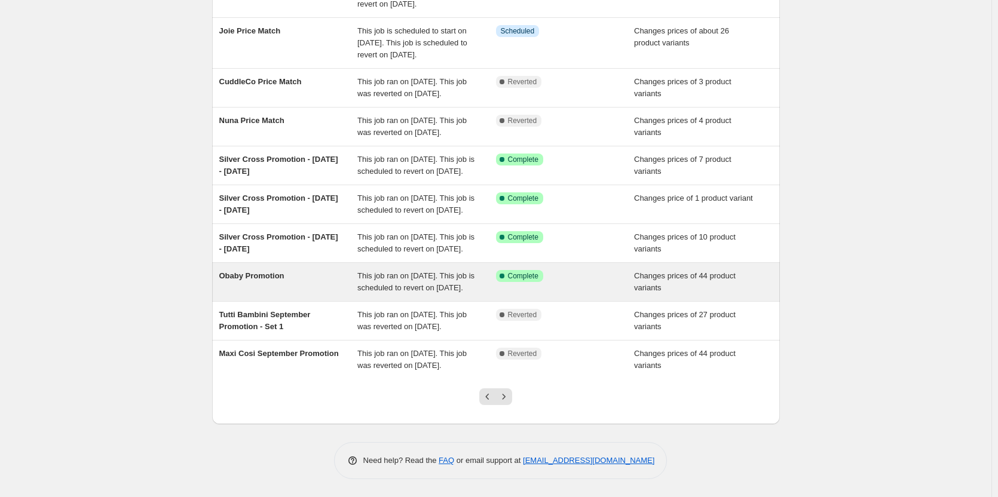
scroll to position [239, 0]
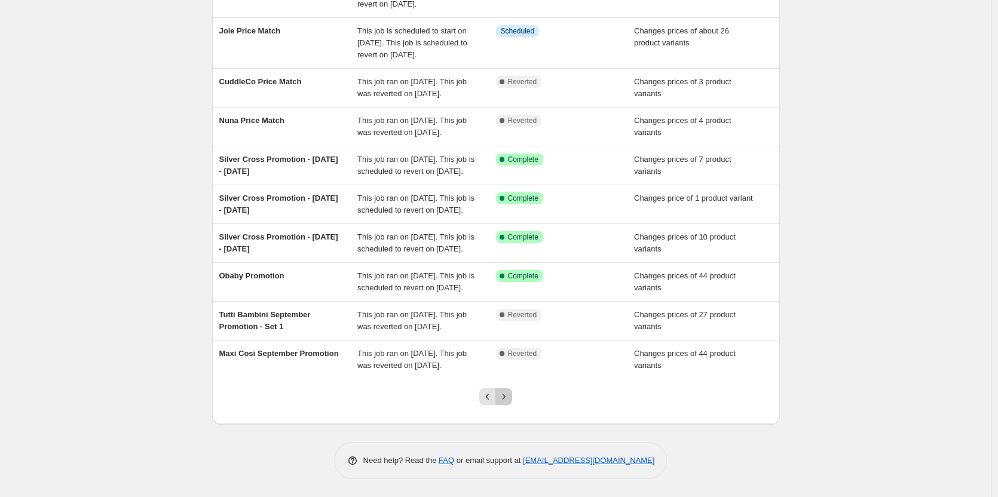
click at [510, 403] on icon "Next" at bounding box center [504, 397] width 12 height 12
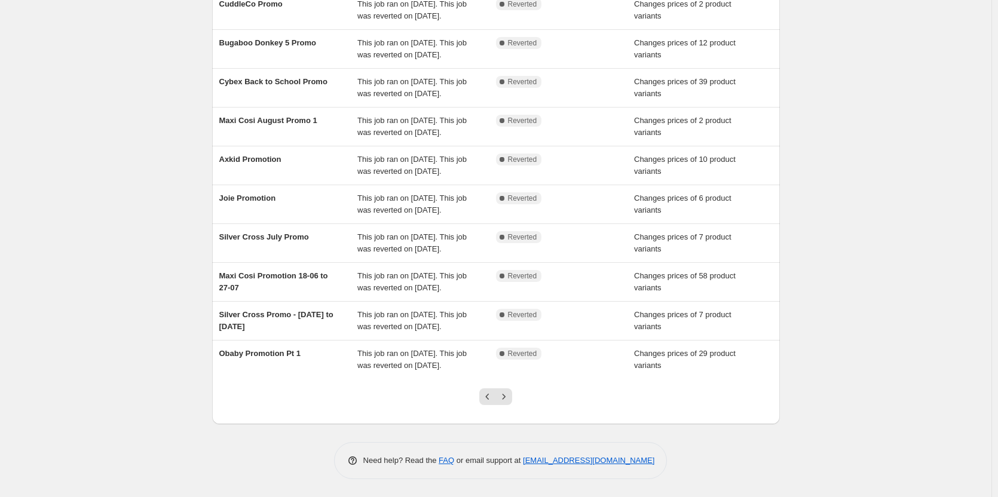
scroll to position [214, 0]
click at [491, 403] on button "Previous" at bounding box center [487, 396] width 17 height 17
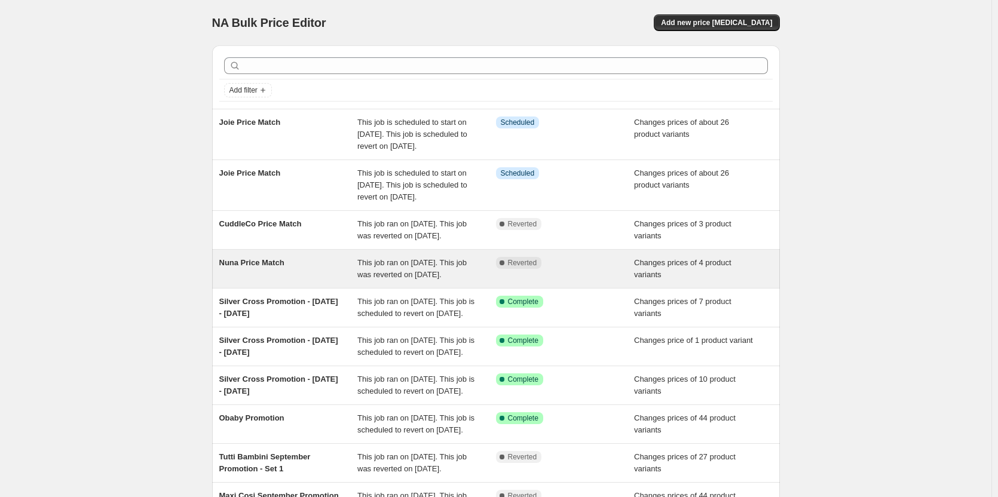
click at [440, 279] on span "This job ran on 8 October 2025. This job was reverted on 9 October 2025." at bounding box center [411, 268] width 109 height 21
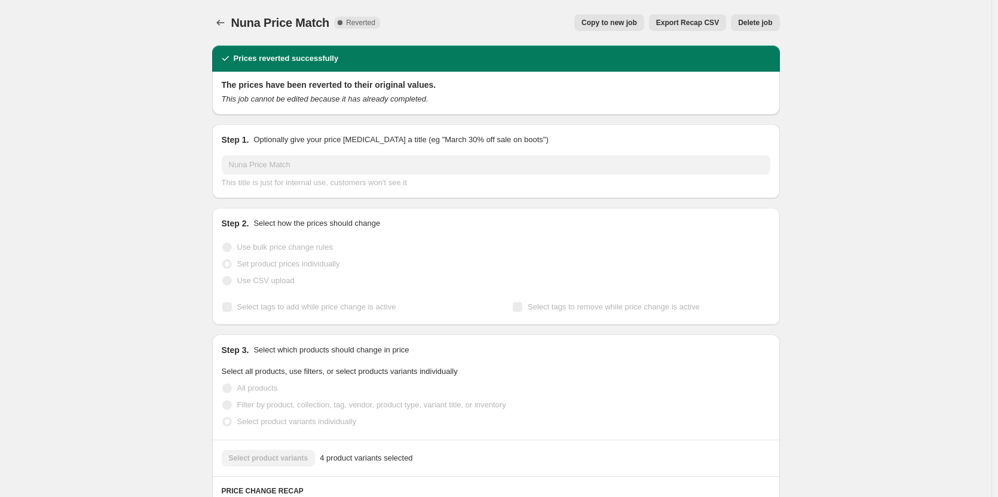
click at [606, 15] on button "Copy to new job" at bounding box center [609, 22] width 70 height 17
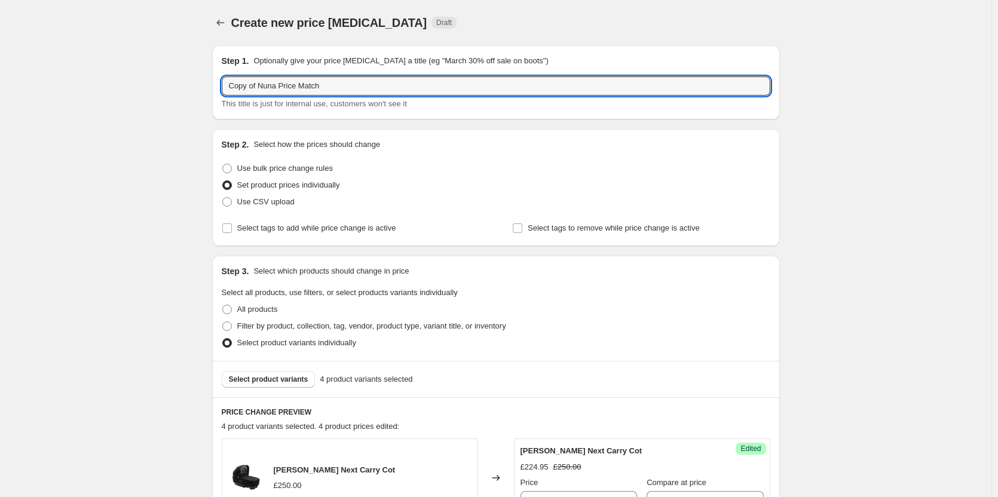
drag, startPoint x: 256, startPoint y: 82, endPoint x: 174, endPoint y: 81, distance: 81.3
click at [174, 81] on div "Create new price change job. This page is ready Create new price change job Dra…" at bounding box center [495, 495] width 991 height 991
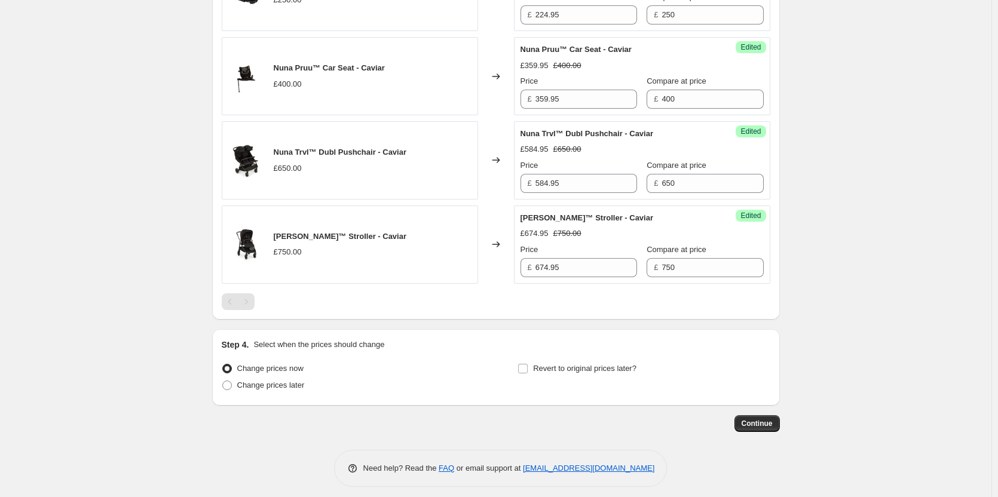
scroll to position [493, 0]
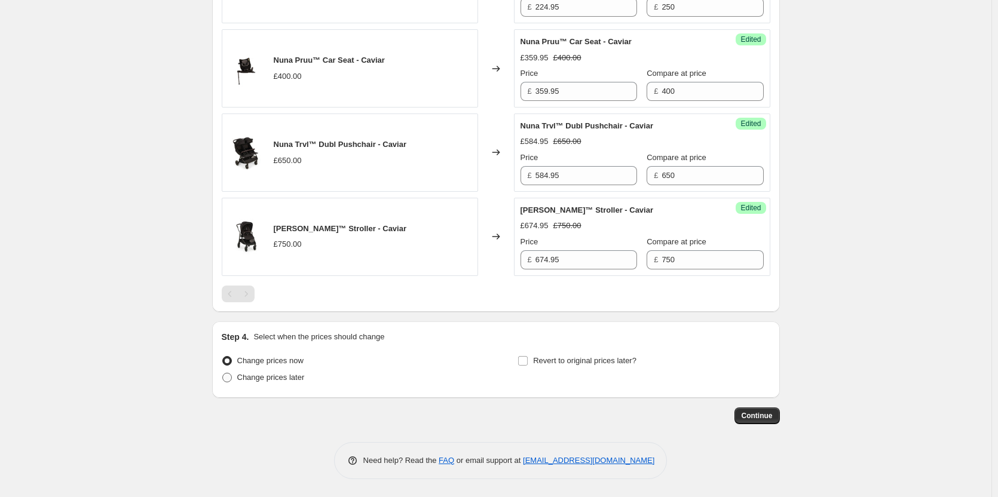
type input "Nuna Price Match"
click at [283, 380] on span "Change prices later" at bounding box center [271, 377] width 68 height 9
click at [633, 358] on span "Revert to original prices later?" at bounding box center [584, 360] width 103 height 9
click at [528, 358] on input "Revert to original prices later?" at bounding box center [523, 361] width 10 height 10
checkbox input "true"
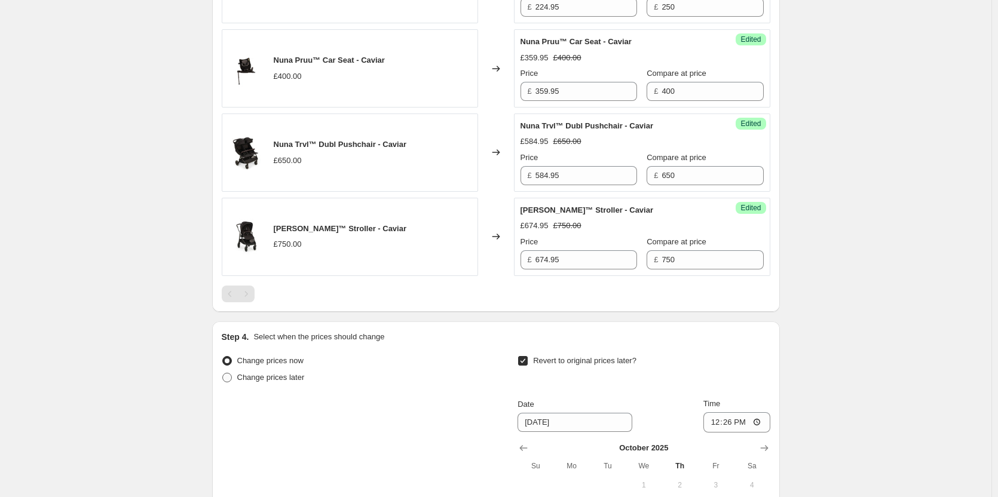
click at [289, 370] on label "Change prices later" at bounding box center [263, 377] width 83 height 17
click at [223, 373] on input "Change prices later" at bounding box center [222, 373] width 1 height 1
radio input "true"
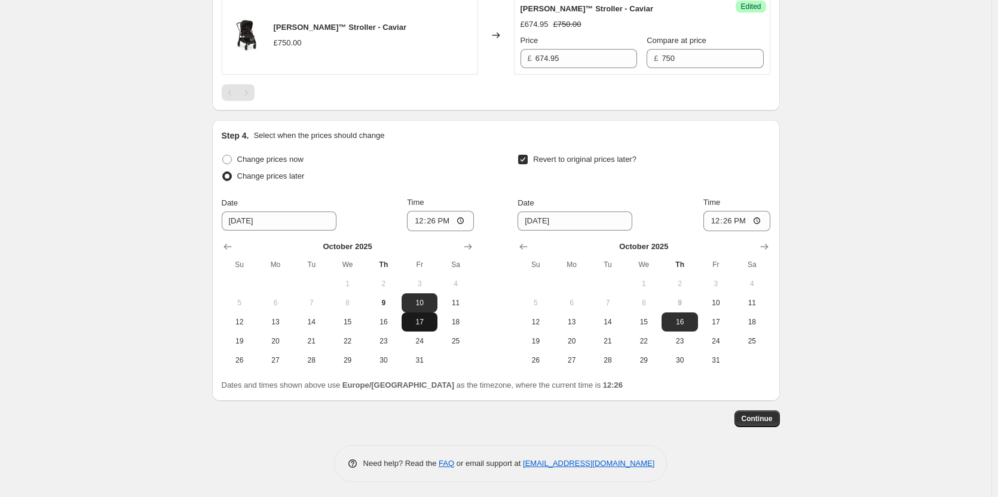
scroll to position [698, 0]
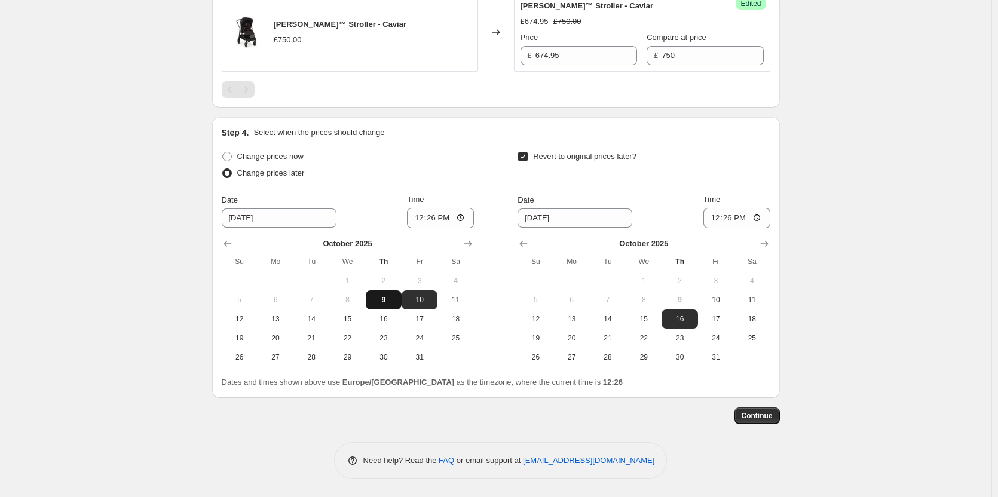
click at [394, 301] on span "9" at bounding box center [383, 300] width 26 height 10
type input "10/9/2025"
click at [712, 299] on span "10" at bounding box center [716, 300] width 26 height 10
type input "10/10/2025"
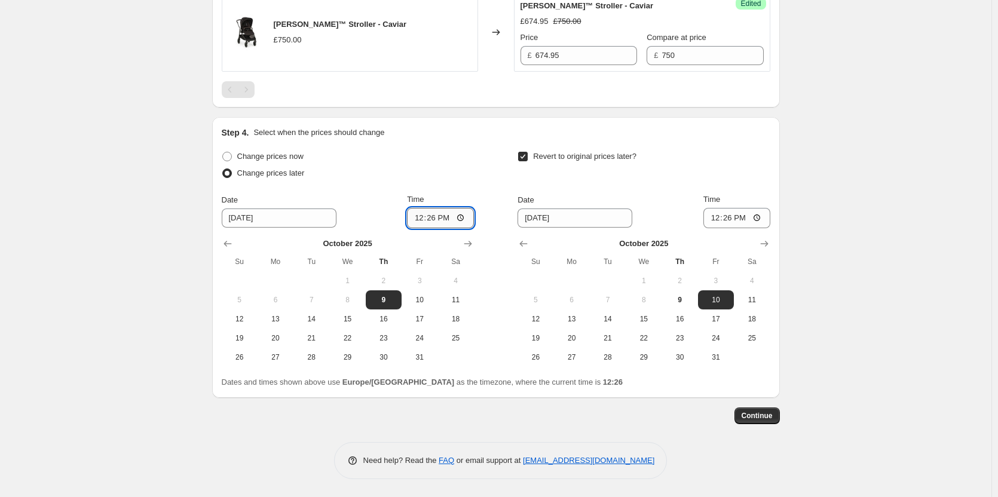
click at [437, 220] on input "12:26" at bounding box center [440, 218] width 67 height 20
type input "18:00"
click at [732, 216] on input "06:26" at bounding box center [736, 218] width 67 height 20
type input "06:00"
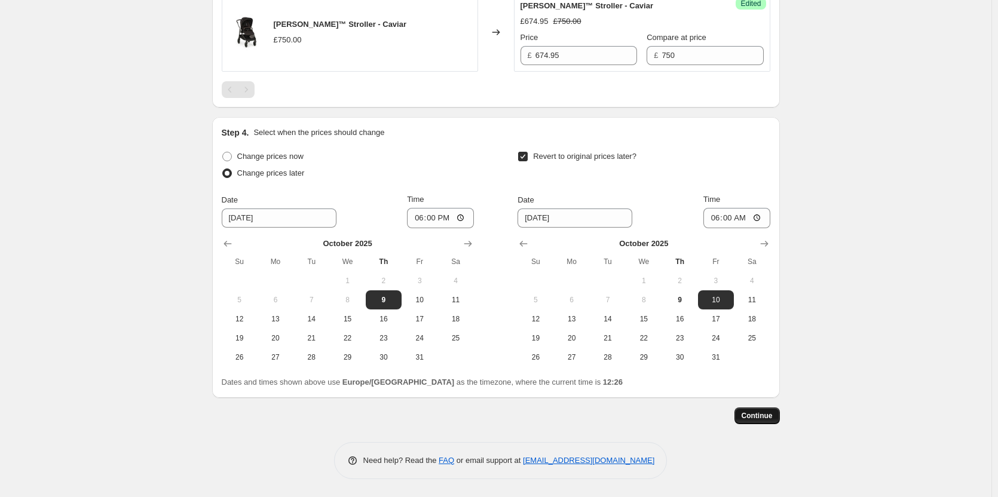
click at [755, 415] on span "Continue" at bounding box center [756, 416] width 31 height 10
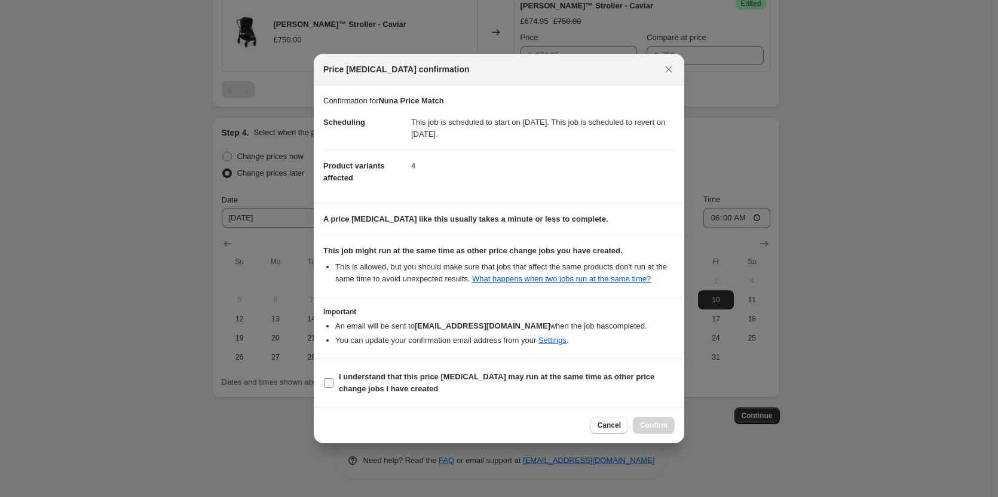
drag, startPoint x: 544, startPoint y: 370, endPoint x: 550, endPoint y: 371, distance: 6.1
click at [544, 370] on label "I understand that this price change job may run at the same time as other price…" at bounding box center [498, 383] width 351 height 29
click at [333, 378] on input "I understand that this price change job may run at the same time as other price…" at bounding box center [329, 383] width 10 height 10
checkbox input "true"
click at [646, 418] on button "Confirm" at bounding box center [654, 425] width 42 height 17
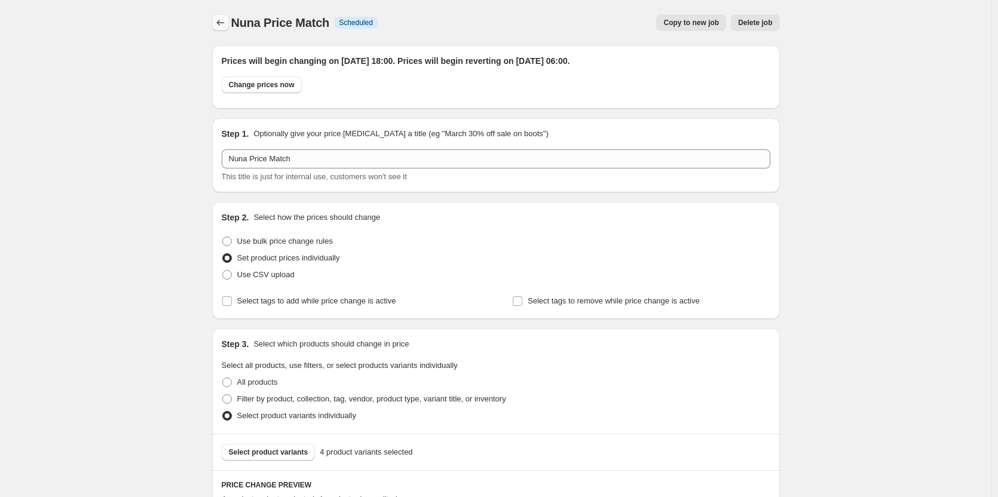
click at [220, 27] on icon "Price change jobs" at bounding box center [220, 23] width 12 height 12
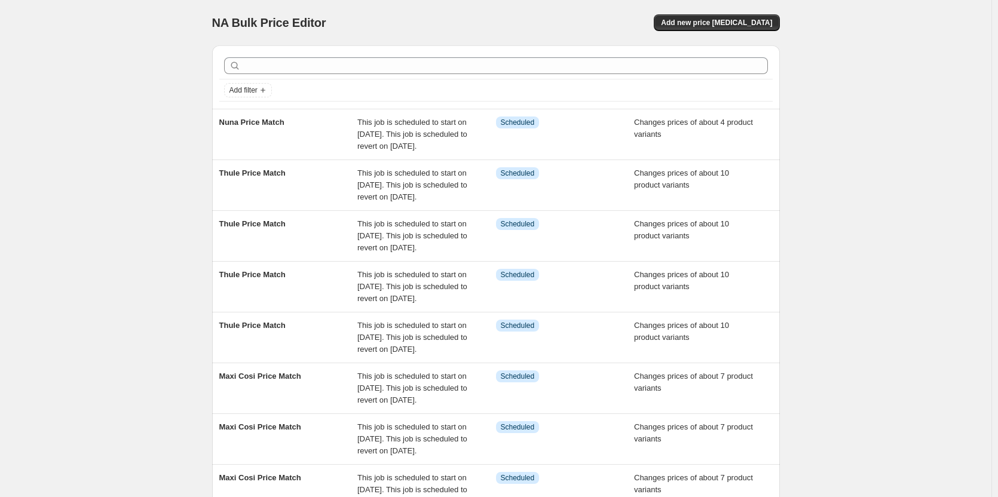
scroll to position [357, 0]
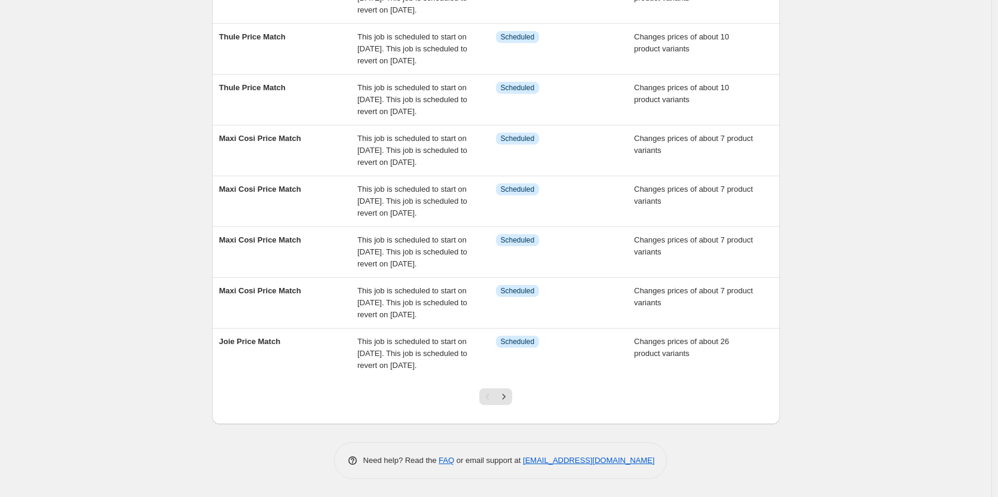
click at [511, 405] on div at bounding box center [495, 401] width 48 height 45
click at [507, 400] on icon "Next" at bounding box center [504, 397] width 12 height 12
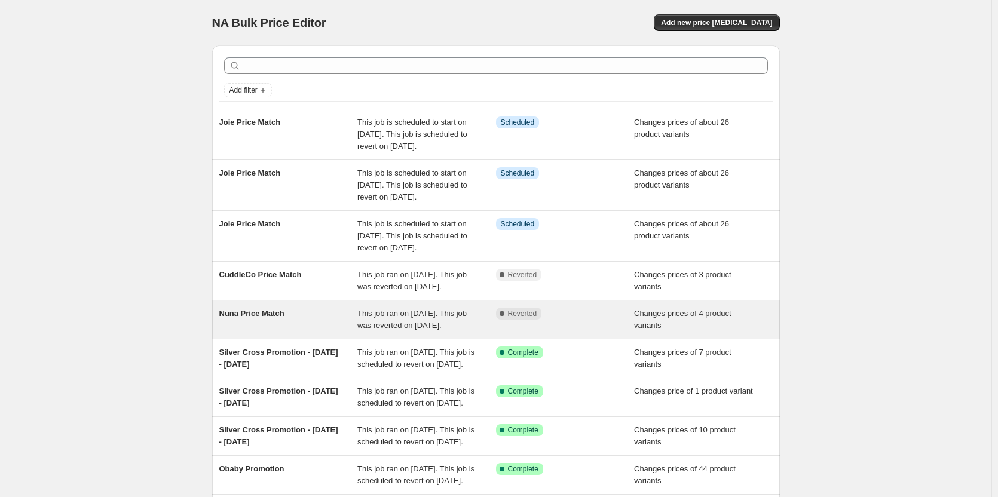
click at [422, 330] on span "This job ran on 8 October 2025. This job was reverted on 9 October 2025." at bounding box center [411, 319] width 109 height 21
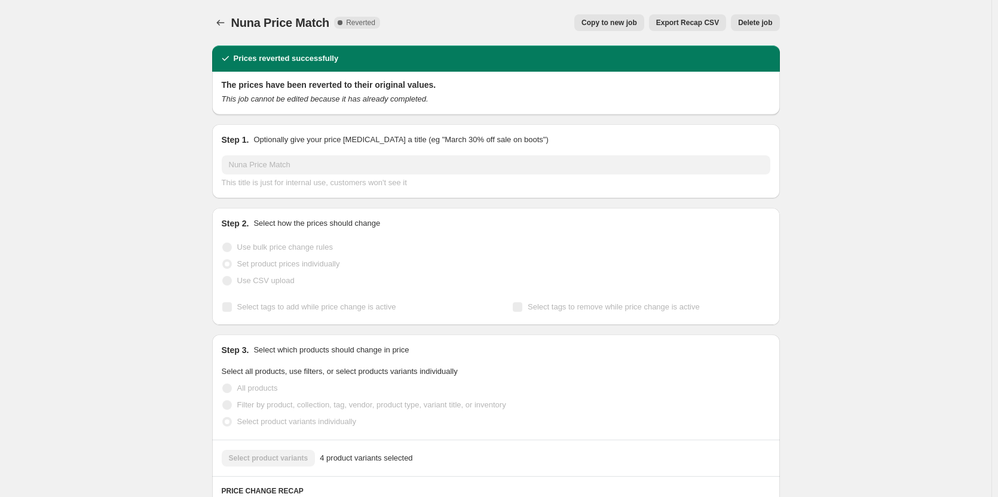
click at [763, 16] on button "Delete job" at bounding box center [755, 22] width 48 height 17
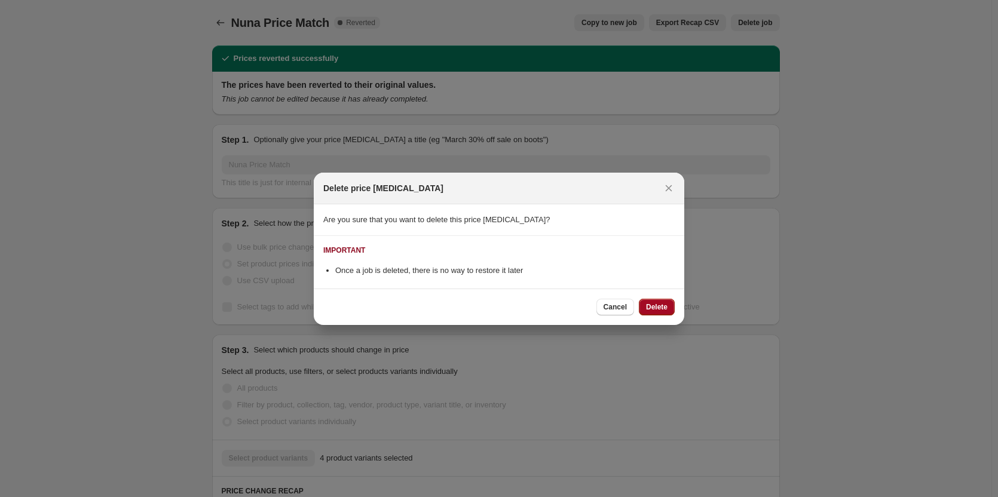
click at [651, 302] on button "Delete" at bounding box center [657, 307] width 36 height 17
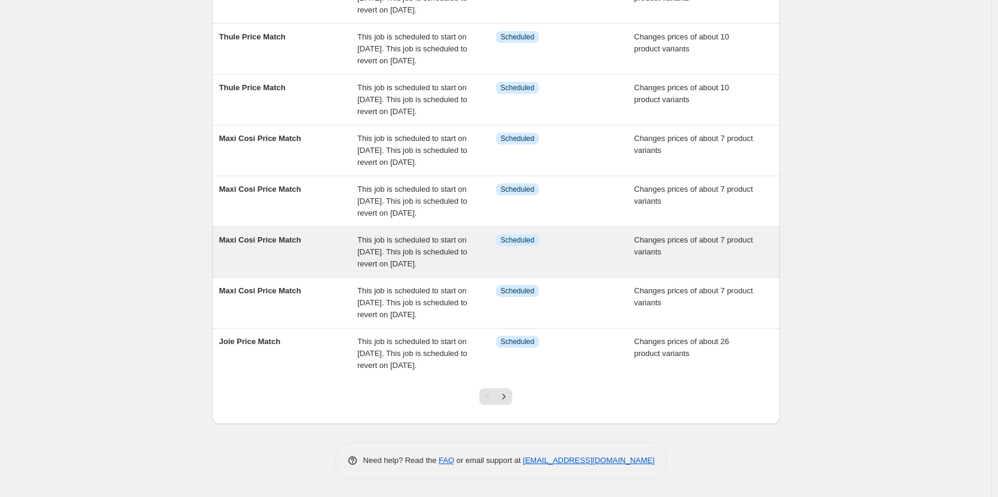
scroll to position [299, 0]
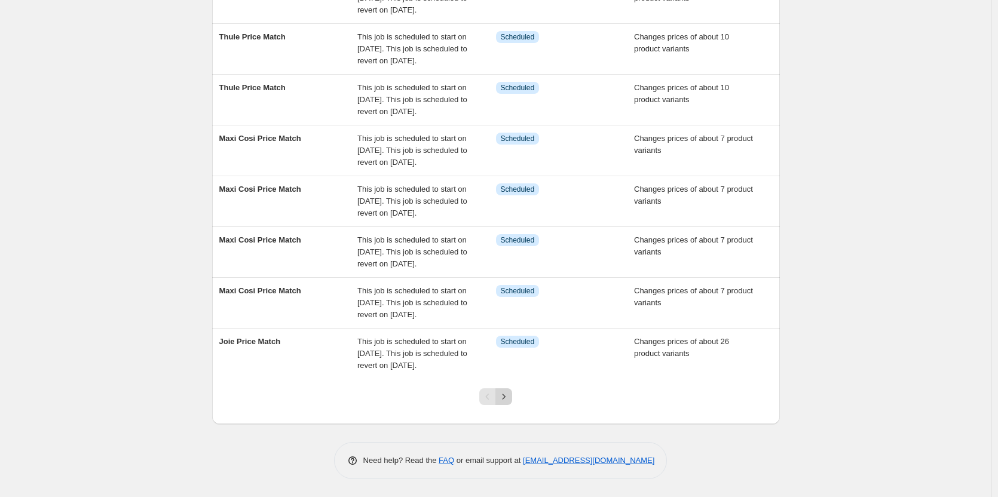
click at [511, 405] on button "Next" at bounding box center [503, 396] width 17 height 17
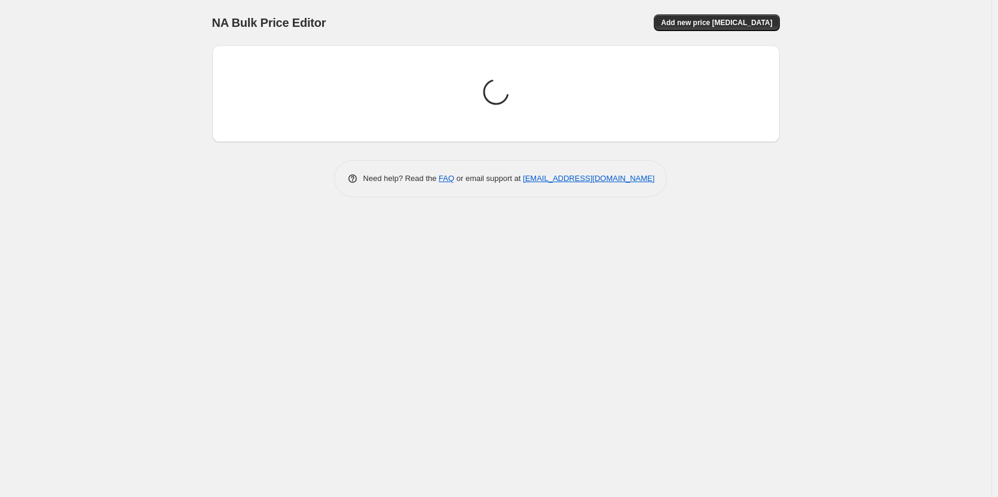
scroll to position [0, 0]
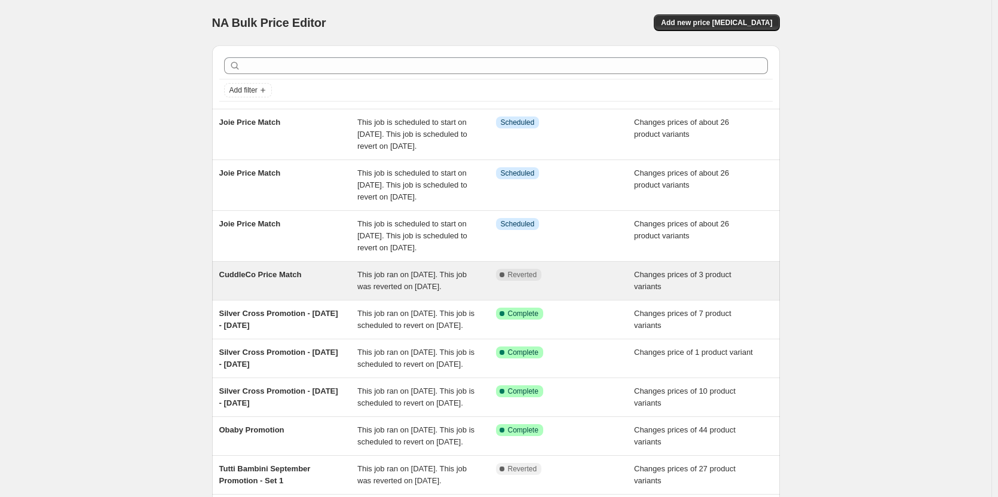
click at [452, 291] on span "This job ran on 8 October 2025. This job was reverted on 9 October 2025." at bounding box center [411, 280] width 109 height 21
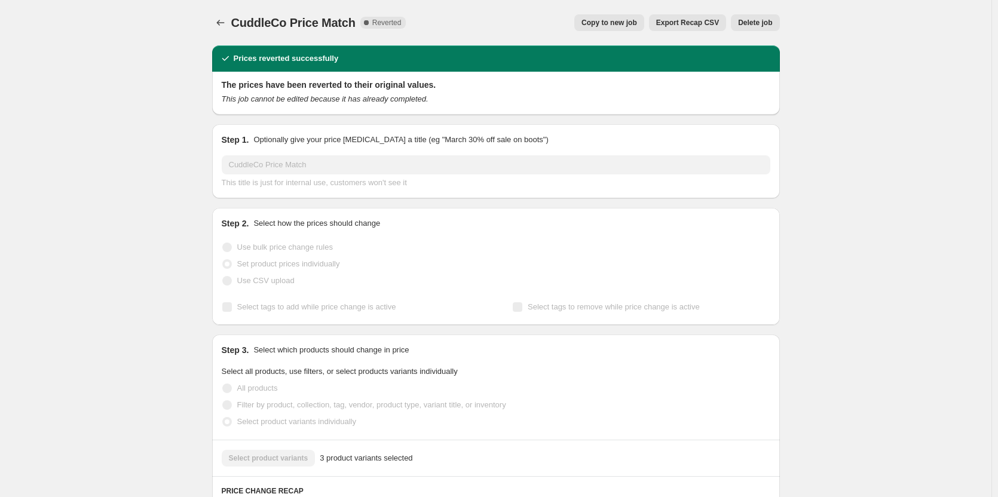
click at [755, 23] on span "Delete job" at bounding box center [755, 23] width 34 height 10
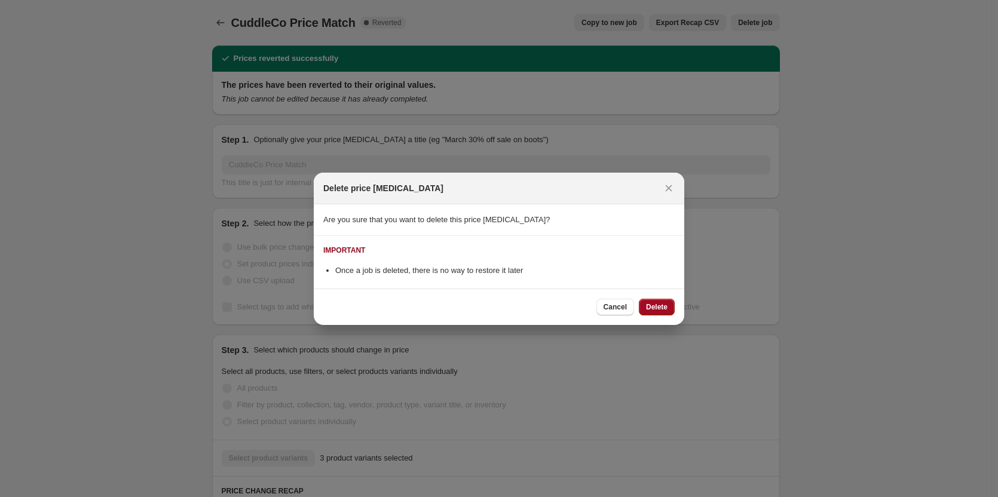
click at [651, 306] on span "Delete" at bounding box center [657, 307] width 22 height 10
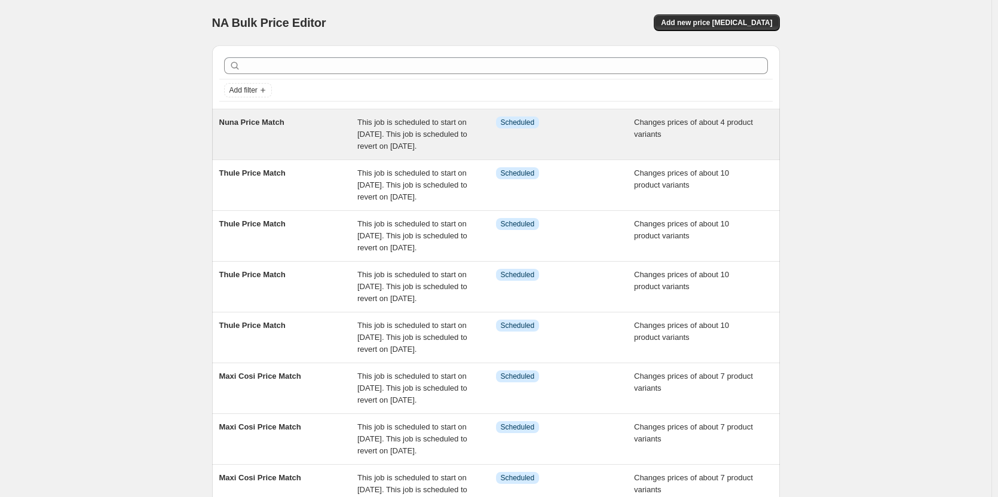
click at [305, 152] on div "Nuna Price Match" at bounding box center [288, 135] width 139 height 36
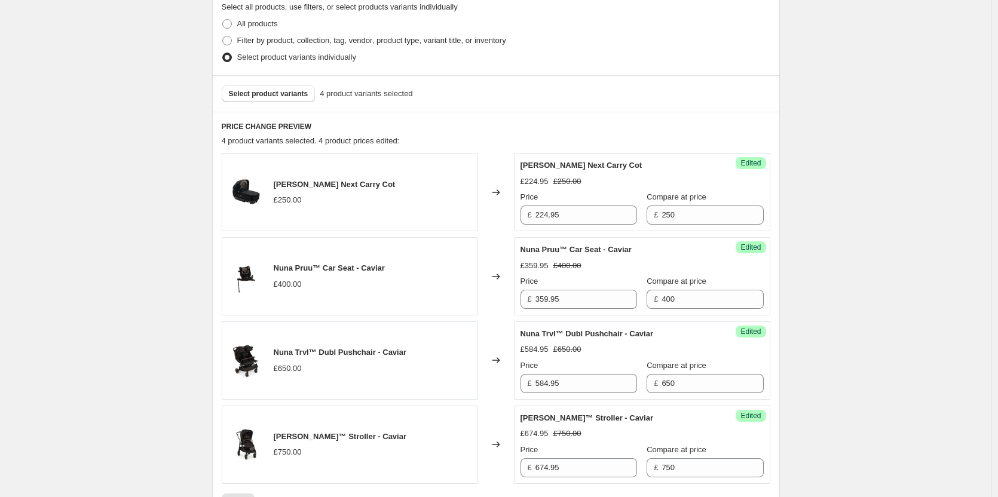
scroll to position [418, 0]
